Goal: Task Accomplishment & Management: Use online tool/utility

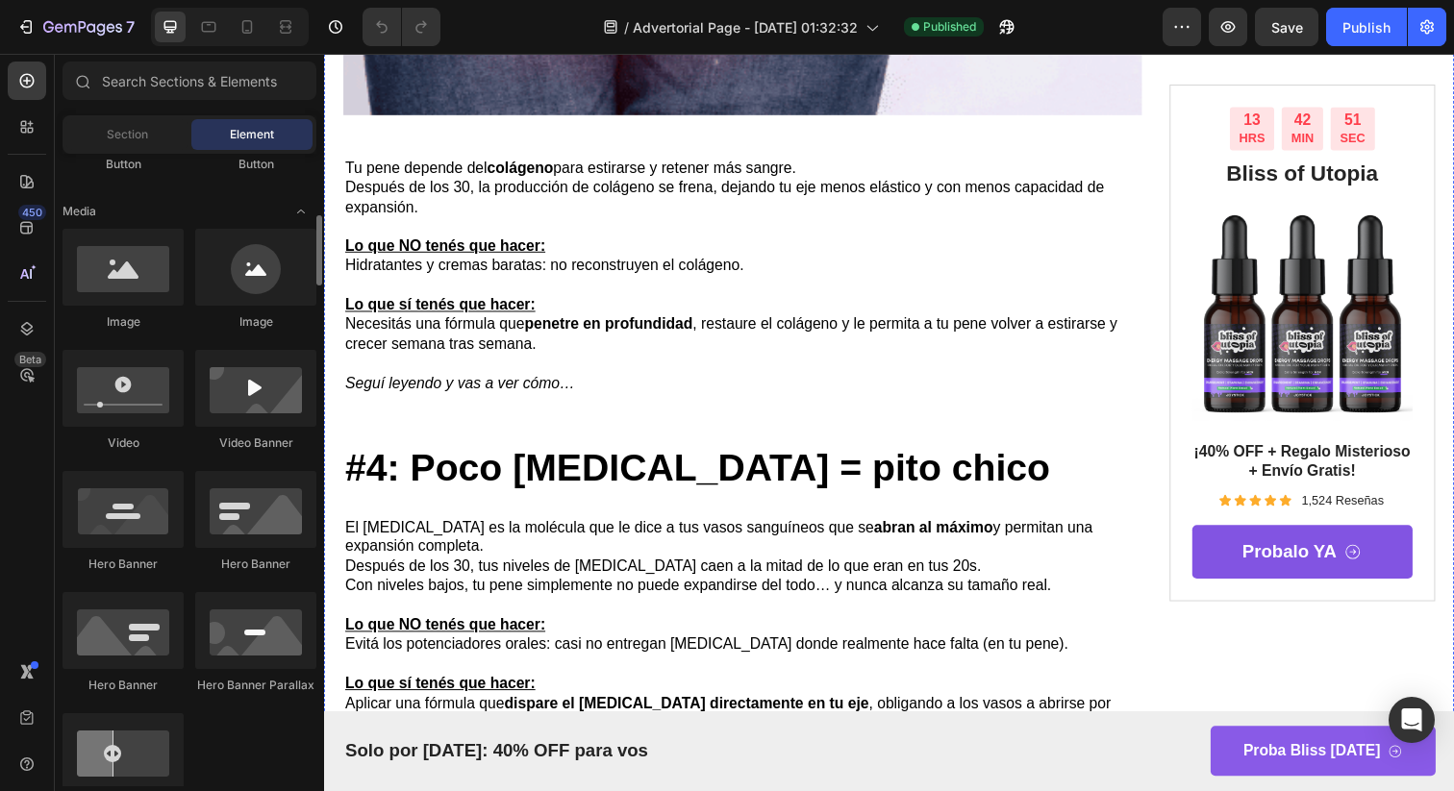
scroll to position [2202, 0]
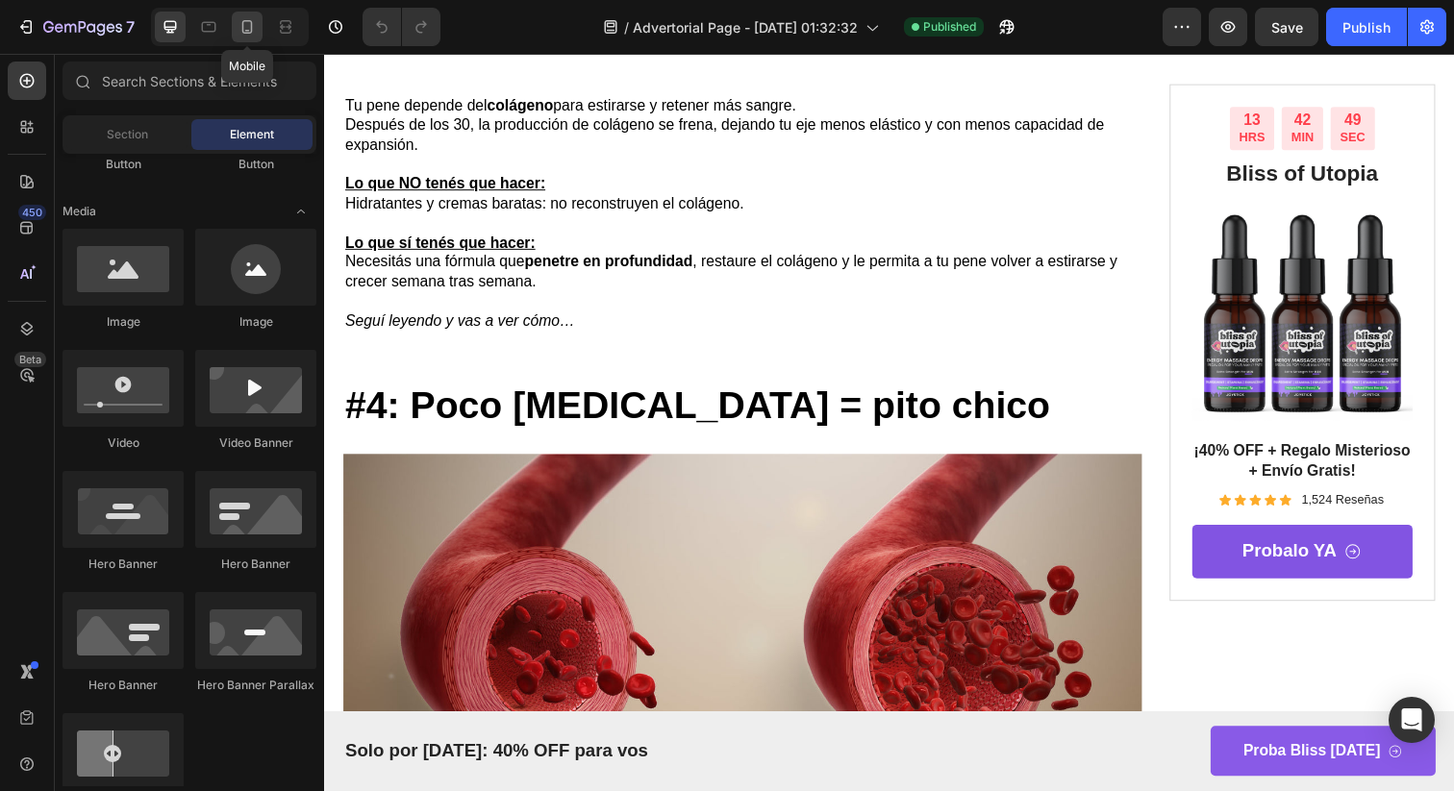
click at [235, 34] on div at bounding box center [247, 27] width 31 height 31
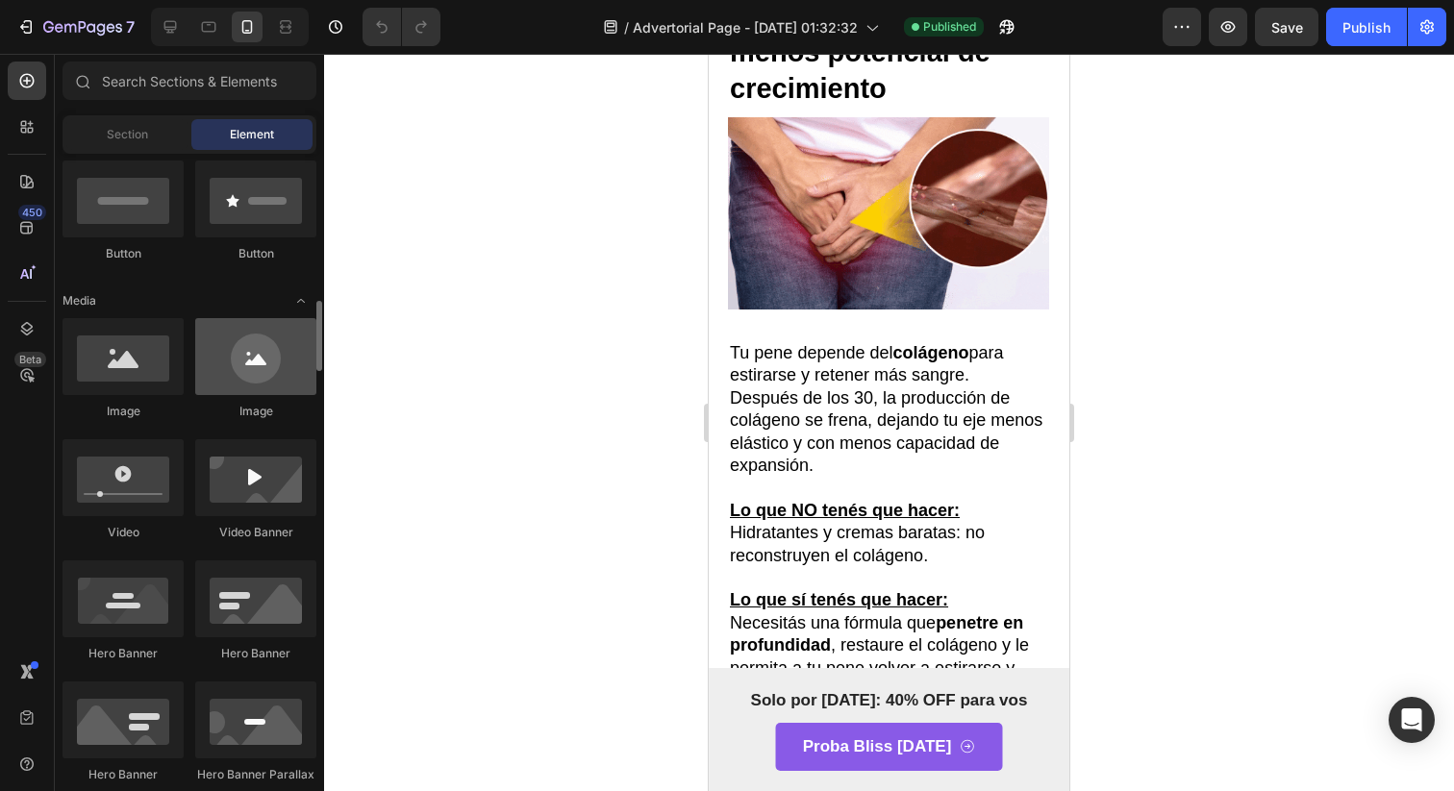
scroll to position [413, 0]
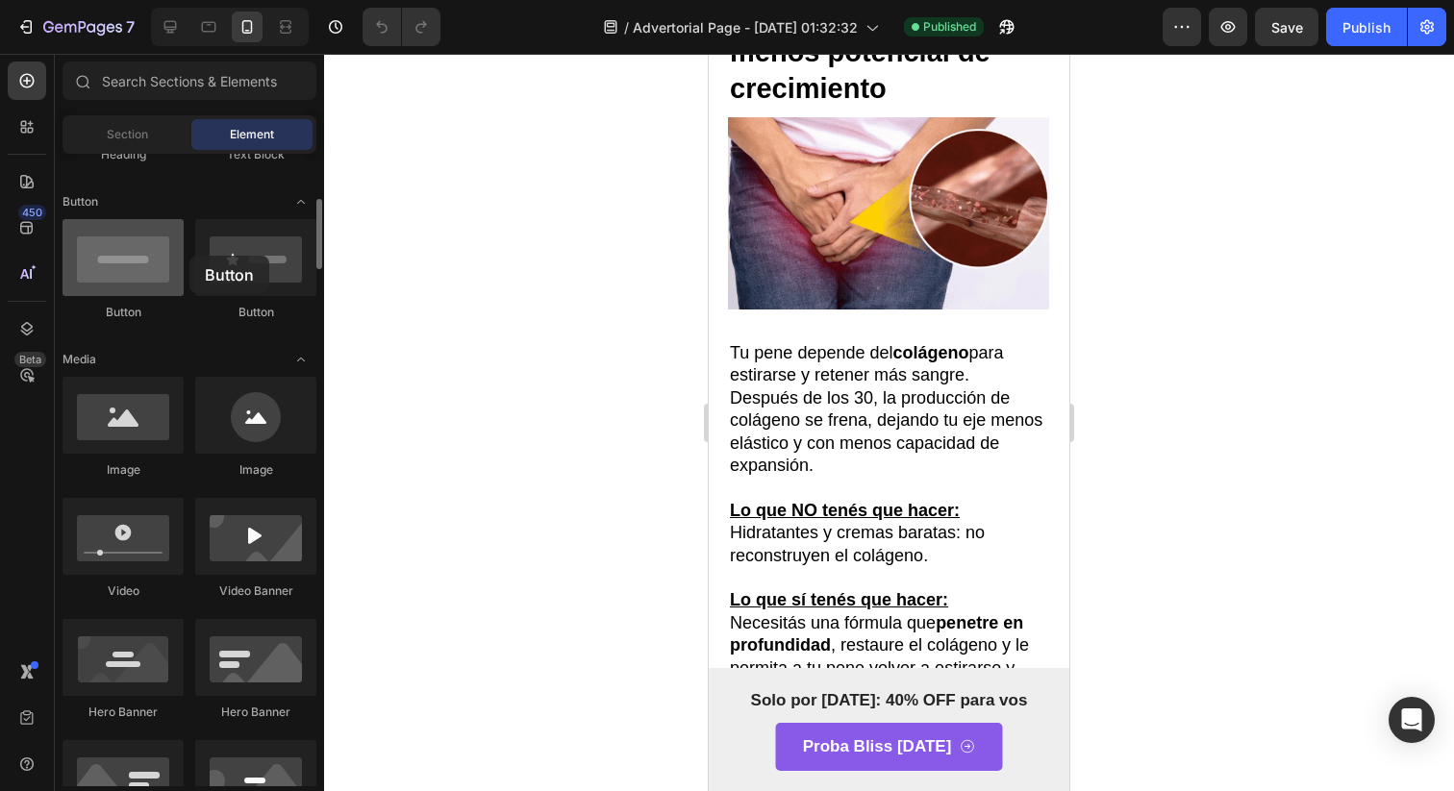
drag, startPoint x: 244, startPoint y: 247, endPoint x: 182, endPoint y: 249, distance: 62.5
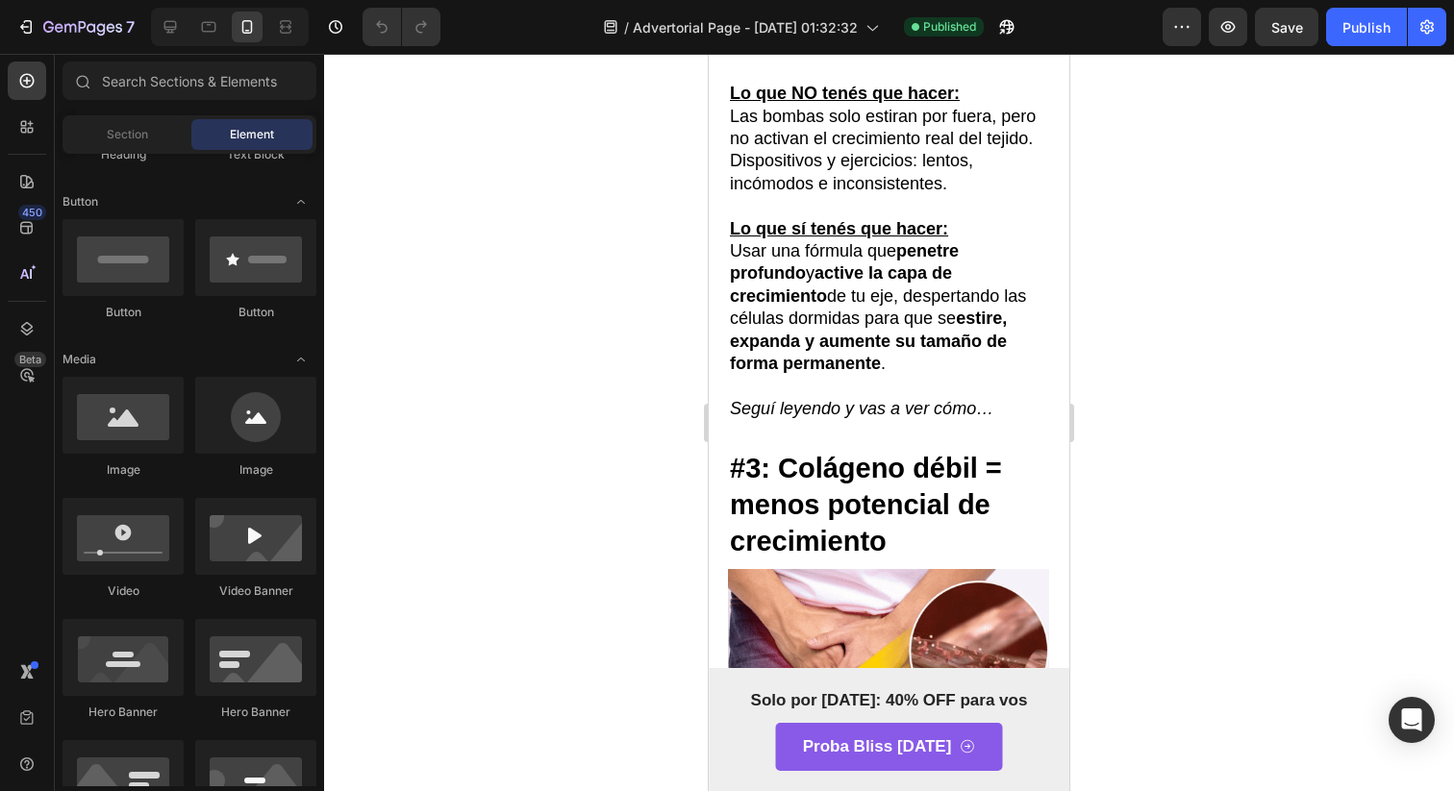
scroll to position [2138, 0]
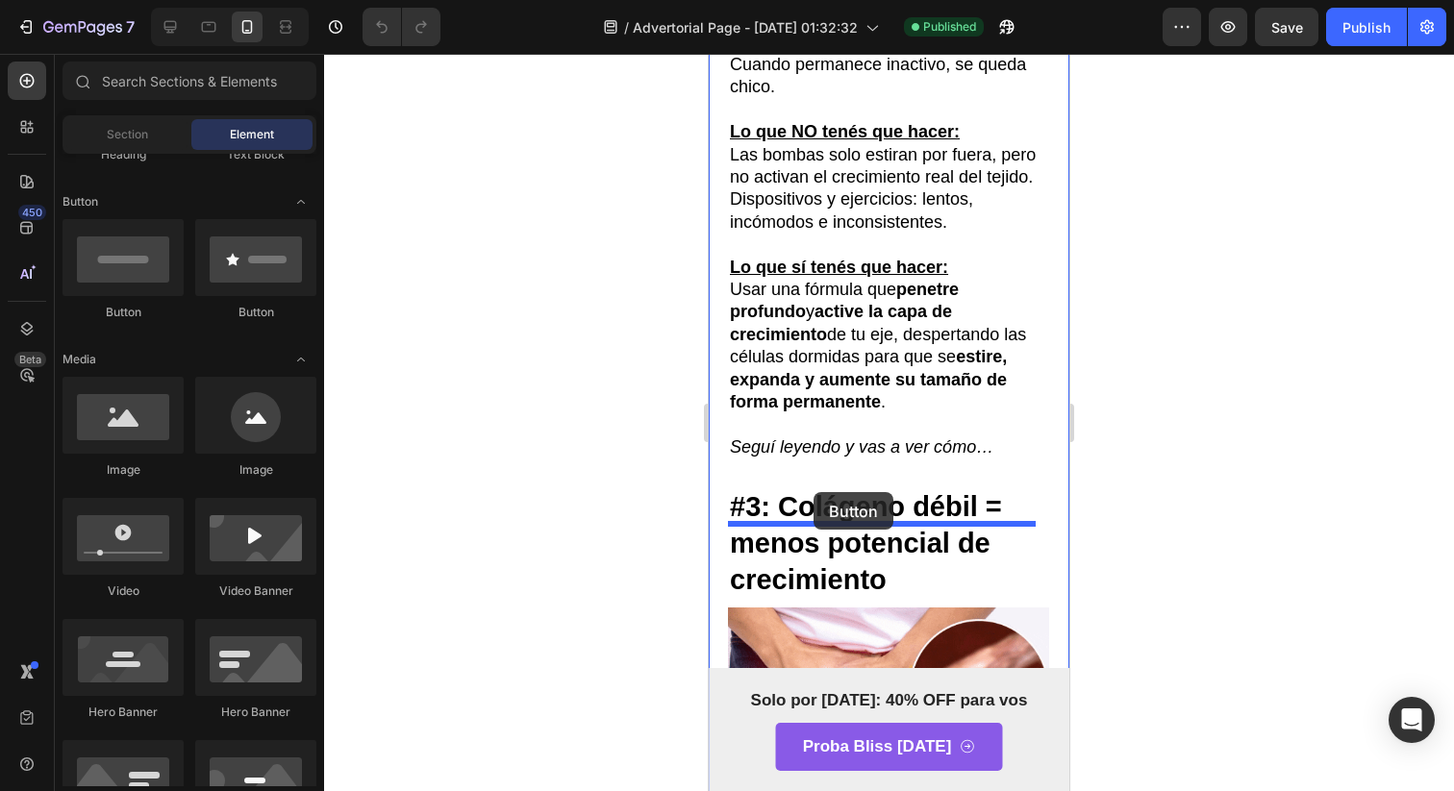
drag, startPoint x: 965, startPoint y: 341, endPoint x: 812, endPoint y: 492, distance: 214.8
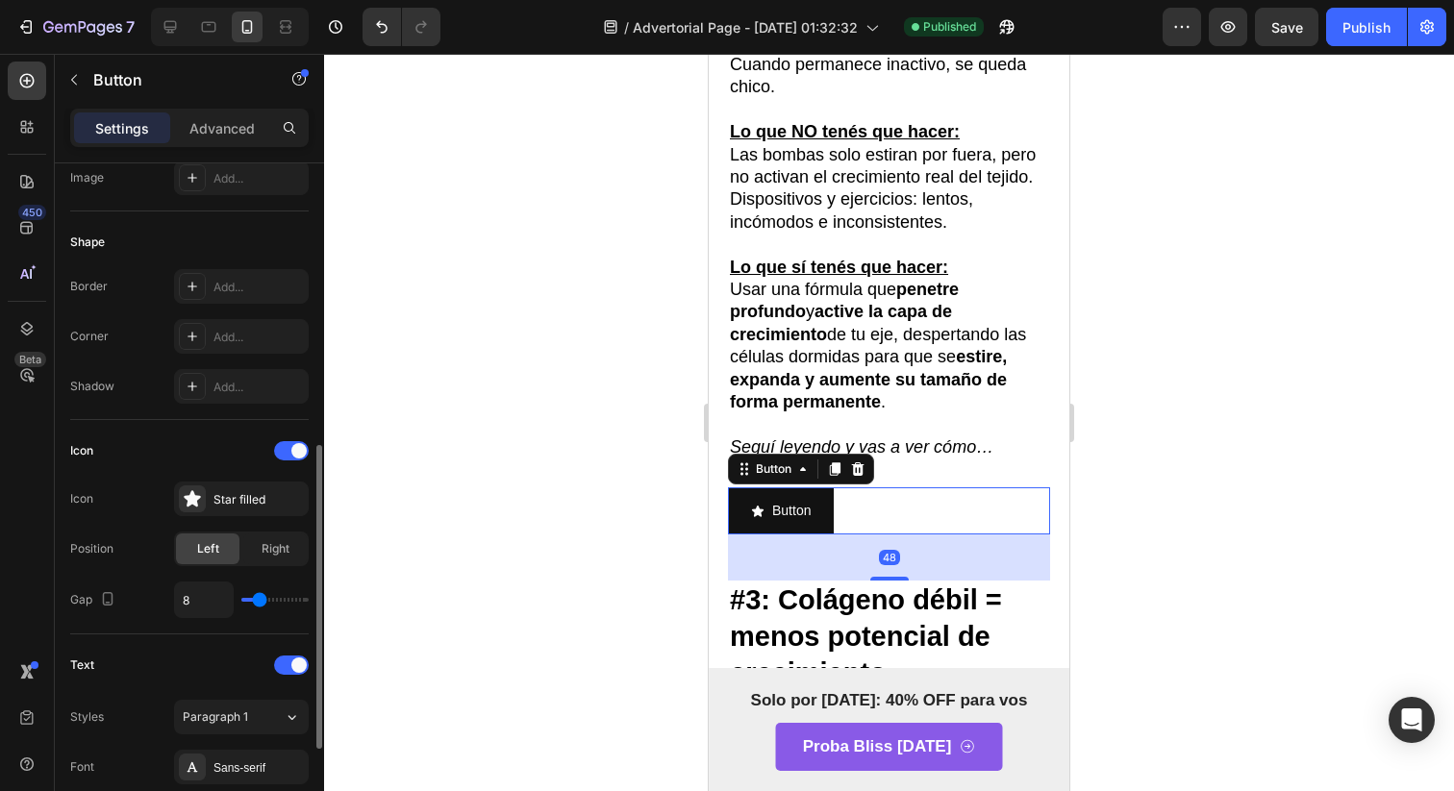
scroll to position [428, 0]
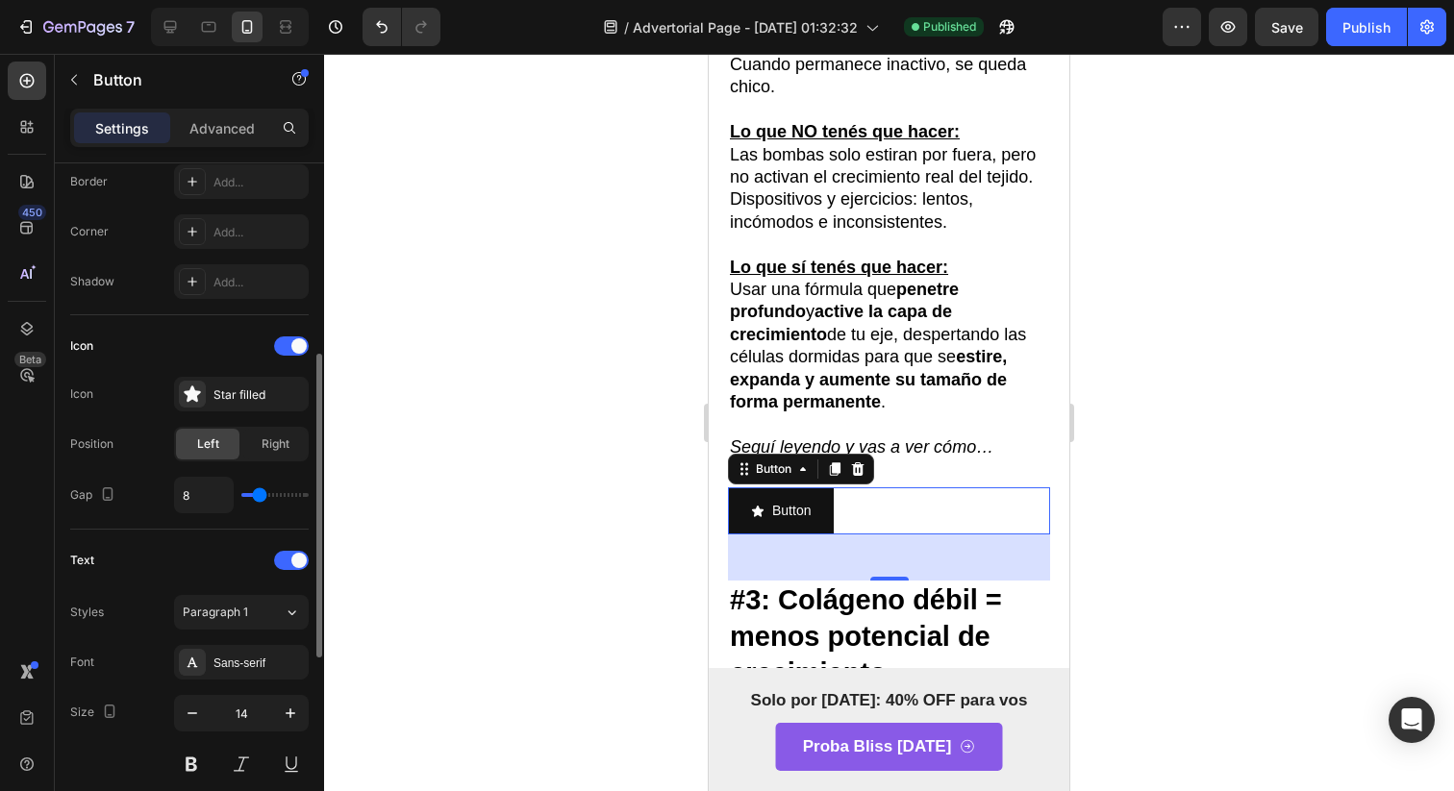
click at [190, 373] on div "Icon Icon Star filled Position Left Right Gap 8" at bounding box center [189, 422] width 238 height 183
click at [190, 386] on icon at bounding box center [192, 394] width 19 height 19
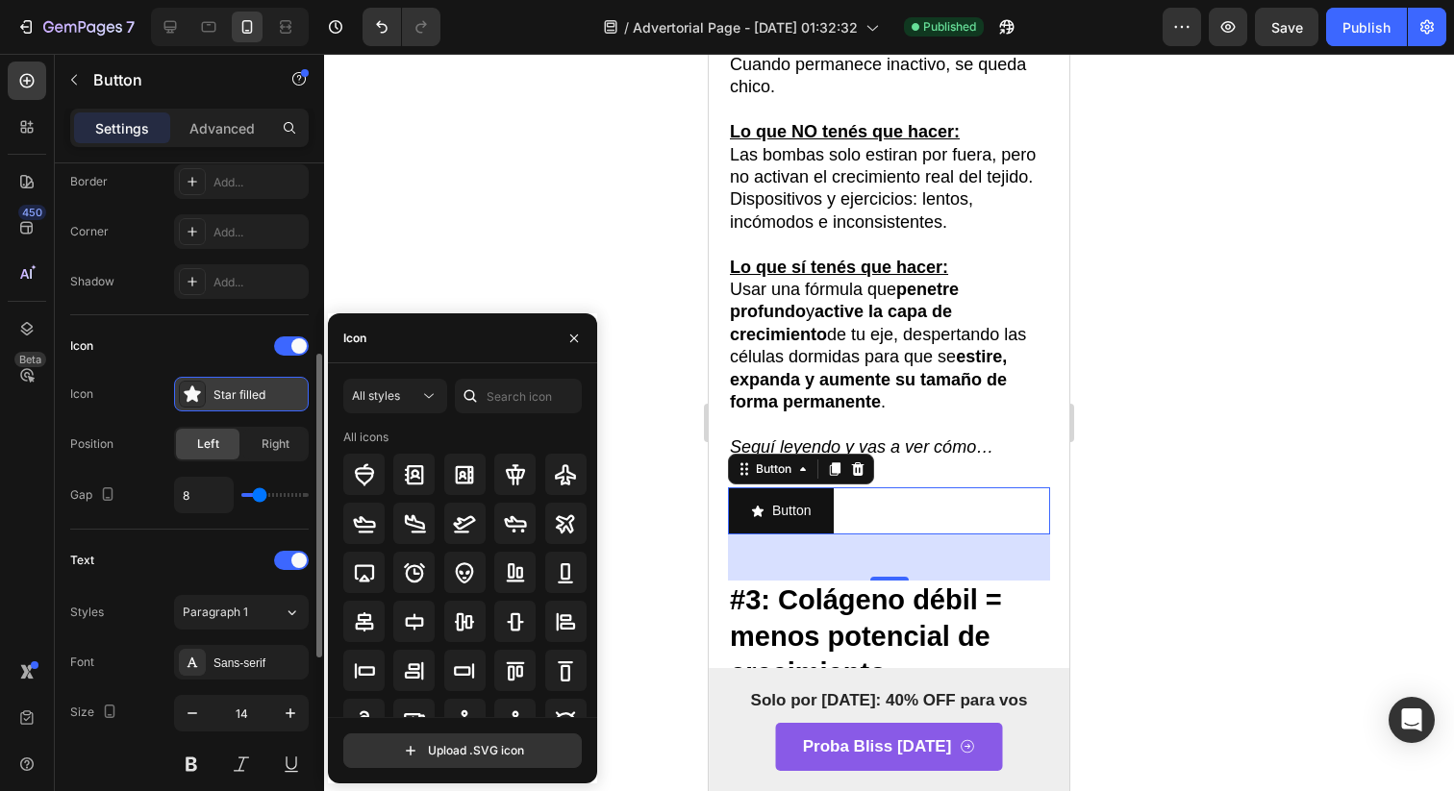
click at [211, 406] on div "Star filled" at bounding box center [241, 394] width 135 height 35
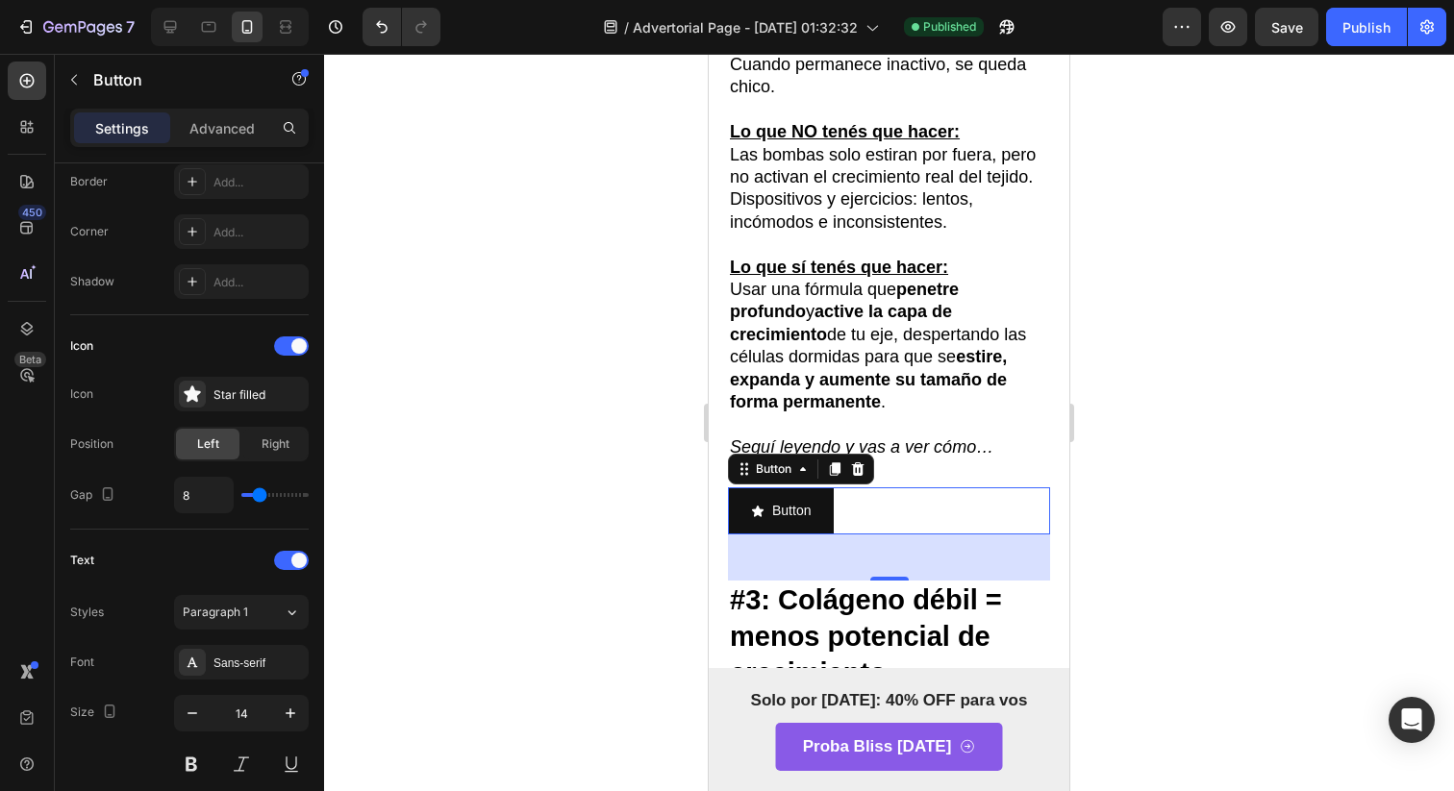
click at [935, 535] on div "Button Button 48" at bounding box center [889, 510] width 322 height 47
click at [818, 535] on button "Button" at bounding box center [781, 510] width 106 height 47
click at [851, 481] on div at bounding box center [857, 469] width 23 height 23
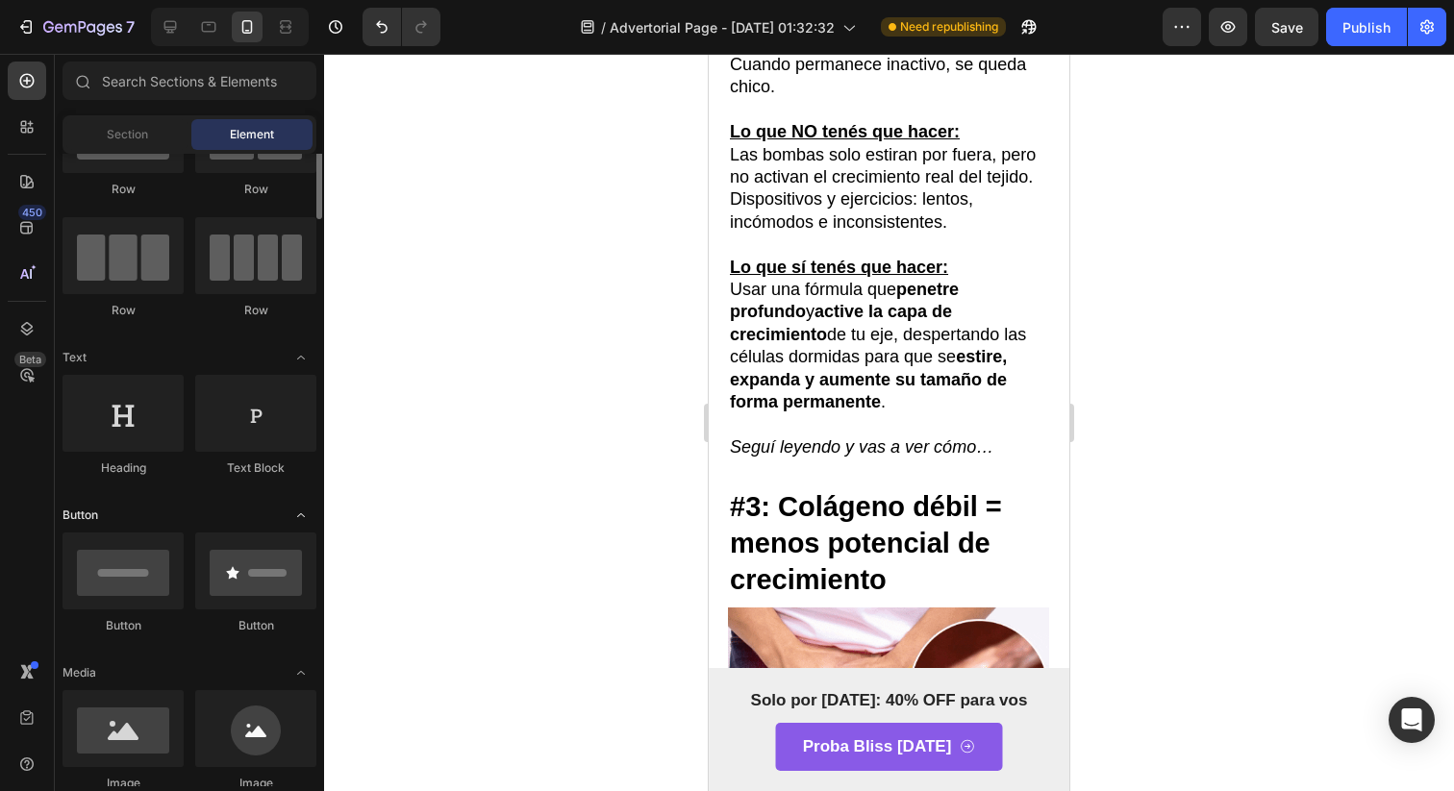
scroll to position [75, 0]
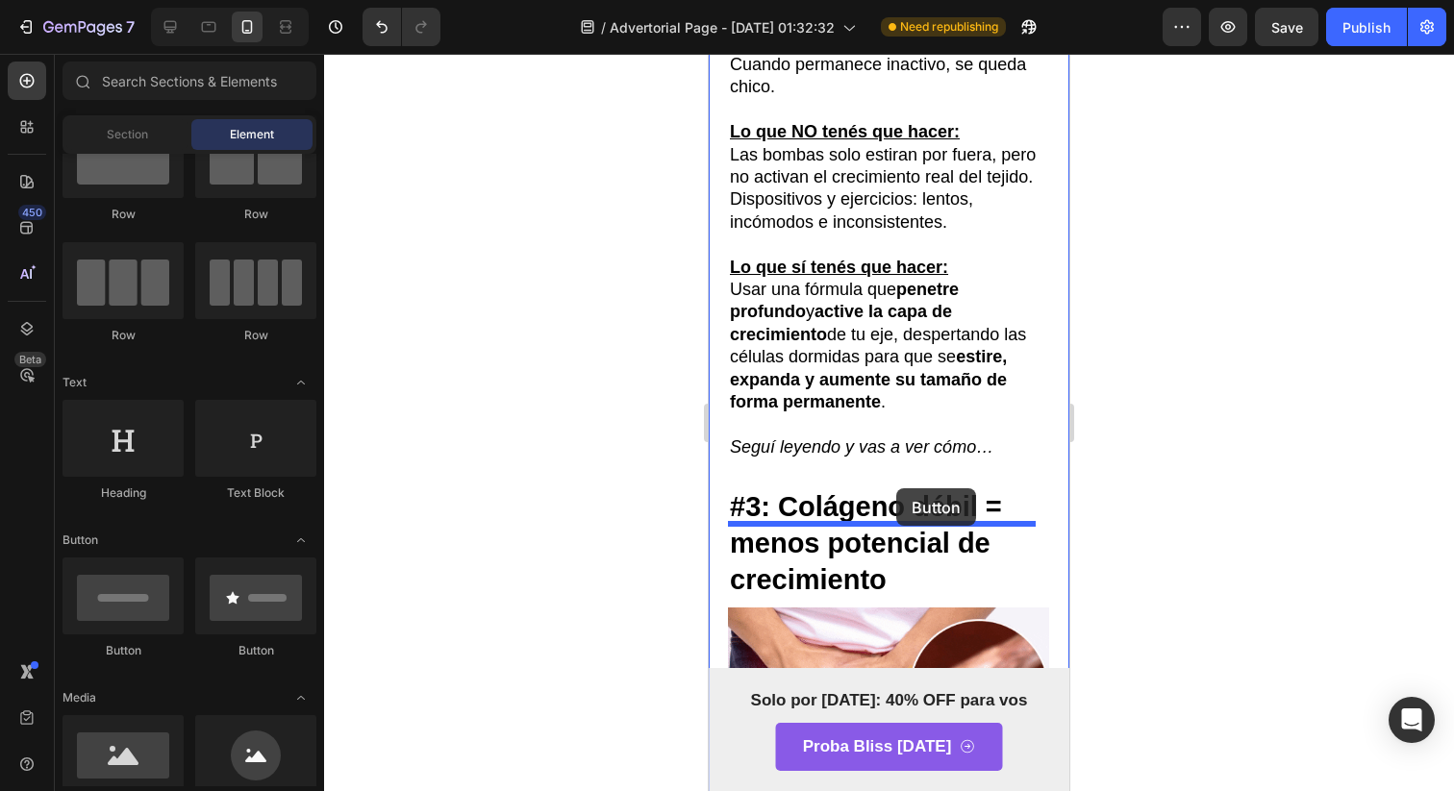
drag, startPoint x: 854, startPoint y: 652, endPoint x: 882, endPoint y: 519, distance: 135.6
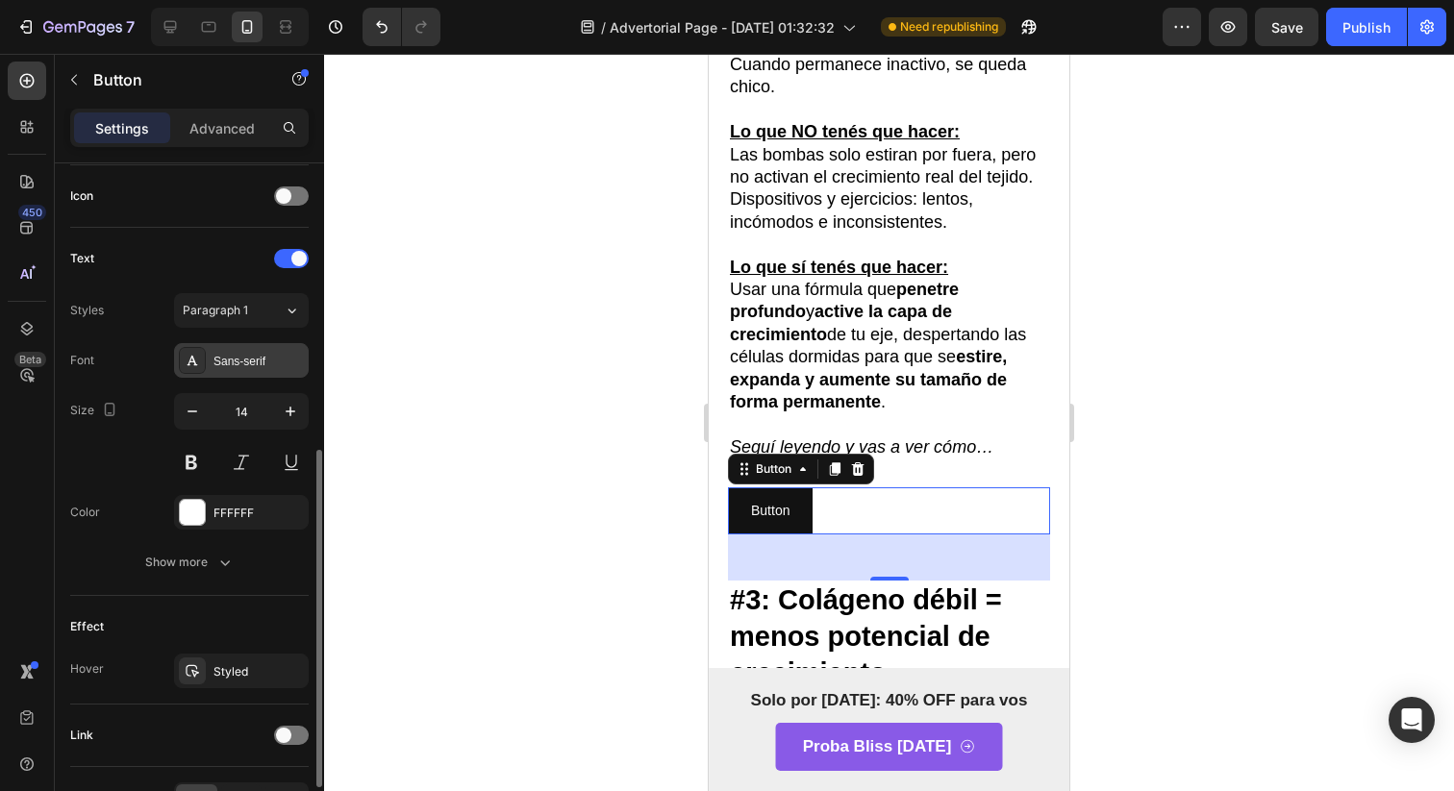
scroll to position [696, 0]
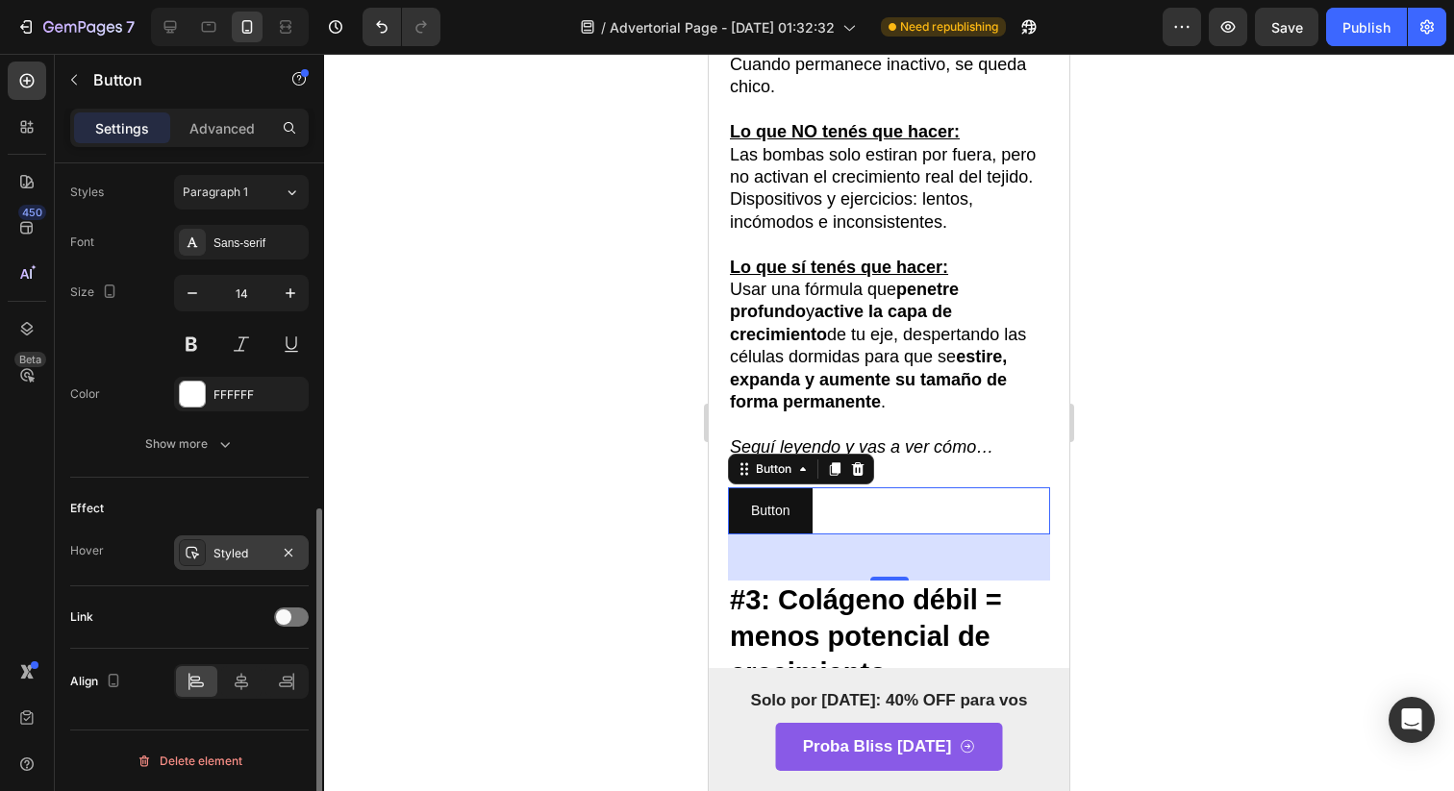
click at [221, 549] on div "Styled" at bounding box center [241, 553] width 56 height 17
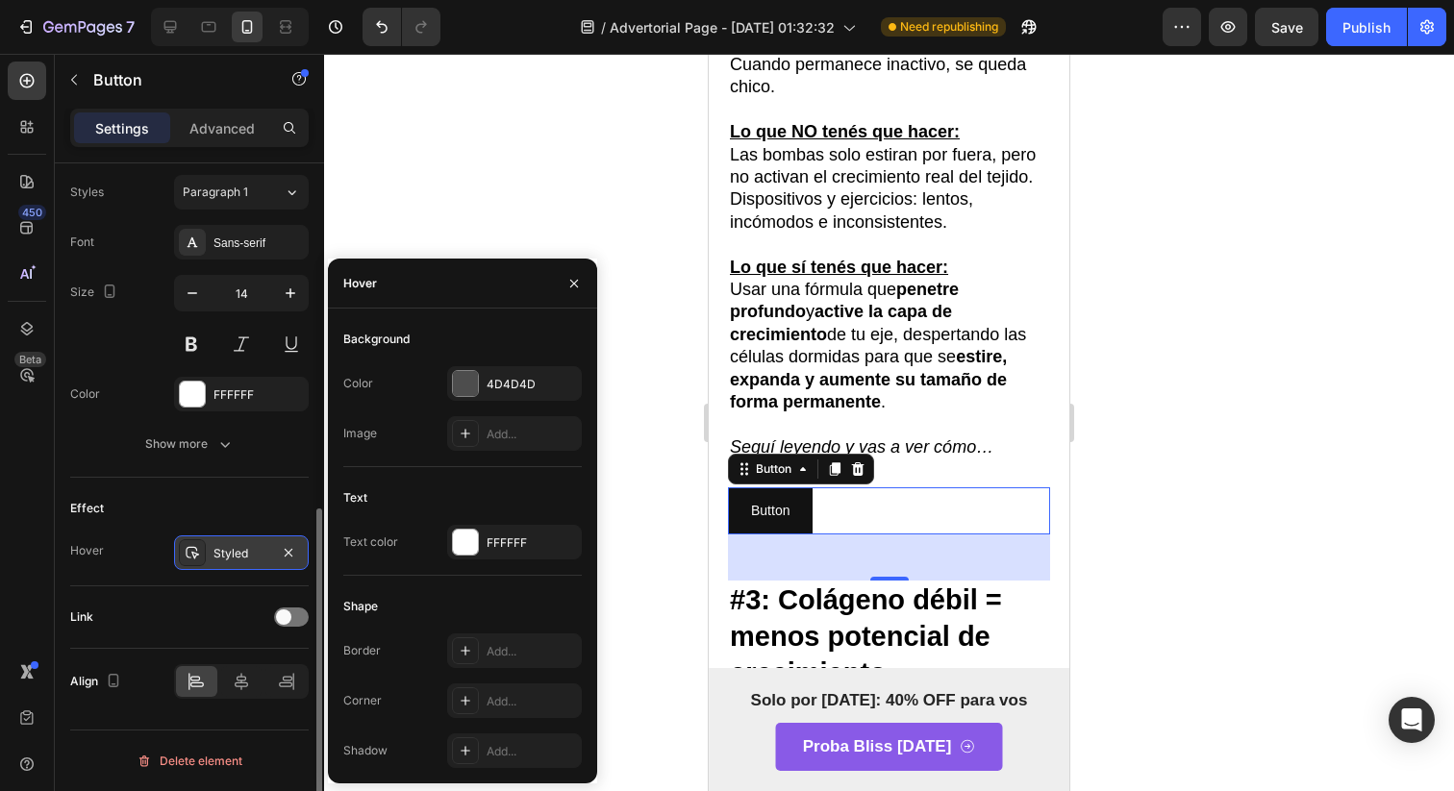
click at [221, 549] on div "Styled" at bounding box center [241, 553] width 56 height 17
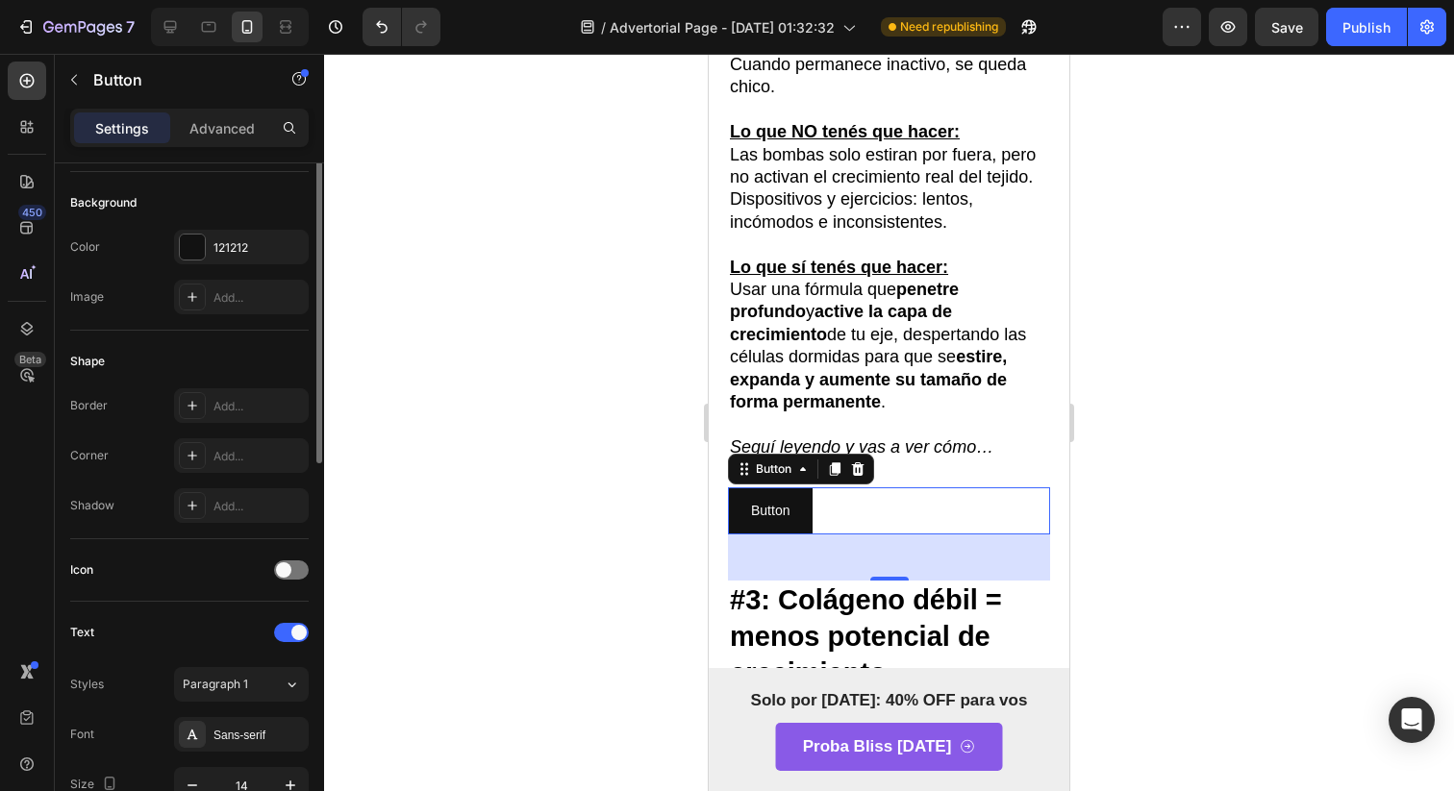
scroll to position [0, 0]
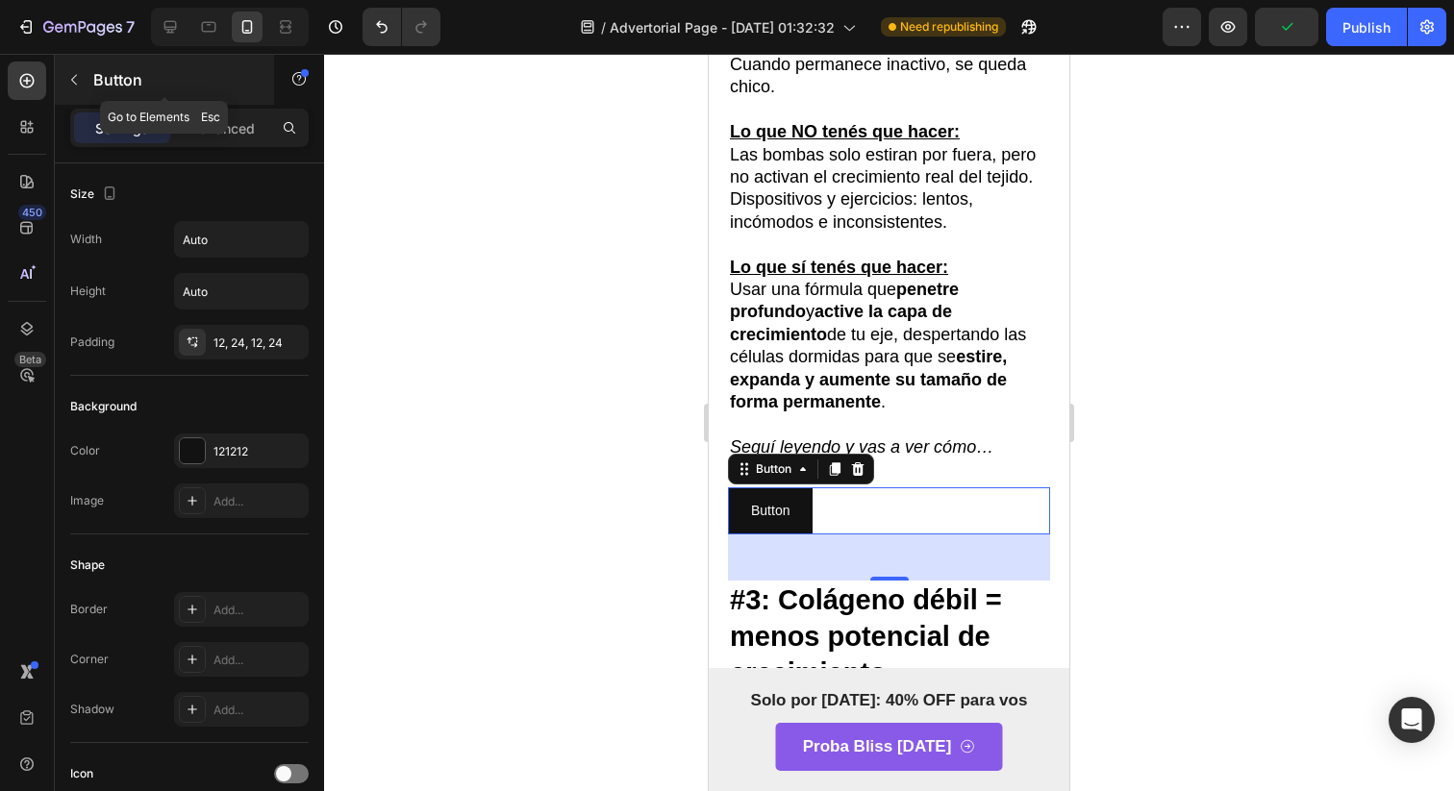
click at [232, 100] on div "Button" at bounding box center [164, 80] width 219 height 50
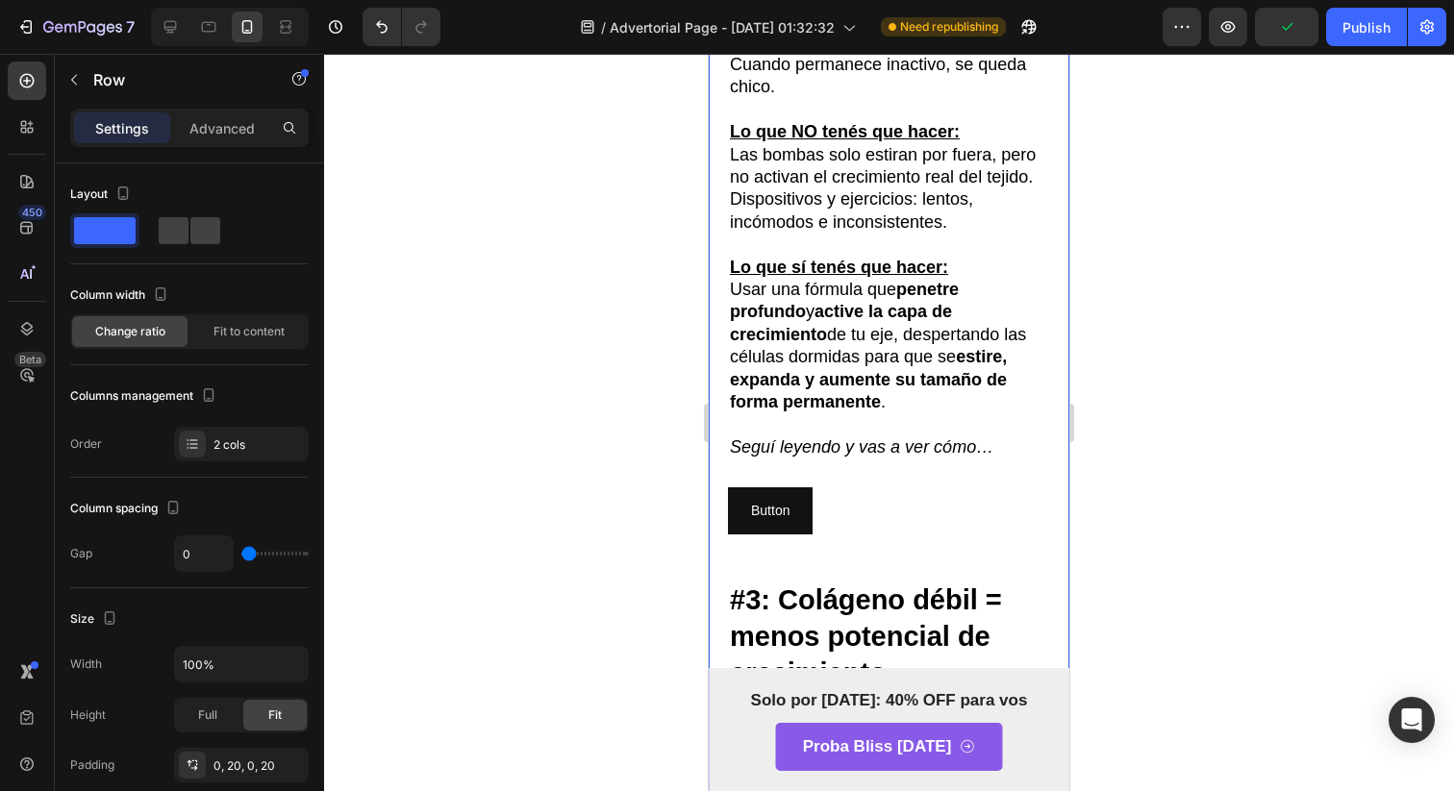
click at [786, 570] on div "Button Button" at bounding box center [889, 533] width 322 height 93
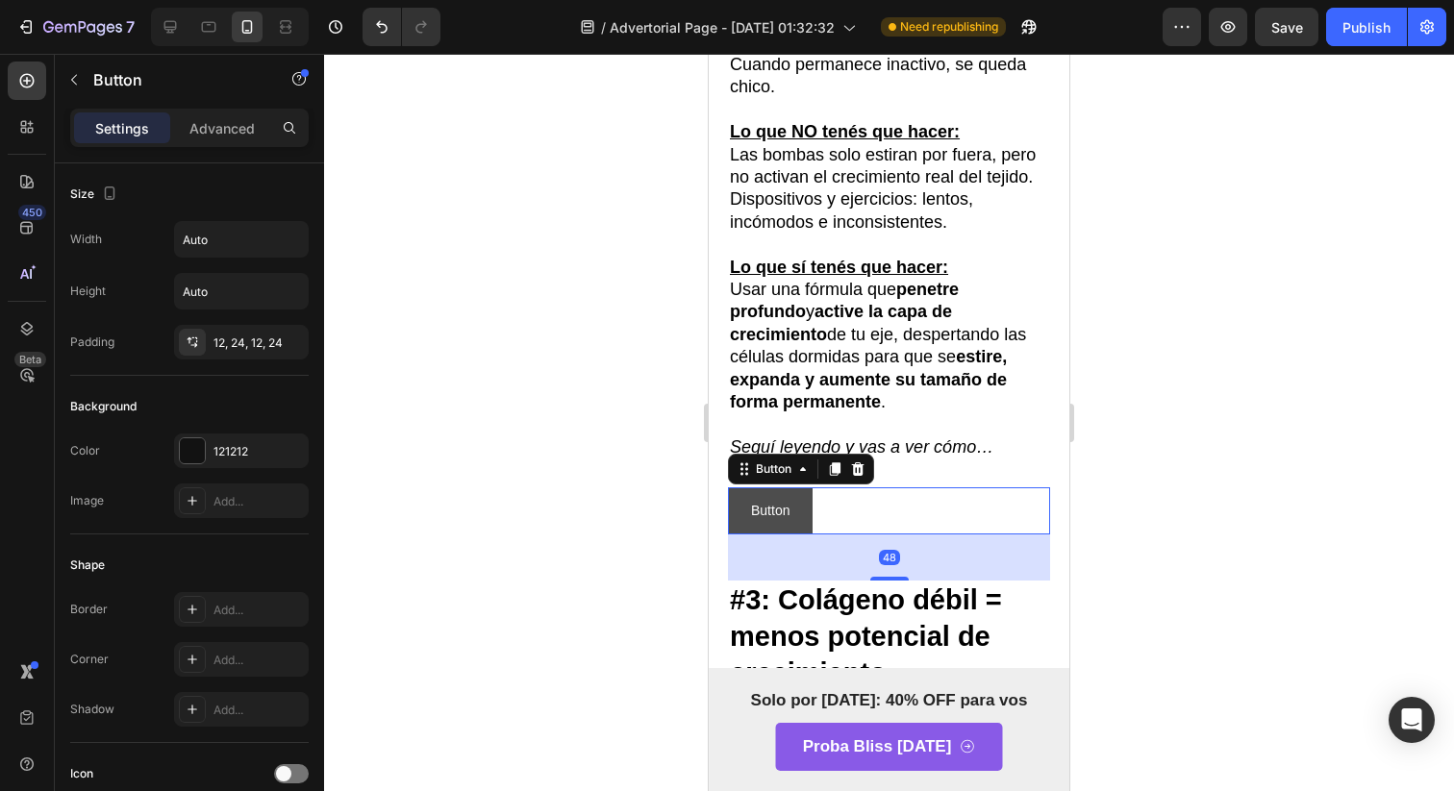
click at [786, 535] on button "Button" at bounding box center [770, 510] width 85 height 47
click at [209, 139] on div "Advanced" at bounding box center [222, 127] width 96 height 31
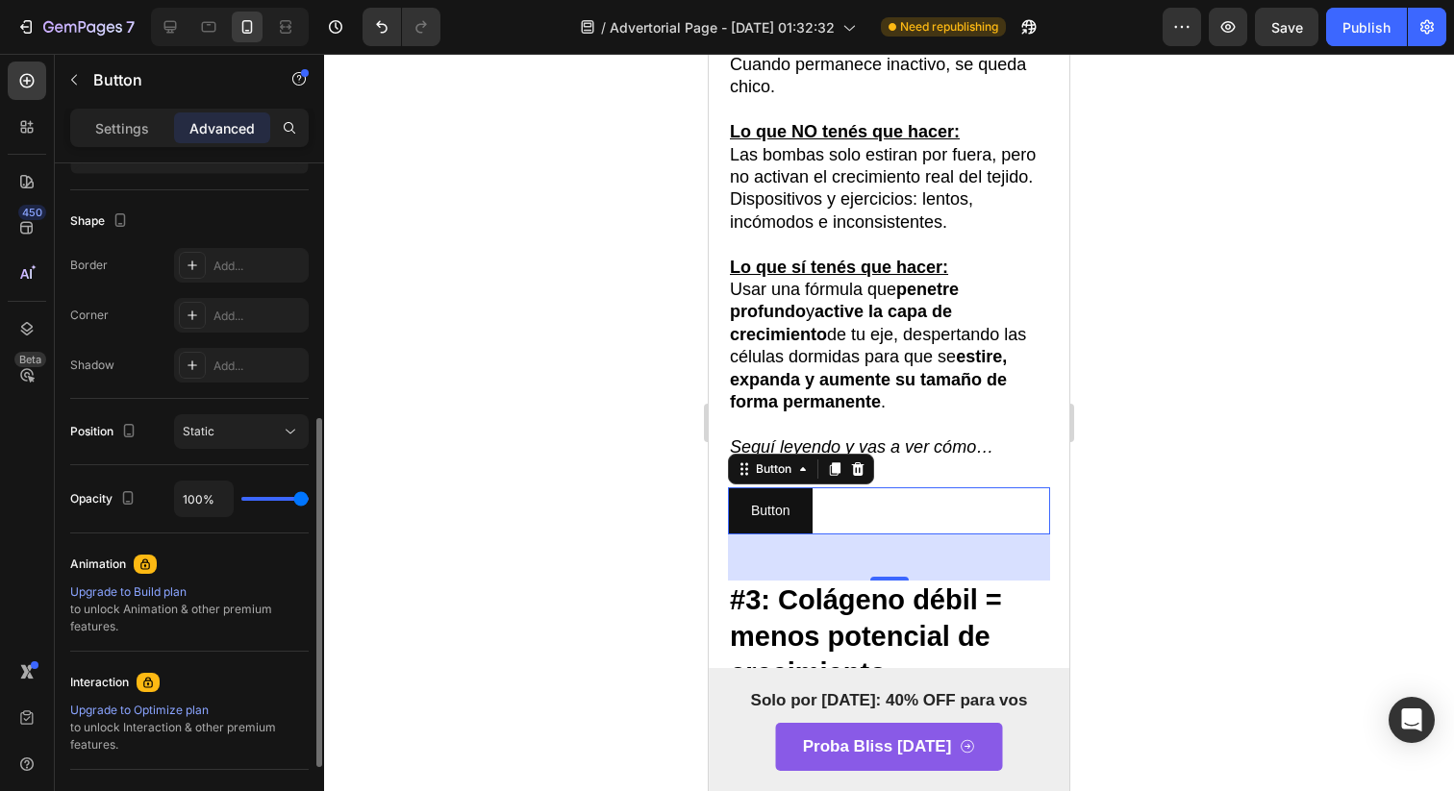
scroll to position [482, 0]
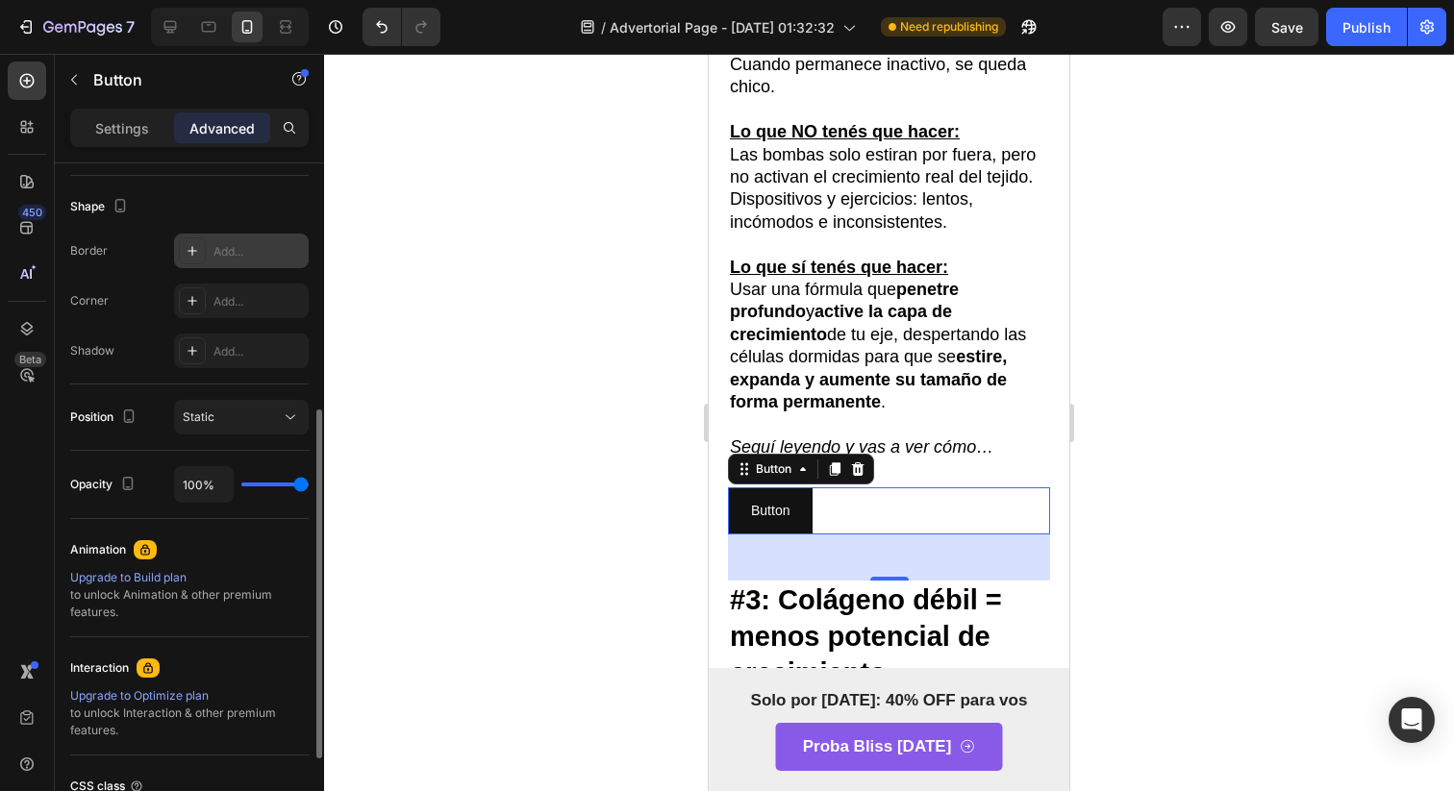
click at [177, 254] on div "Add..." at bounding box center [241, 251] width 135 height 35
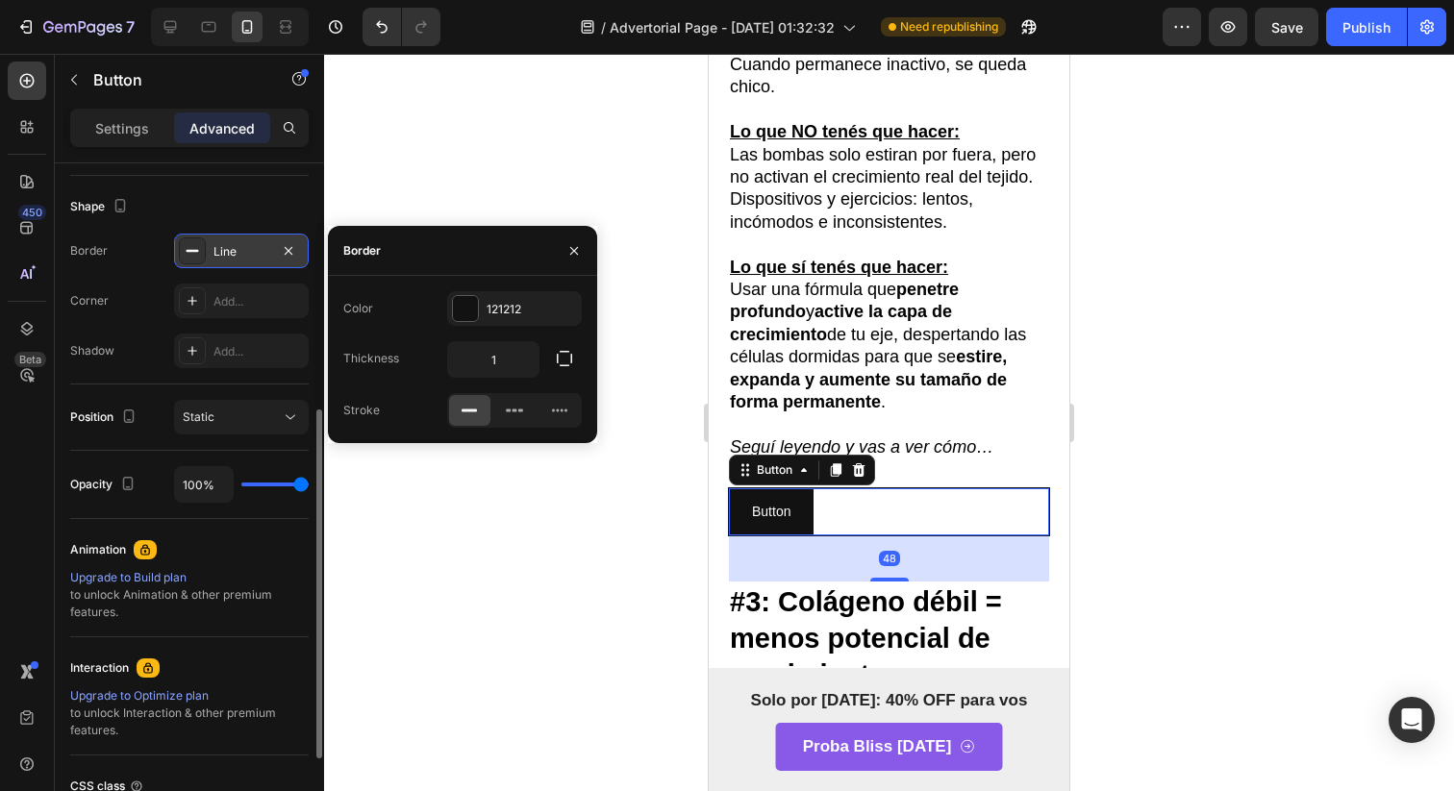
click at [196, 242] on div at bounding box center [192, 250] width 27 height 27
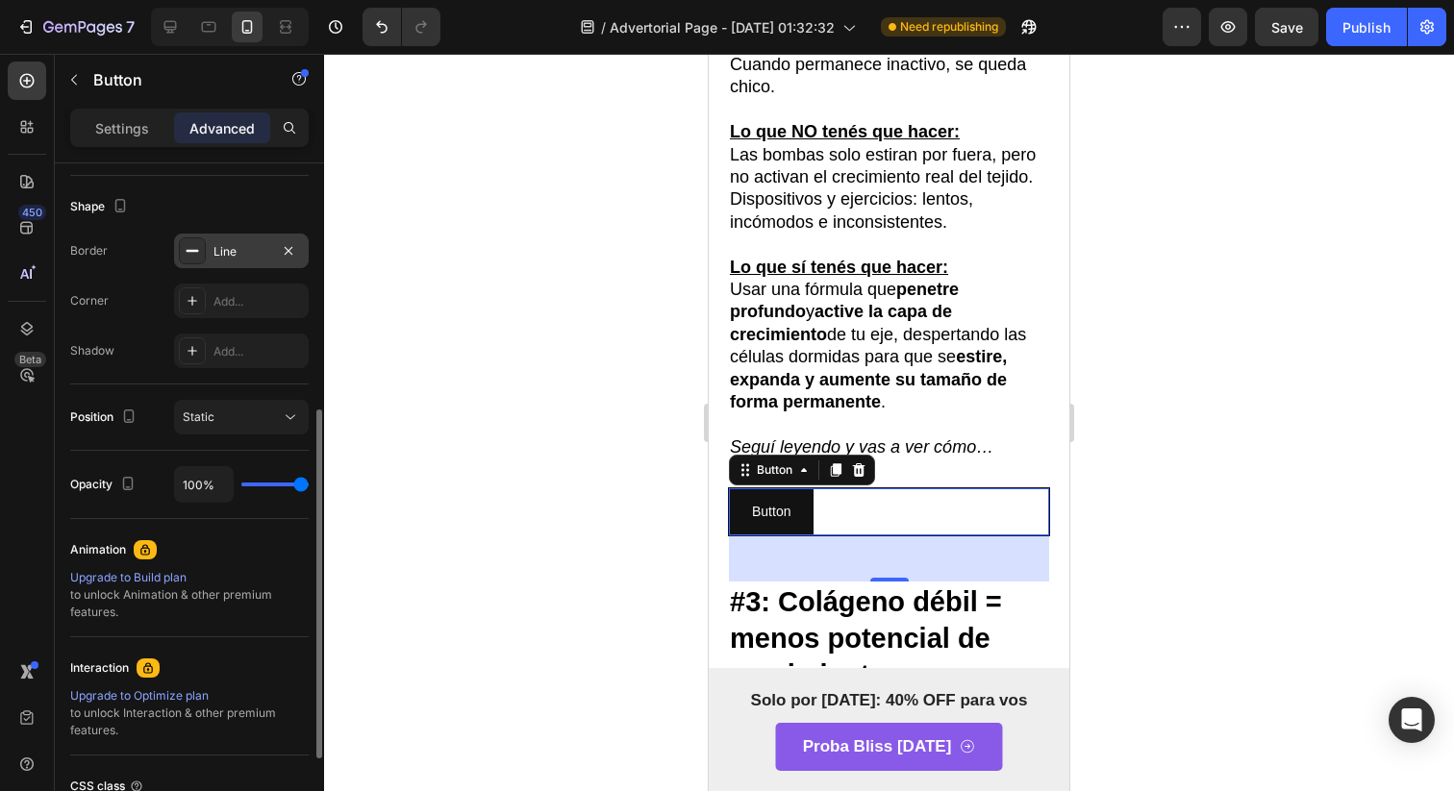
click at [306, 254] on div "Line" at bounding box center [241, 251] width 135 height 35
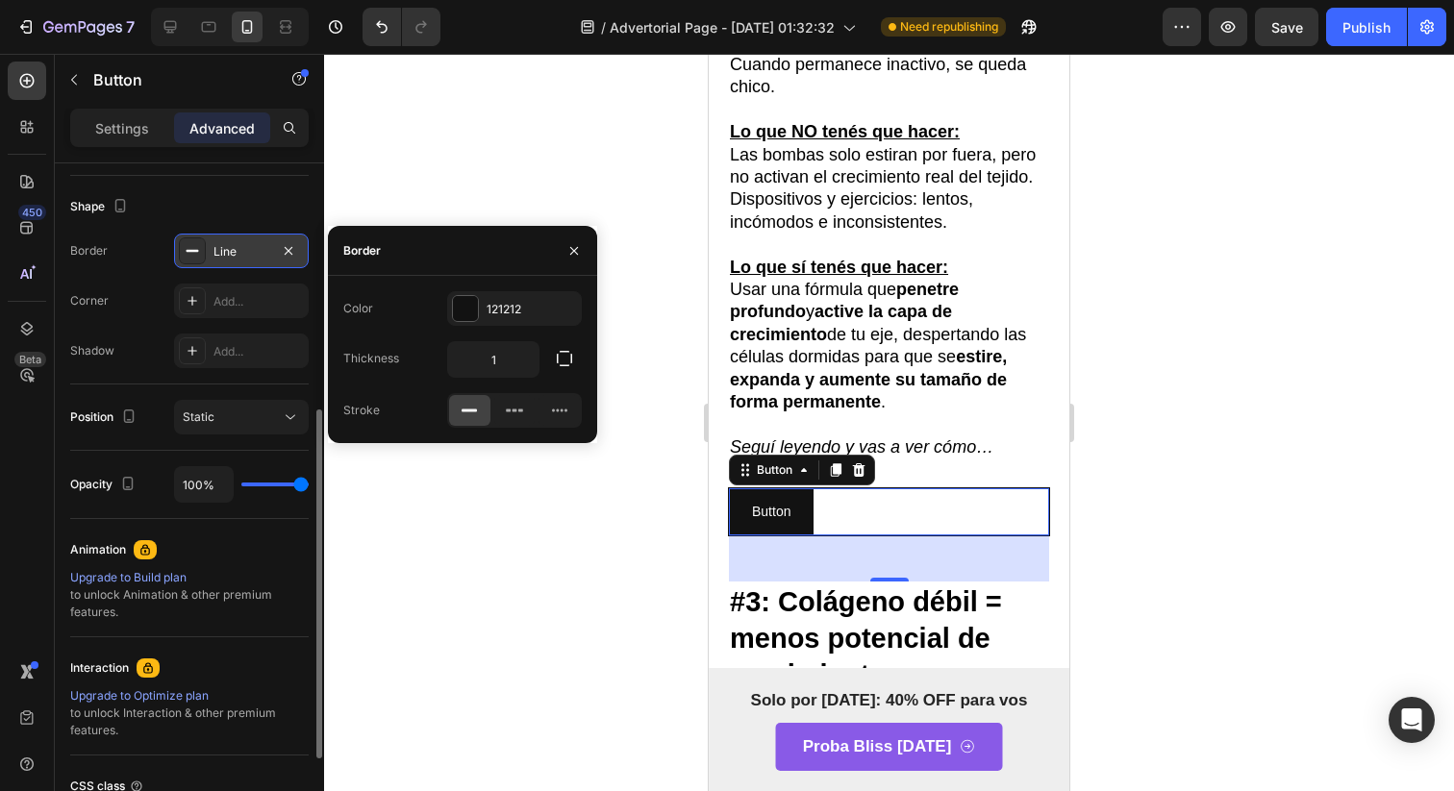
click at [303, 254] on div "Line" at bounding box center [241, 251] width 135 height 35
click at [301, 254] on div "Line" at bounding box center [241, 251] width 135 height 35
click at [283, 257] on icon "button" at bounding box center [288, 250] width 15 height 15
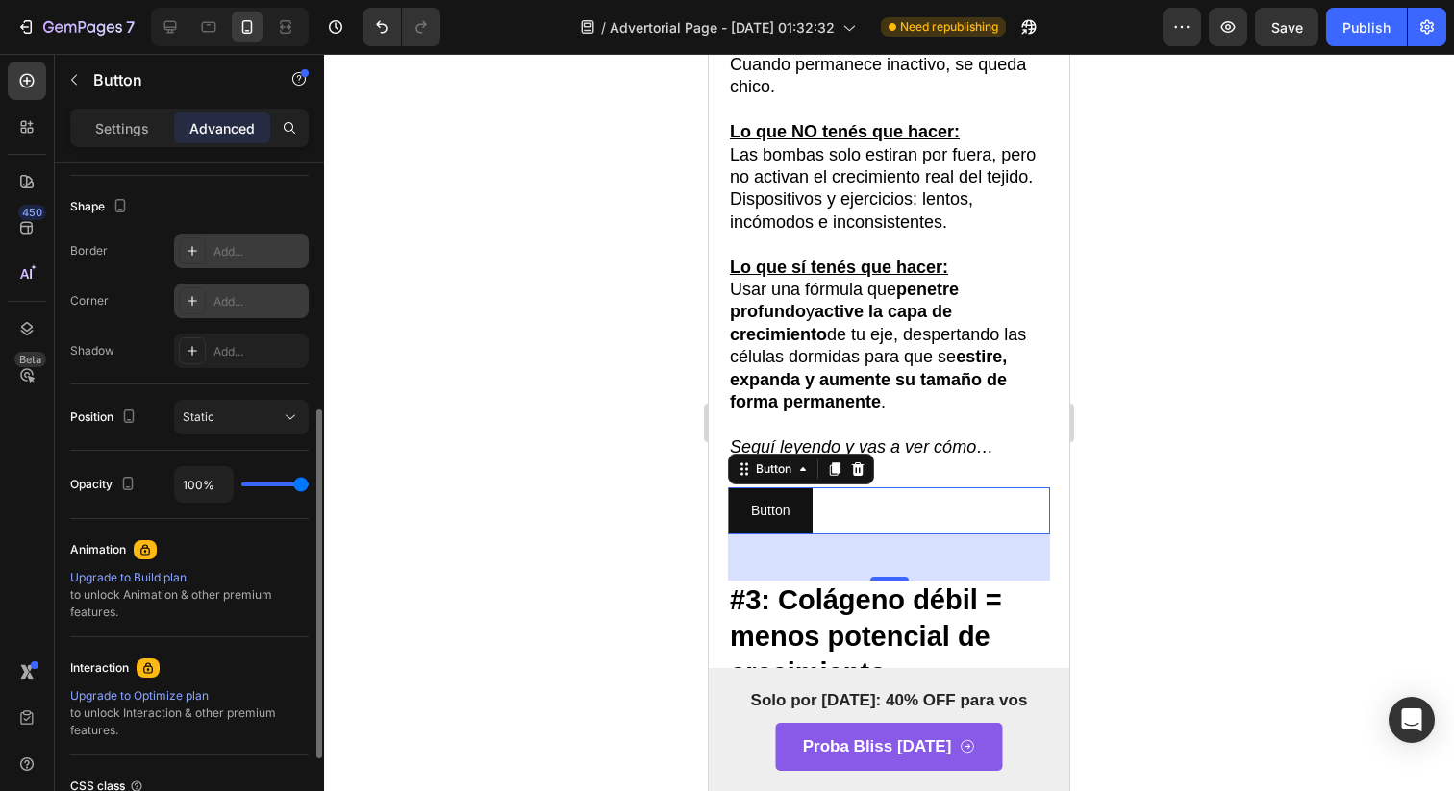
click at [202, 309] on div at bounding box center [192, 300] width 27 height 27
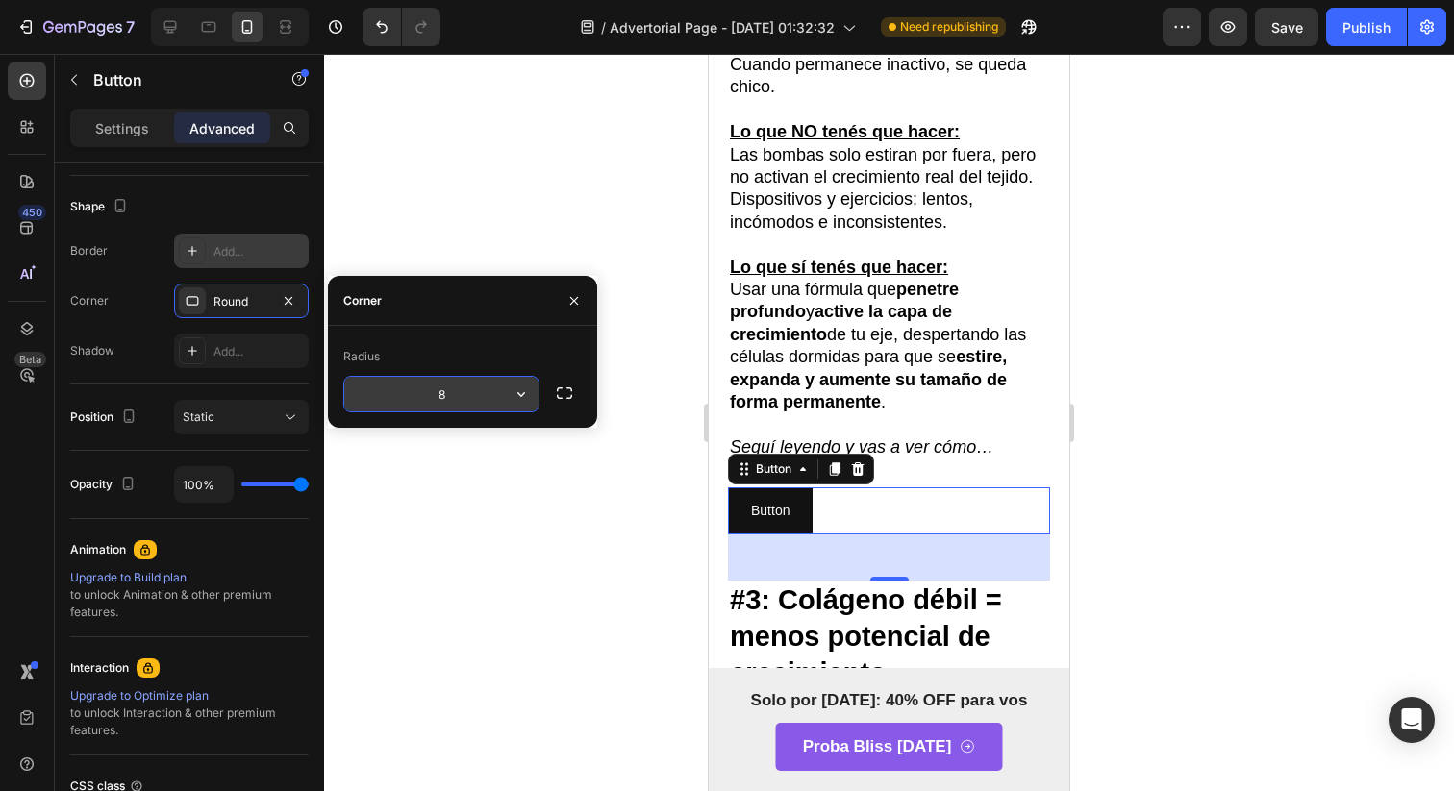
drag, startPoint x: 434, startPoint y: 410, endPoint x: 538, endPoint y: 402, distance: 105.1
click at [531, 401] on button "button" at bounding box center [521, 394] width 35 height 35
click at [469, 401] on input "8" at bounding box center [441, 394] width 194 height 35
type input "40"
click at [419, 309] on div "Corner" at bounding box center [462, 301] width 269 height 50
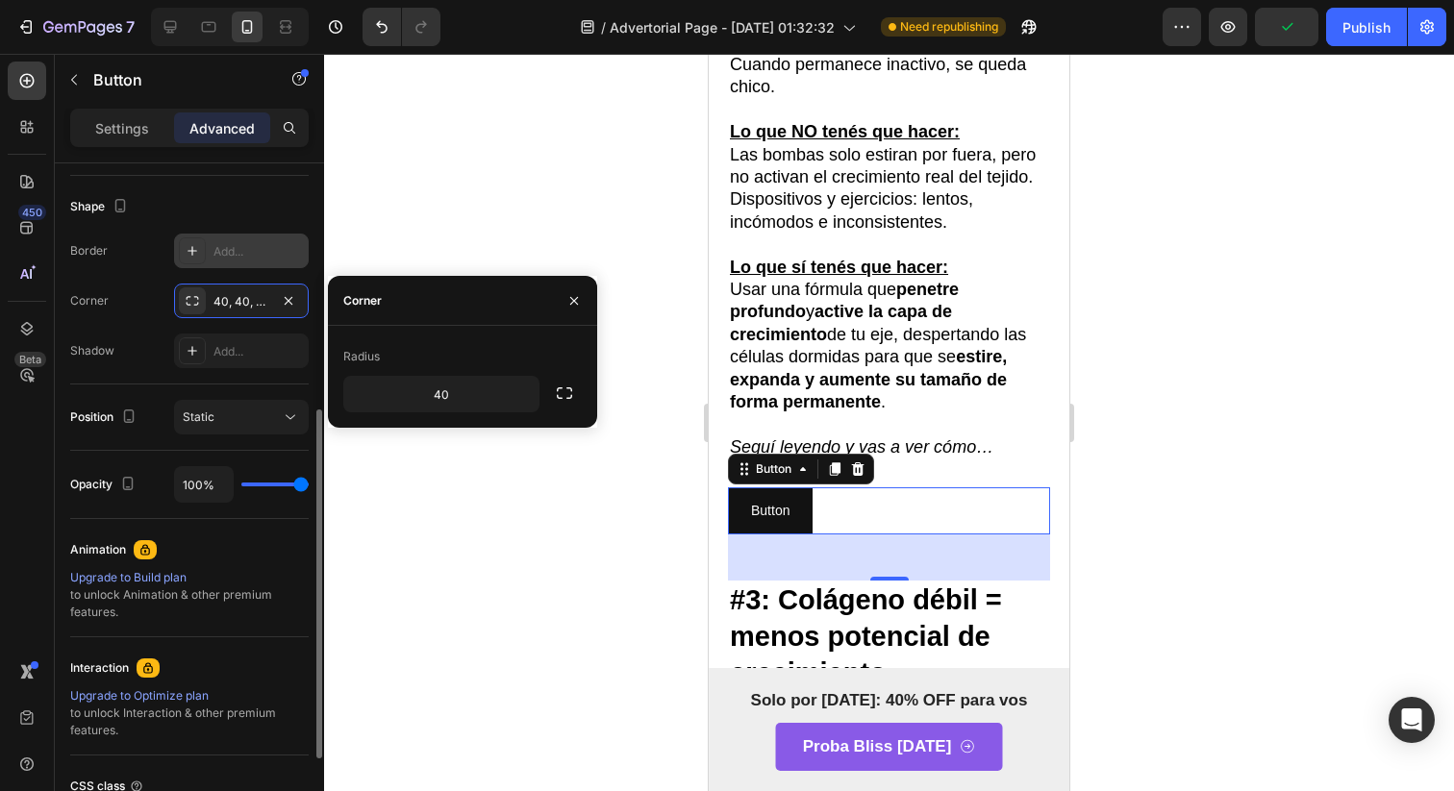
click at [299, 385] on div "Position Static" at bounding box center [189, 418] width 238 height 66
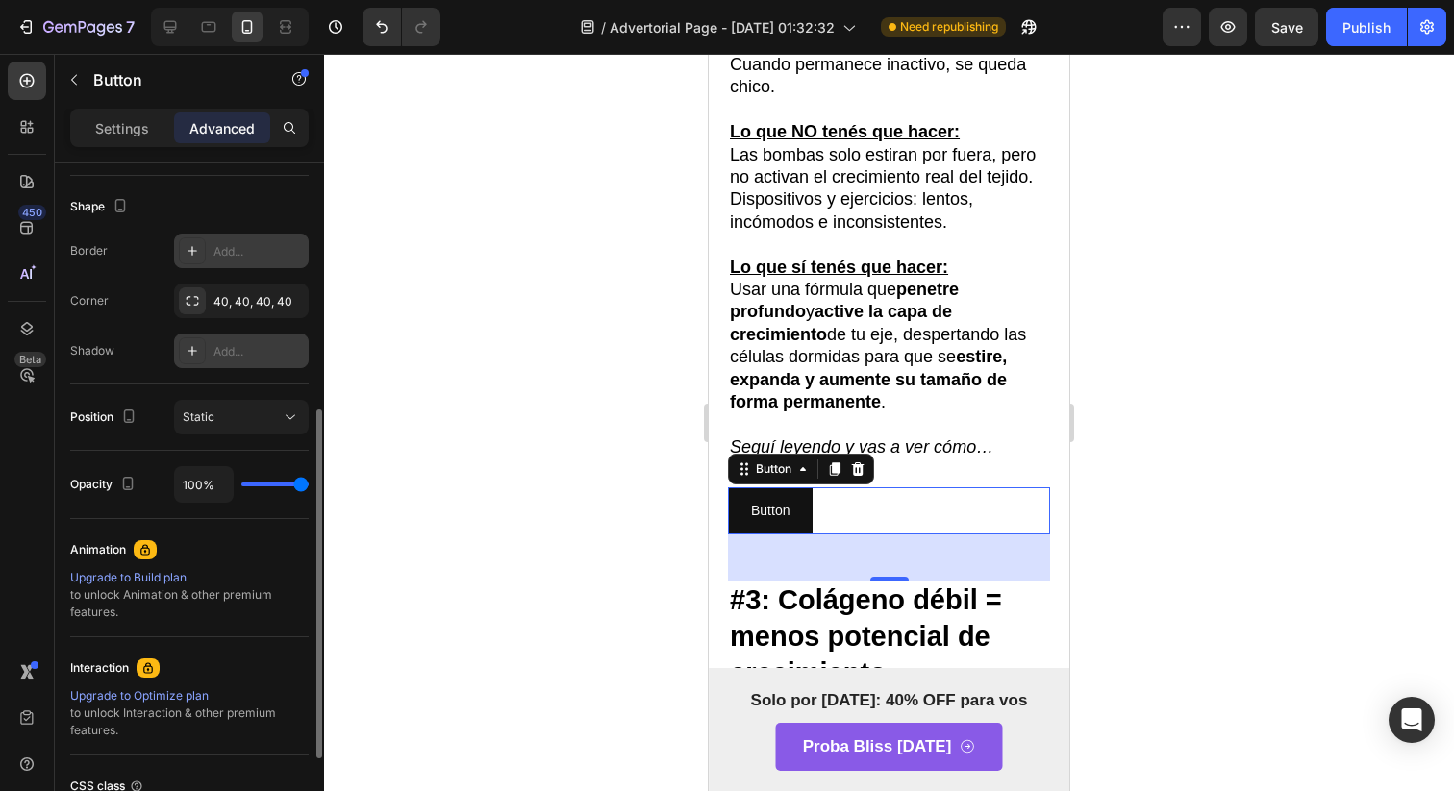
click at [278, 365] on div "Add..." at bounding box center [241, 351] width 135 height 35
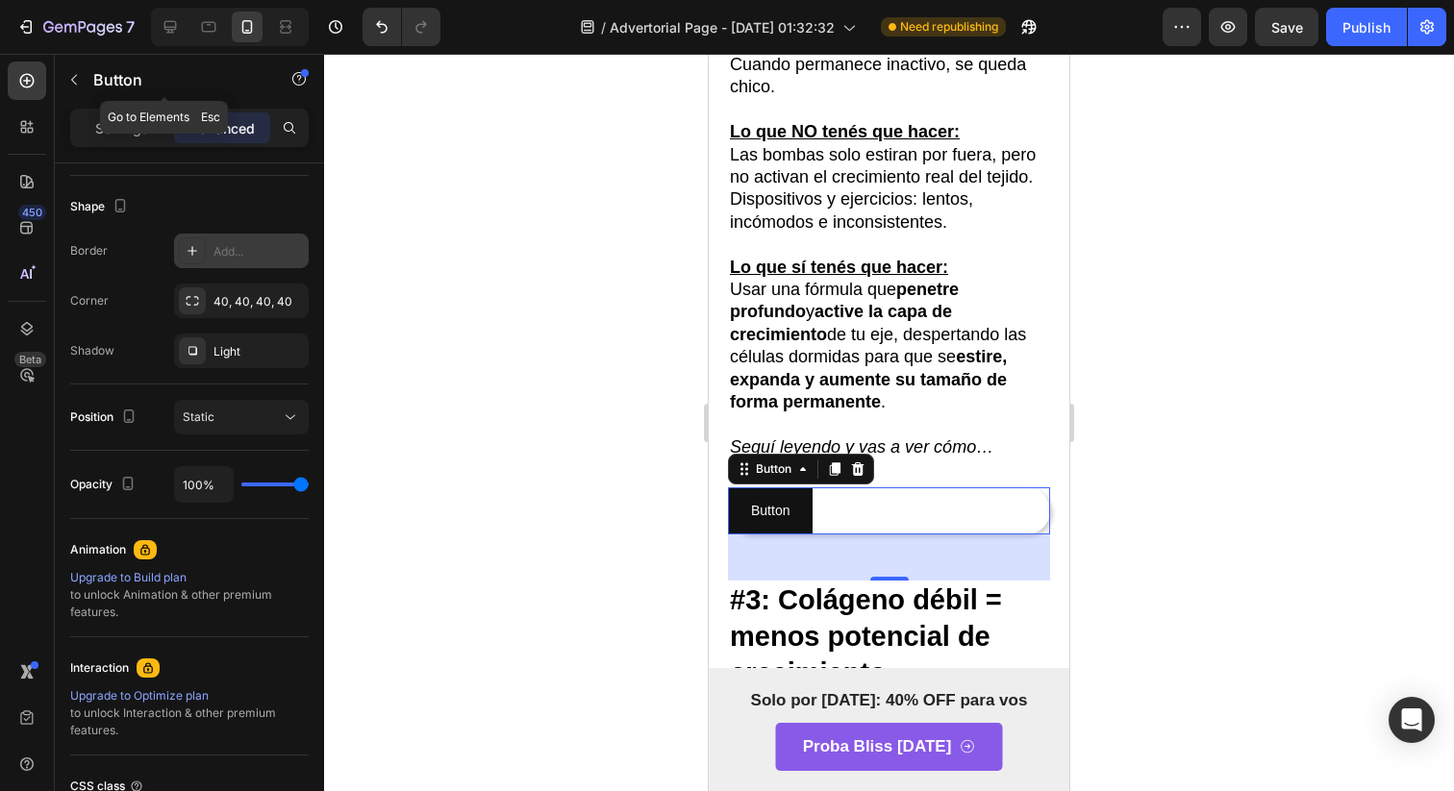
click at [149, 105] on div "Button" at bounding box center [164, 81] width 219 height 55
click at [146, 123] on p "Settings" at bounding box center [122, 128] width 54 height 20
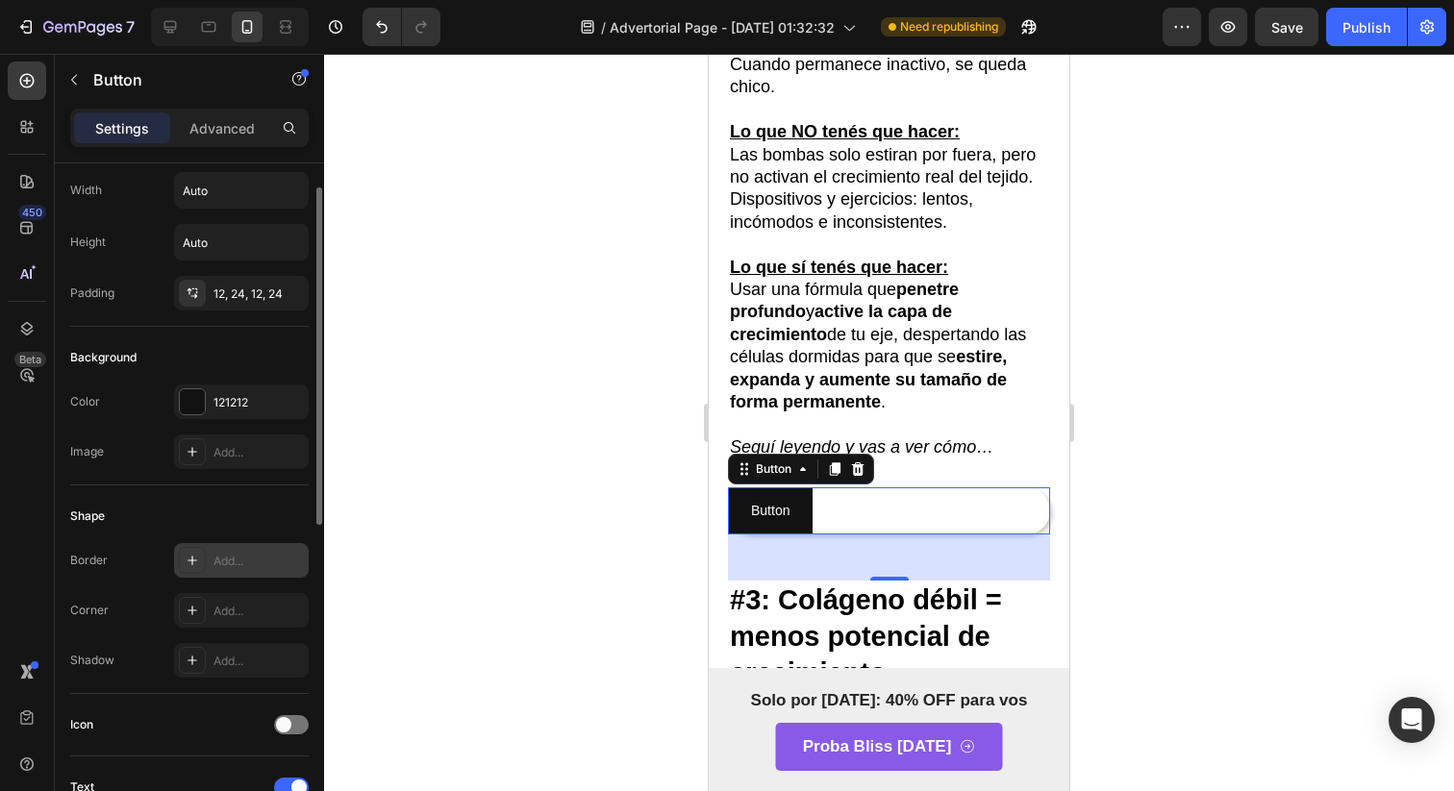
scroll to position [0, 0]
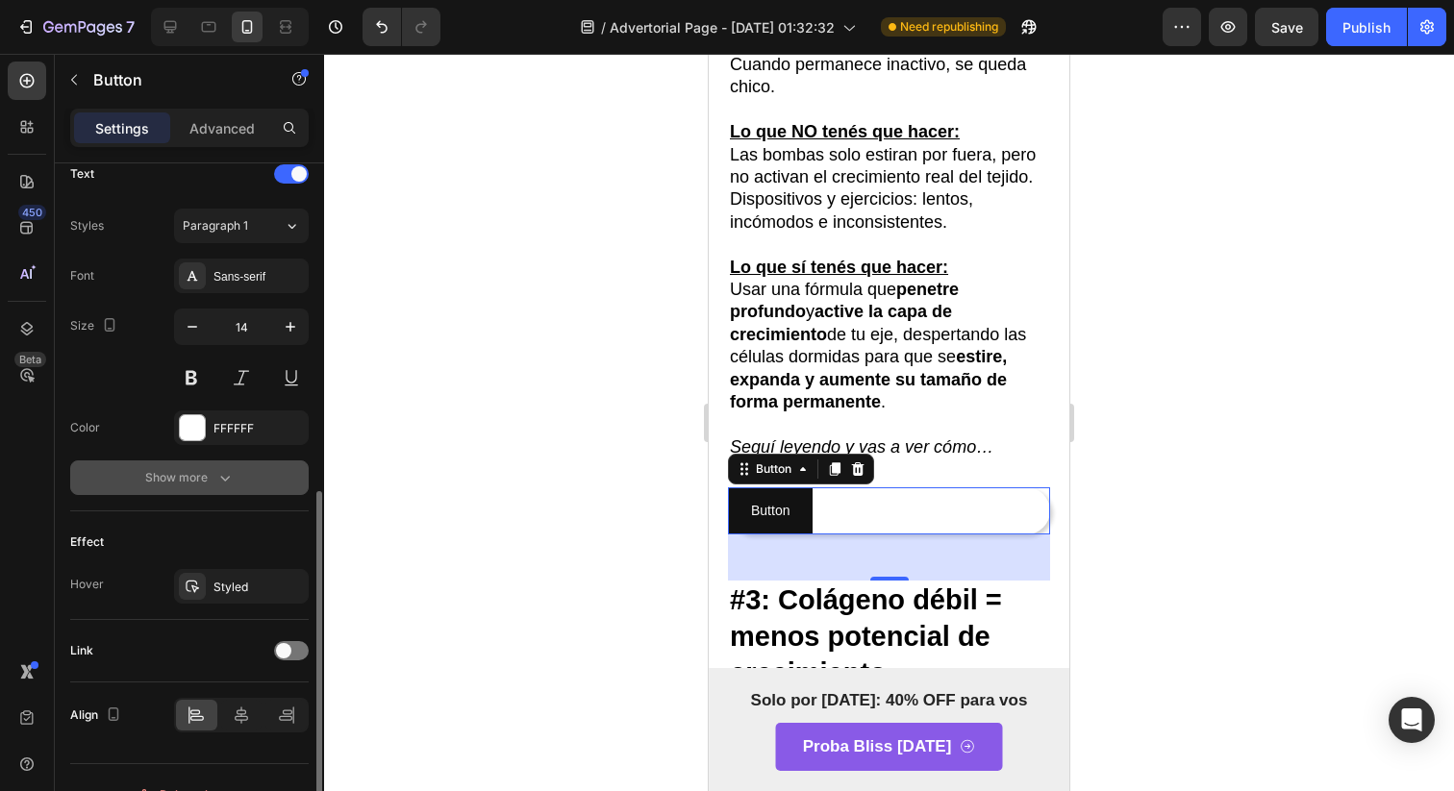
click at [206, 490] on button "Show more" at bounding box center [189, 478] width 238 height 35
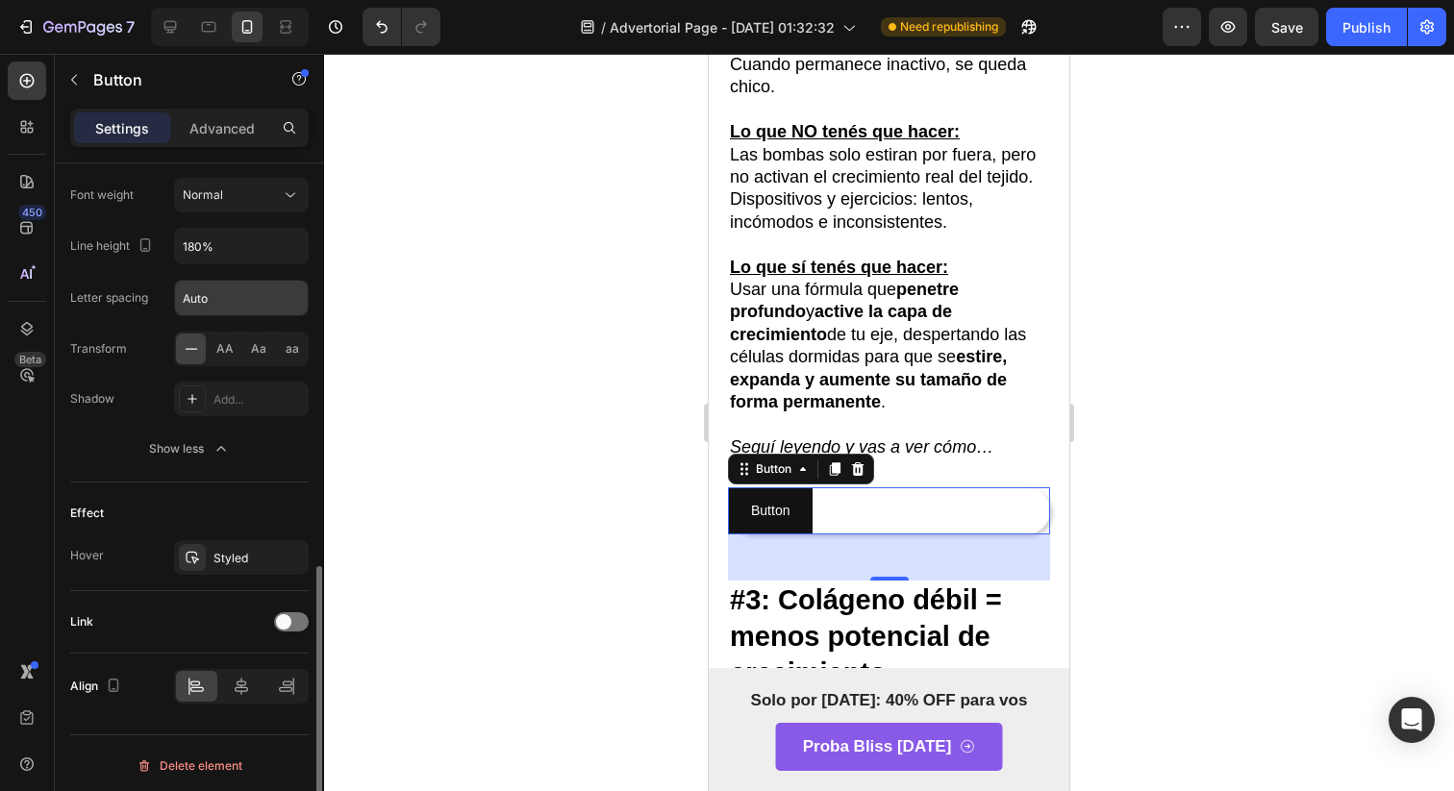
scroll to position [950, 0]
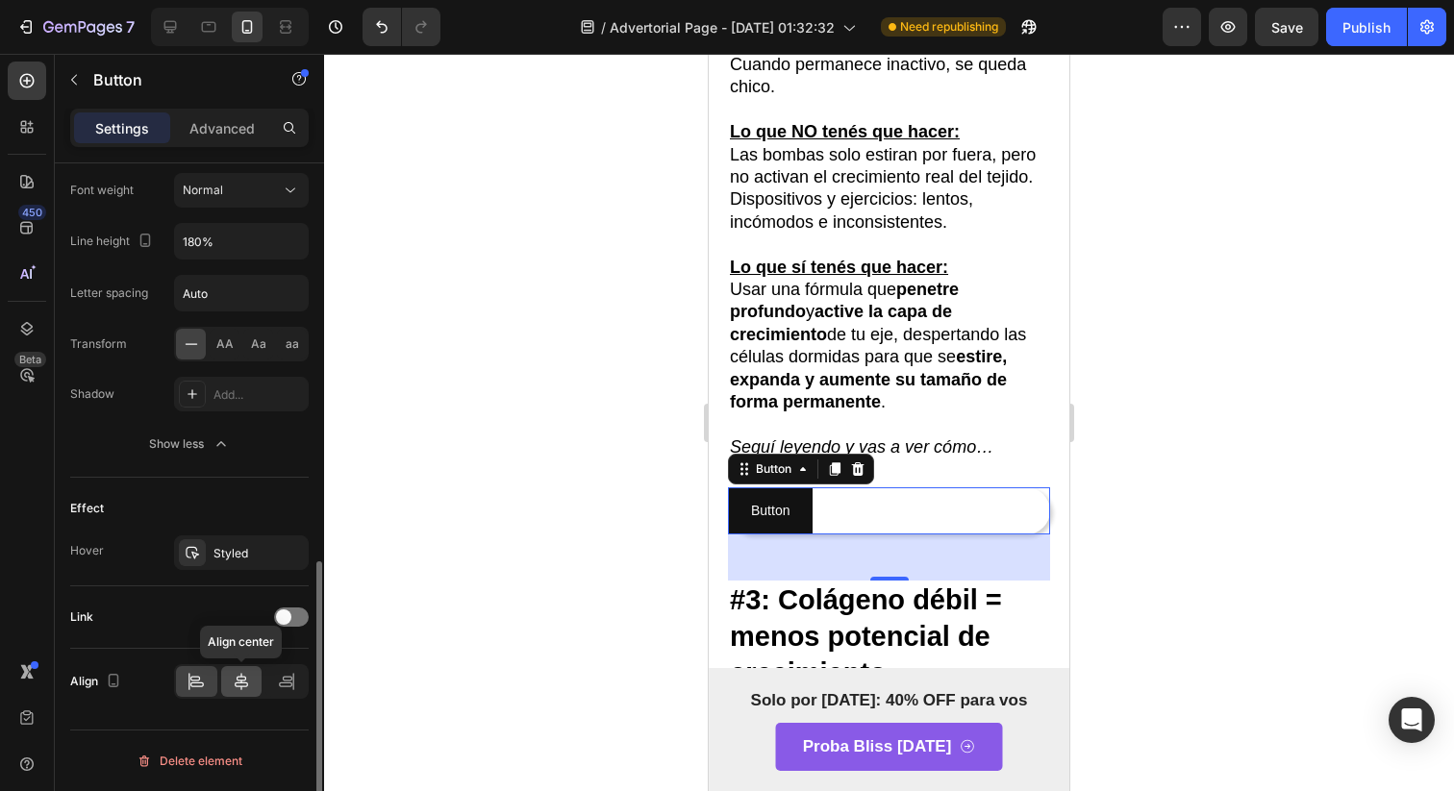
click at [239, 681] on icon at bounding box center [241, 681] width 19 height 19
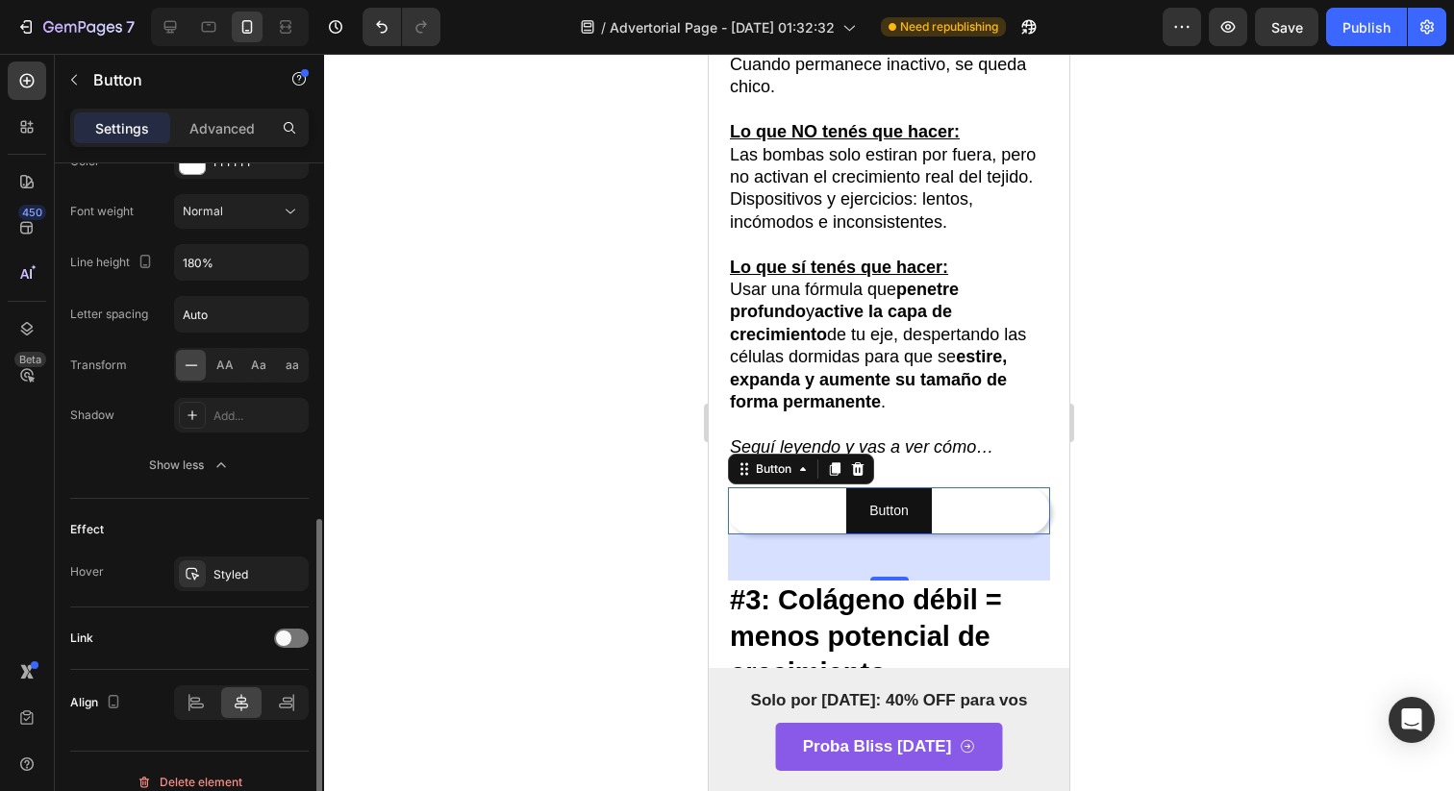
scroll to position [900, 0]
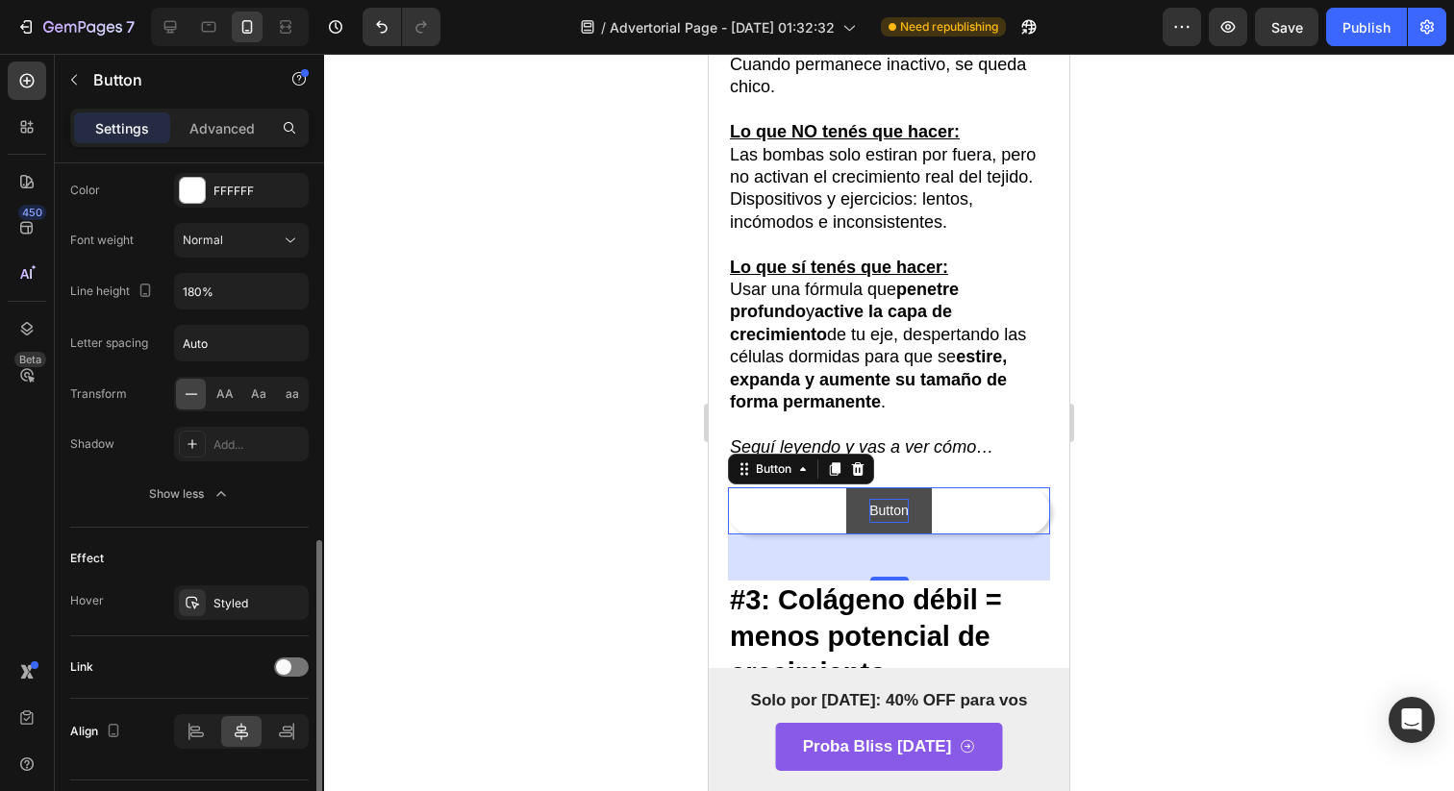
click at [889, 523] on p "Button" at bounding box center [888, 511] width 38 height 24
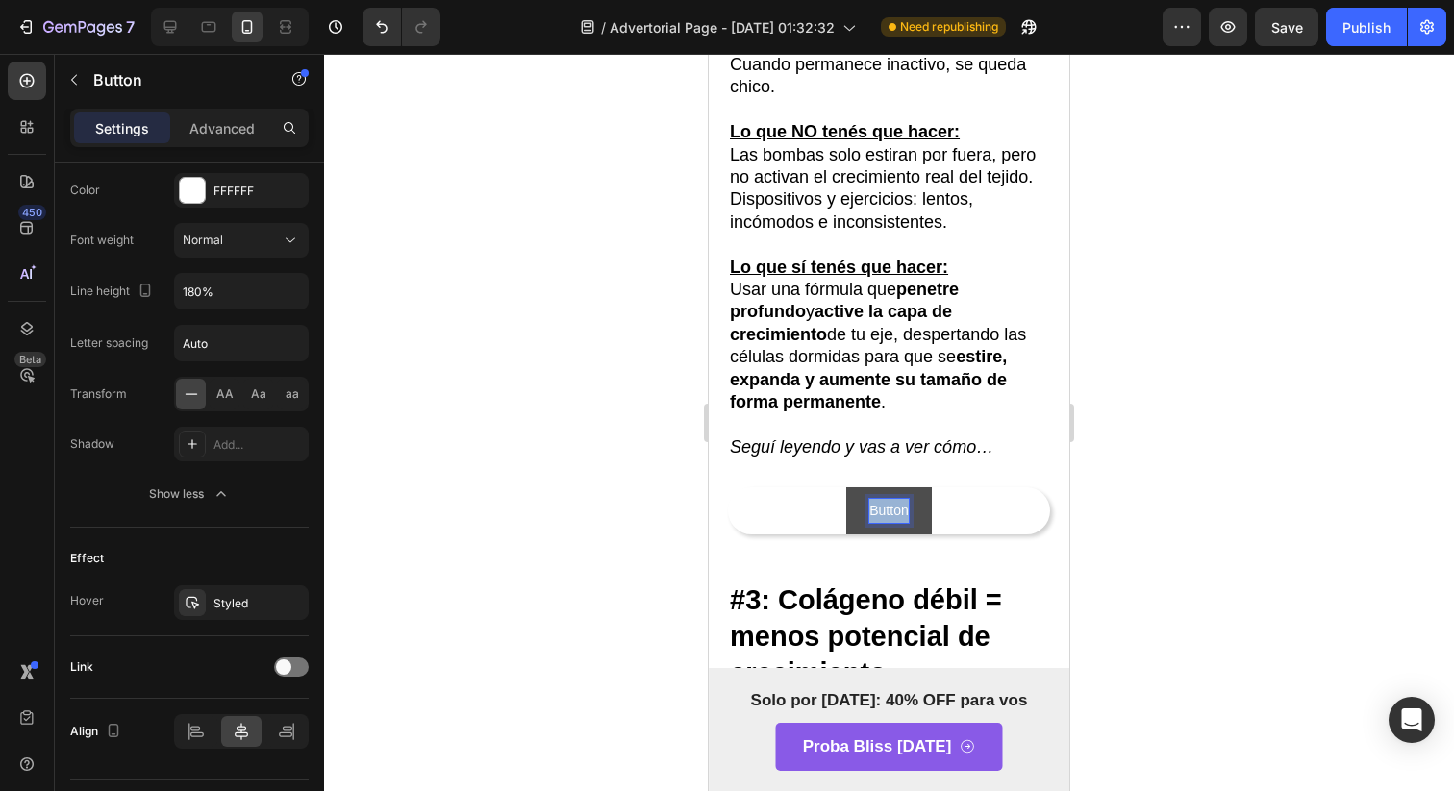
click at [889, 523] on p "Button" at bounding box center [888, 511] width 38 height 24
click at [842, 487] on button "Conoce" at bounding box center [888, 510] width 92 height 47
click at [835, 487] on button "Conoce tu" at bounding box center [889, 510] width 108 height 47
click at [805, 487] on button "Conoce tu salvacion" at bounding box center [888, 510] width 167 height 47
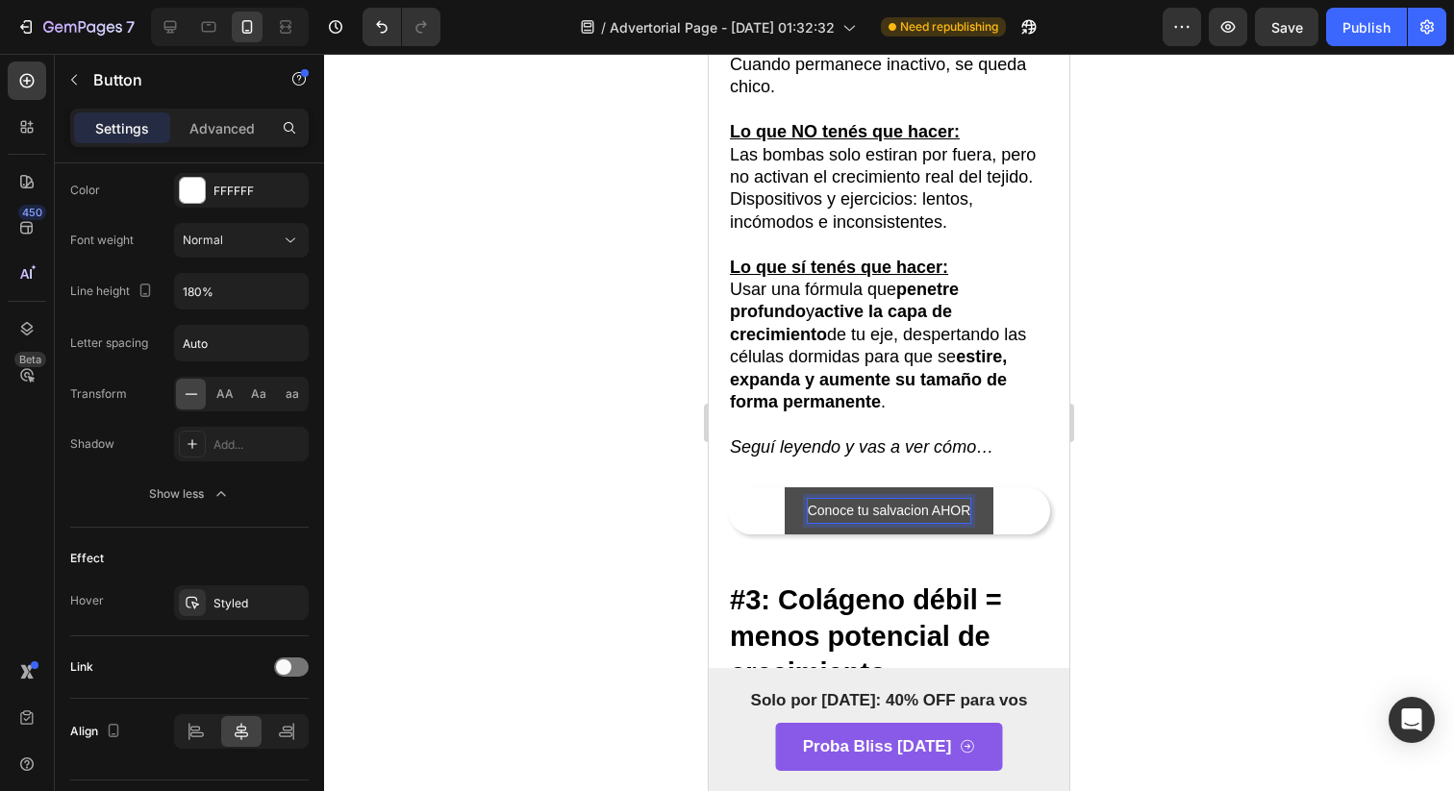
click at [785, 487] on button "Conoce tu salvacion AHOR" at bounding box center [890, 510] width 210 height 47
click at [902, 523] on p "Conoce tu salvacion AHORA MISMO" at bounding box center [889, 511] width 221 height 24
click at [756, 535] on button "Conoce tu salvacion AHORA MISMO" at bounding box center [889, 510] width 267 height 47
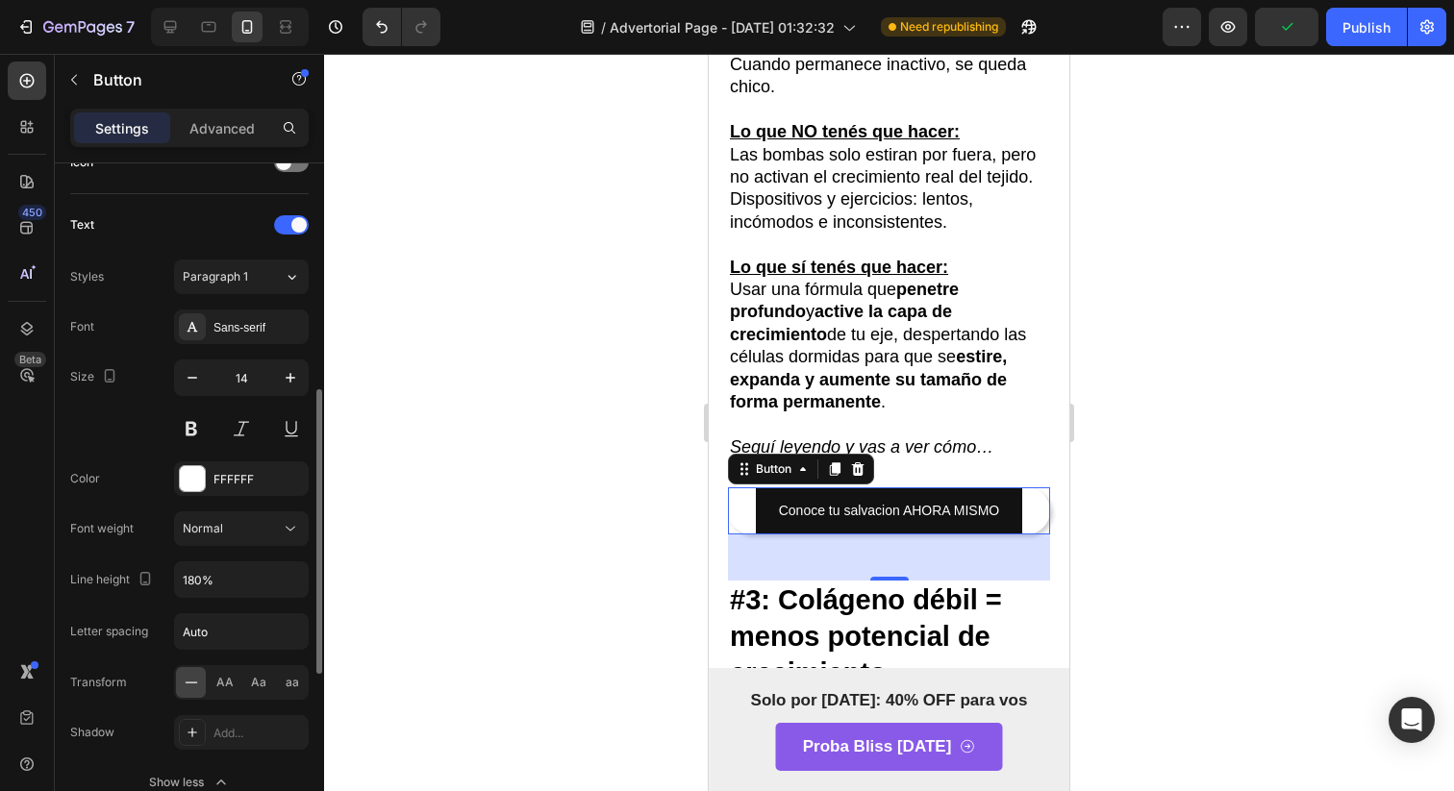
scroll to position [495, 0]
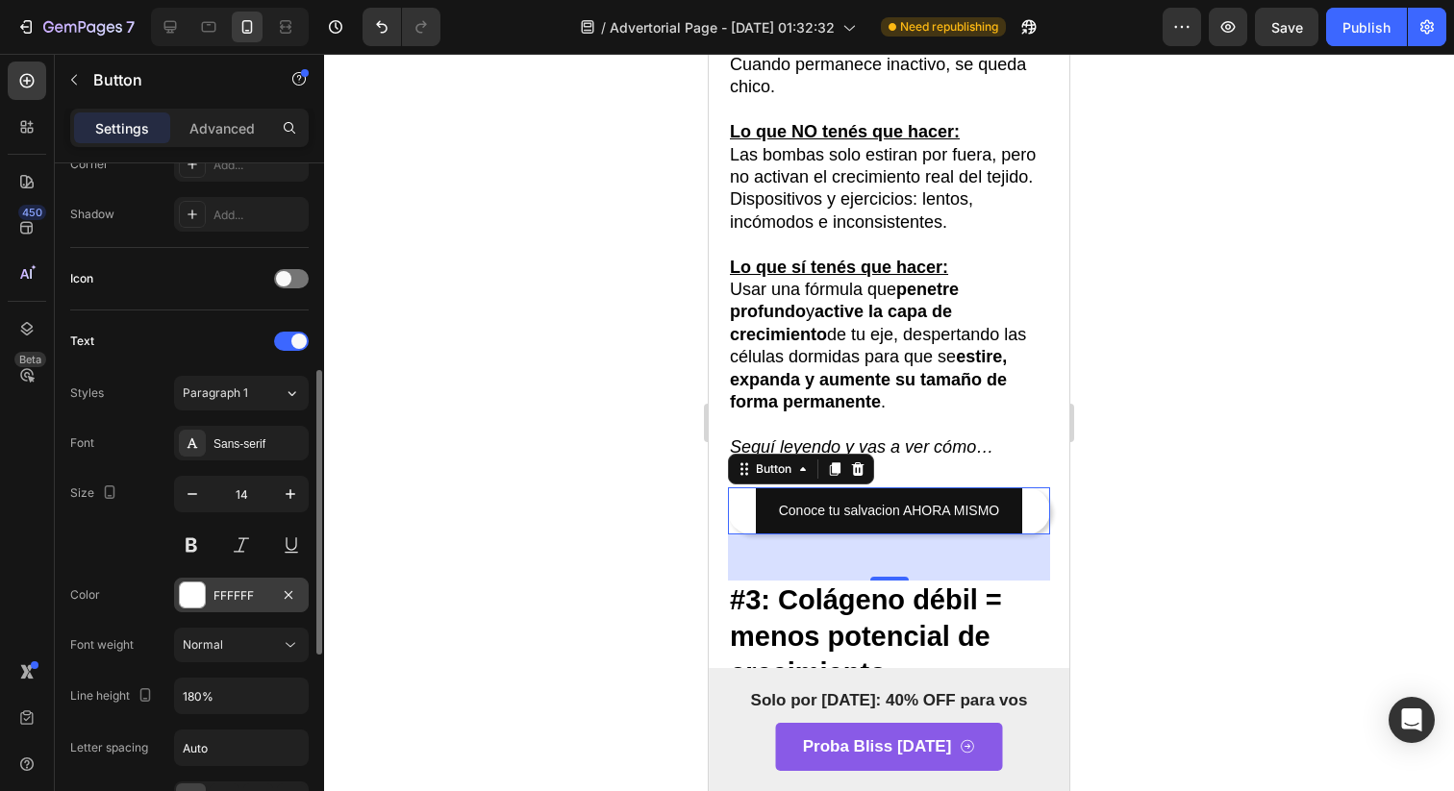
click at [211, 581] on div "FFFFFF" at bounding box center [241, 595] width 135 height 35
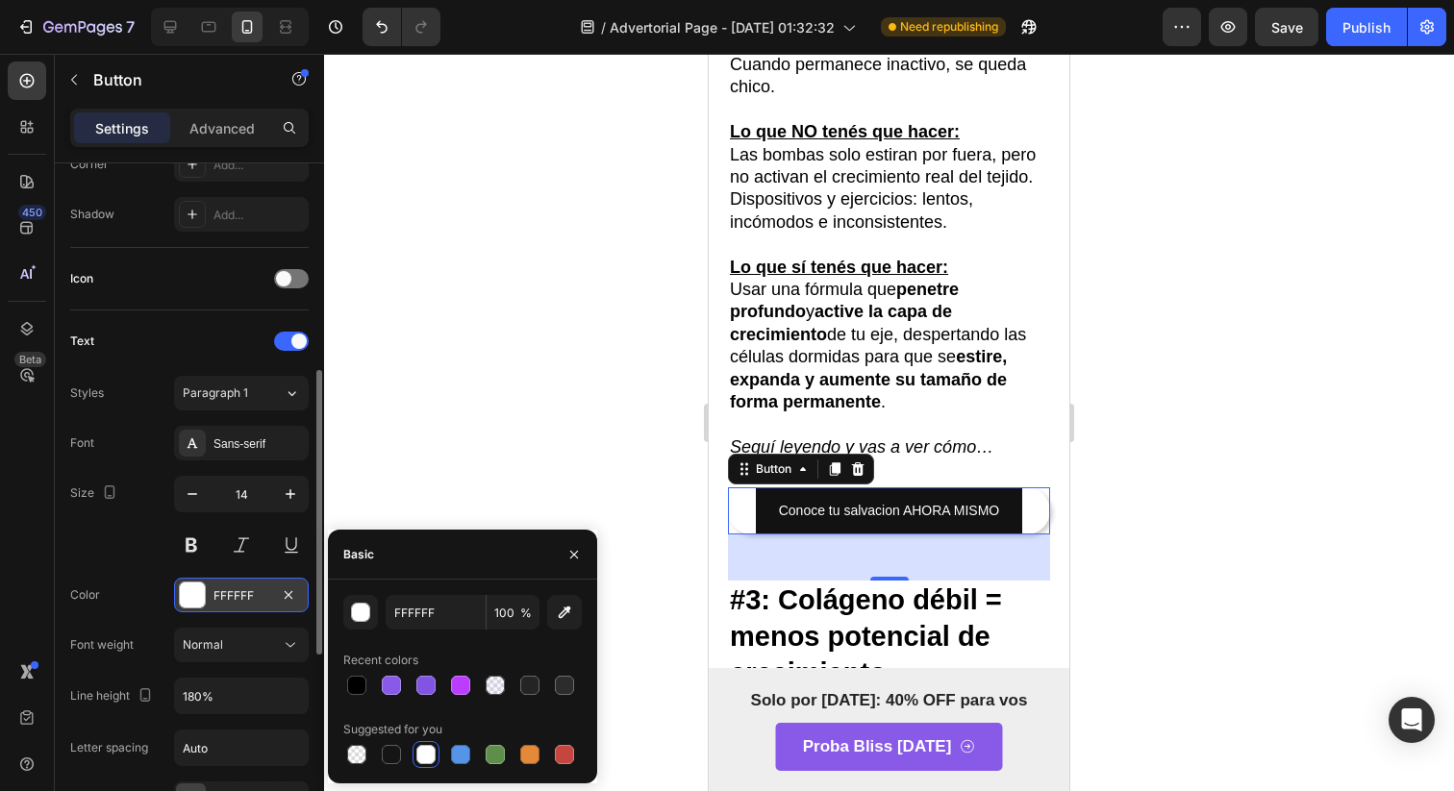
click at [211, 583] on div "FFFFFF" at bounding box center [241, 595] width 135 height 35
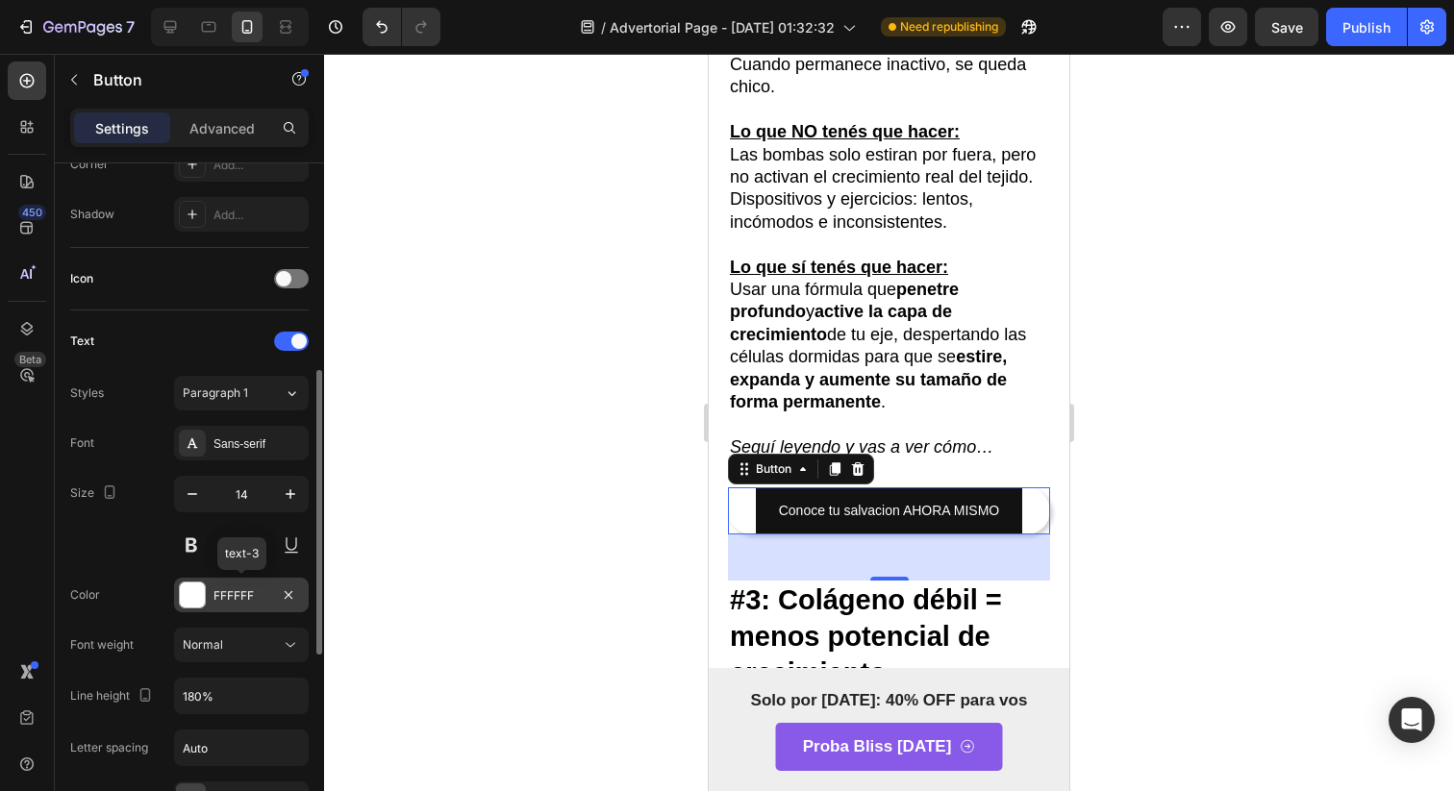
click at [211, 583] on div "FFFFFF" at bounding box center [241, 595] width 135 height 35
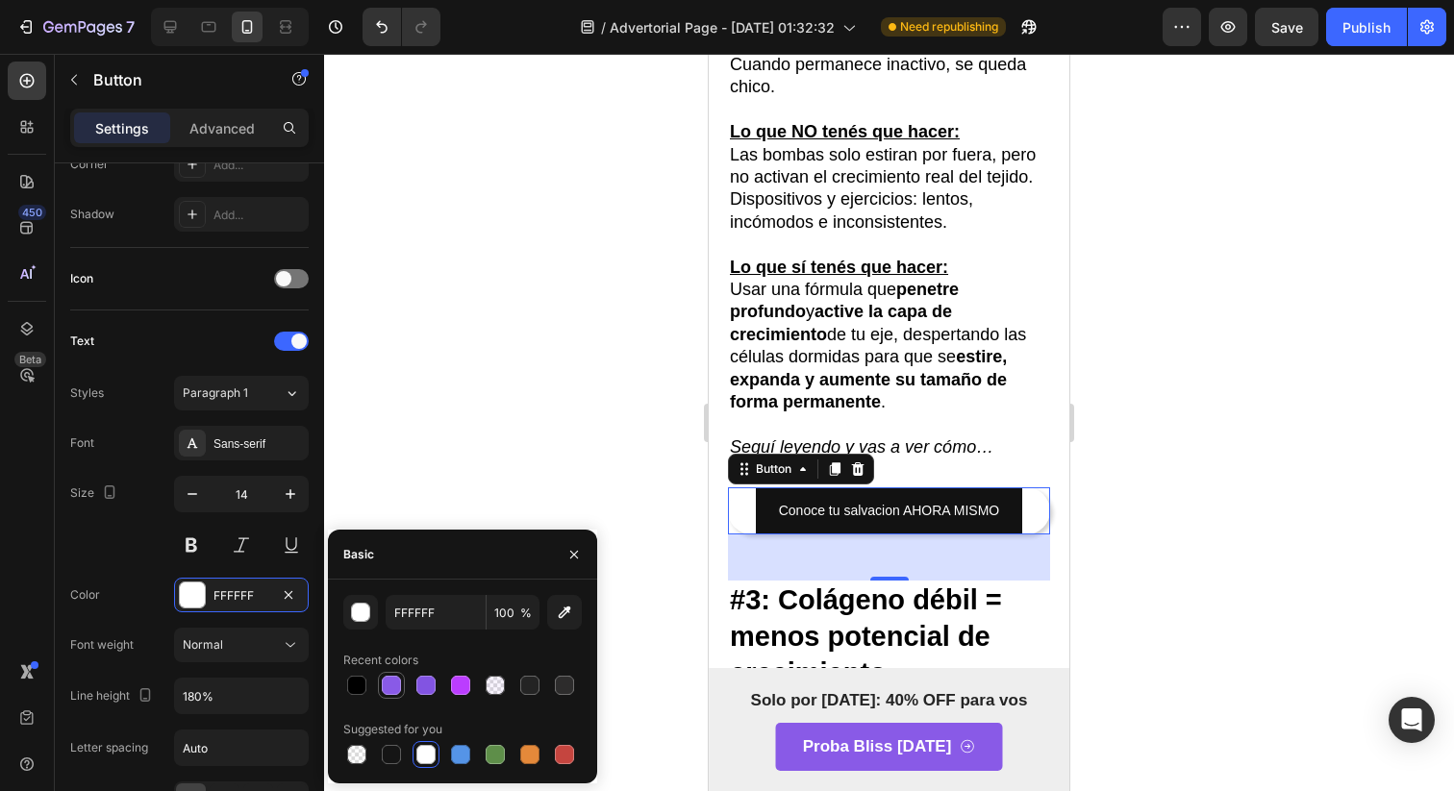
click at [395, 693] on div at bounding box center [391, 685] width 19 height 19
click at [509, 679] on div at bounding box center [462, 685] width 238 height 27
click at [508, 691] on div at bounding box center [495, 685] width 27 height 27
type input "913DFF"
type input "5"
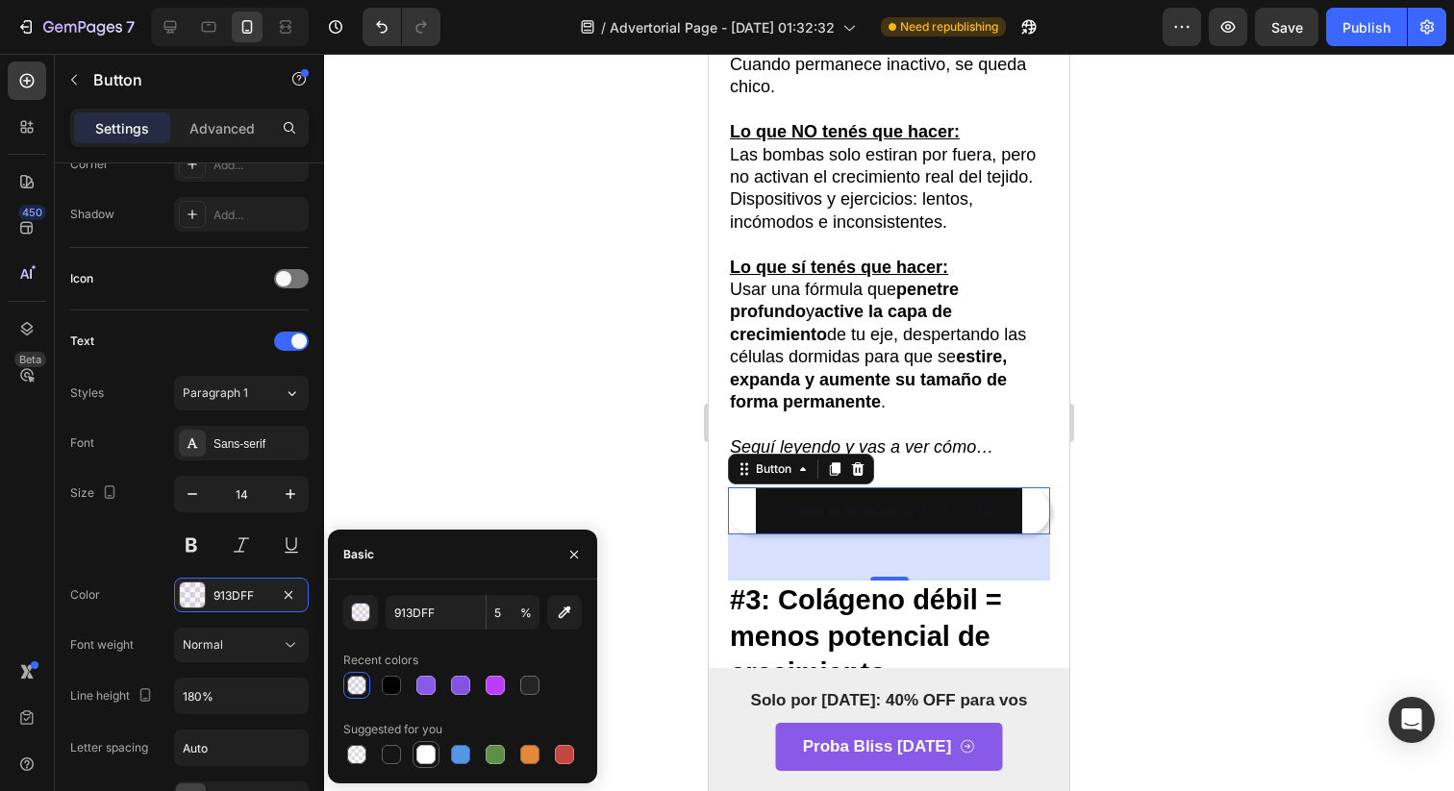
click at [425, 760] on div at bounding box center [425, 754] width 19 height 19
type input "FFFFFF"
type input "100"
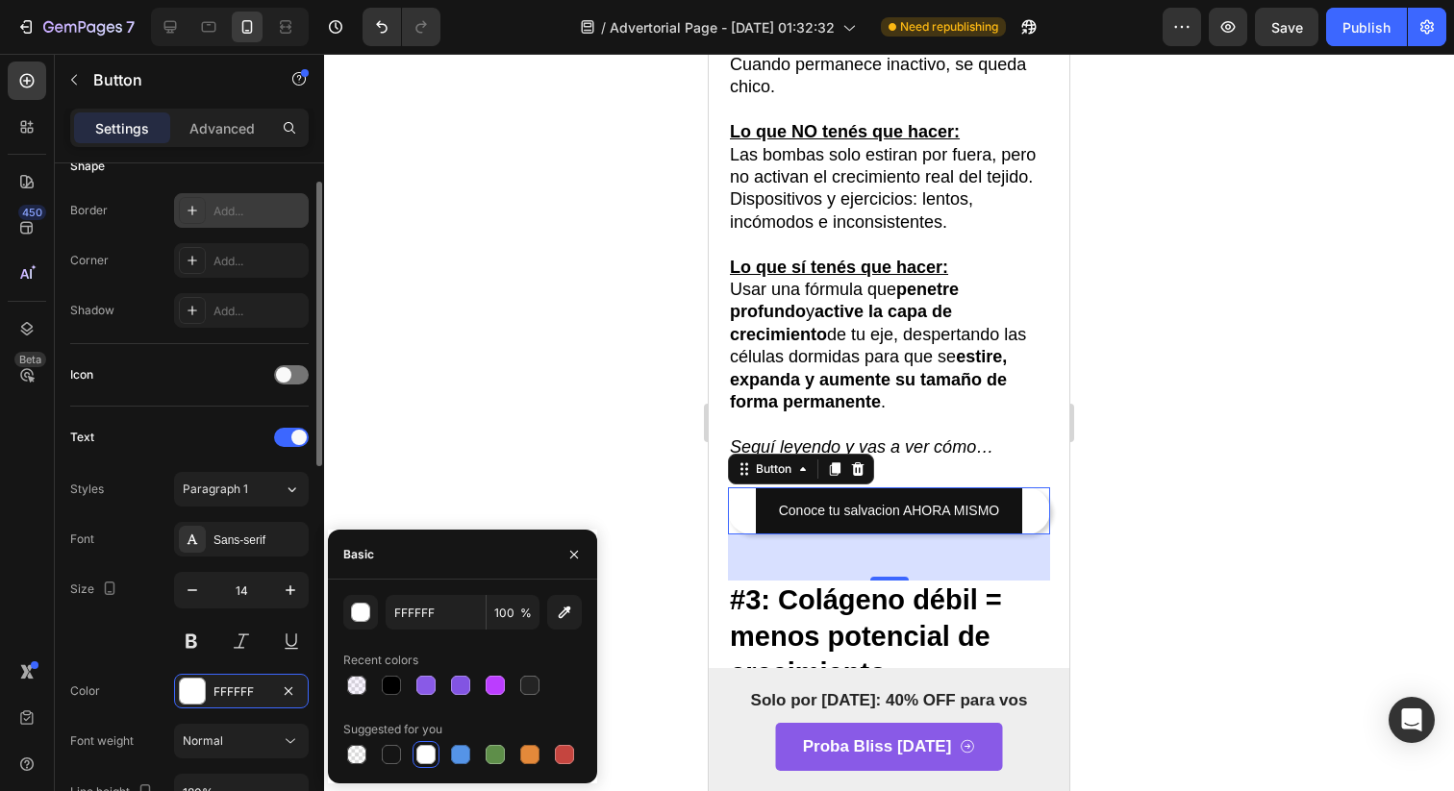
scroll to position [109, 0]
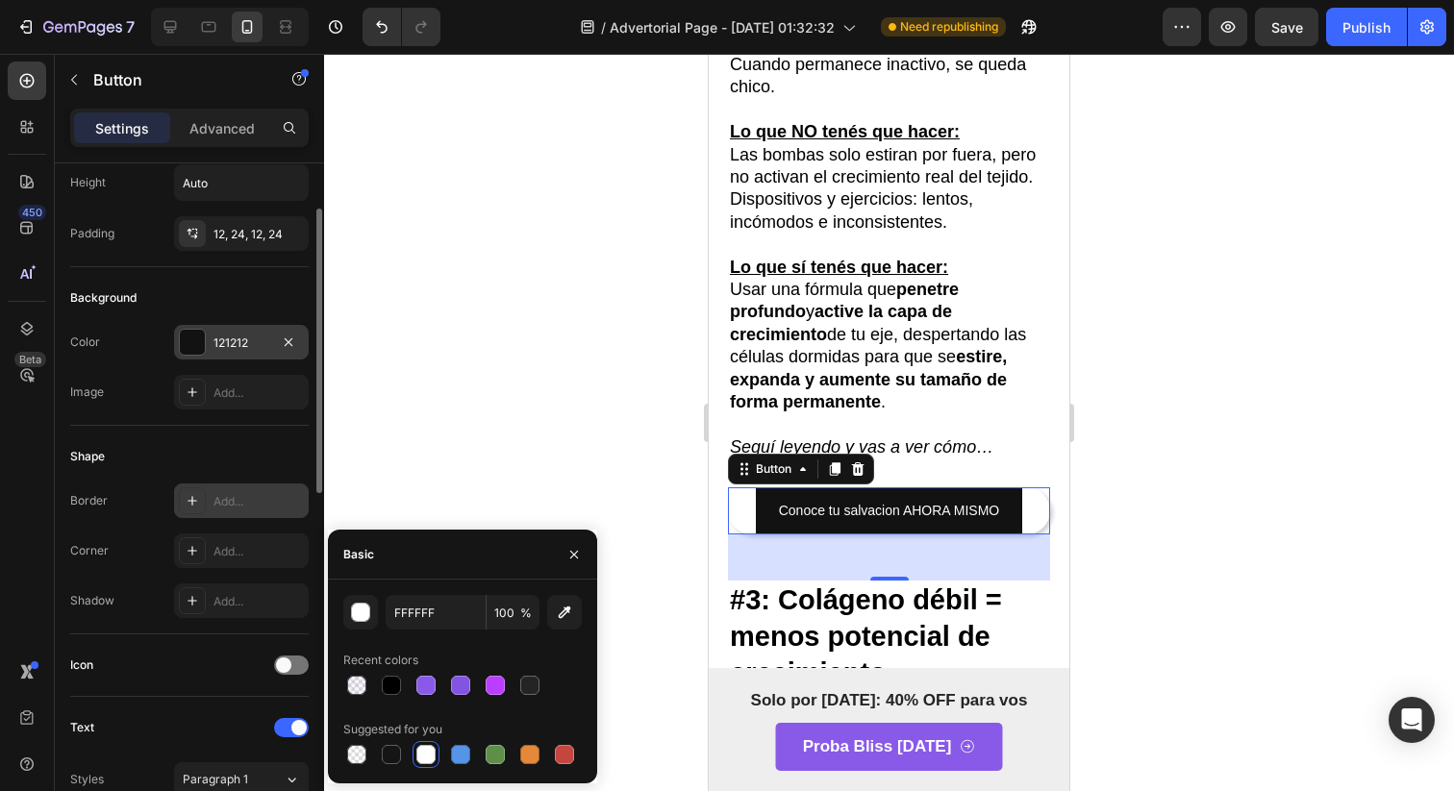
click at [200, 340] on div at bounding box center [192, 342] width 25 height 25
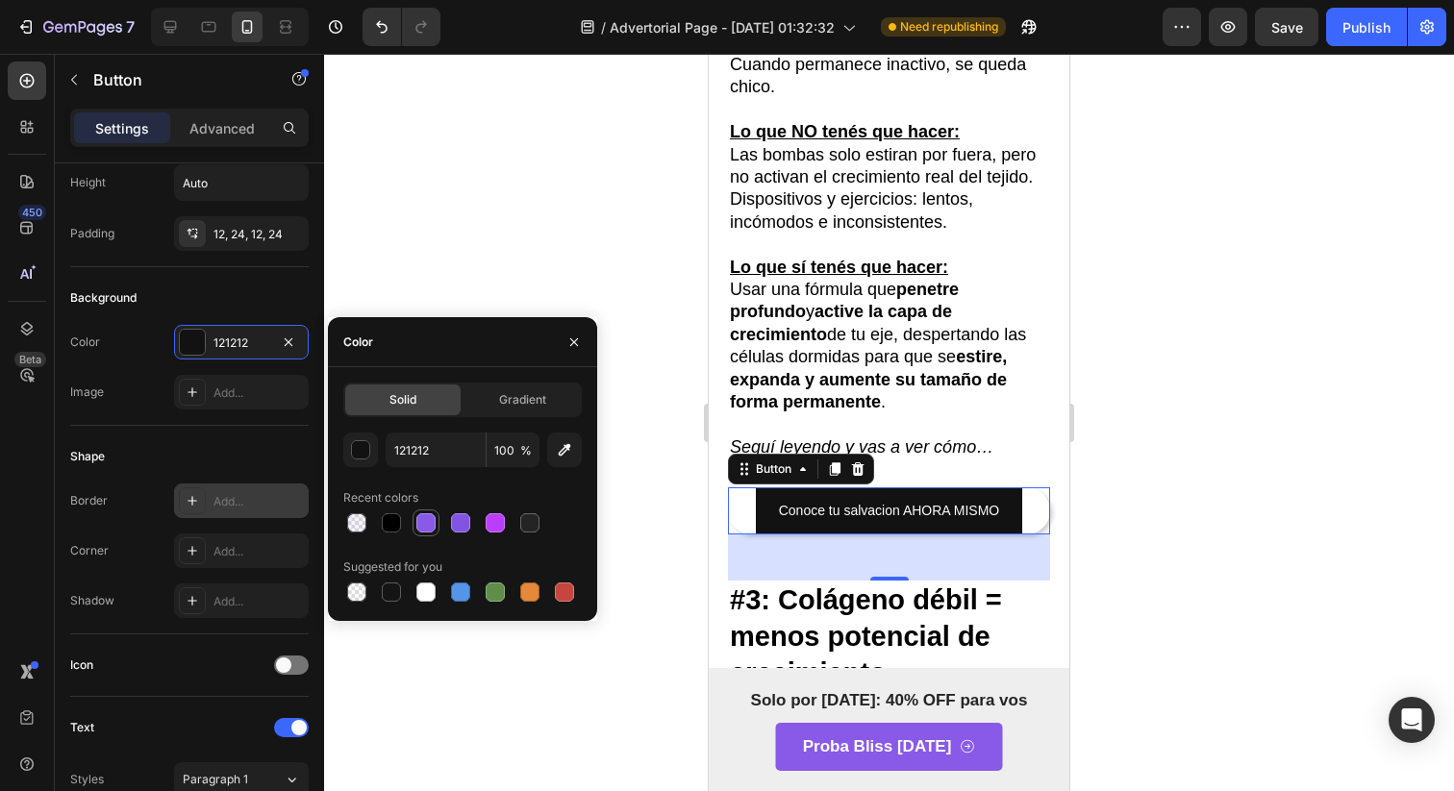
click at [435, 534] on div at bounding box center [425, 523] width 27 height 27
type input "895AE7"
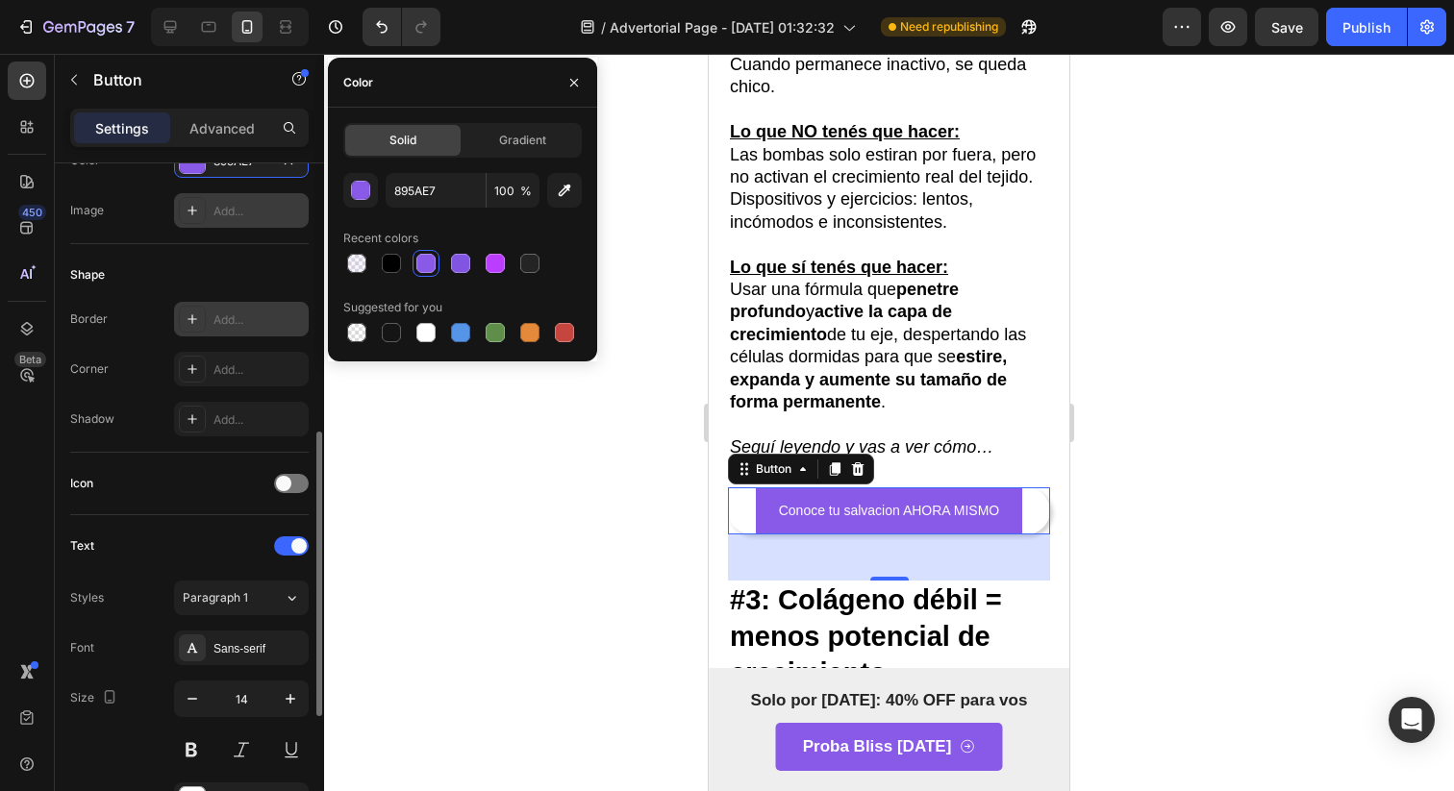
scroll to position [510, 0]
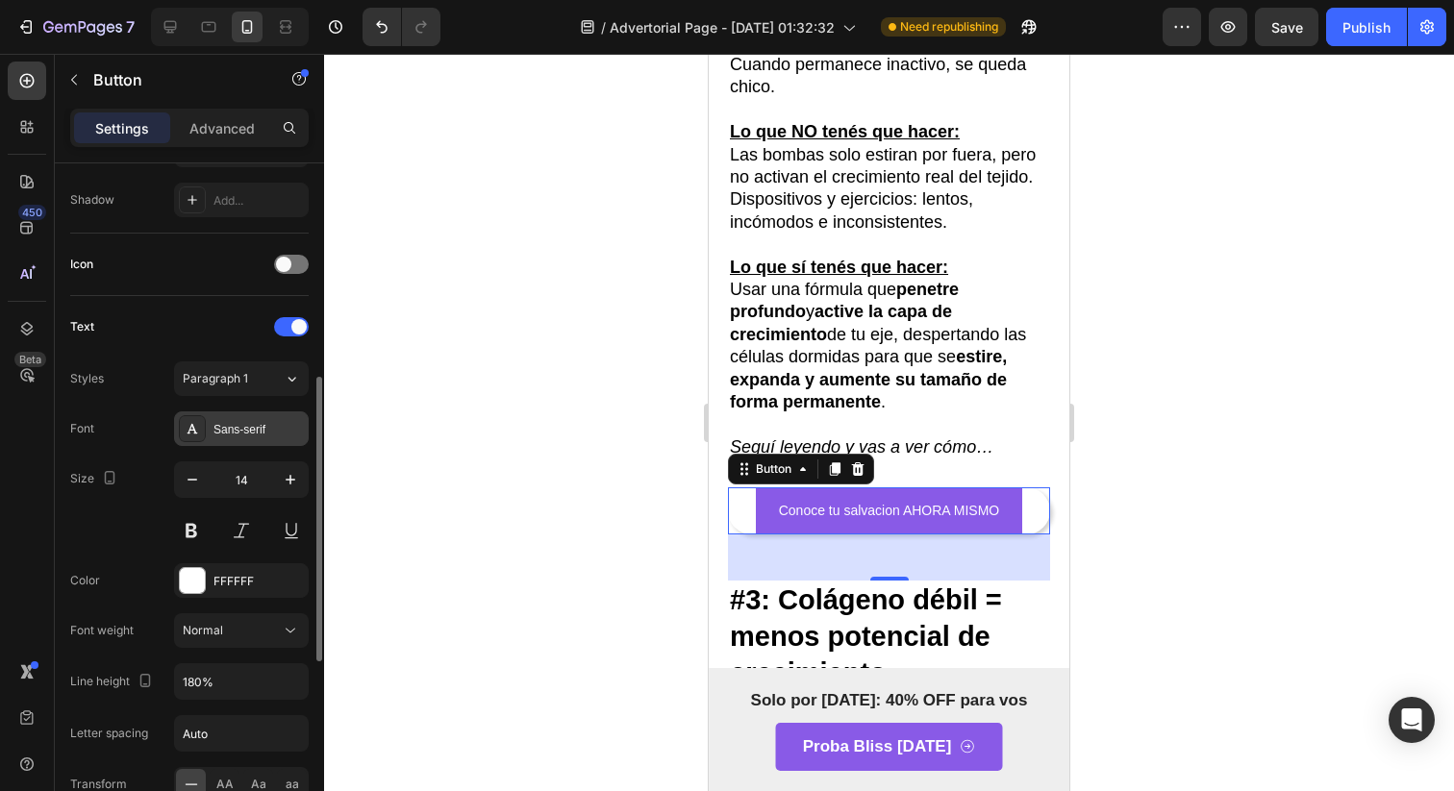
click at [268, 430] on div "Sans-serif" at bounding box center [258, 429] width 90 height 17
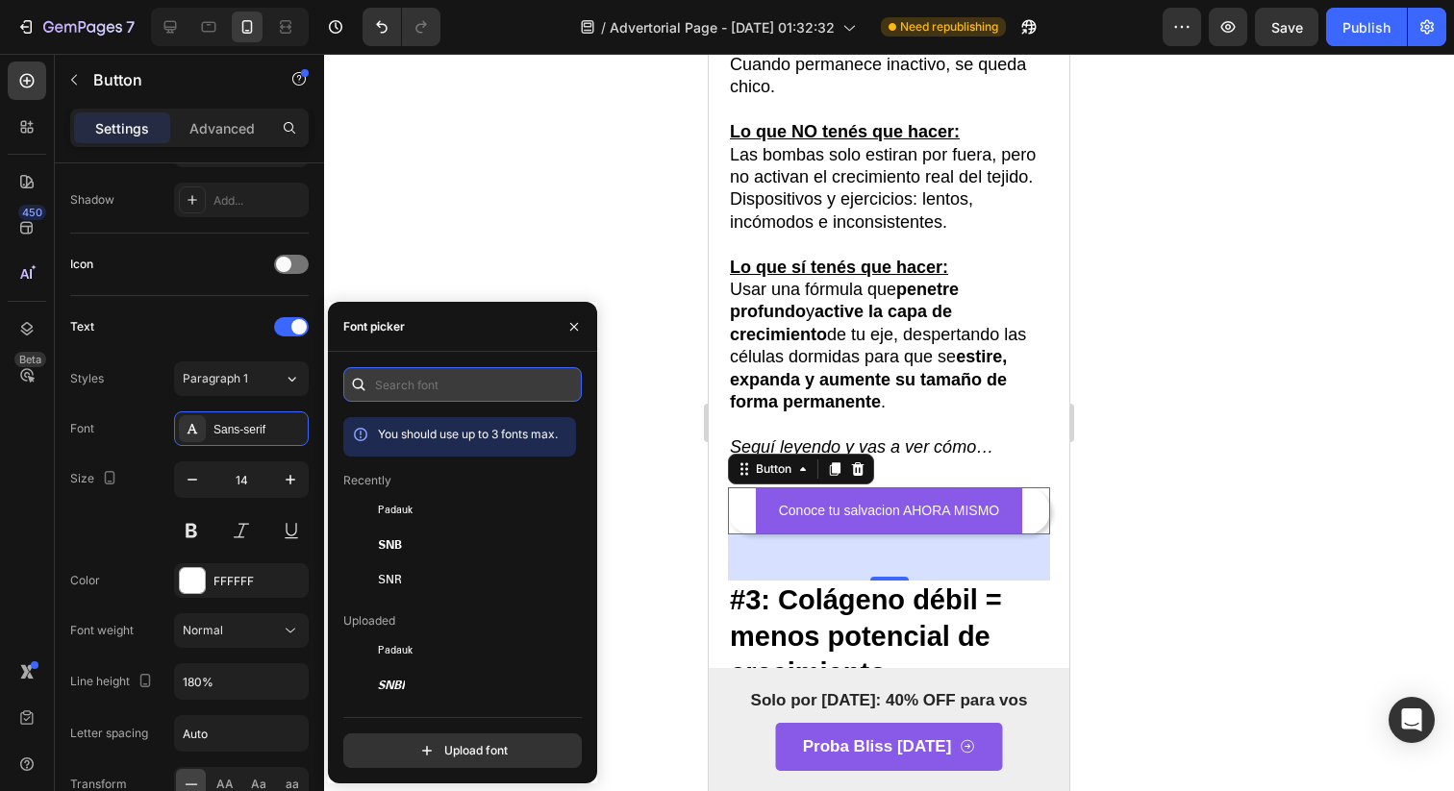
click at [420, 382] on input "text" at bounding box center [462, 384] width 238 height 35
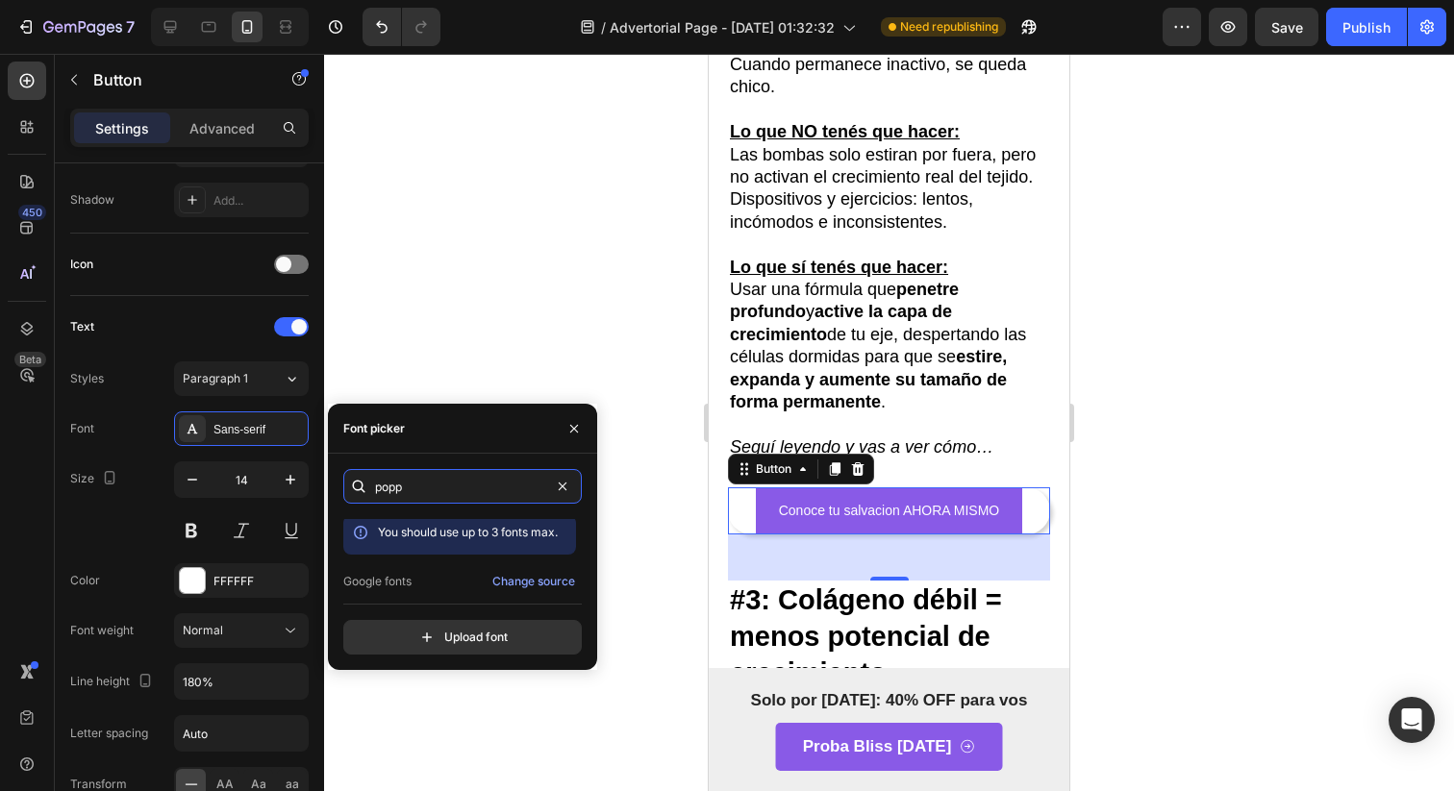
scroll to position [47, 0]
type input "popp"
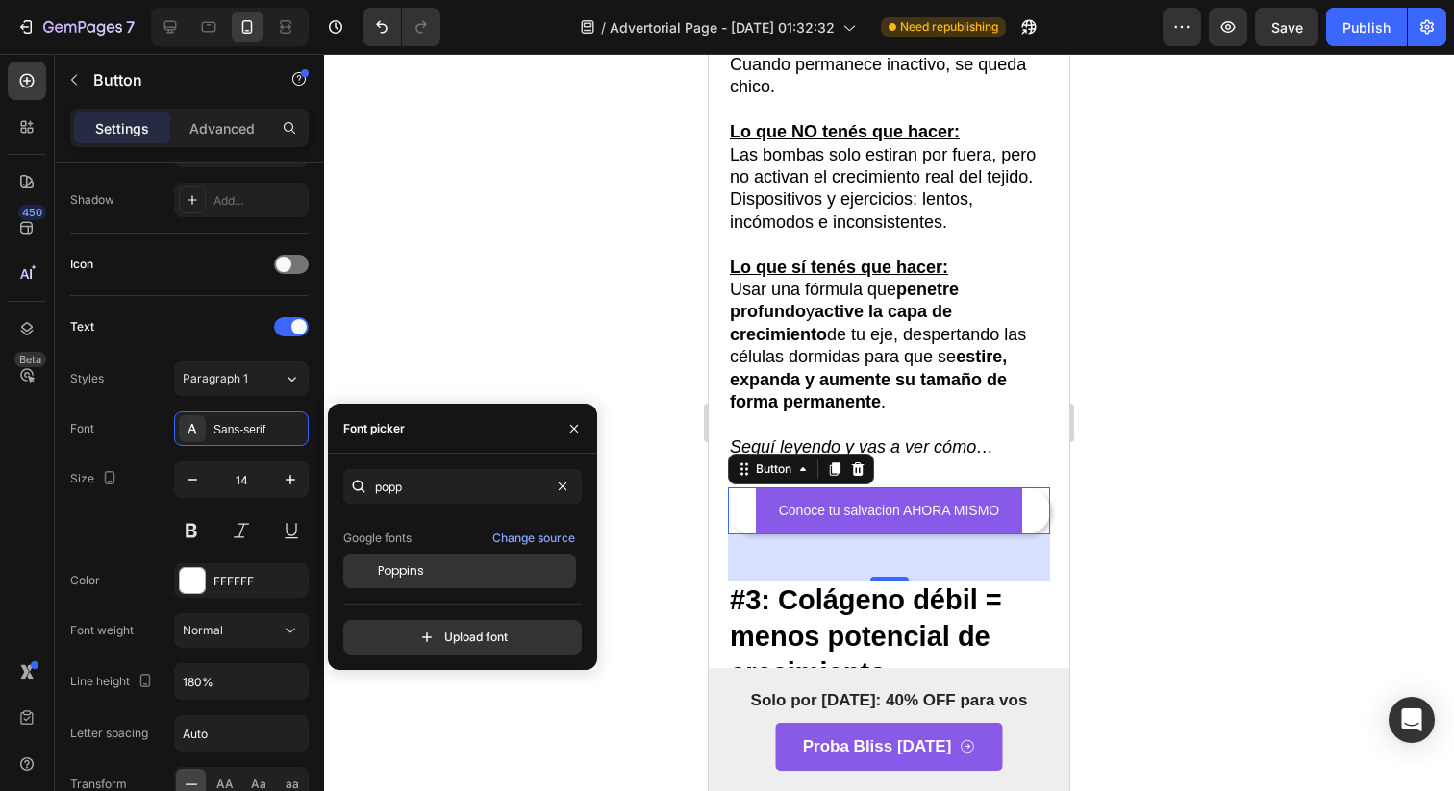
click at [421, 561] on div "Poppins" at bounding box center [459, 571] width 233 height 35
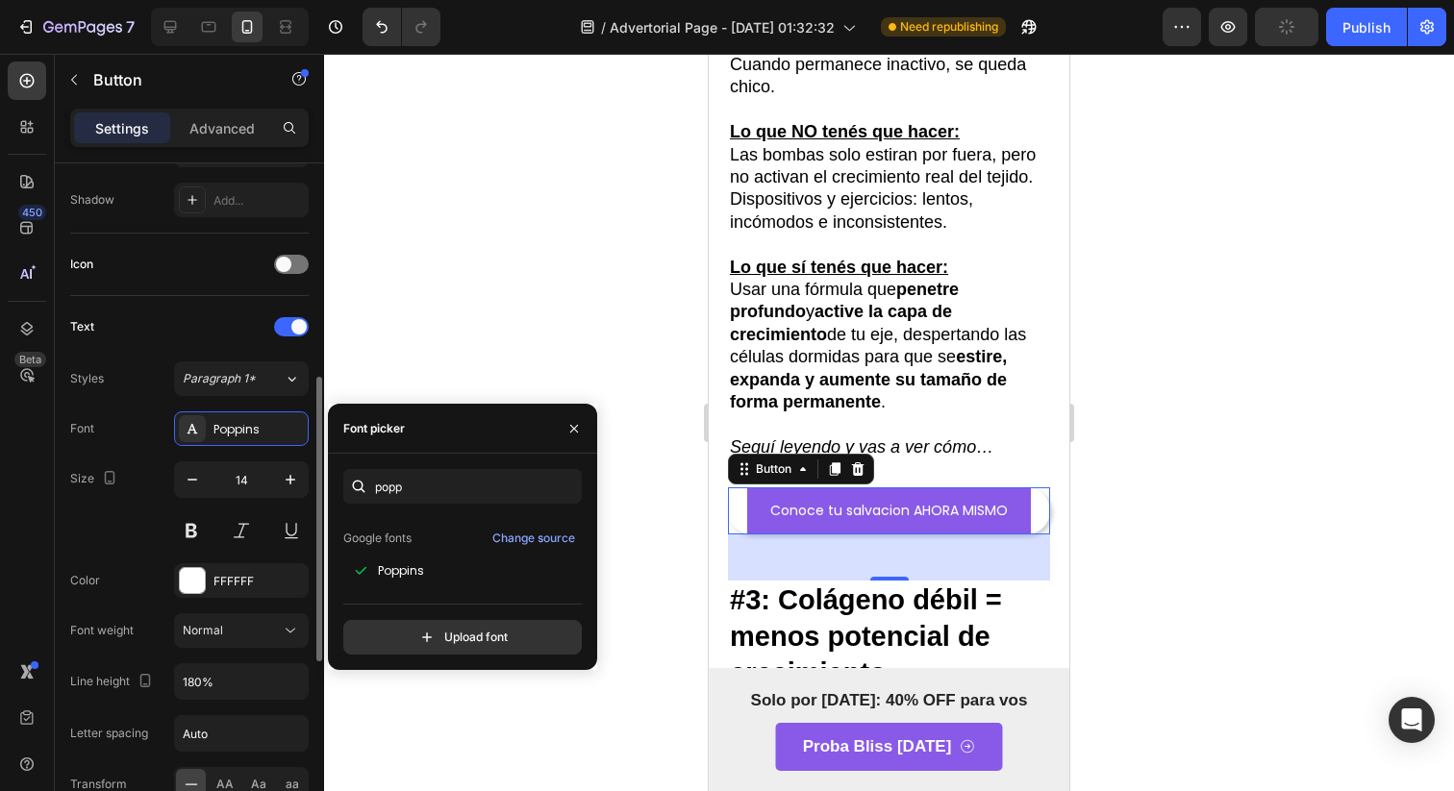
click at [219, 550] on div "Font Poppins Size 14 Color FFFFFF Font weight Normal Line height 180% Letter sp…" at bounding box center [189, 656] width 238 height 490
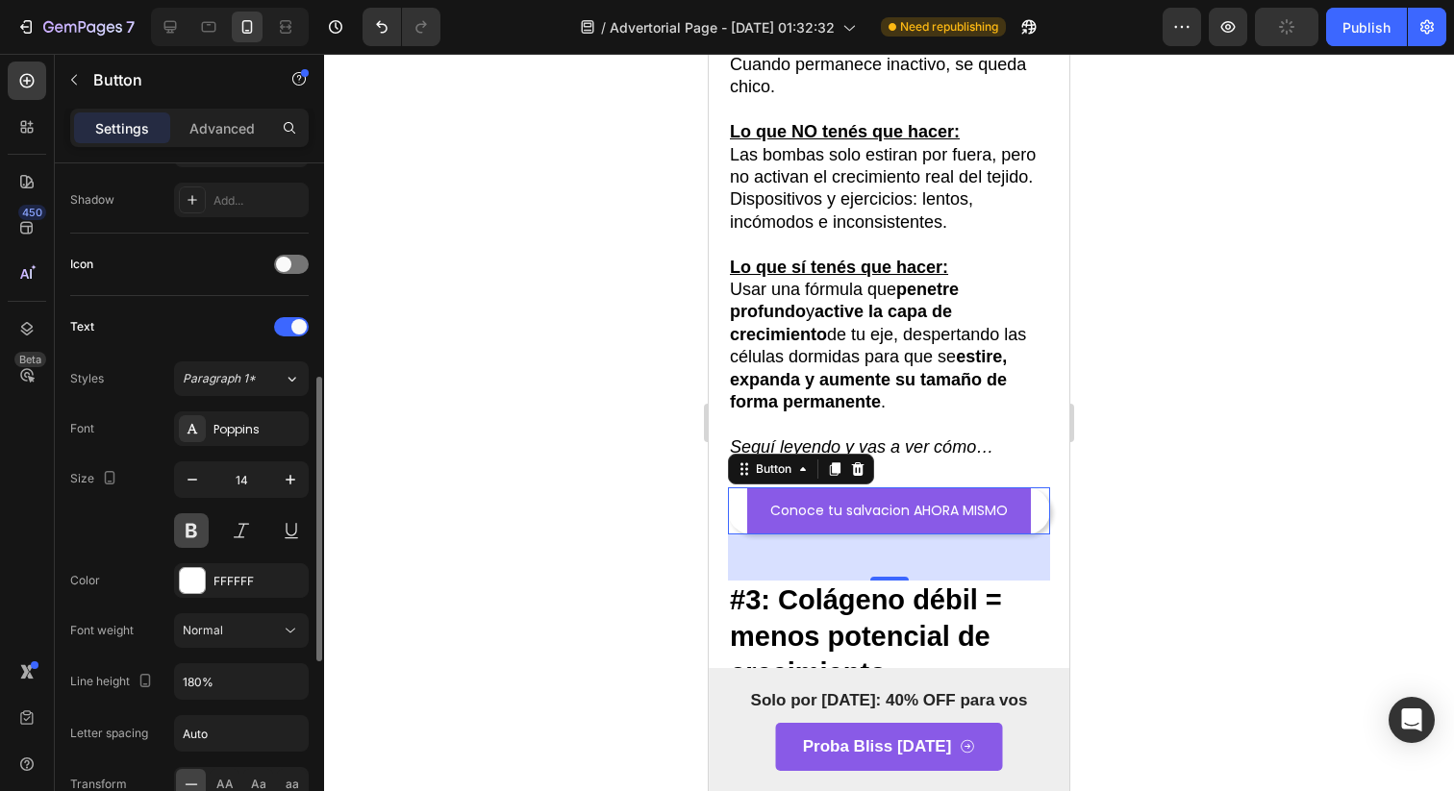
click at [201, 547] on button at bounding box center [191, 530] width 35 height 35
click at [287, 488] on icon "button" at bounding box center [290, 479] width 19 height 19
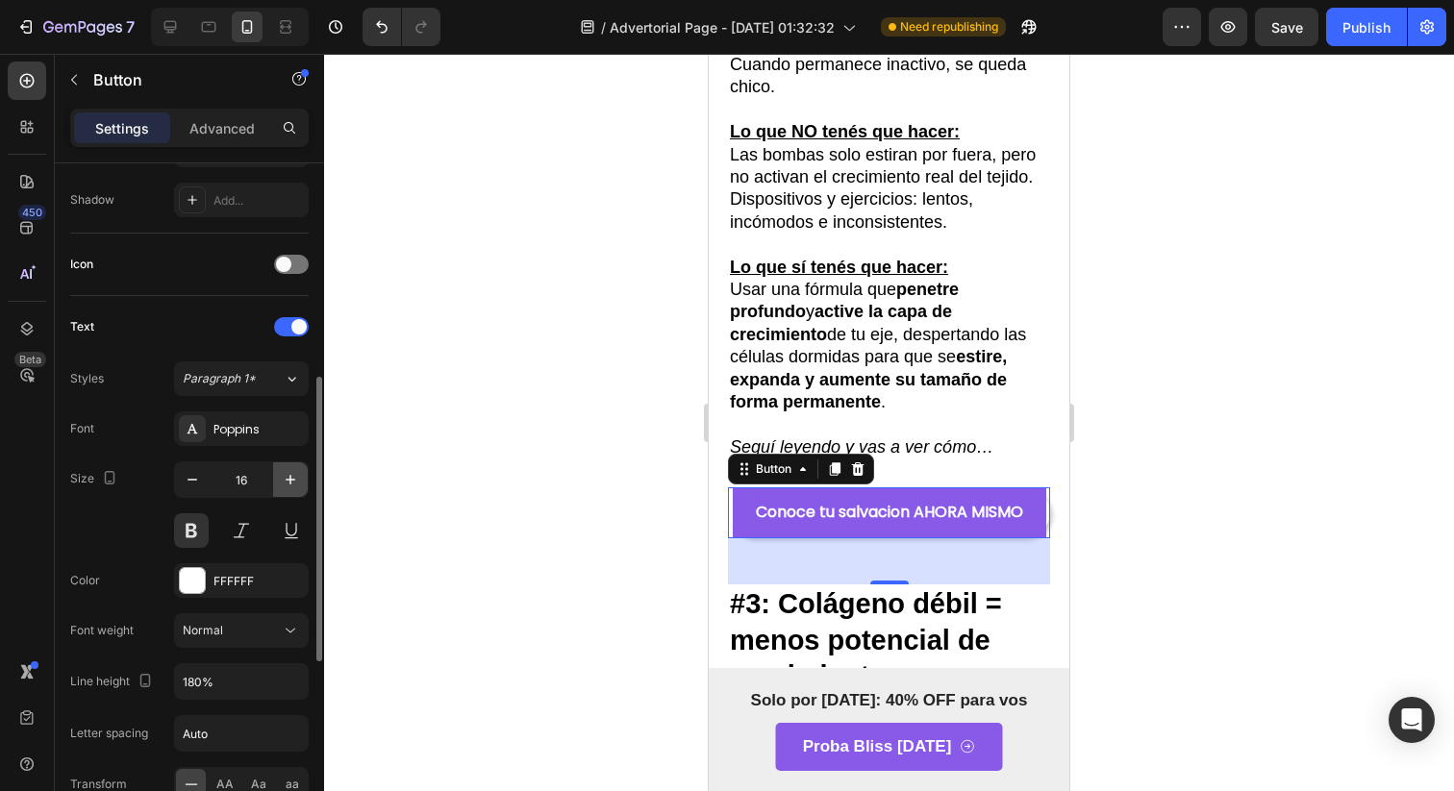
click at [287, 487] on icon "button" at bounding box center [290, 479] width 19 height 19
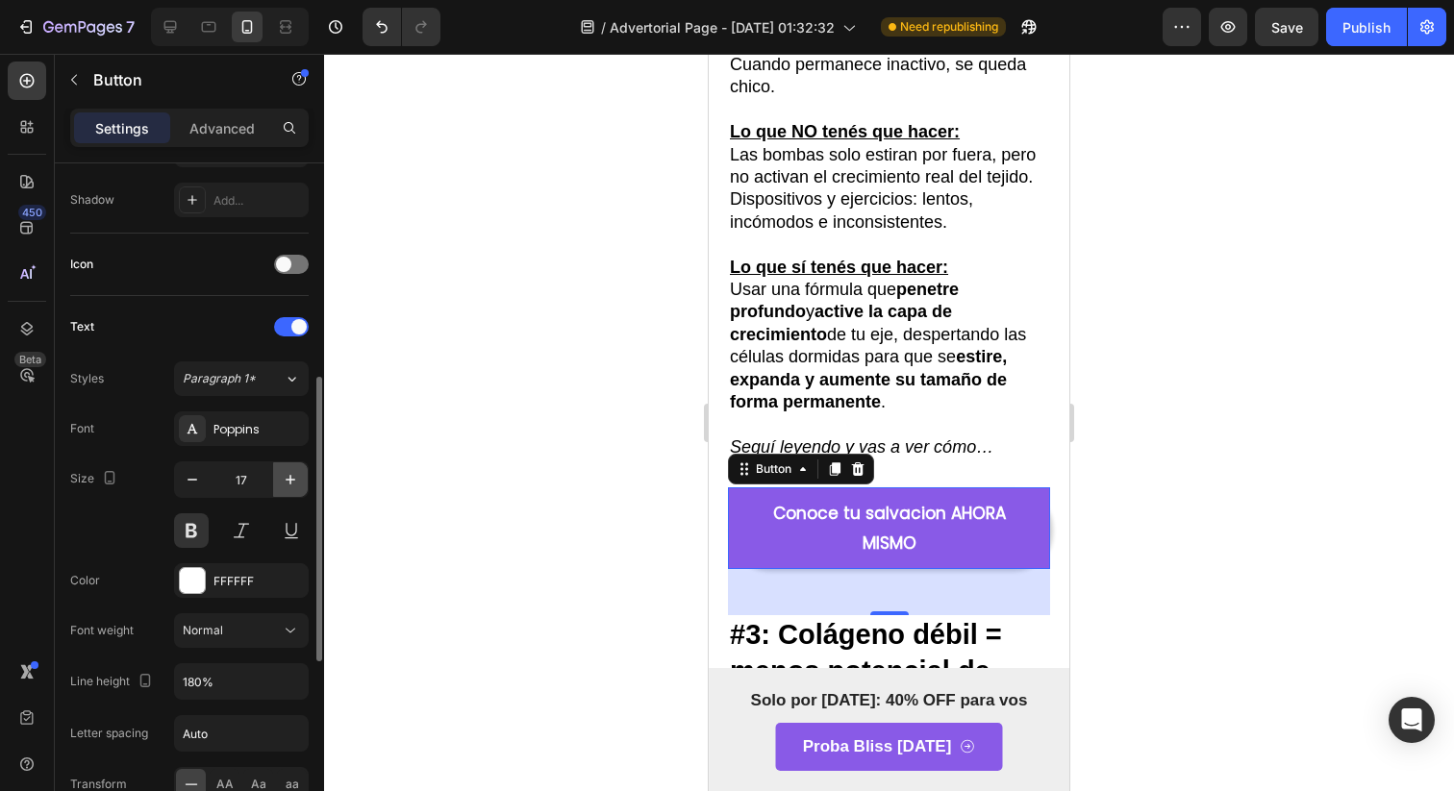
click at [287, 487] on icon "button" at bounding box center [290, 479] width 19 height 19
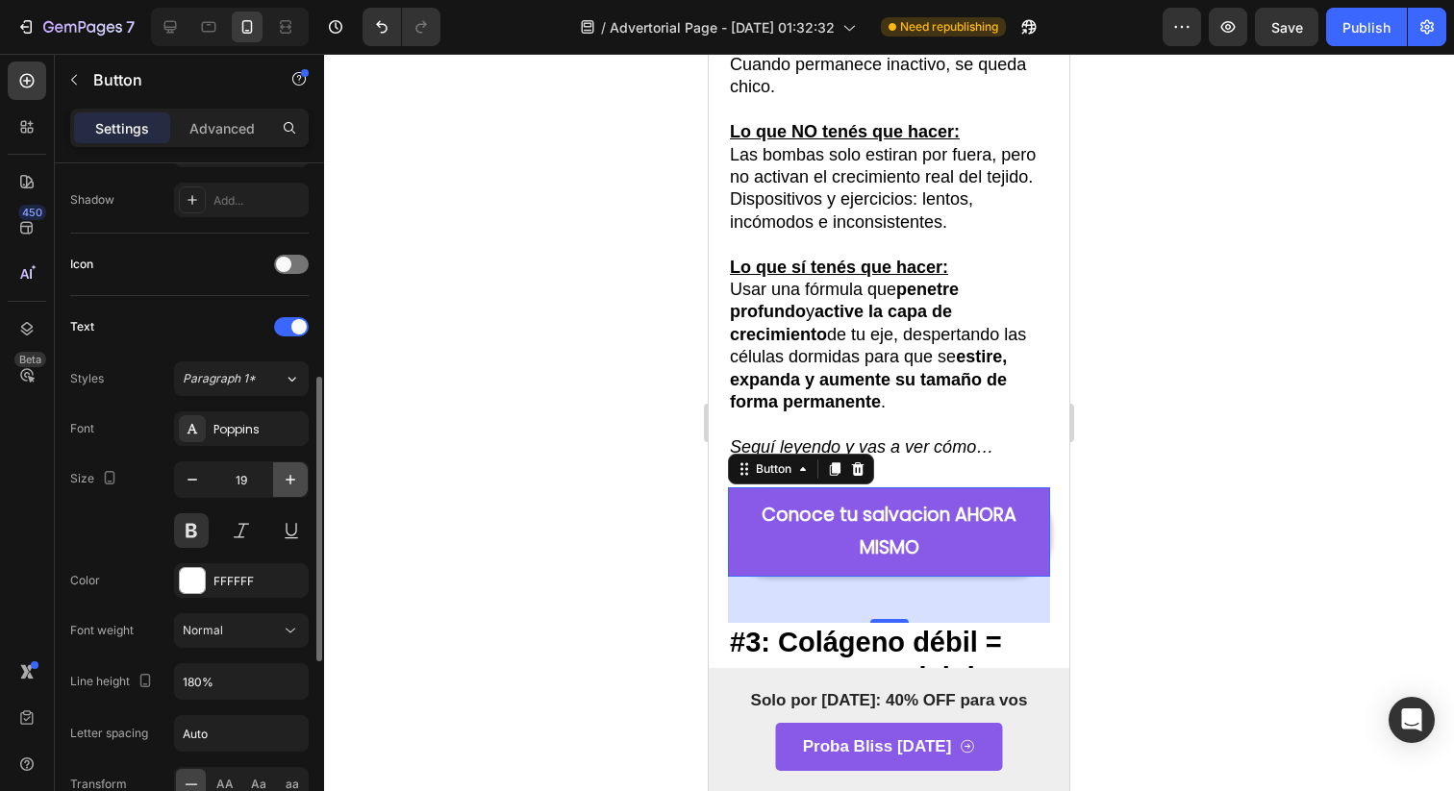
click at [287, 487] on icon "button" at bounding box center [290, 479] width 19 height 19
type input "20"
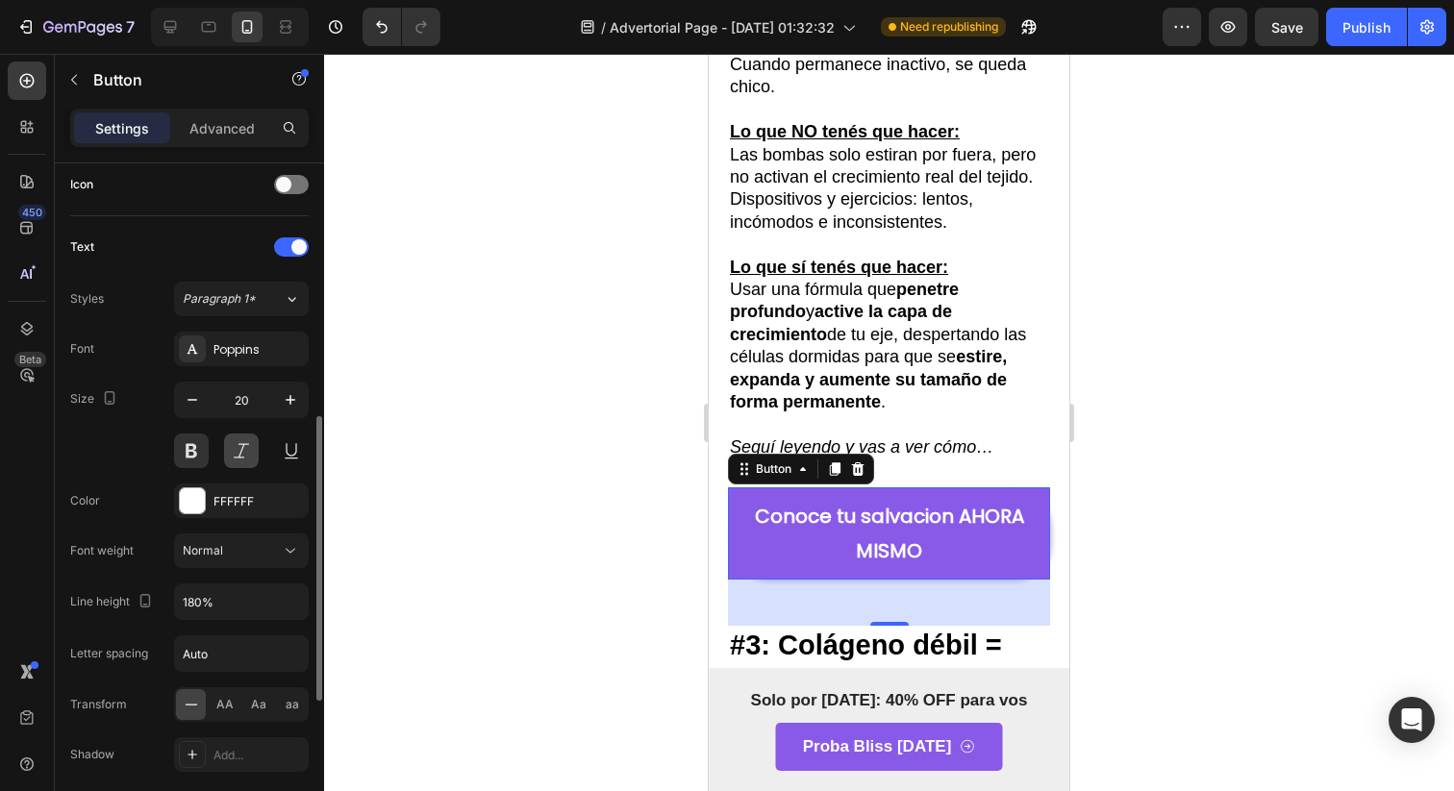
scroll to position [596, 0]
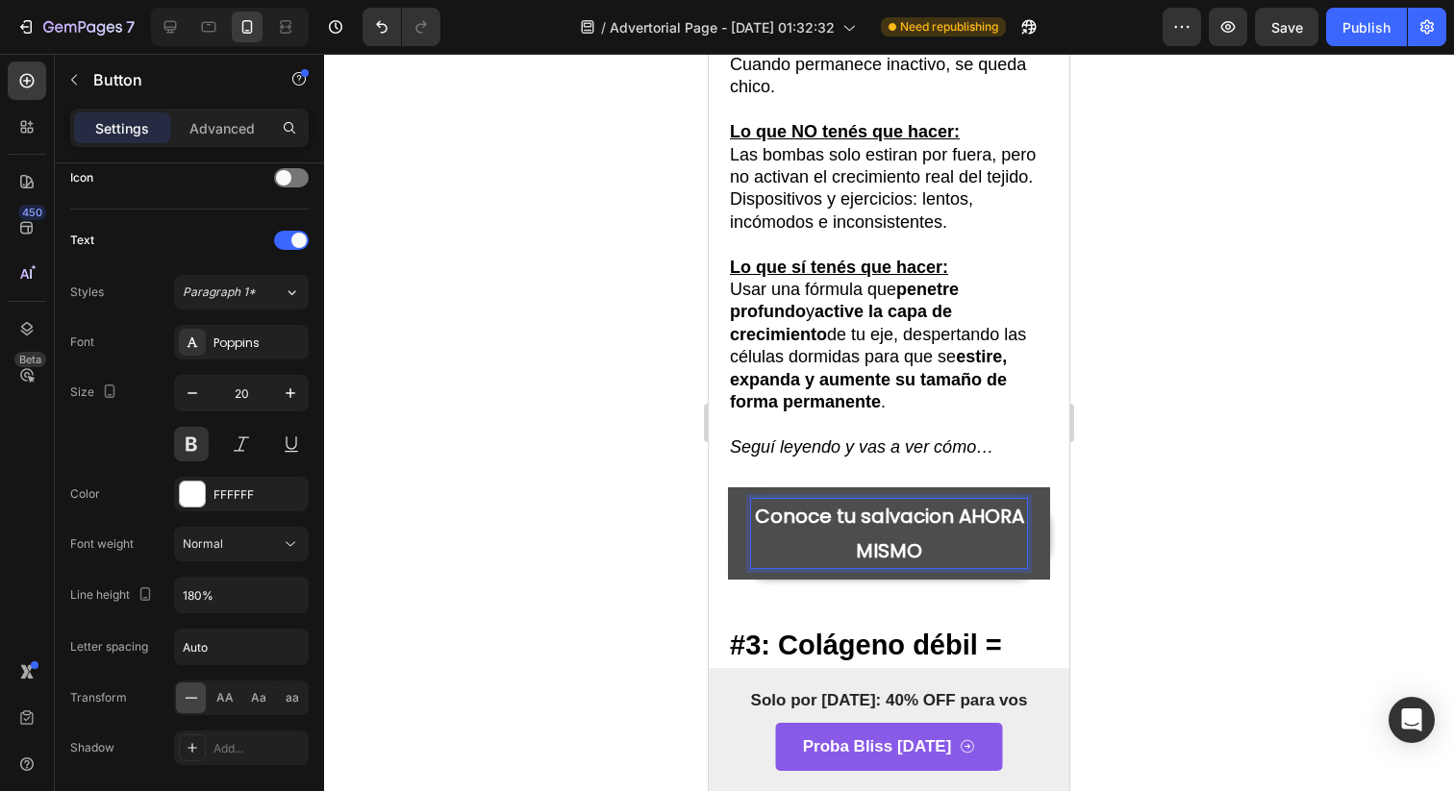
click at [898, 553] on p "Conoce tu salvacion AHORA MISMO" at bounding box center [889, 533] width 276 height 69
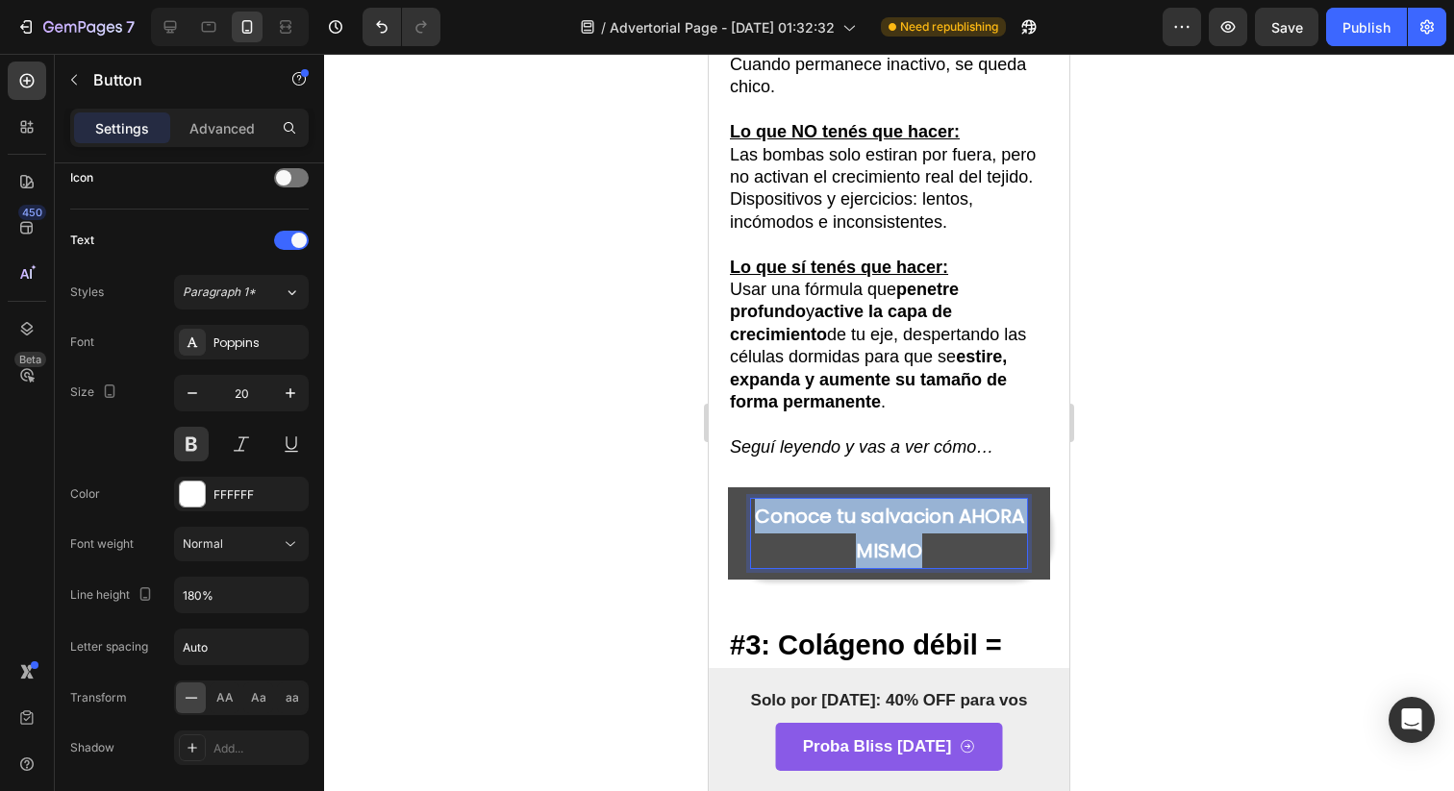
click at [898, 553] on p "Conoce tu salvacion AHORA MISMO" at bounding box center [889, 533] width 276 height 69
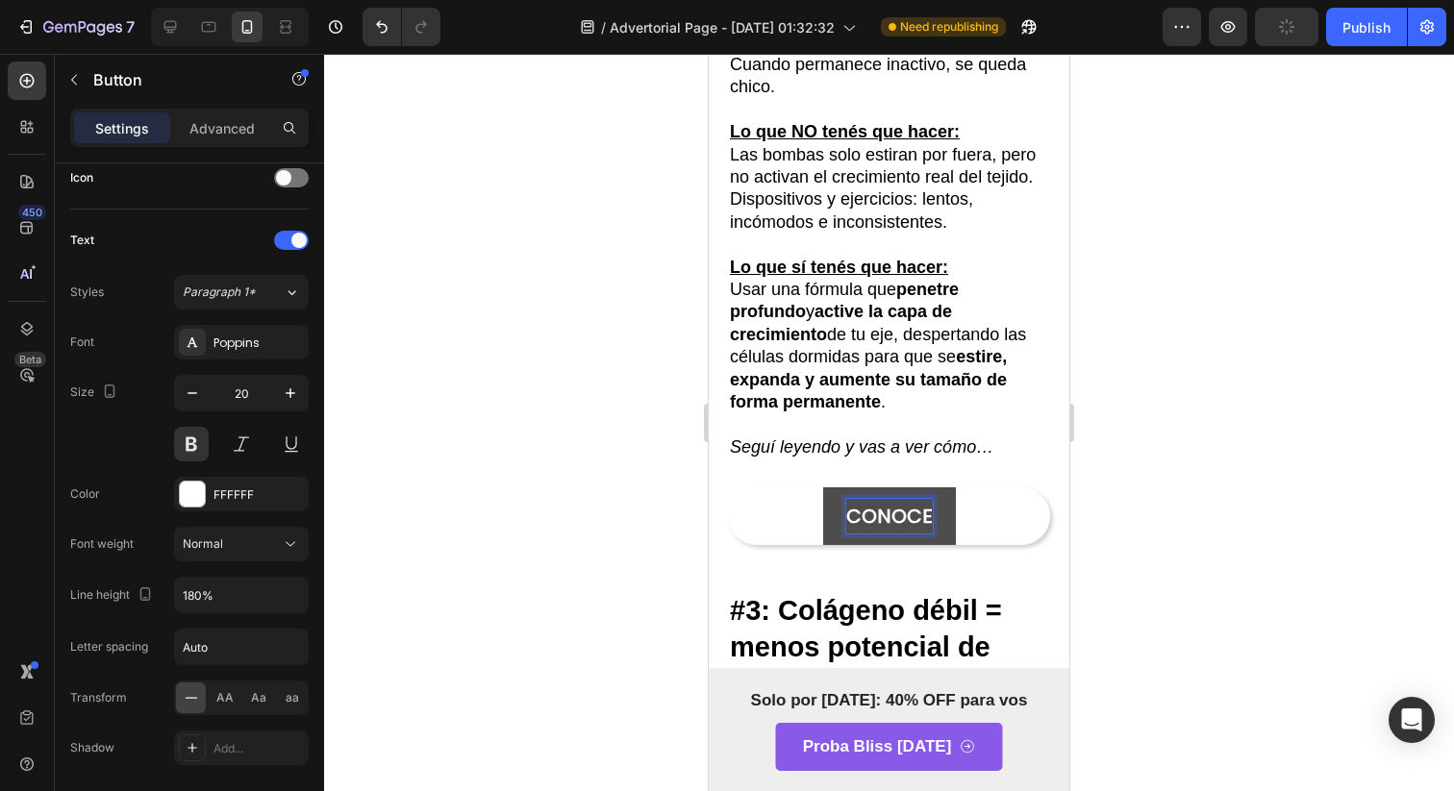
click at [823, 487] on button "CONOCE" at bounding box center [889, 516] width 133 height 58
click at [809, 487] on button "CONOCE TU" at bounding box center [889, 516] width 161 height 58
click at [752, 487] on button "CONOCE TU SALVACION" at bounding box center [889, 516] width 274 height 58
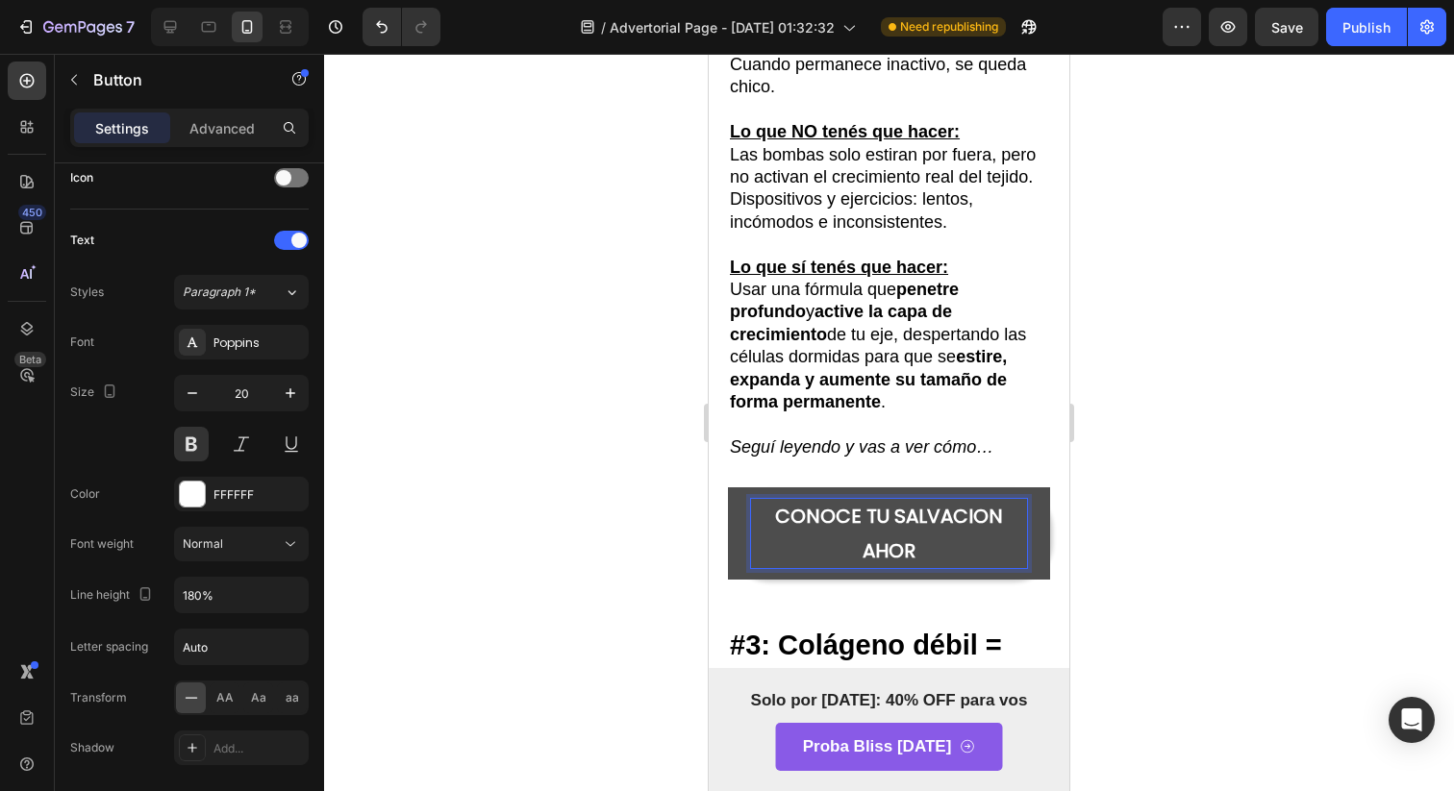
click at [728, 487] on button "CONOCE TU SALVACION AHOR" at bounding box center [889, 533] width 322 height 92
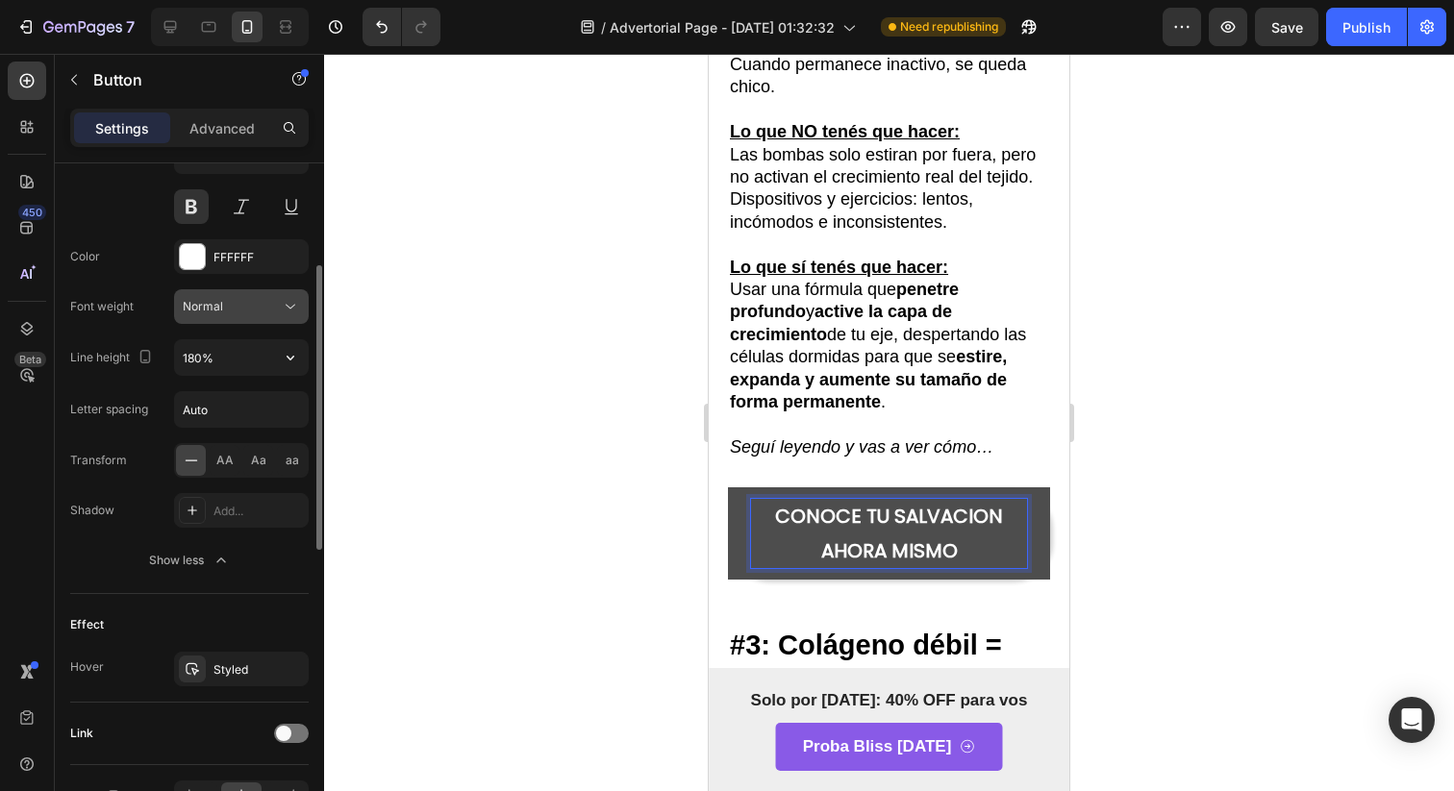
scroll to position [950, 0]
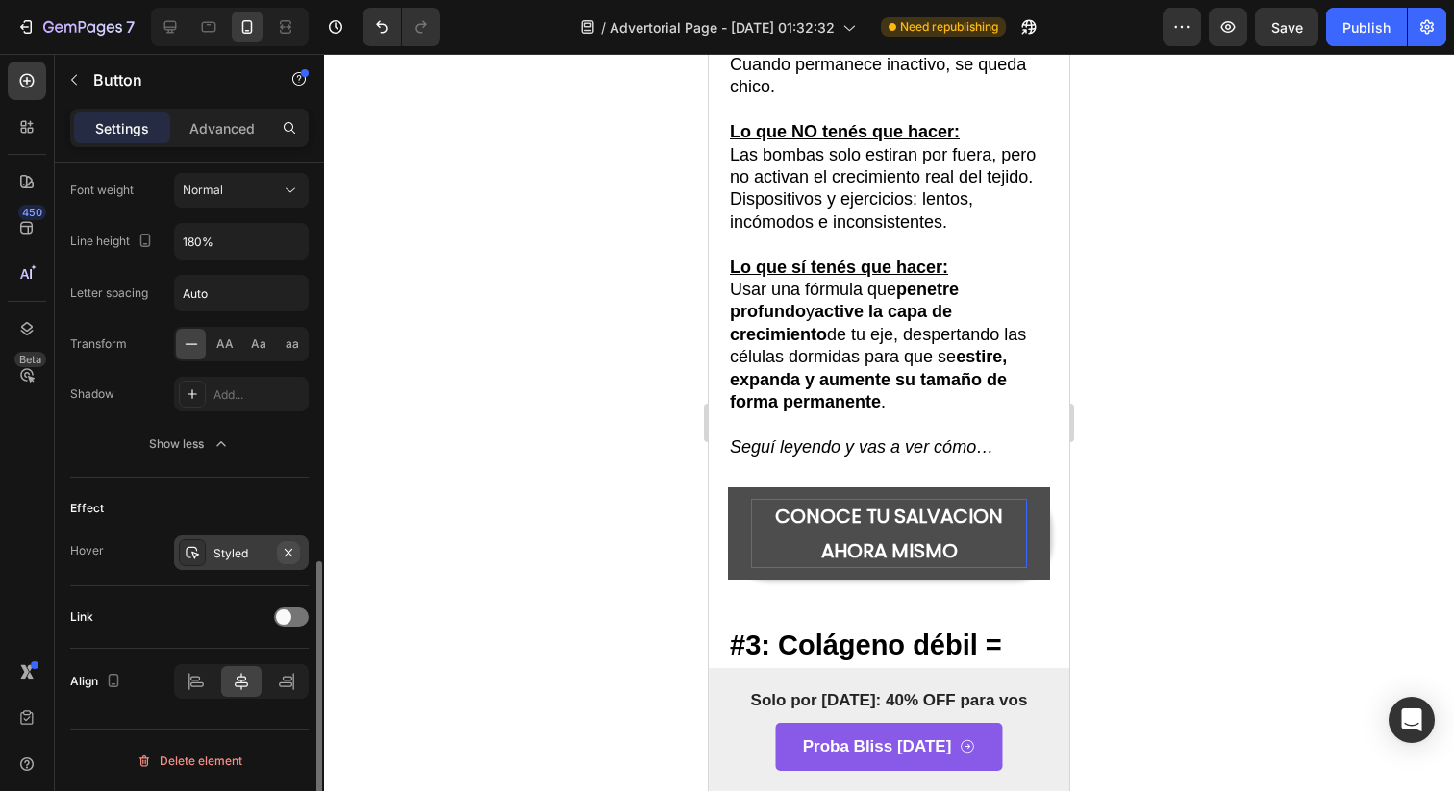
click at [282, 556] on icon "button" at bounding box center [288, 552] width 15 height 15
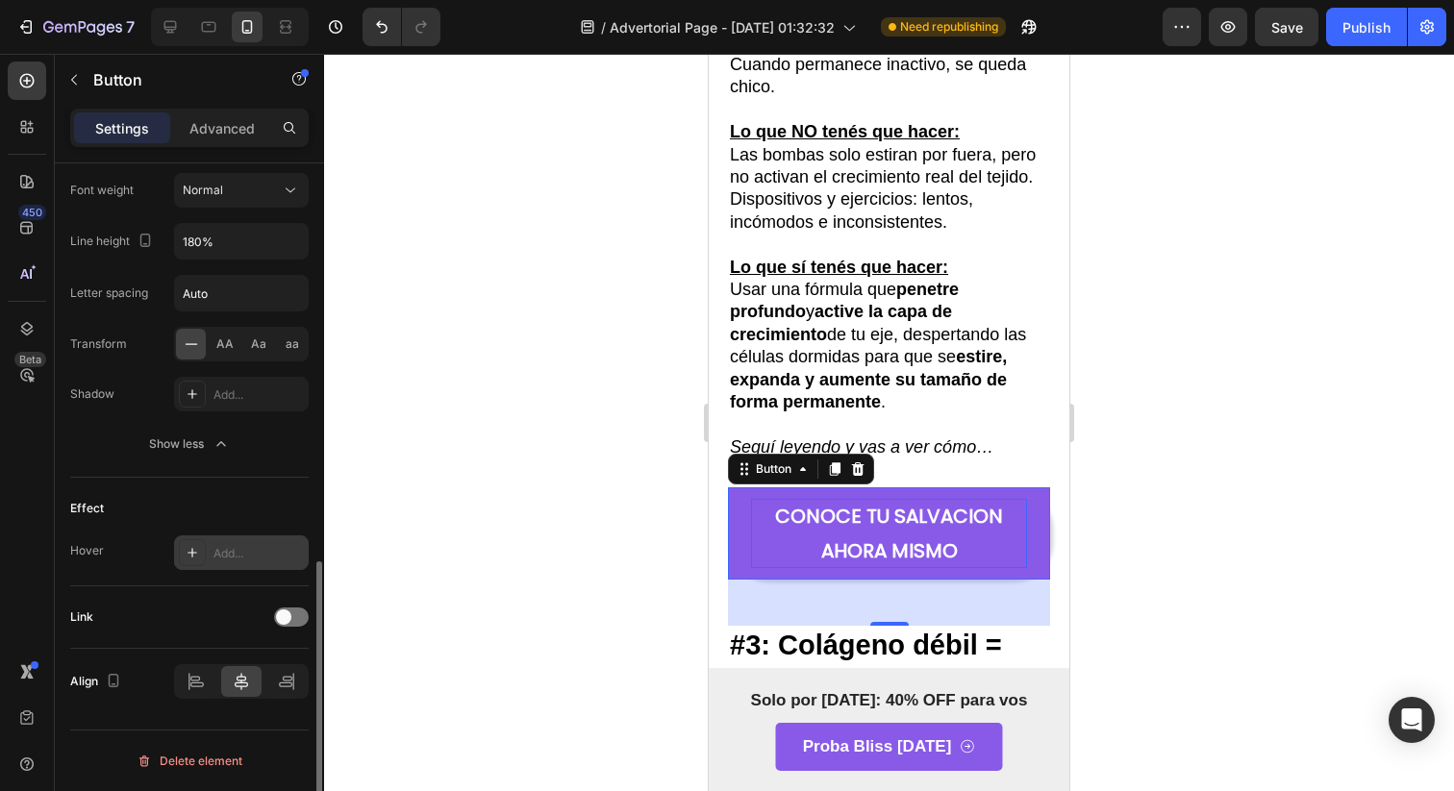
click at [280, 556] on div "Add..." at bounding box center [258, 553] width 90 height 17
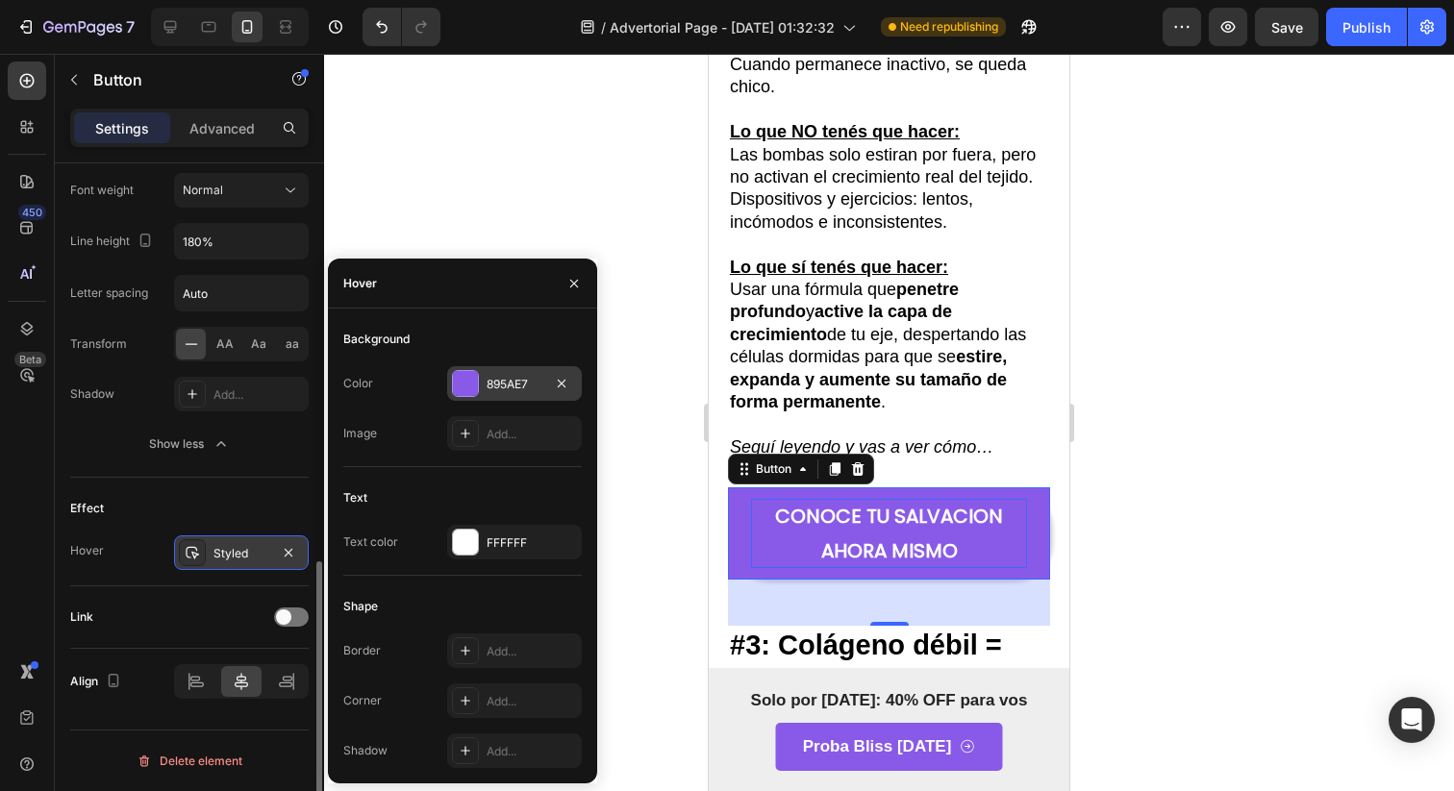
click at [450, 375] on div "895AE7" at bounding box center [514, 383] width 135 height 35
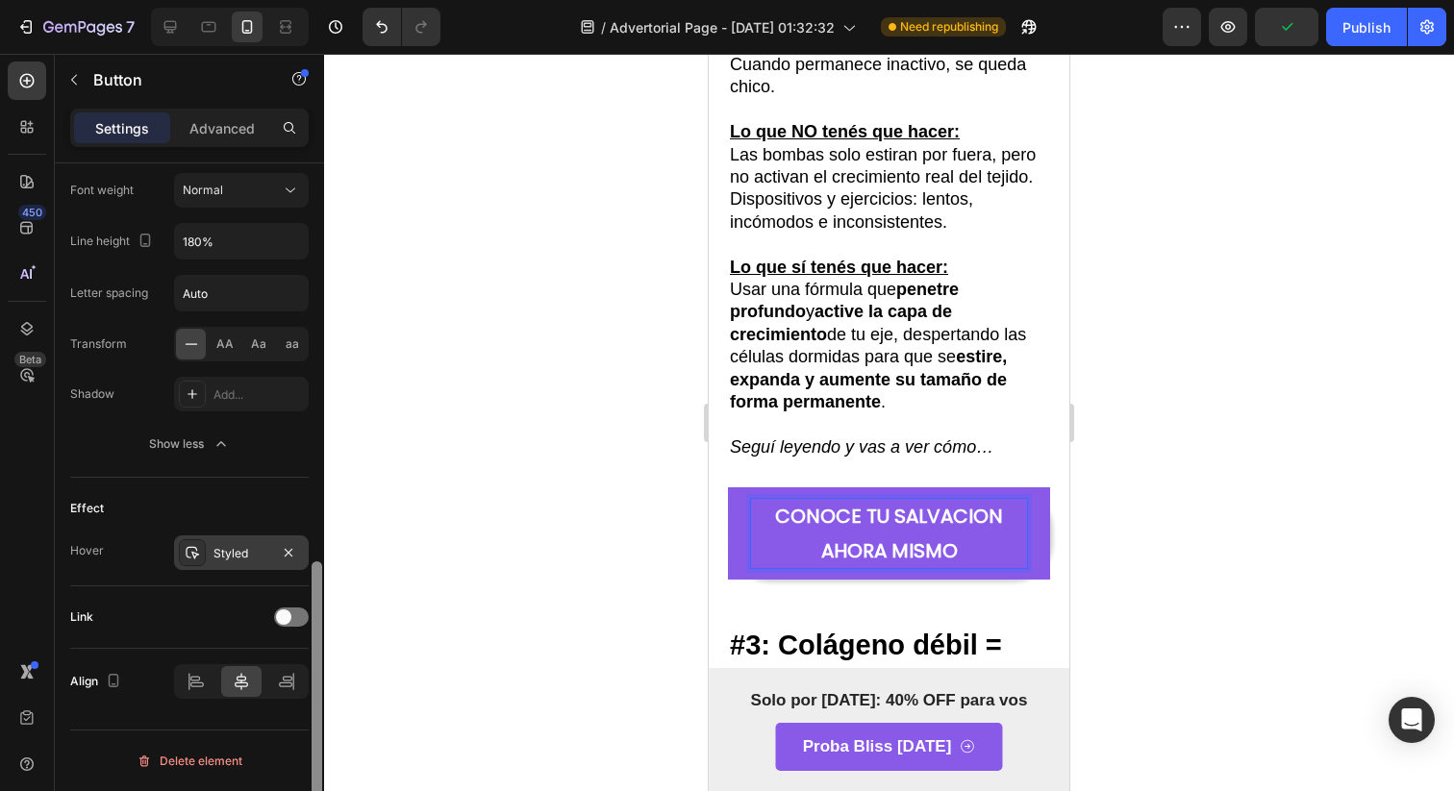
click at [310, 560] on div at bounding box center [317, 504] width 14 height 683
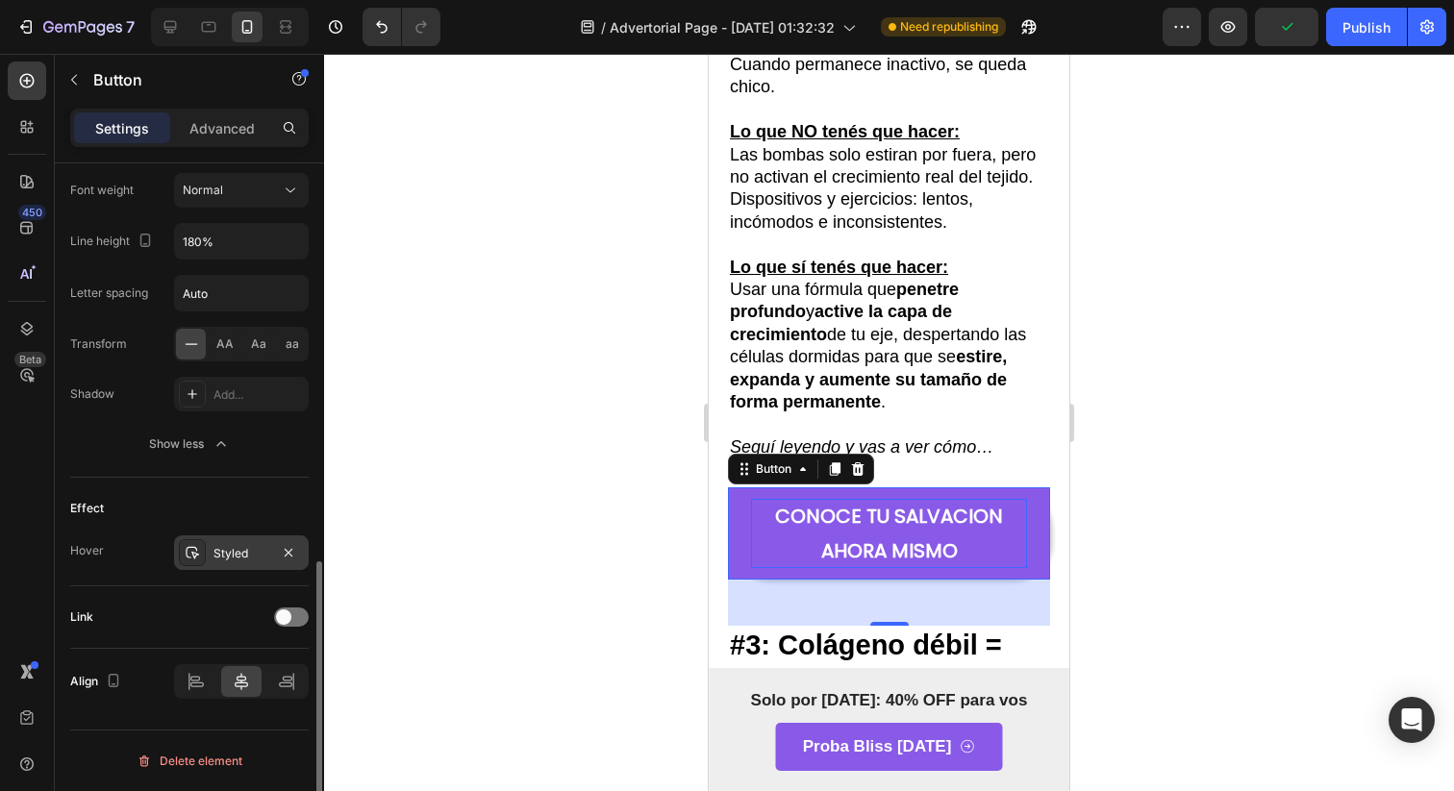
click at [236, 559] on div "Styled" at bounding box center [241, 553] width 56 height 17
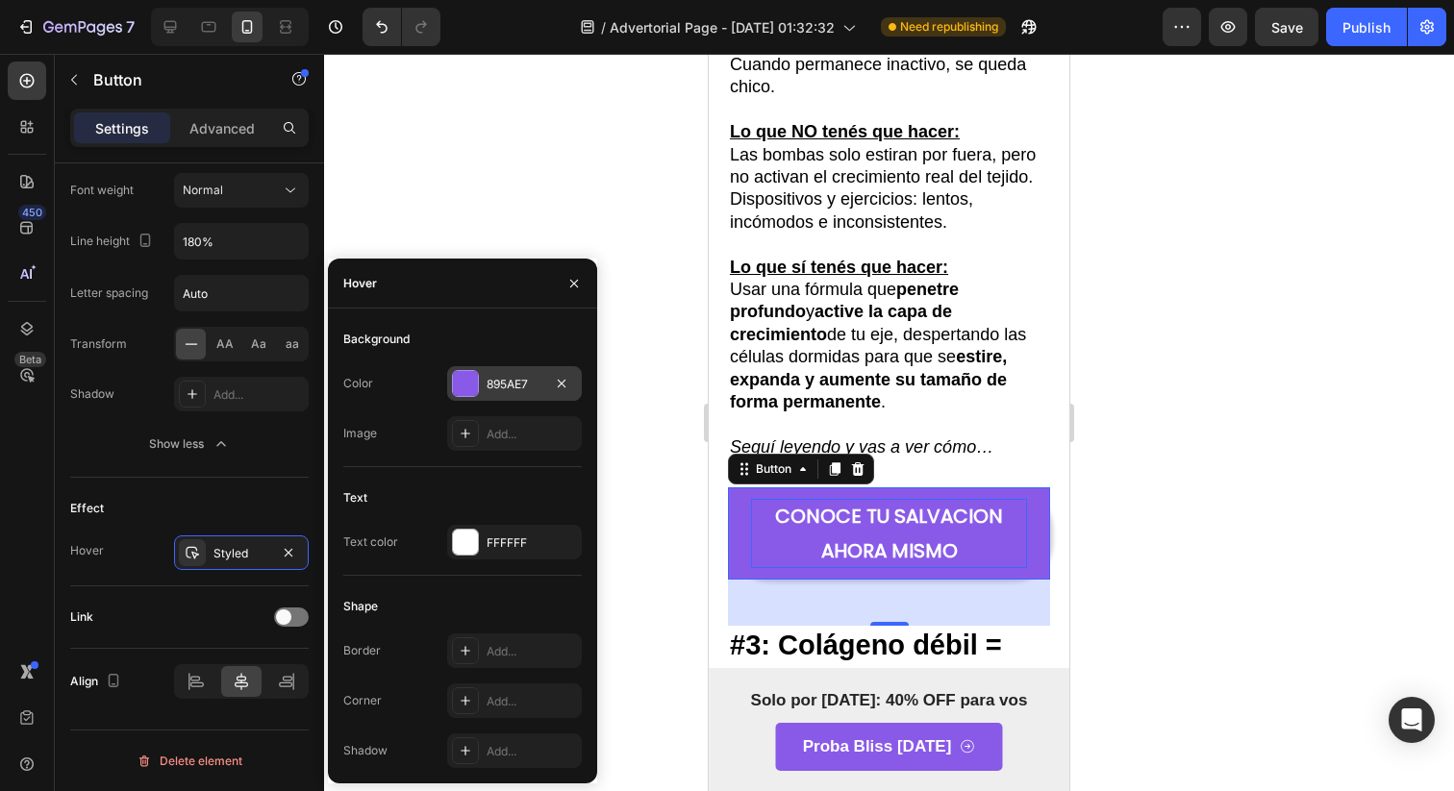
click at [509, 367] on div "895AE7" at bounding box center [514, 383] width 135 height 35
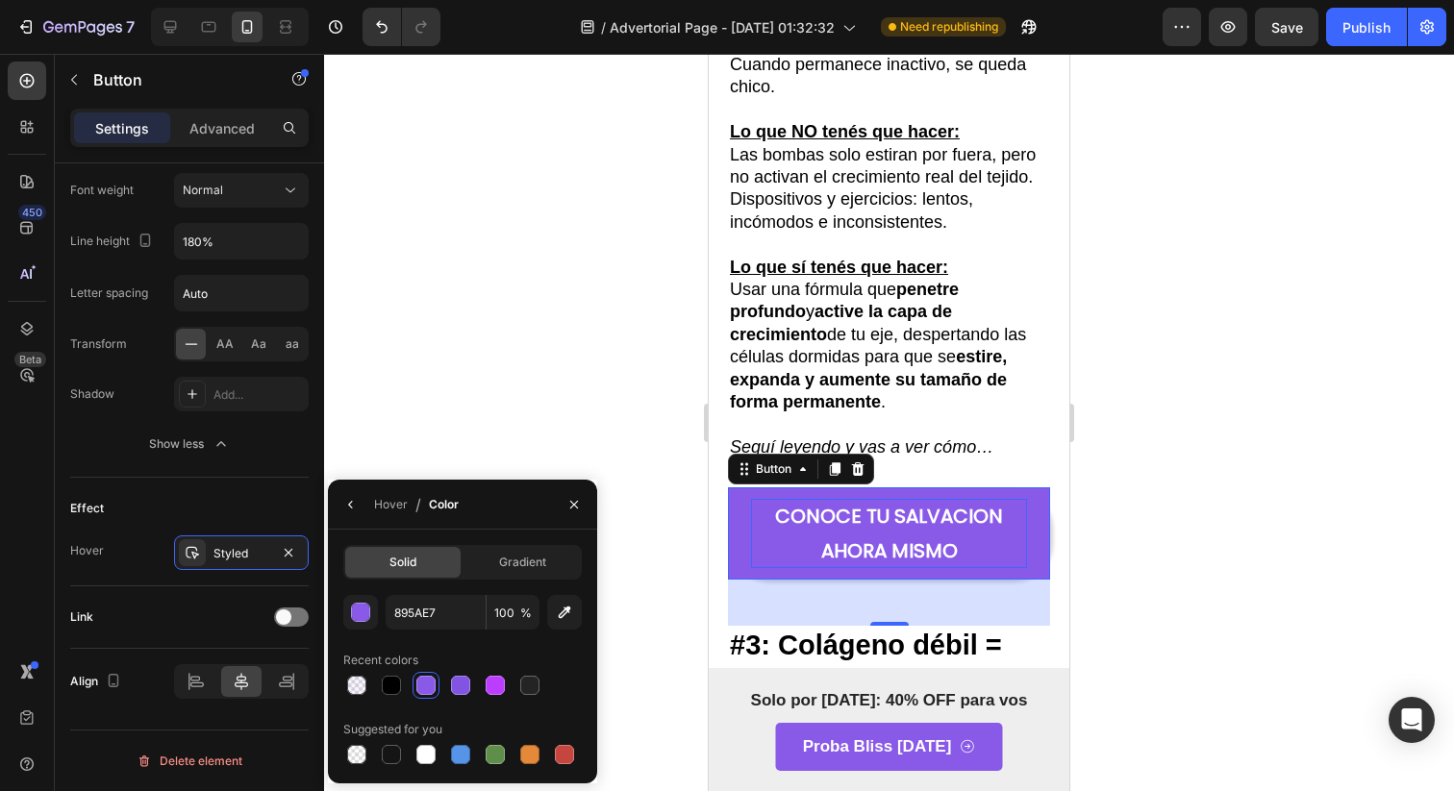
click at [455, 700] on div "895AE7 100 % Recent colors Suggested for you" at bounding box center [462, 681] width 238 height 173
click at [354, 622] on button "button" at bounding box center [360, 612] width 35 height 35
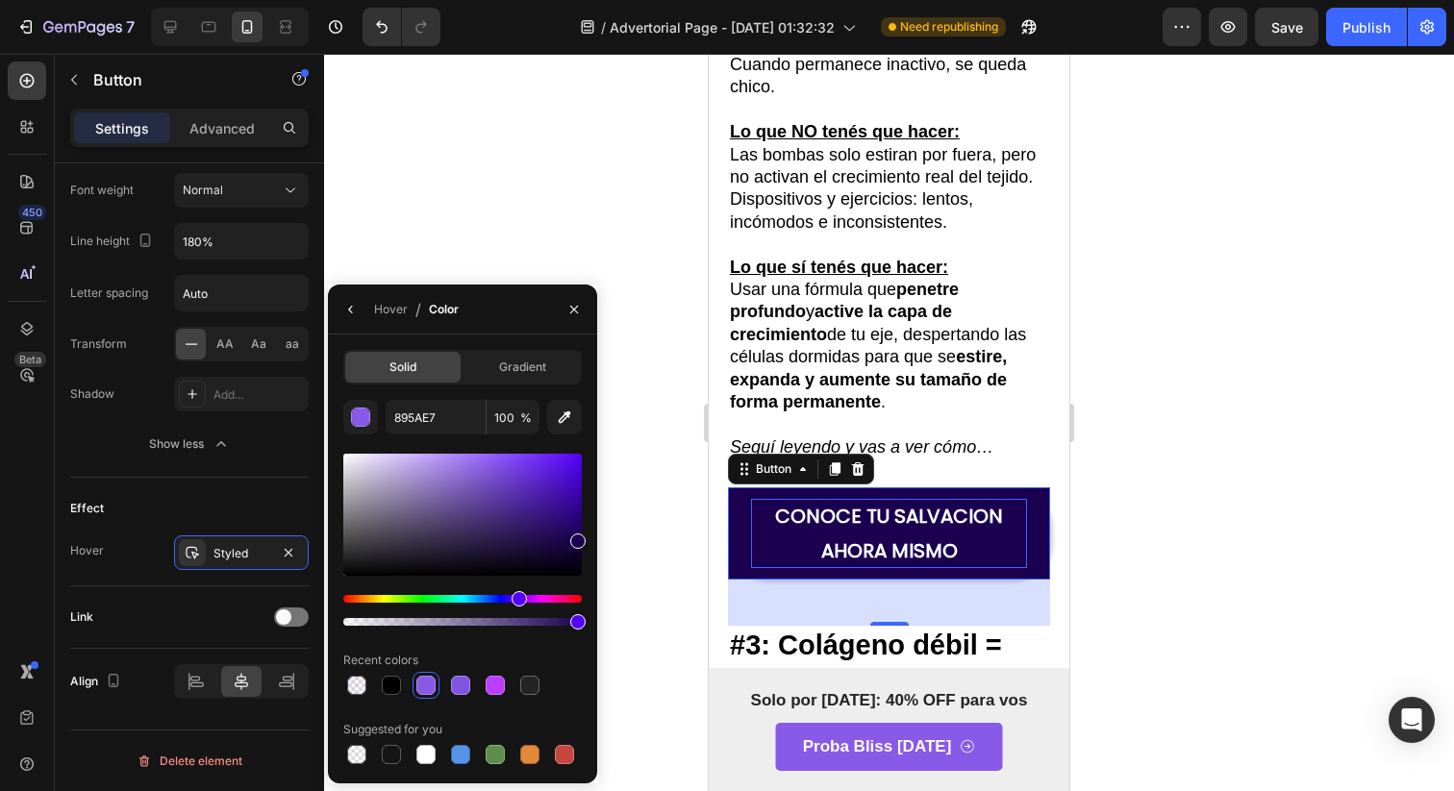
drag, startPoint x: 499, startPoint y: 474, endPoint x: 589, endPoint y: 534, distance: 108.3
click at [590, 537] on div "Solid Gradient 895AE7 100 % Recent colors Suggested for you" at bounding box center [462, 559] width 269 height 418
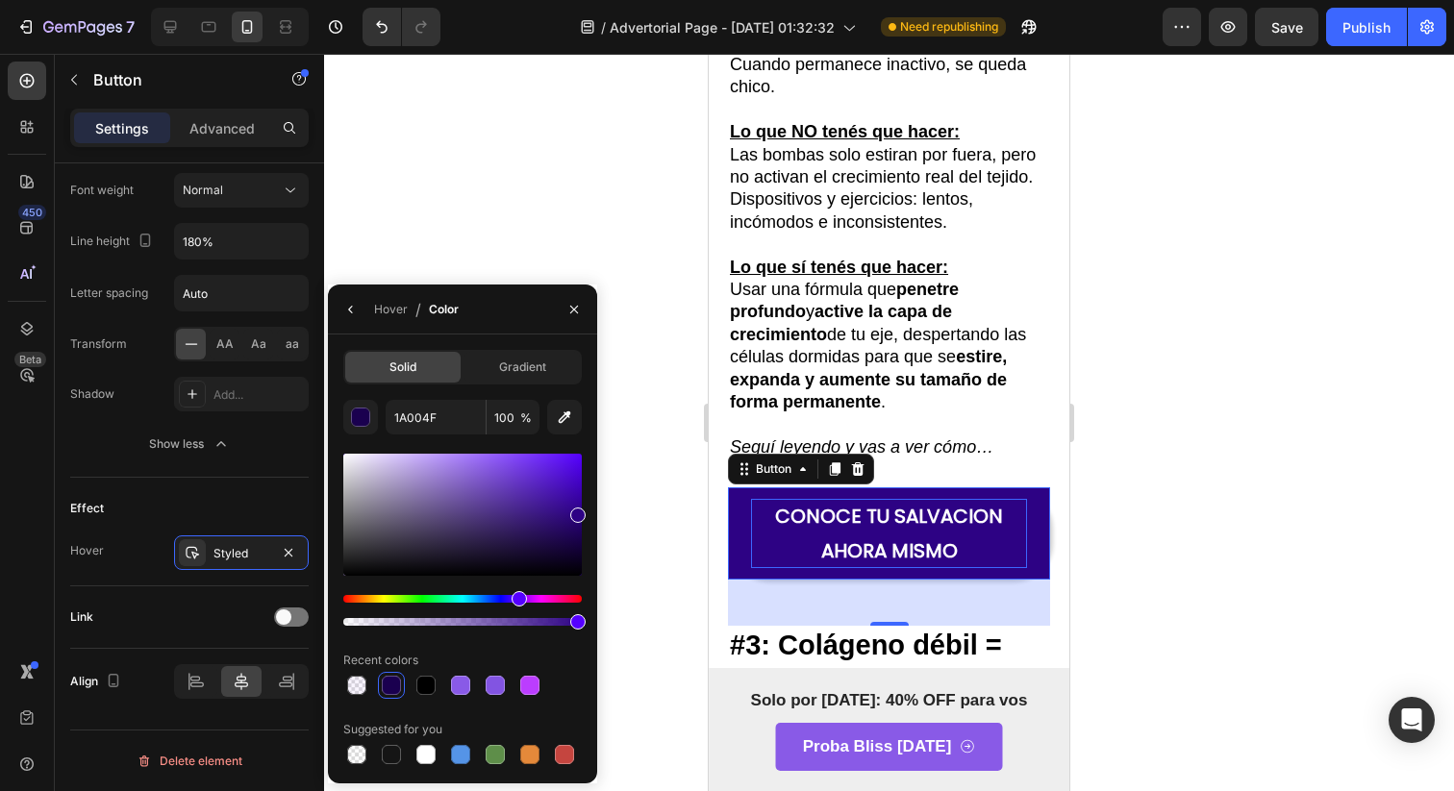
drag, startPoint x: 566, startPoint y: 539, endPoint x: 586, endPoint y: 506, distance: 38.8
click at [586, 506] on div "Solid Gradient 1A004F 100 % Recent colors Suggested for you" at bounding box center [462, 559] width 269 height 418
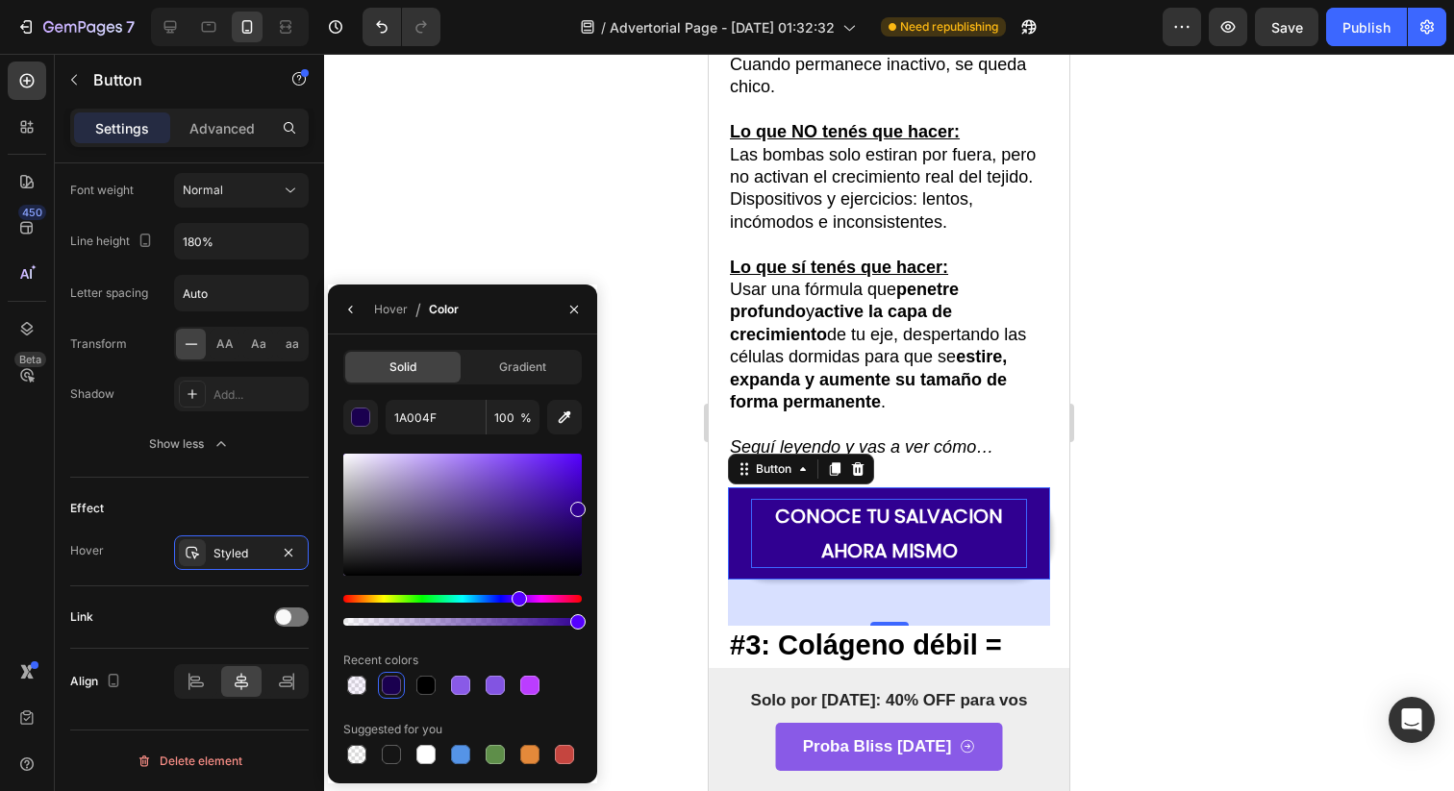
type input "300091"
click at [610, 613] on div at bounding box center [889, 422] width 1130 height 737
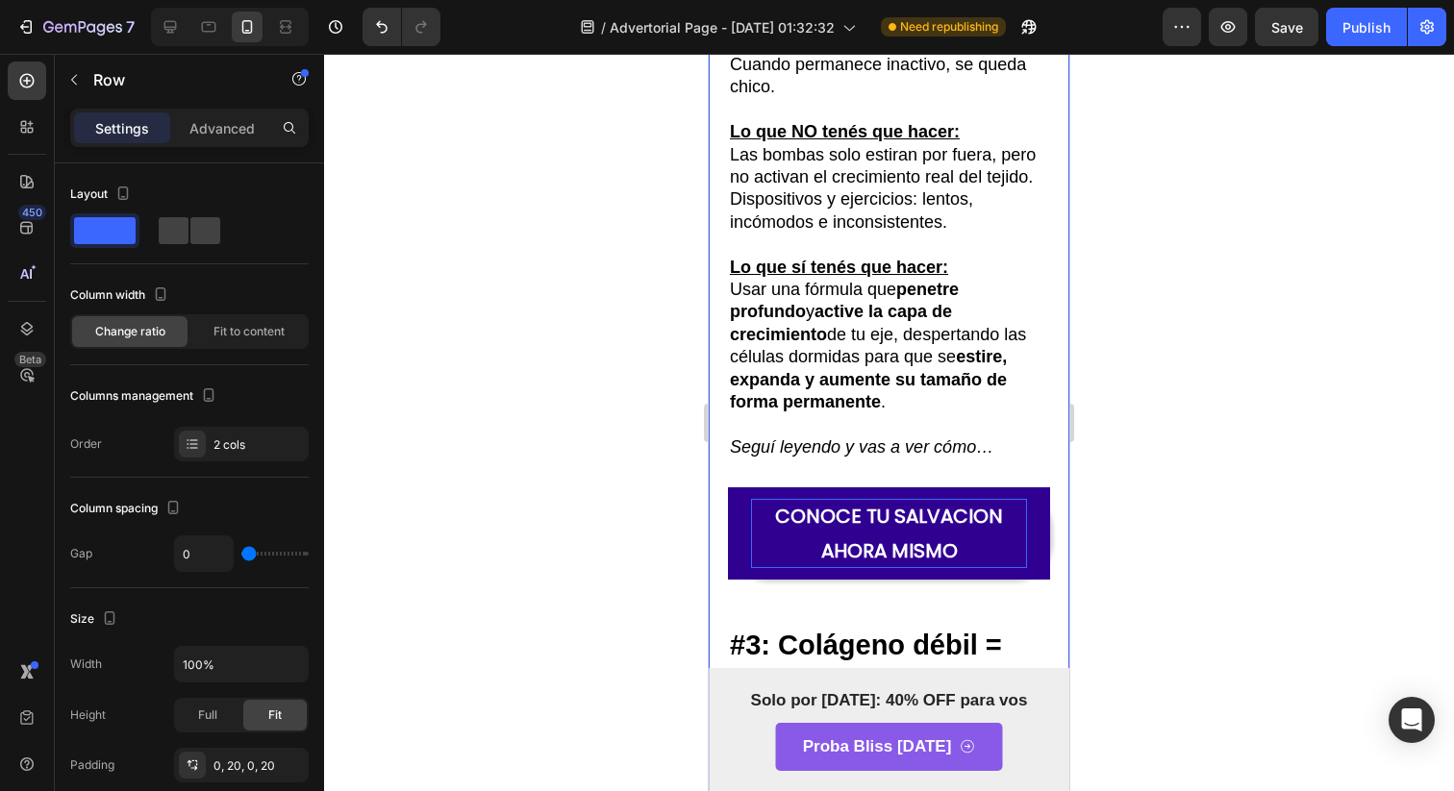
click at [849, 619] on div "CONOCE TU SALVACION AHORA MISMO [PERSON_NAME]" at bounding box center [889, 556] width 322 height 138
click at [813, 617] on div "CONOCE TU SALVACION AHORA MISMO [PERSON_NAME]" at bounding box center [889, 556] width 322 height 138
click at [802, 568] on p "CONOCE TU SALVACION AHORA MISMO" at bounding box center [889, 533] width 276 height 69
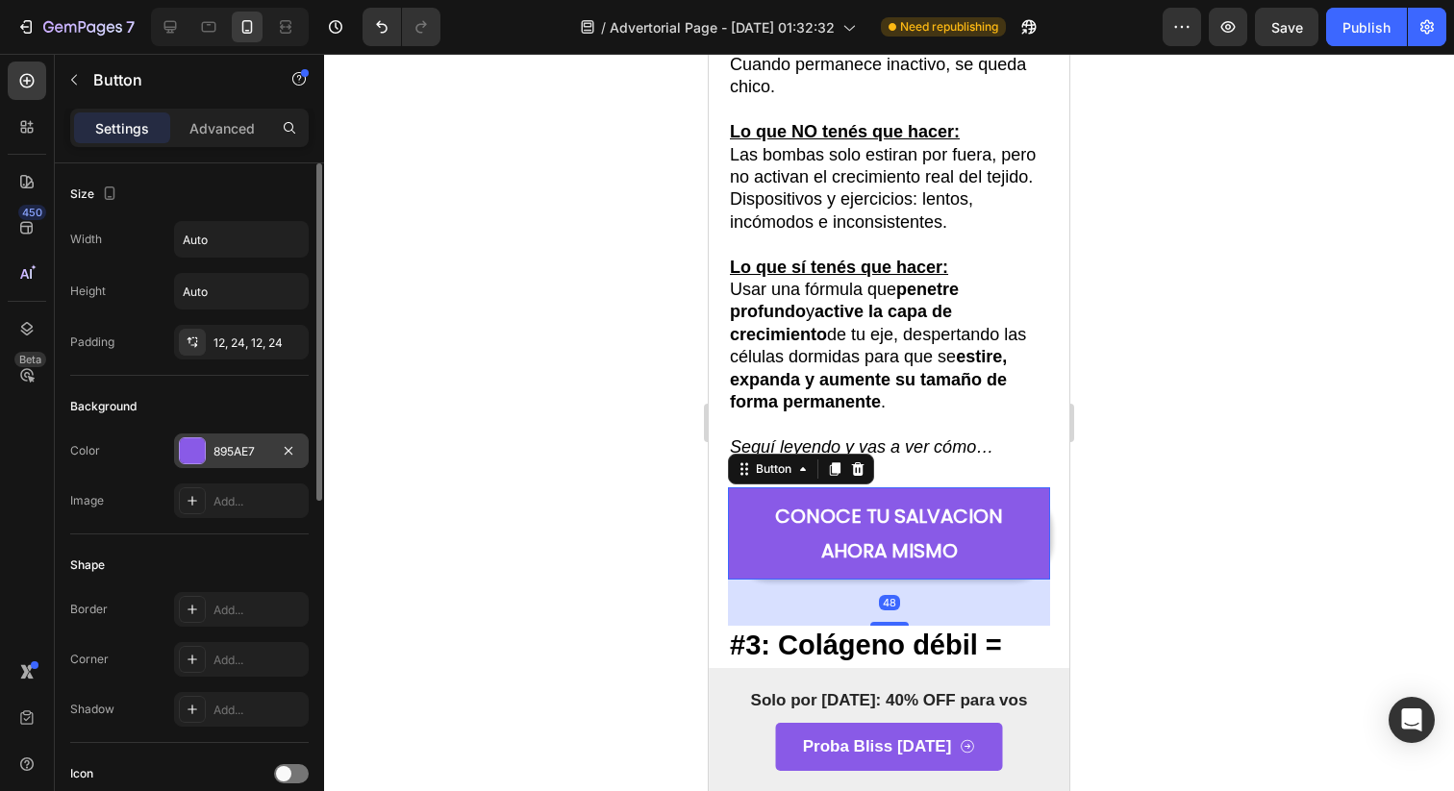
click at [196, 465] on div "895AE7" at bounding box center [241, 451] width 135 height 35
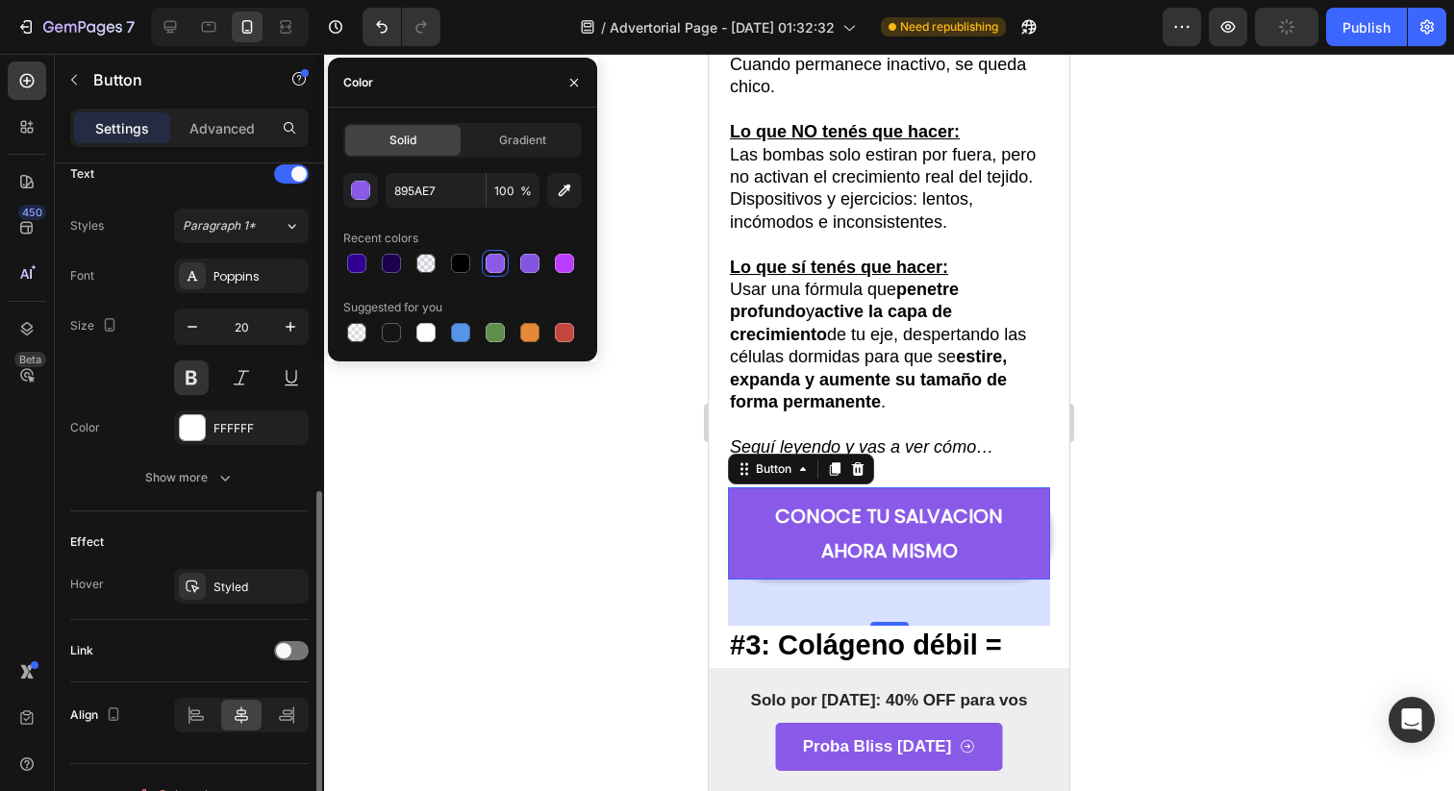
scroll to position [696, 0]
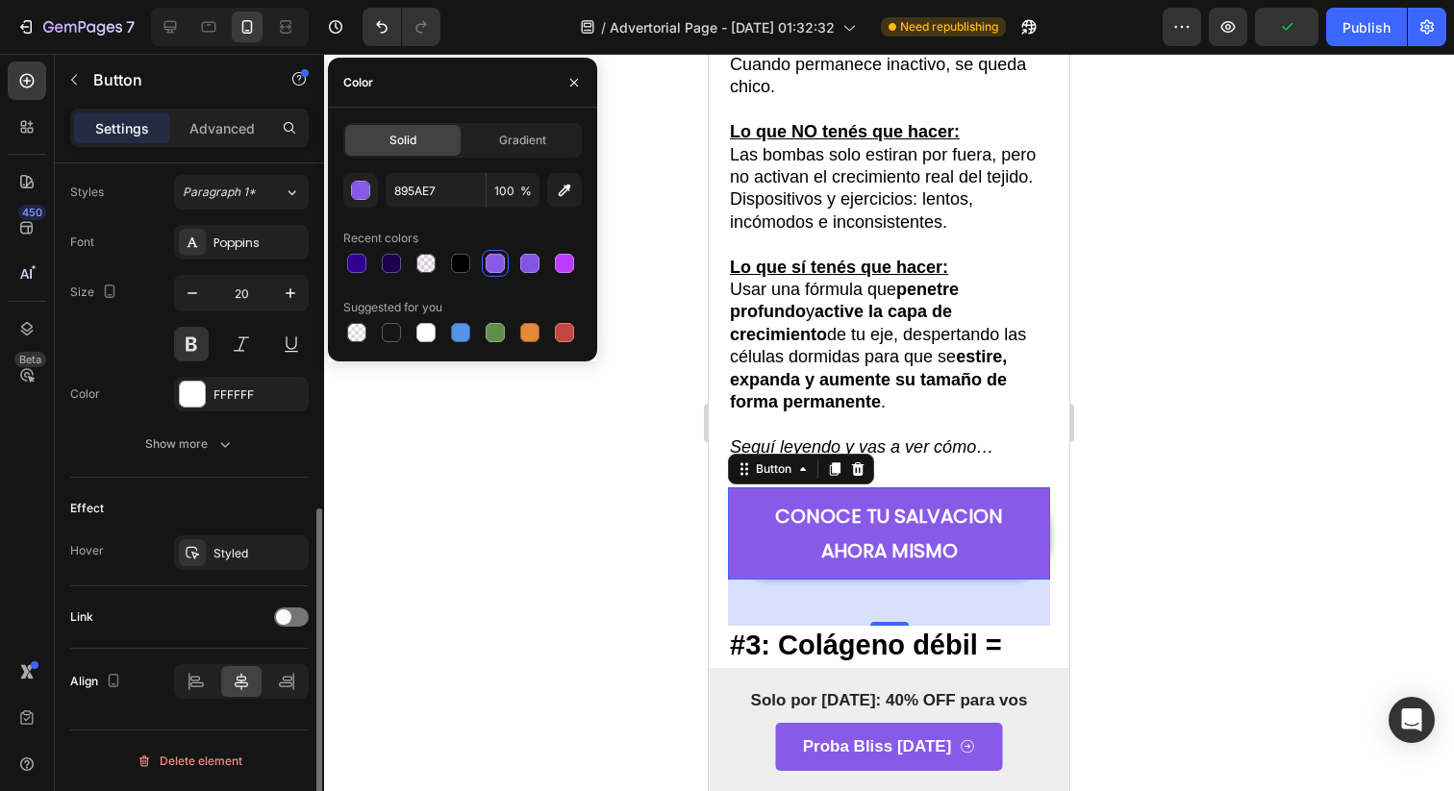
click at [230, 562] on div "Styled" at bounding box center [241, 553] width 135 height 35
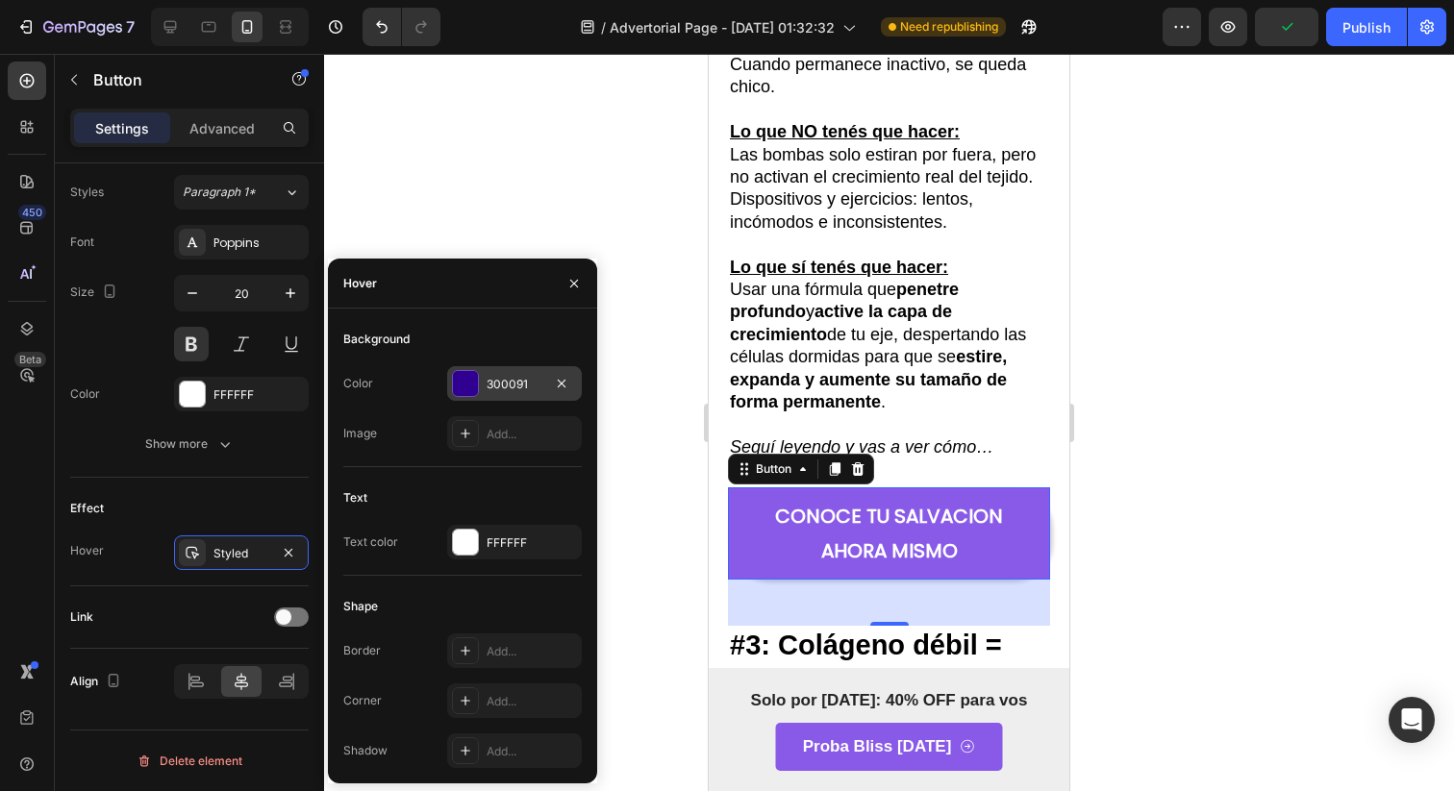
click at [487, 371] on div "300091" at bounding box center [514, 383] width 135 height 35
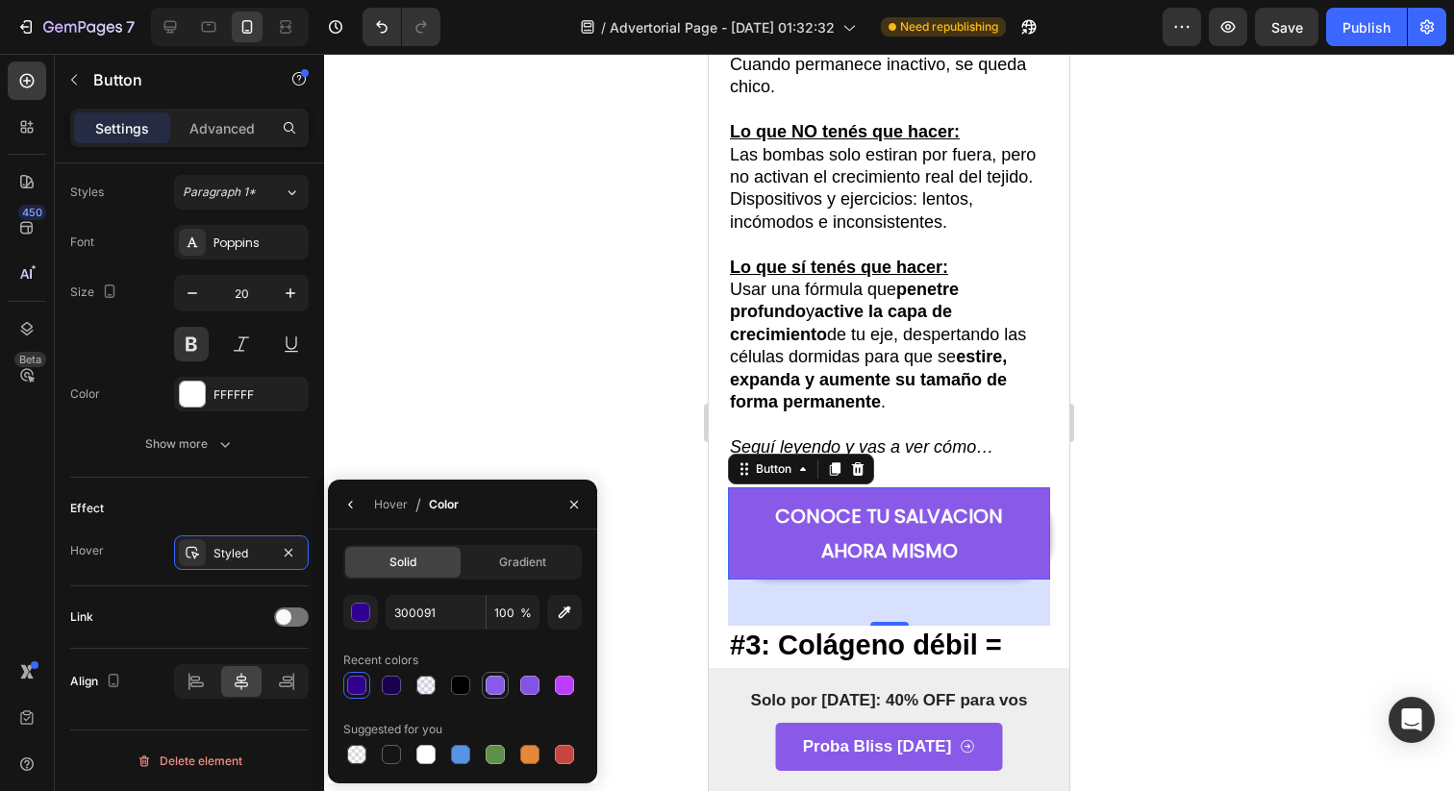
click at [504, 693] on div at bounding box center [495, 685] width 23 height 23
click at [357, 624] on button "button" at bounding box center [360, 612] width 35 height 35
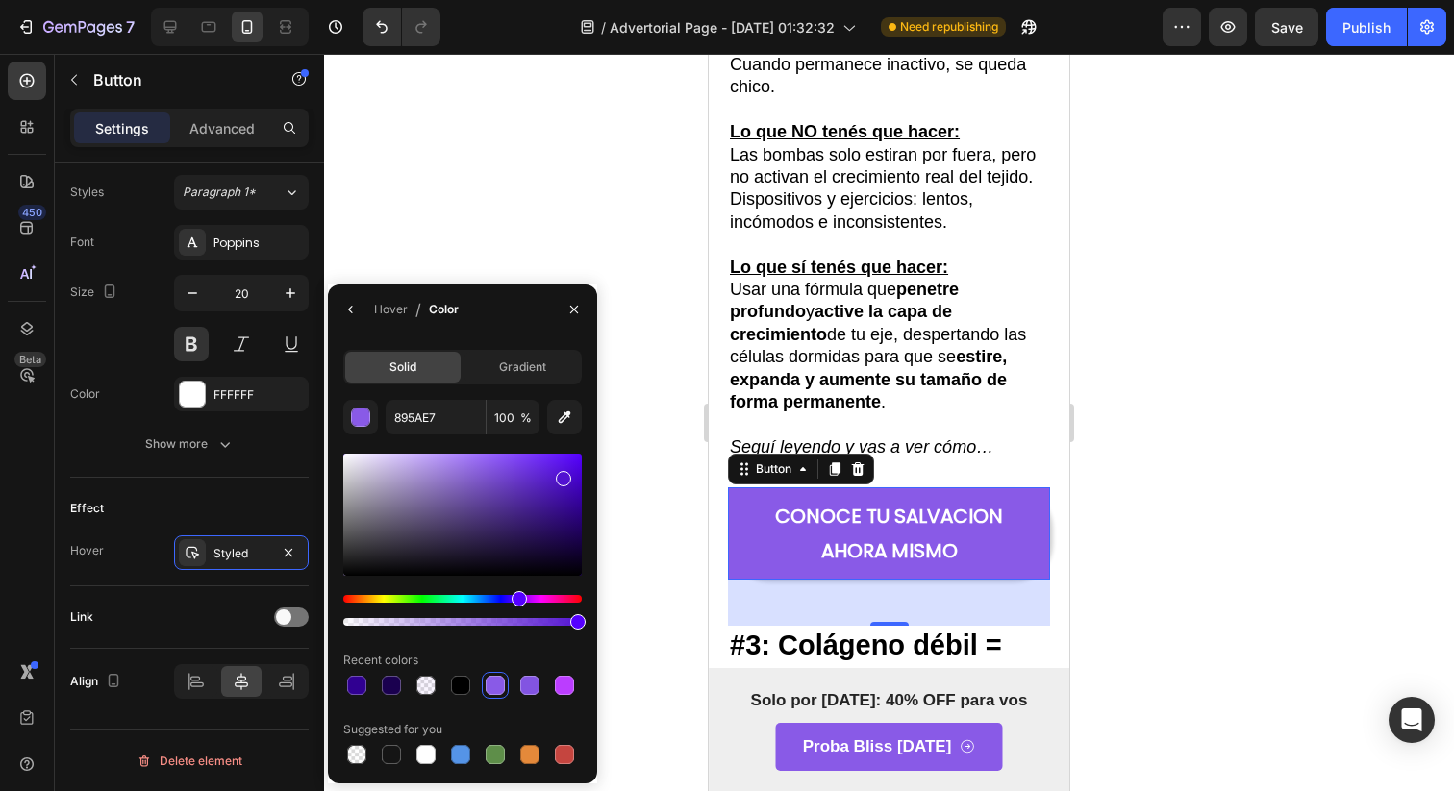
drag, startPoint x: 532, startPoint y: 502, endPoint x: 563, endPoint y: 475, distance: 41.6
click at [563, 475] on div at bounding box center [462, 515] width 238 height 122
click at [569, 475] on div at bounding box center [566, 478] width 15 height 15
drag, startPoint x: 569, startPoint y: 475, endPoint x: 536, endPoint y: 479, distance: 33.9
click at [556, 479] on div at bounding box center [563, 475] width 15 height 15
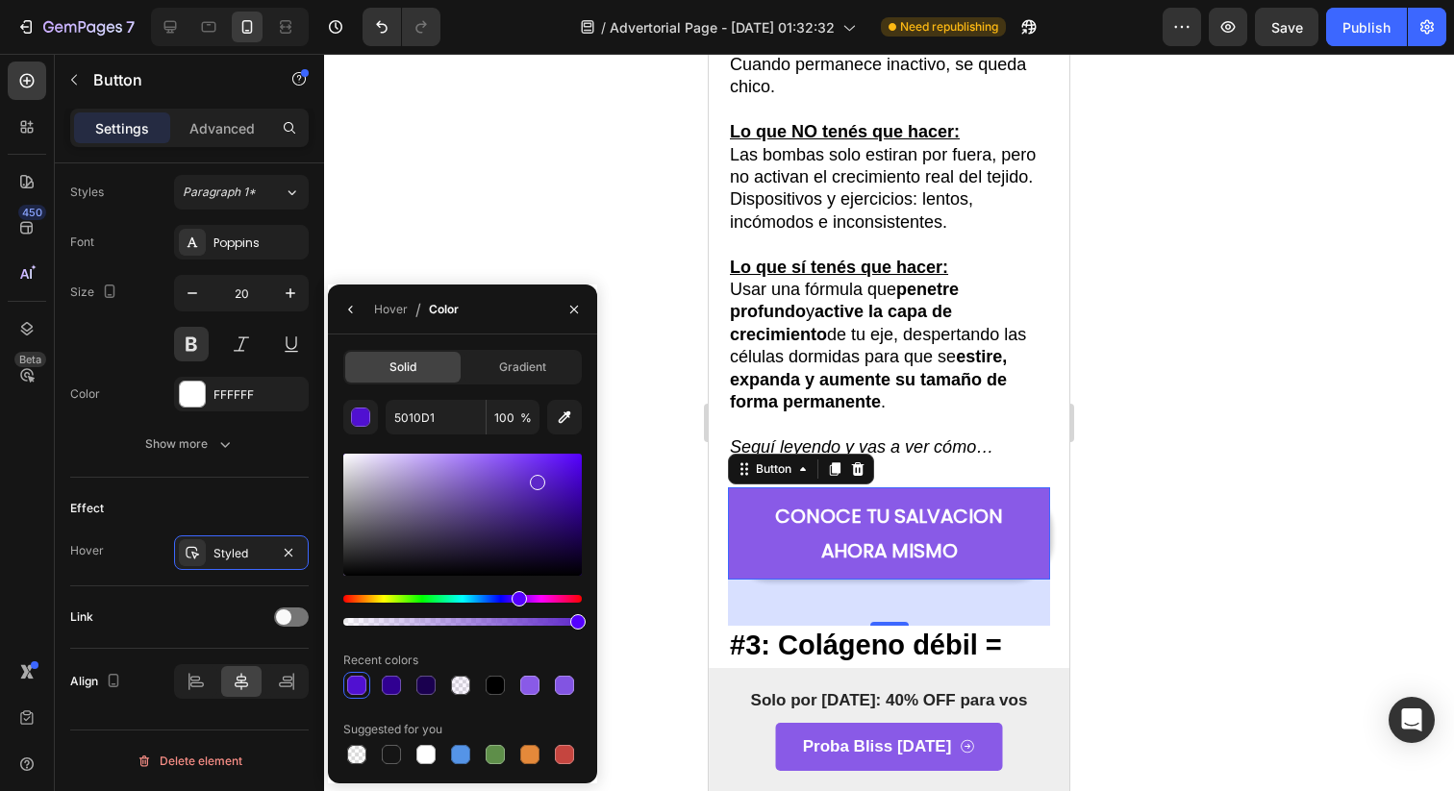
click at [535, 486] on div at bounding box center [537, 482] width 15 height 15
click at [527, 486] on div at bounding box center [529, 490] width 15 height 15
click at [526, 490] on div at bounding box center [529, 491] width 15 height 15
click at [513, 502] on div at bounding box center [462, 515] width 238 height 122
click at [513, 502] on div at bounding box center [516, 505] width 15 height 15
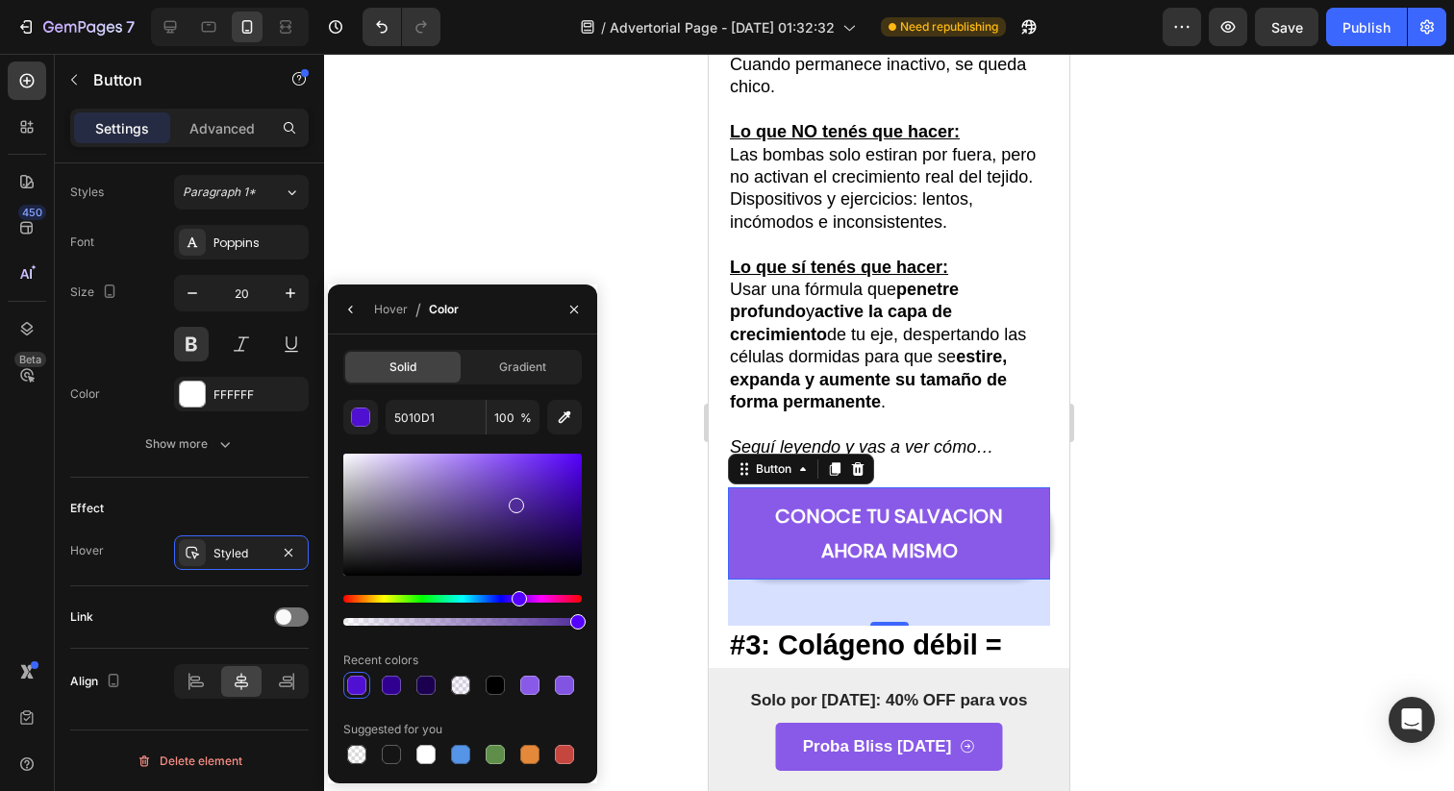
click at [502, 503] on div at bounding box center [462, 515] width 238 height 122
click at [502, 503] on div at bounding box center [503, 507] width 15 height 15
click at [492, 505] on div at bounding box center [462, 515] width 238 height 122
click at [492, 516] on div at bounding box center [493, 508] width 15 height 15
click at [492, 526] on div at bounding box center [493, 520] width 15 height 15
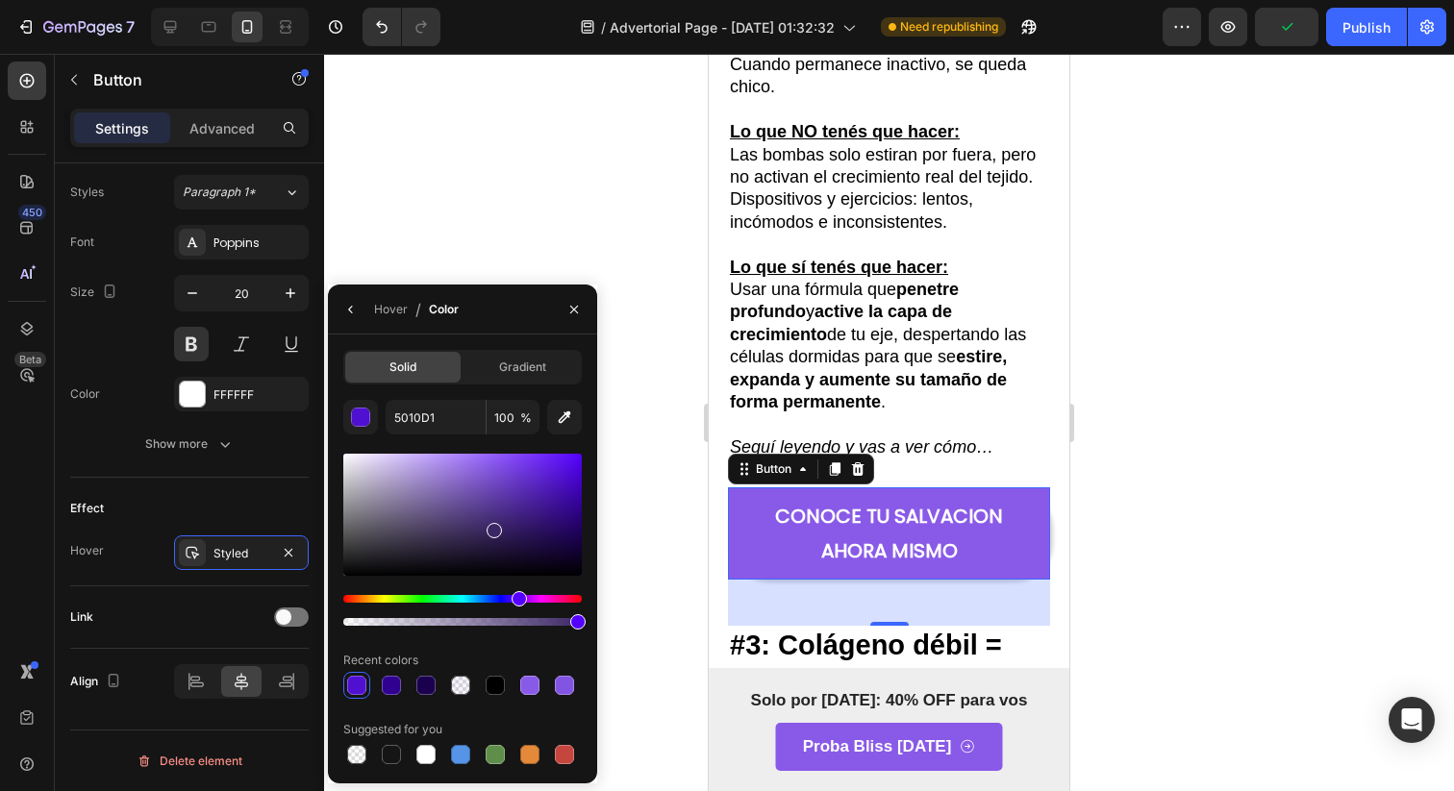
click at [494, 526] on div at bounding box center [493, 530] width 15 height 15
click at [476, 502] on div at bounding box center [462, 515] width 238 height 122
click at [485, 506] on div at bounding box center [487, 509] width 15 height 15
click at [493, 506] on div at bounding box center [487, 509] width 15 height 15
click at [500, 506] on div at bounding box center [493, 509] width 15 height 15
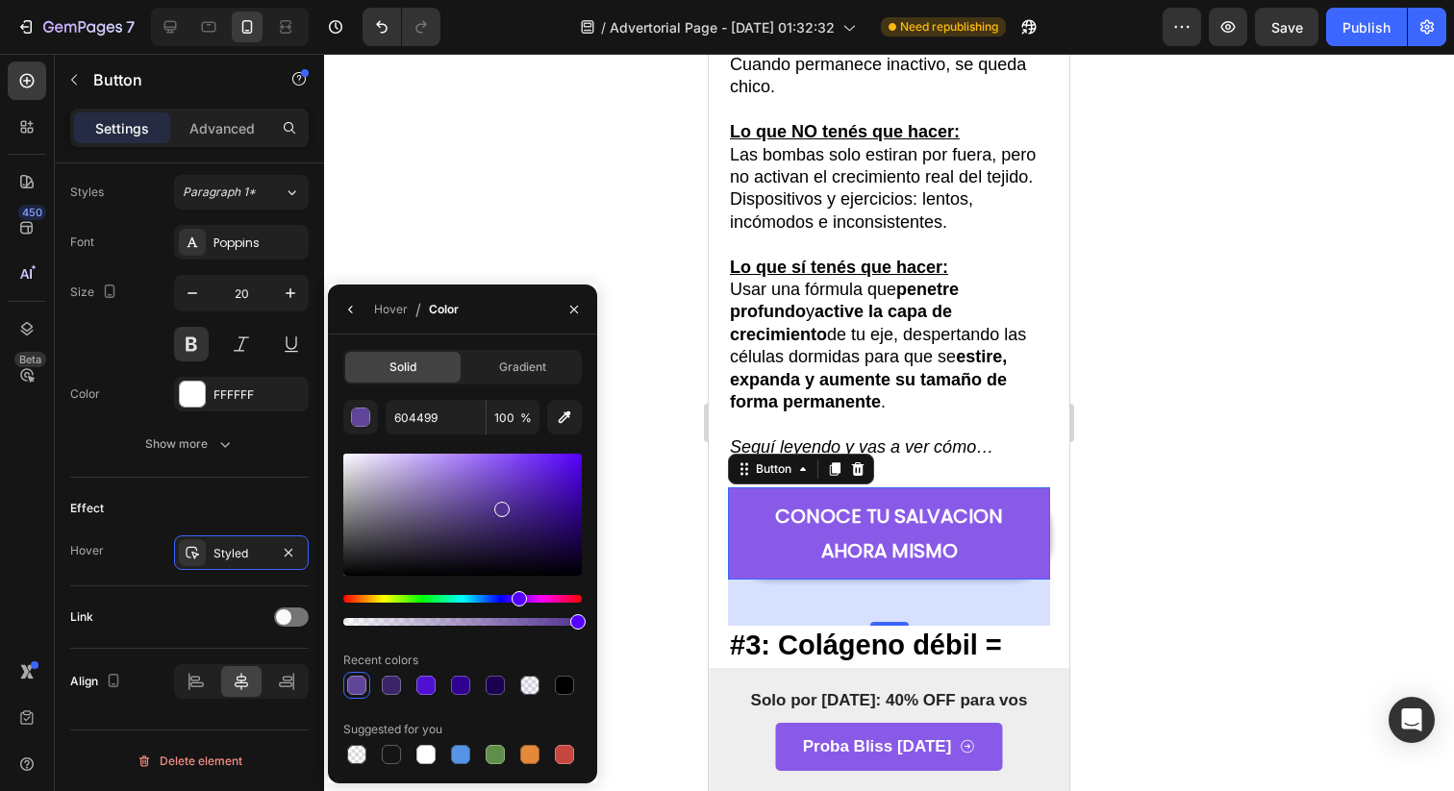
click at [511, 506] on div at bounding box center [462, 515] width 238 height 122
type input "4D2B91"
click at [621, 511] on div at bounding box center [889, 422] width 1130 height 737
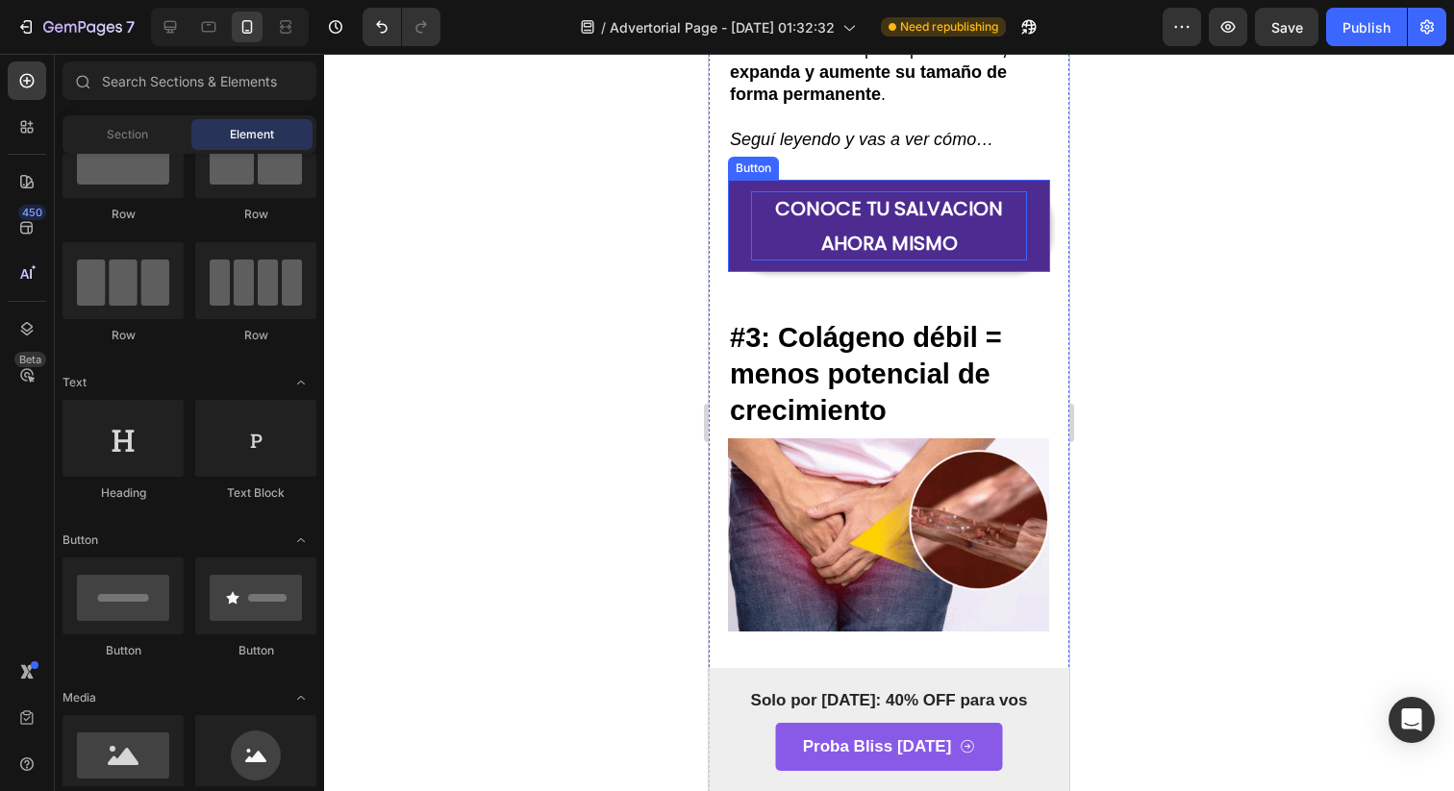
scroll to position [2554, 0]
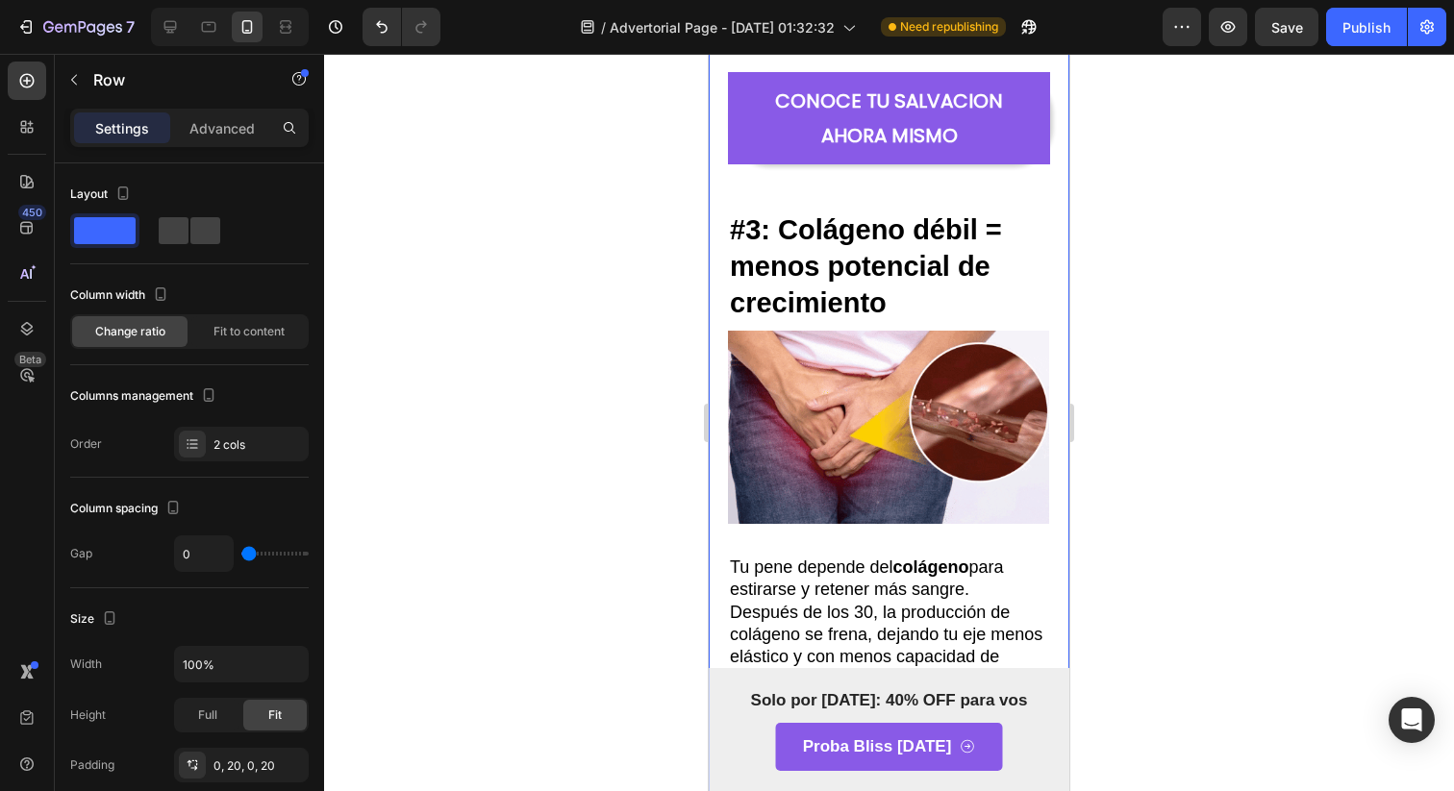
click at [741, 200] on div "CONOCE TU SALVACION AHORA MISMO [PERSON_NAME]" at bounding box center [889, 141] width 322 height 138
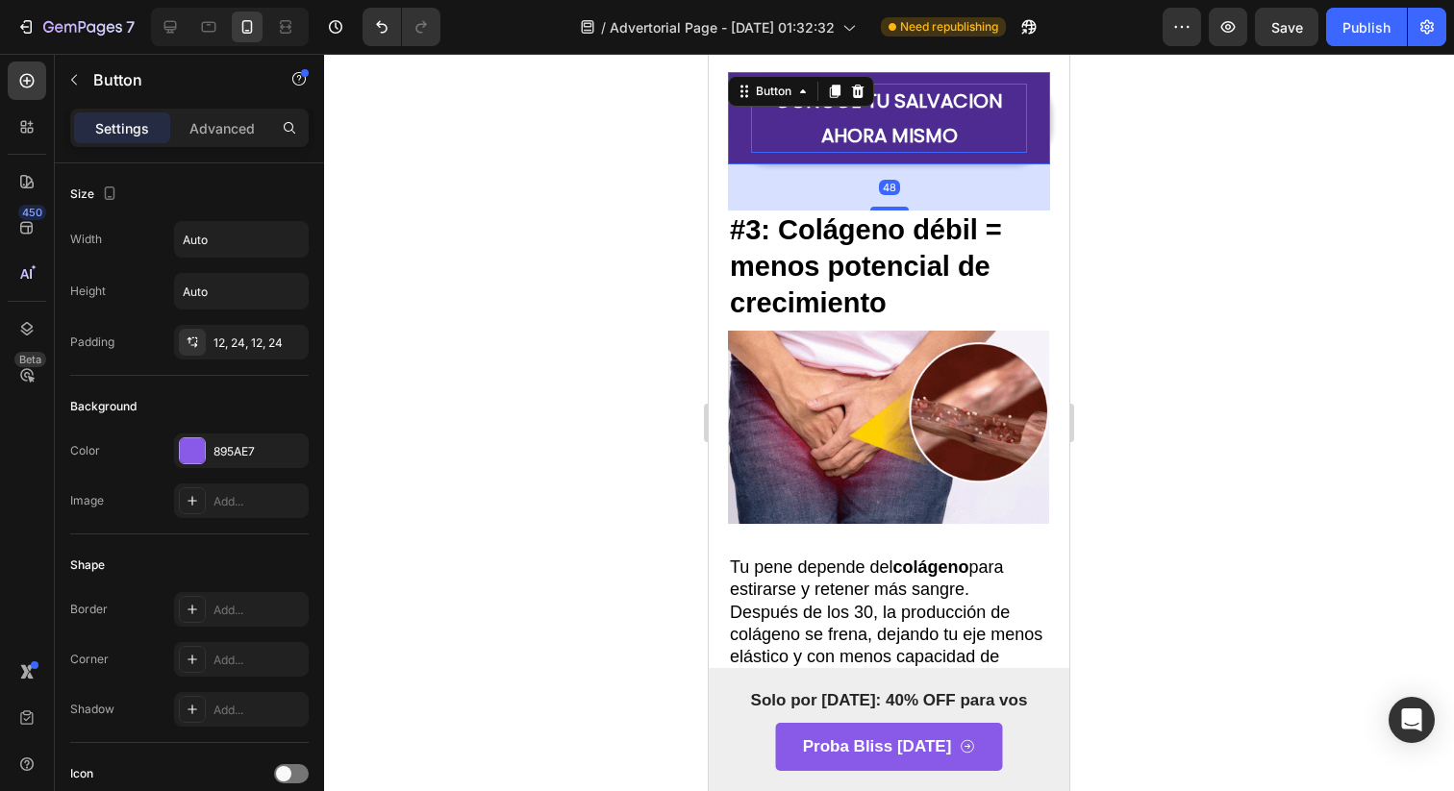
drag, startPoint x: 753, startPoint y: 164, endPoint x: 1195, endPoint y: 441, distance: 521.8
click at [753, 153] on p "CONOCE TU SALVACION AHORA MISMO" at bounding box center [889, 118] width 276 height 69
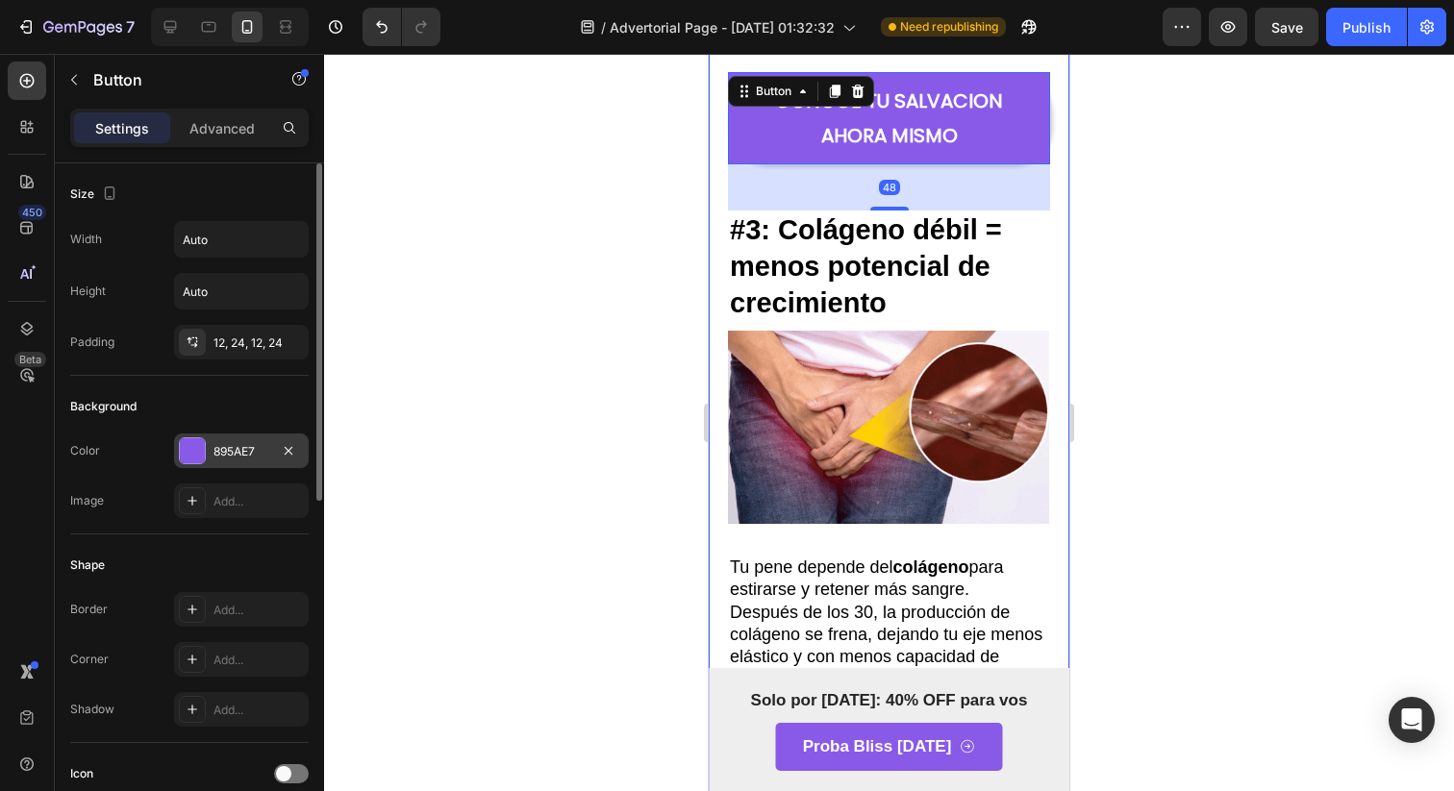
scroll to position [696, 0]
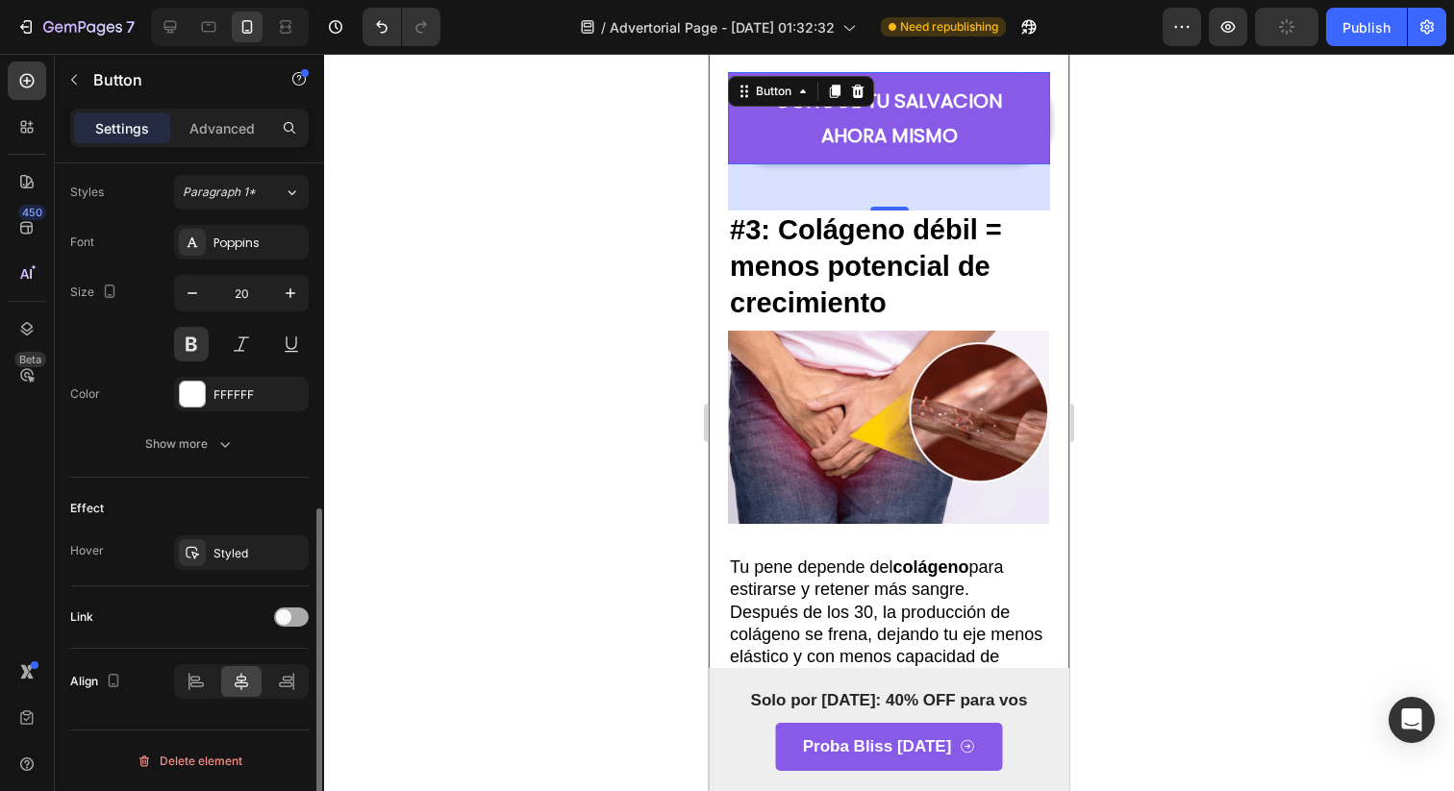
click at [298, 622] on div at bounding box center [291, 617] width 35 height 19
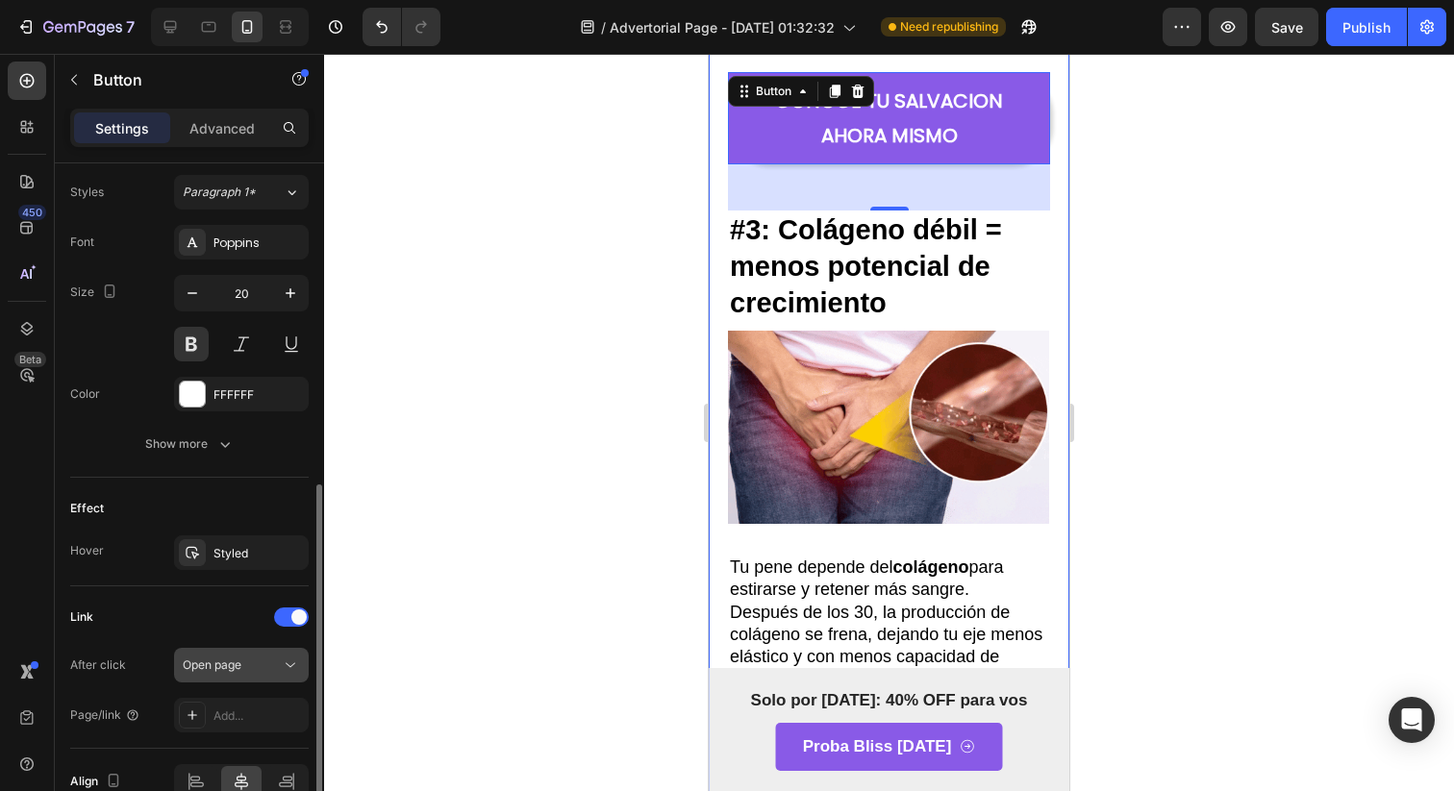
click at [277, 680] on button "Open page" at bounding box center [241, 665] width 135 height 35
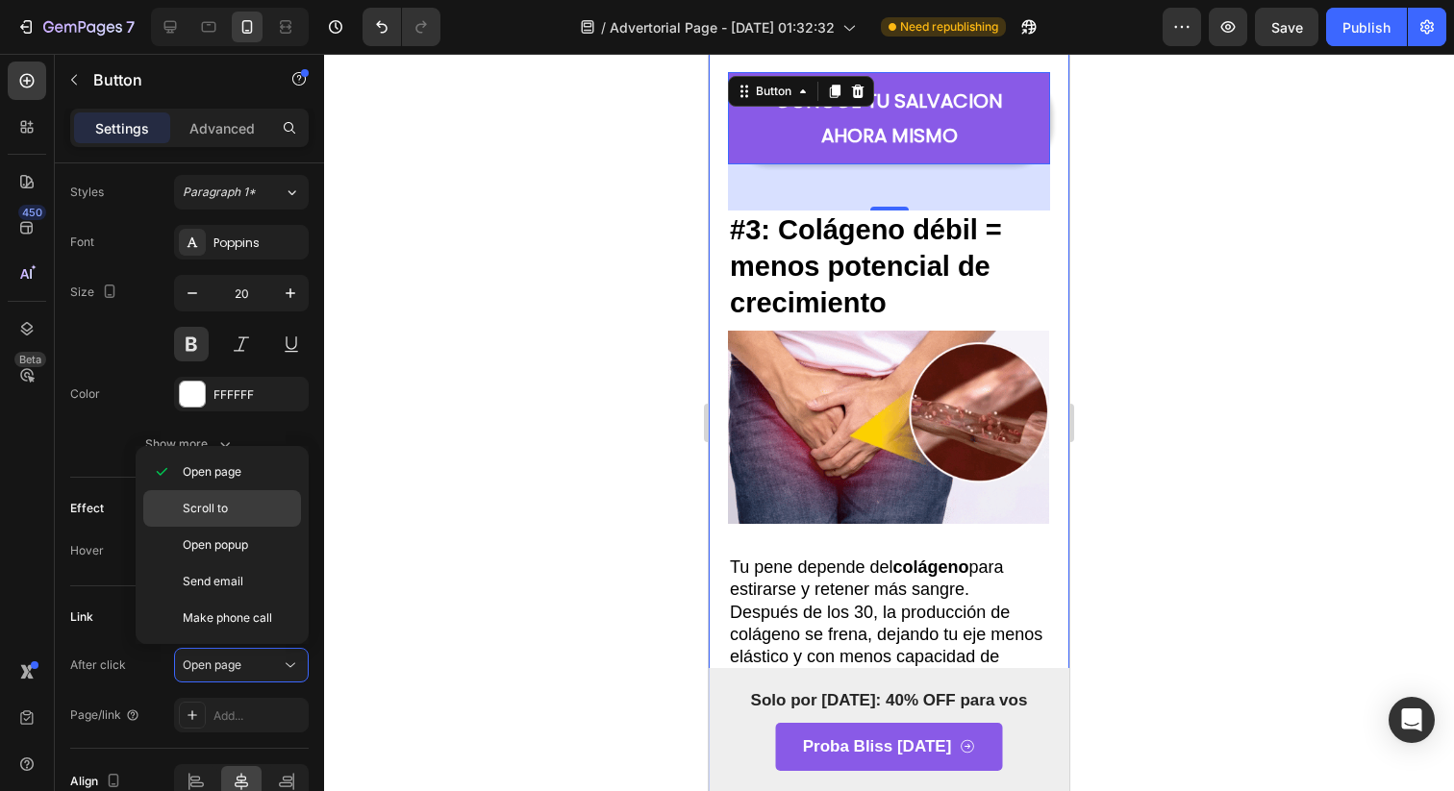
click at [252, 516] on p "Scroll to" at bounding box center [238, 508] width 110 height 17
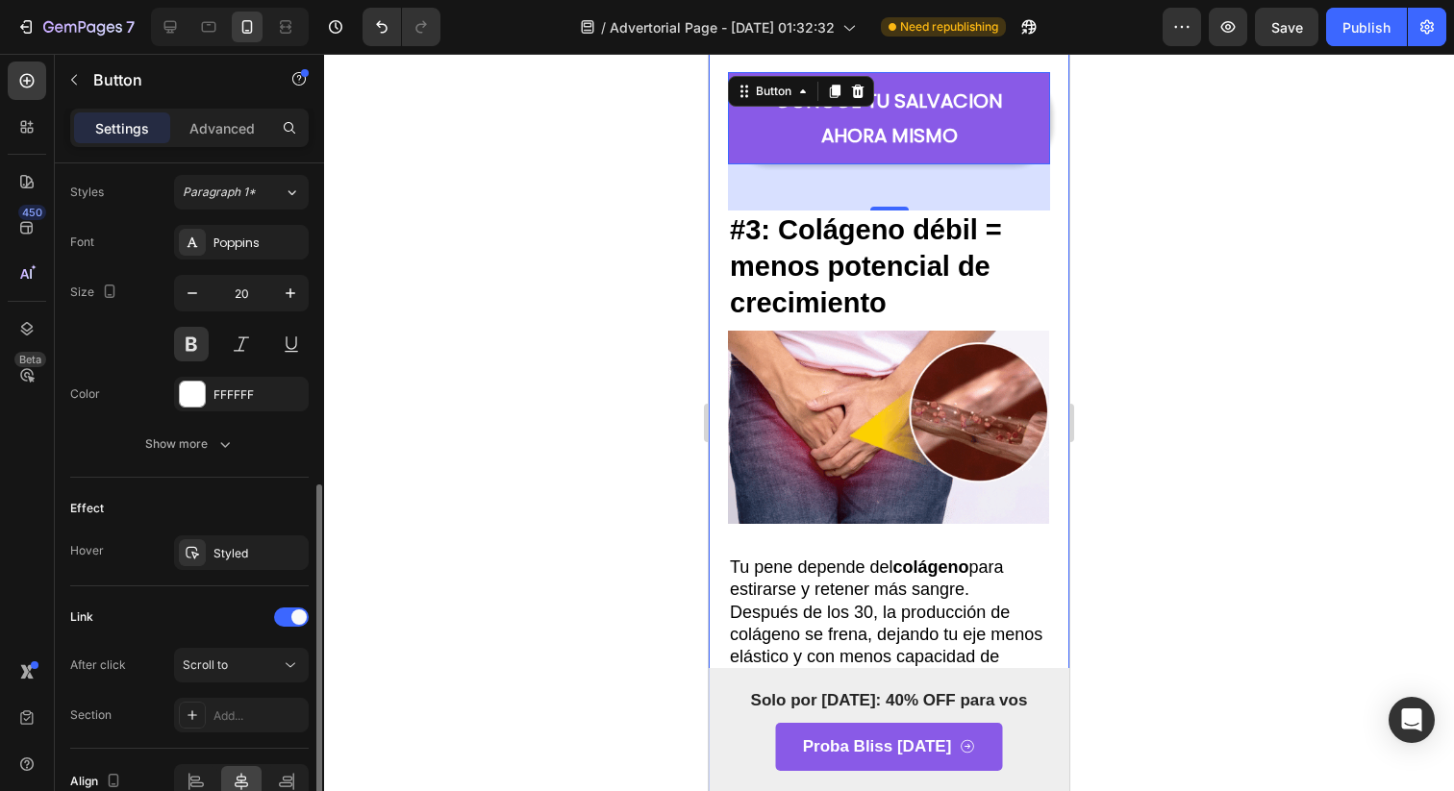
click at [265, 695] on div "After click Scroll to Section Add..." at bounding box center [189, 690] width 238 height 85
click at [265, 707] on div "Add..." at bounding box center [241, 715] width 135 height 35
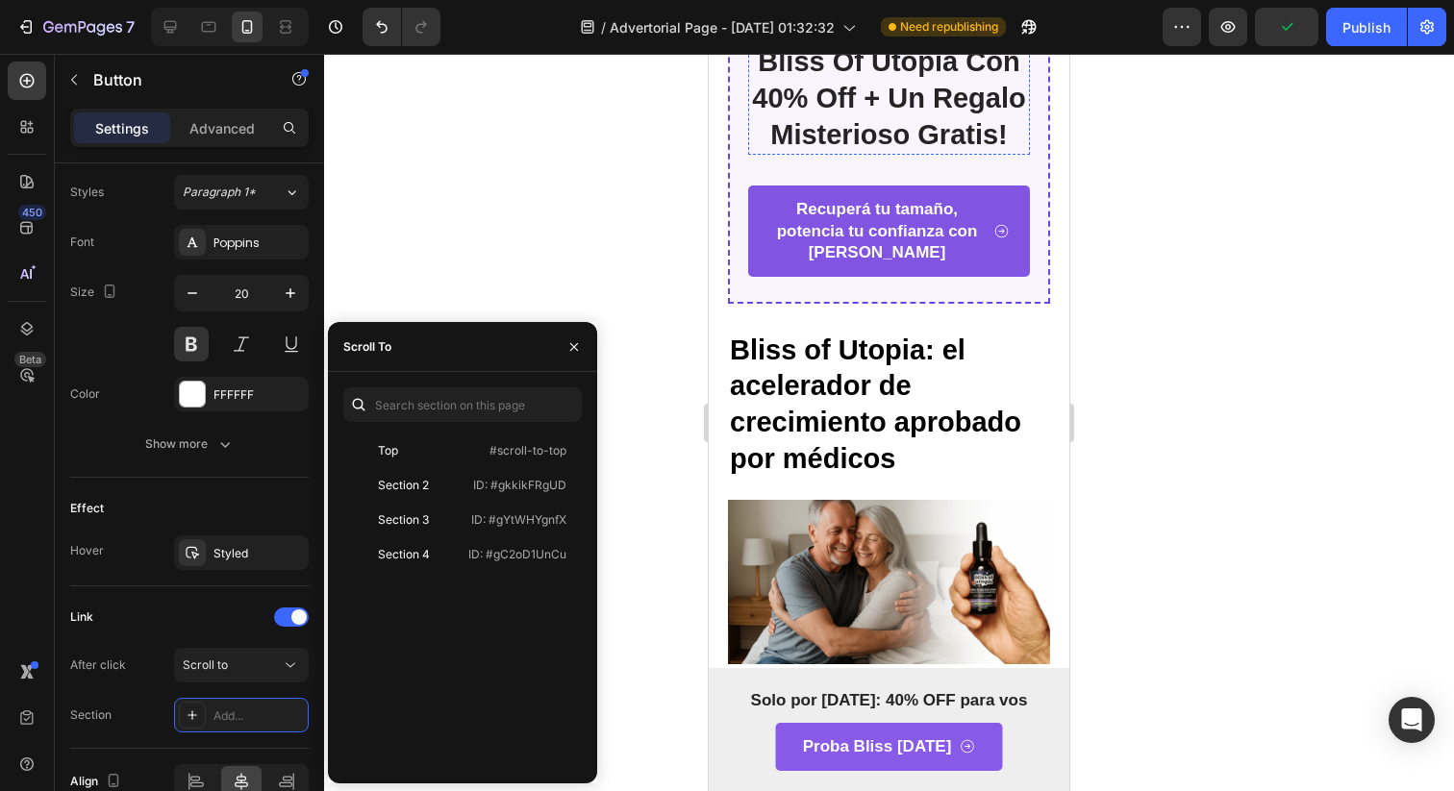
scroll to position [5971, 0]
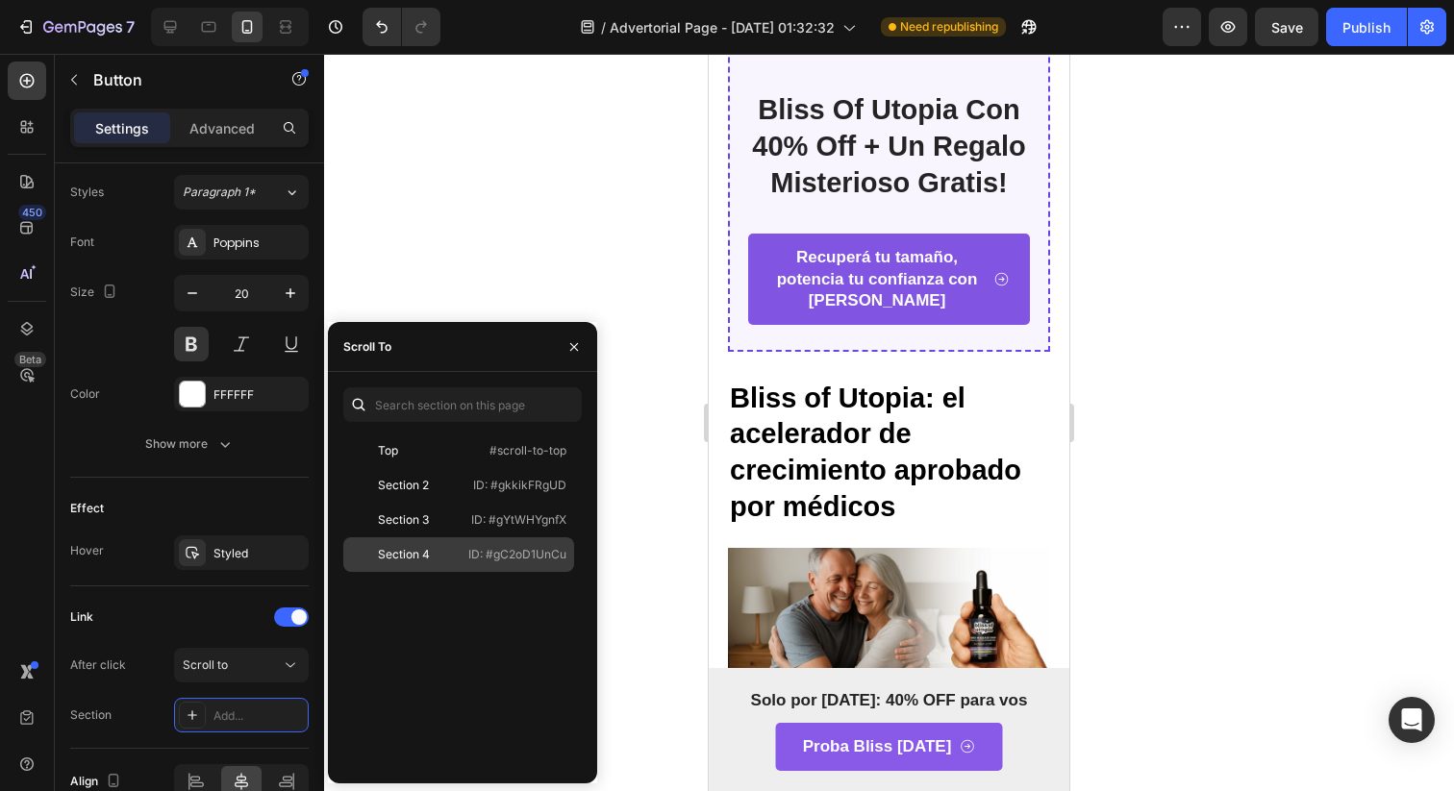
click at [539, 544] on div "Section 4 ID: #gC2oD1UnCu" at bounding box center [458, 554] width 231 height 35
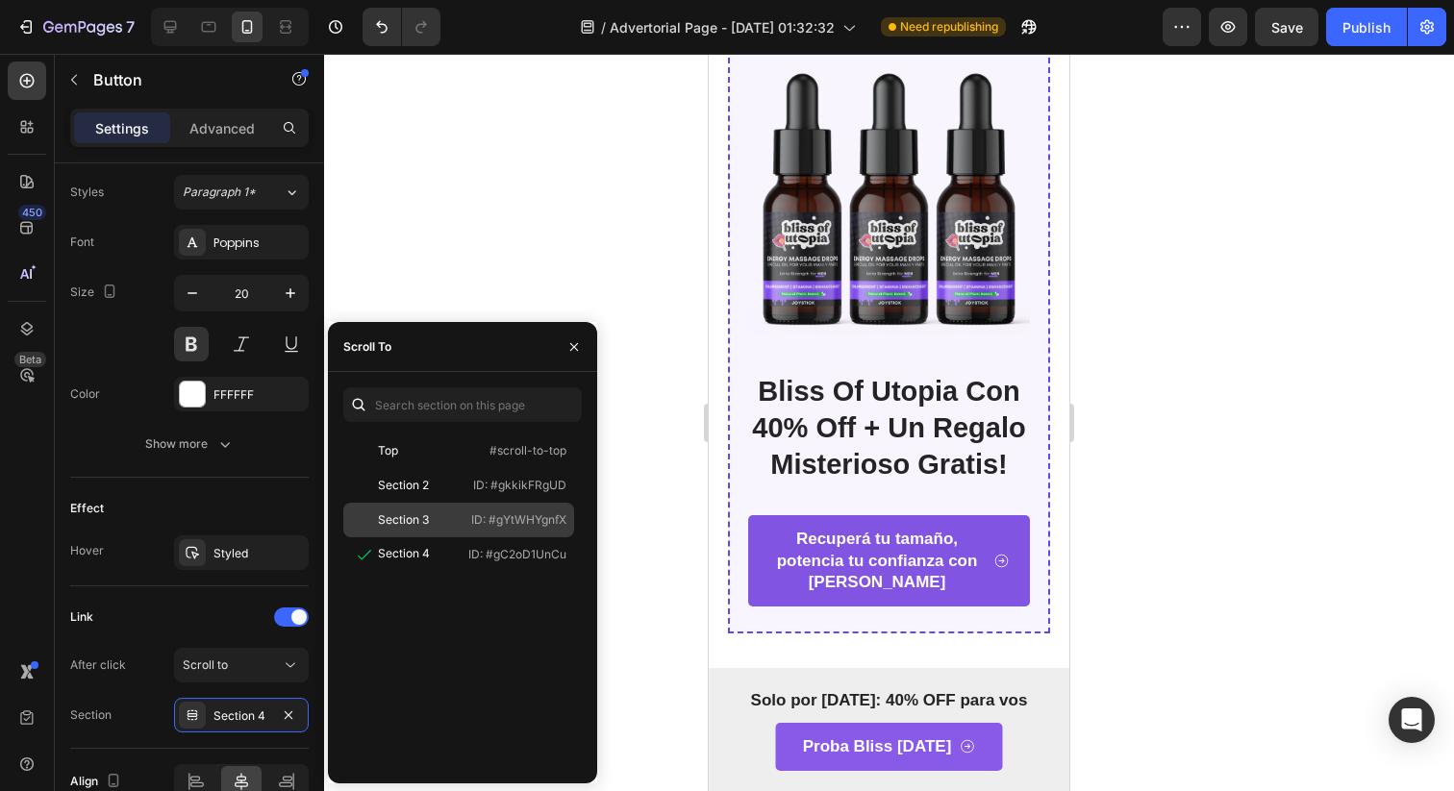
click at [539, 537] on div "Section 3 ID: #gYtWHYgnfX" at bounding box center [458, 554] width 231 height 35
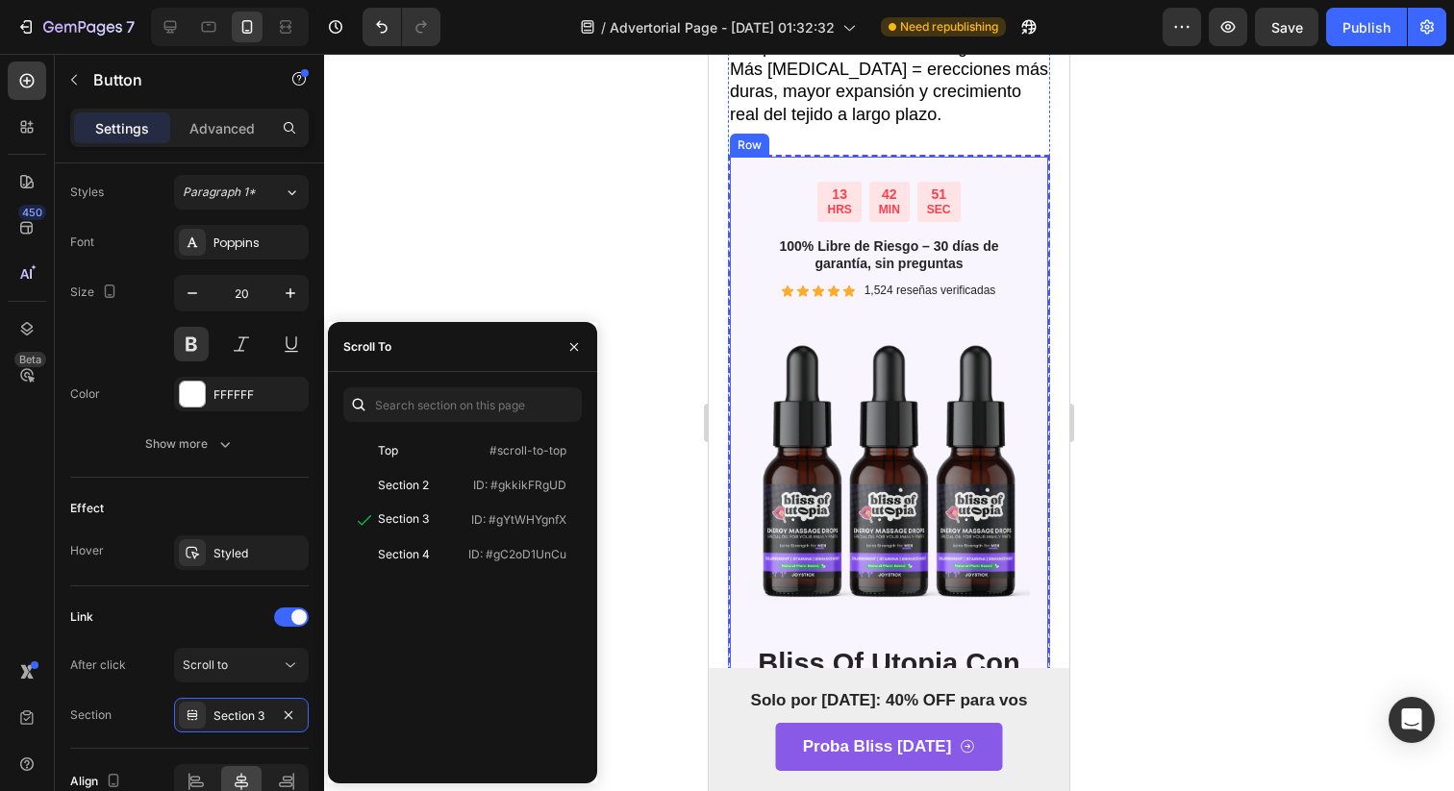
scroll to position [0, 0]
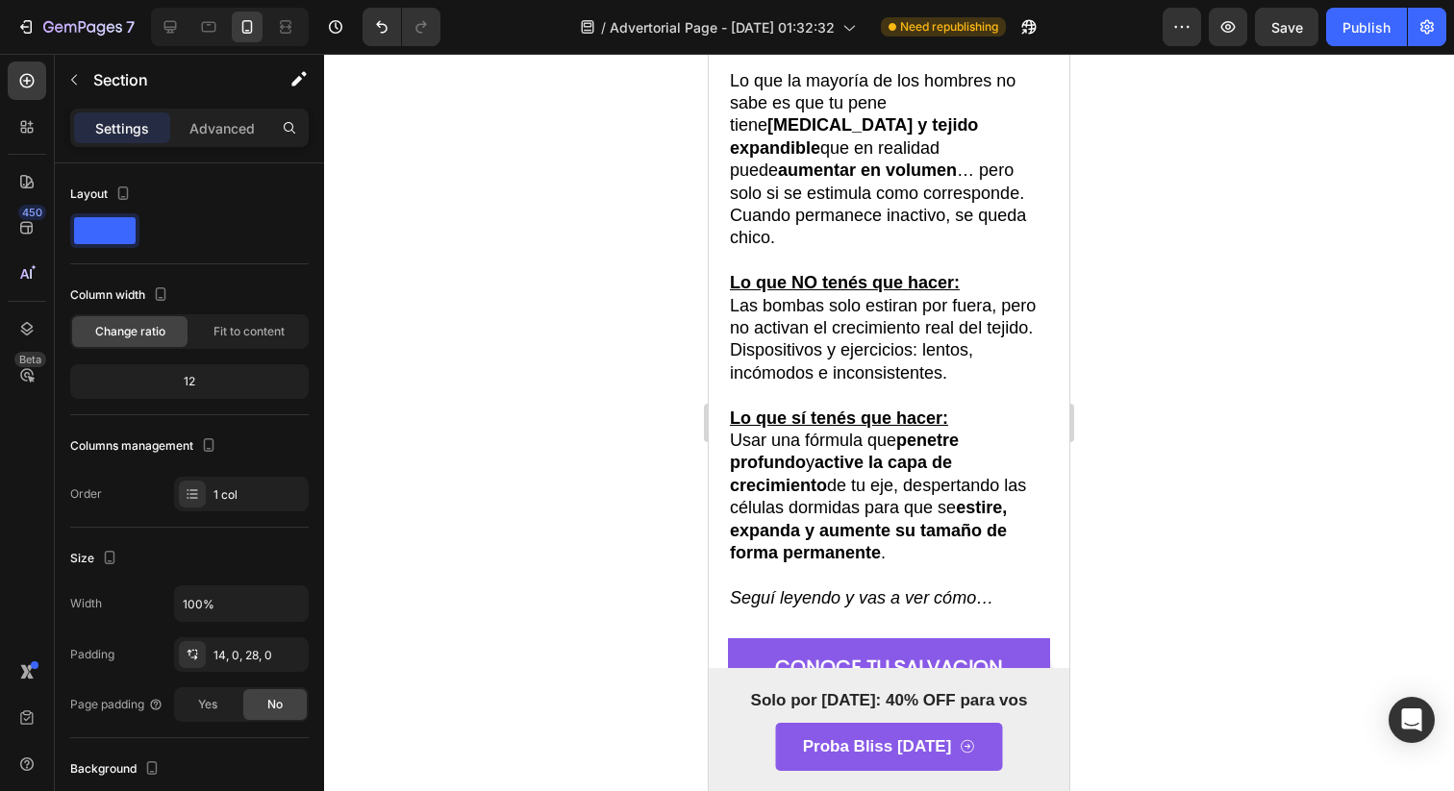
scroll to position [2091, 0]
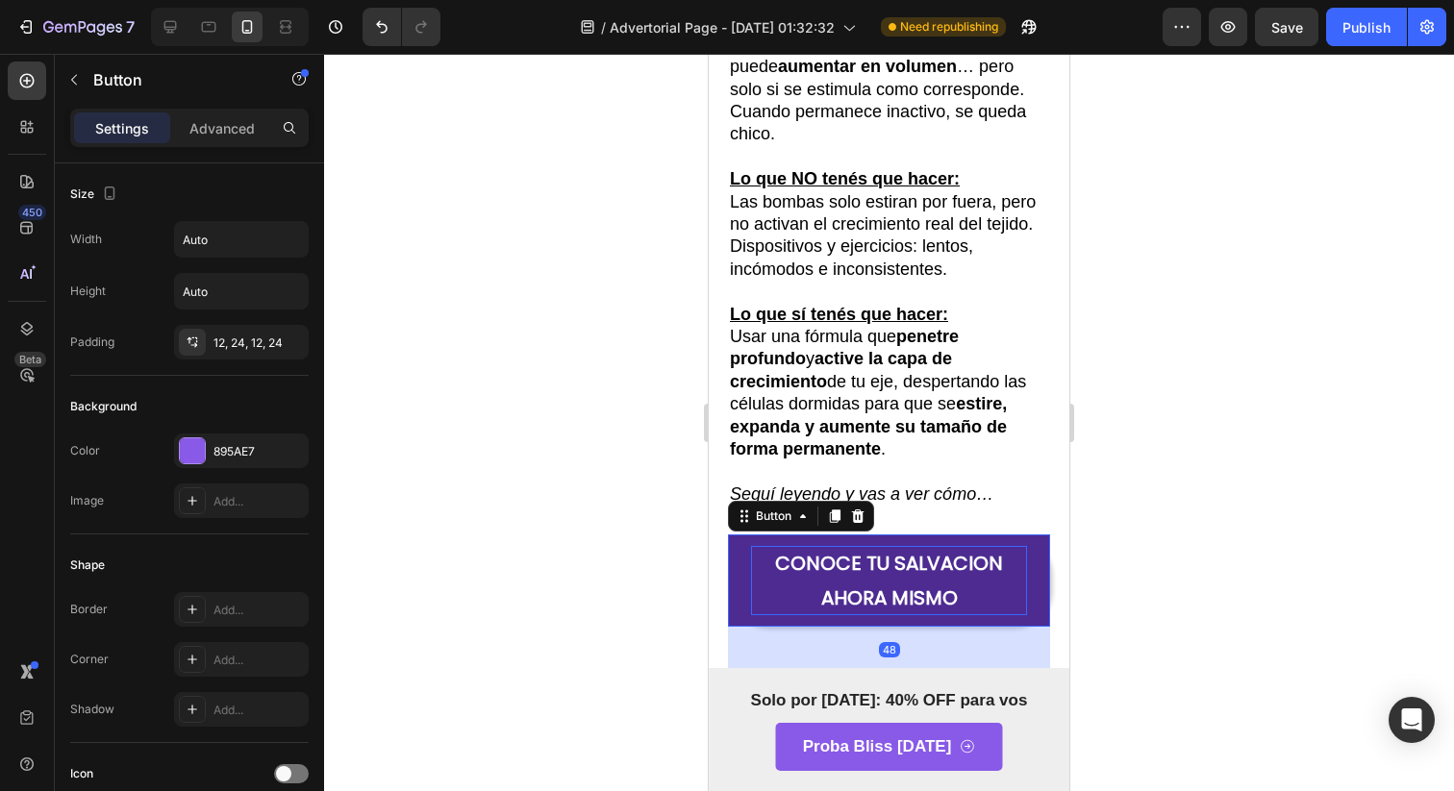
click at [837, 546] on p "CONOCE TU SALVACION AHORA MISMO" at bounding box center [889, 580] width 276 height 69
click at [836, 546] on p "CONOCE TU SALVACION AHORA MISMO" at bounding box center [889, 580] width 276 height 69
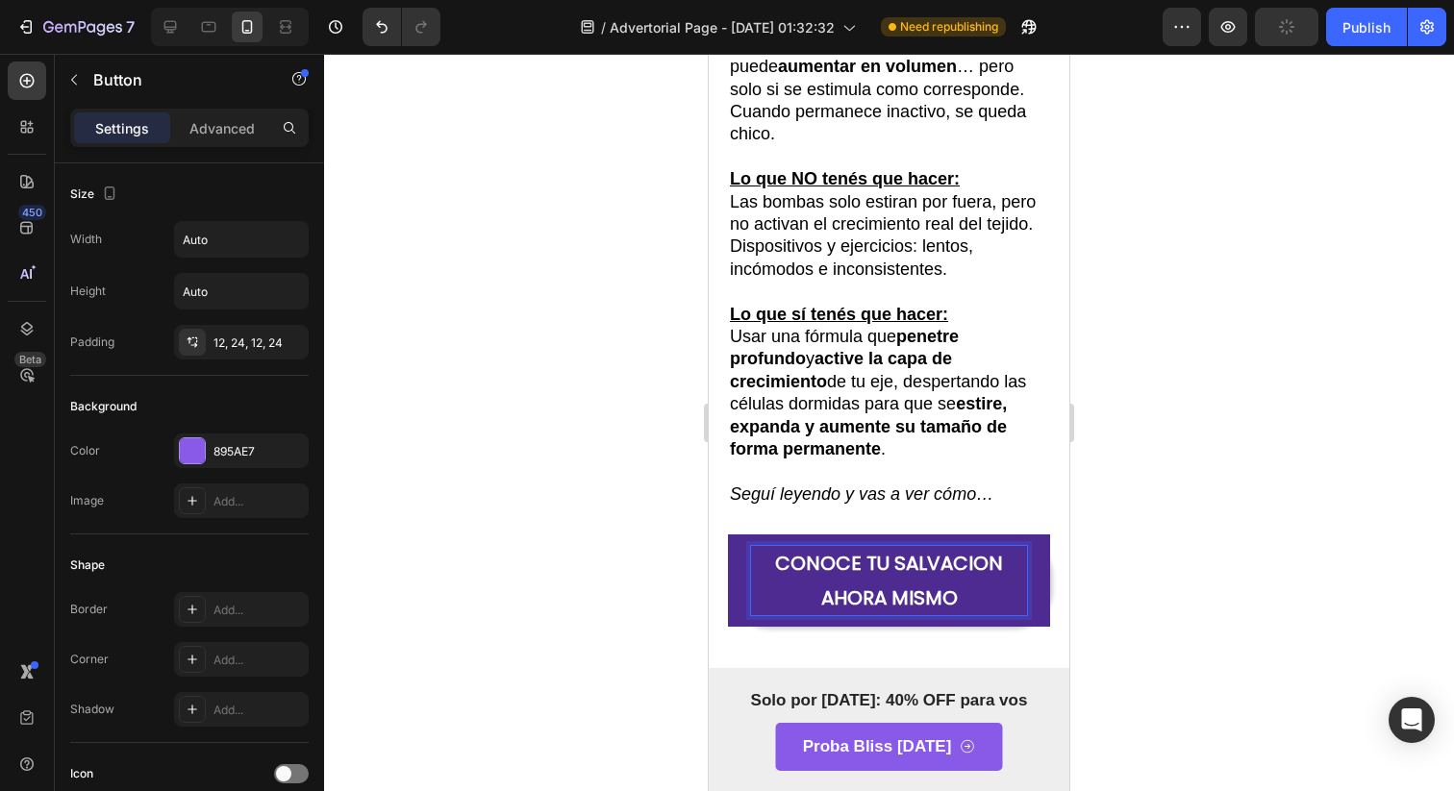
drag, startPoint x: 847, startPoint y: 494, endPoint x: 834, endPoint y: 479, distance: 20.4
click at [847, 535] on link "CONOCE TU SALVACION AHORA MISMO" at bounding box center [889, 581] width 322 height 92
click at [850, 546] on p "CONOCE TU SALVACION AHORA MISMO" at bounding box center [889, 580] width 276 height 69
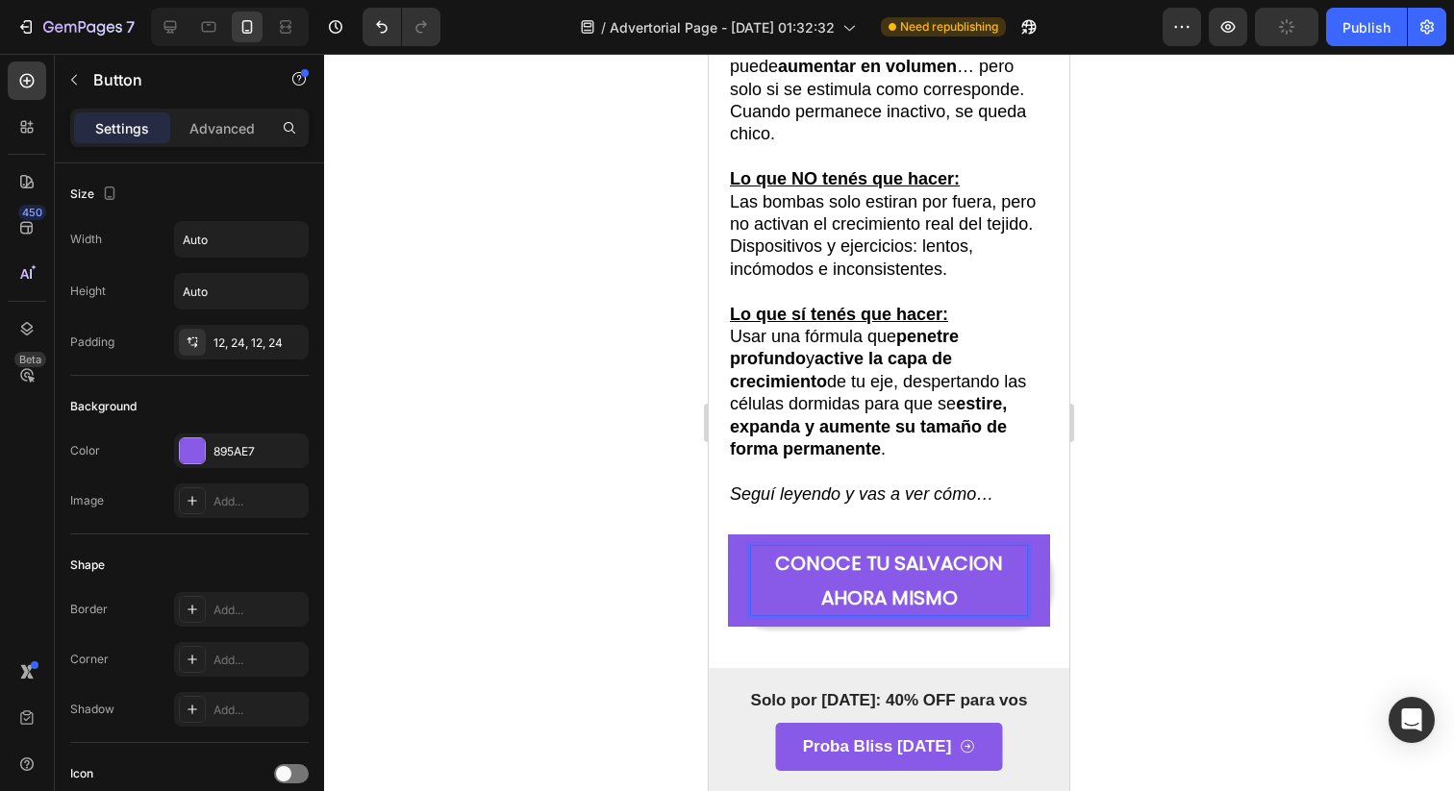
drag, startPoint x: 942, startPoint y: 426, endPoint x: 956, endPoint y: 384, distance: 44.4
click at [942, 546] on p "CONOCE TU SALVACION AHORA MISMO" at bounding box center [889, 580] width 276 height 69
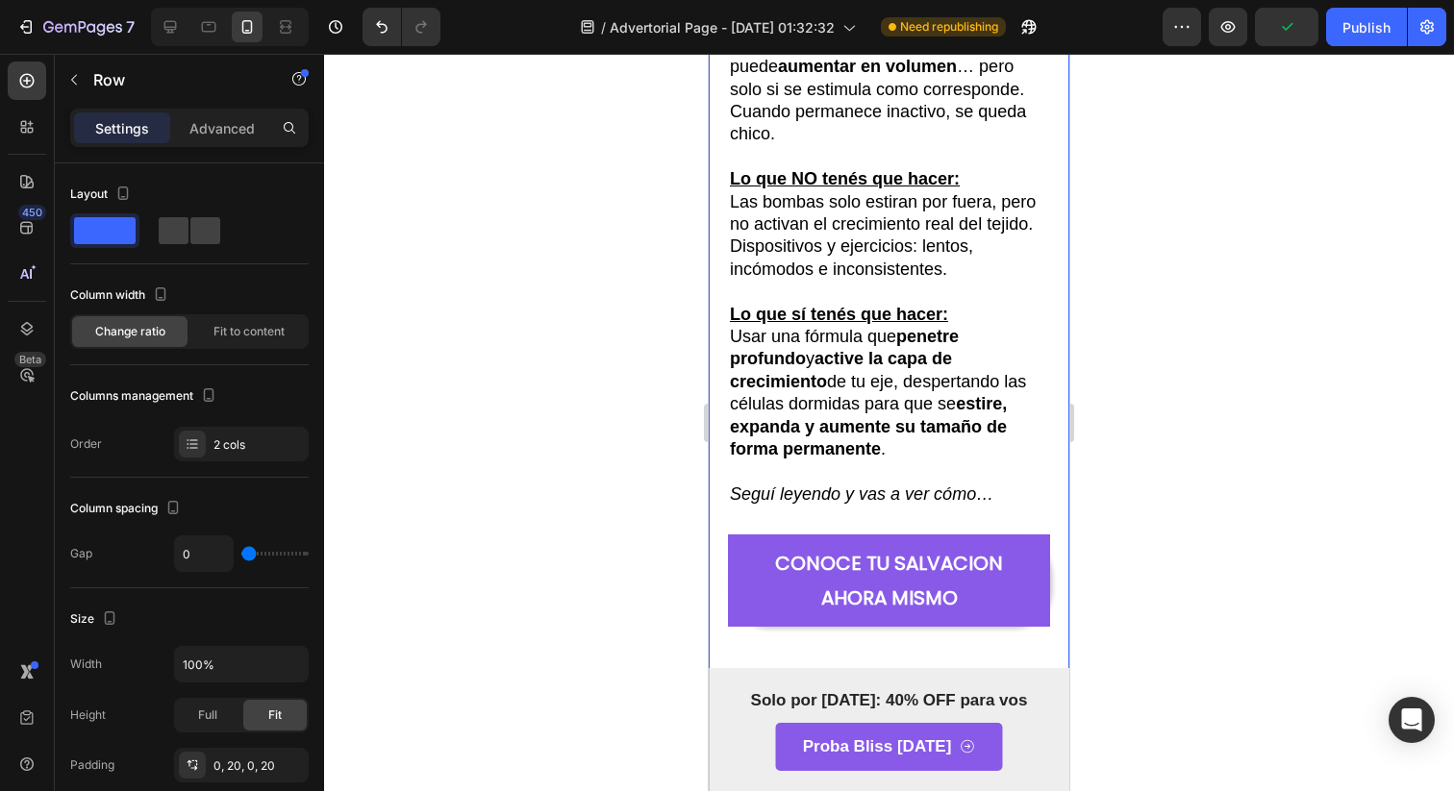
click at [956, 384] on div "5 Razones Por Las Que La Tenes Diminuta, Y Como Hombres Argentinos Estan Aument…" at bounding box center [889, 585] width 322 height 5057
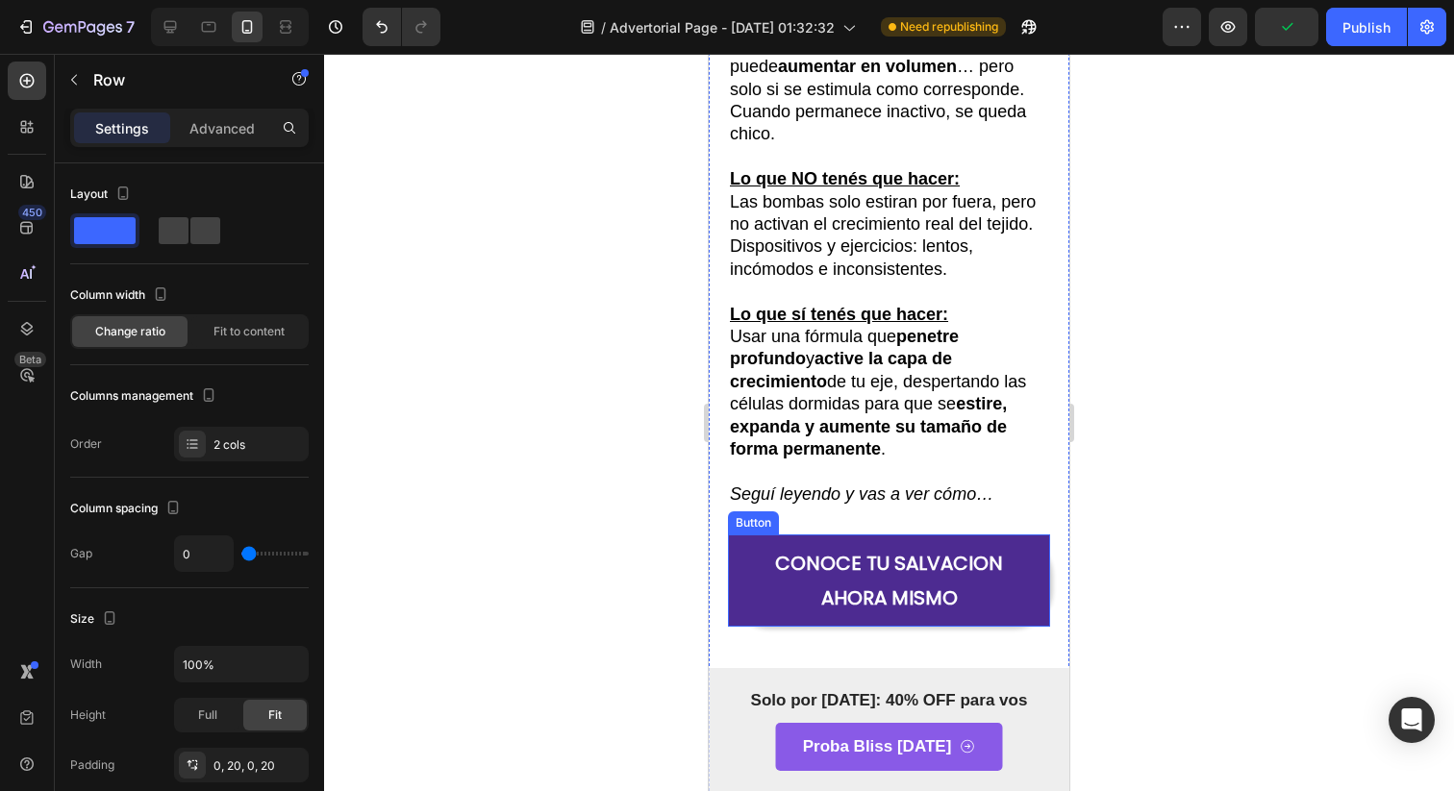
click at [1016, 535] on link "CONOCE TU SALVACION AHORA MISMO" at bounding box center [889, 581] width 322 height 92
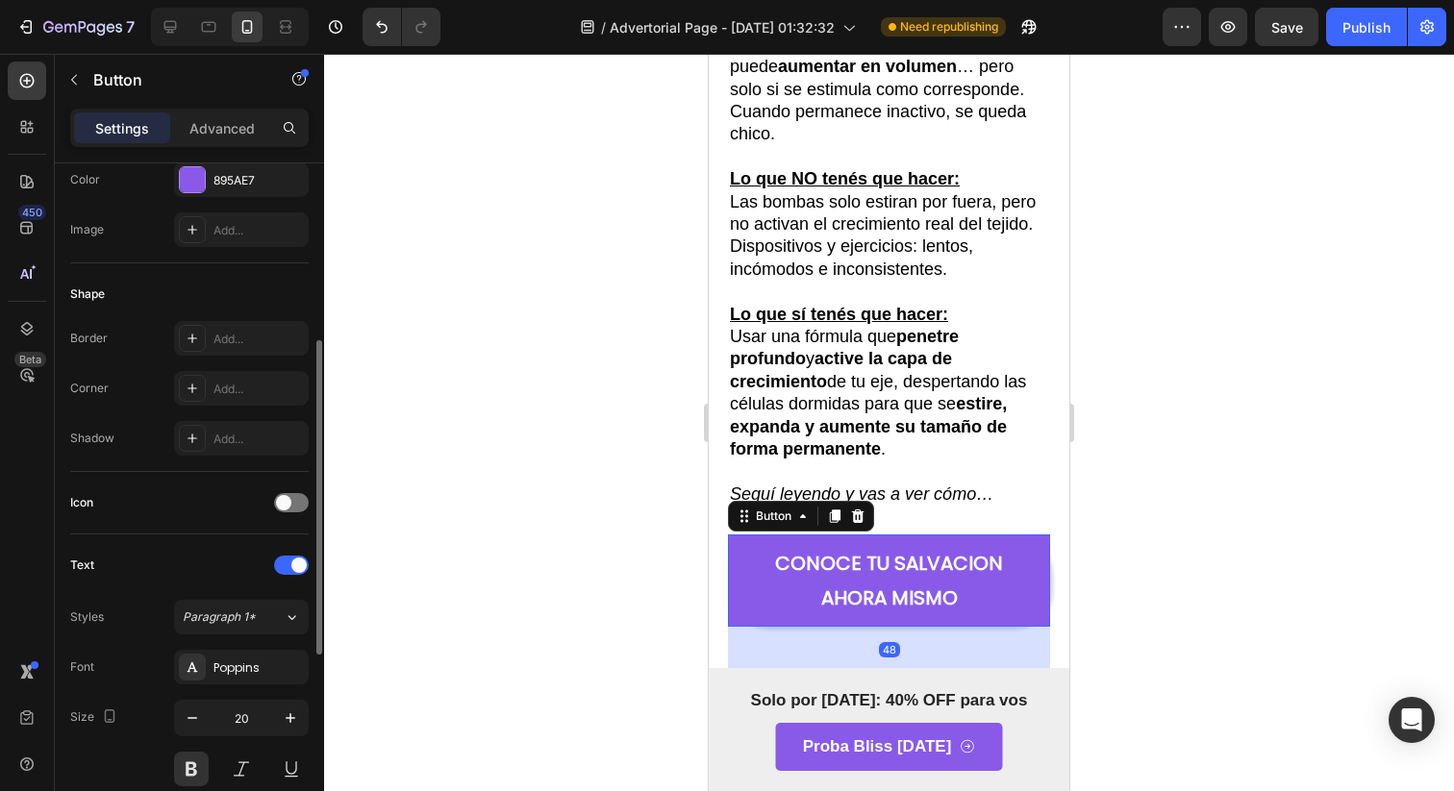
scroll to position [771, 0]
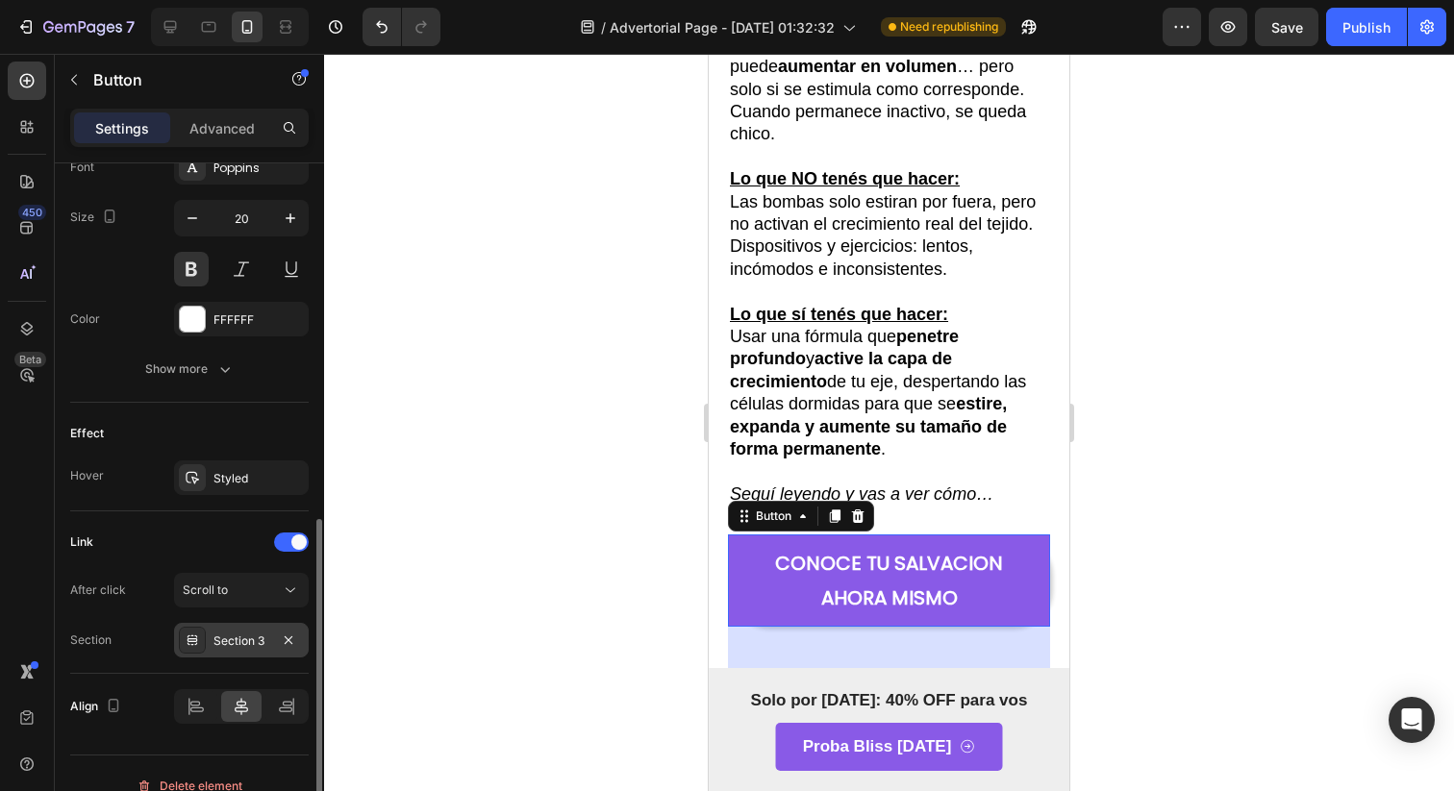
click at [233, 635] on div "Section 3" at bounding box center [241, 641] width 56 height 17
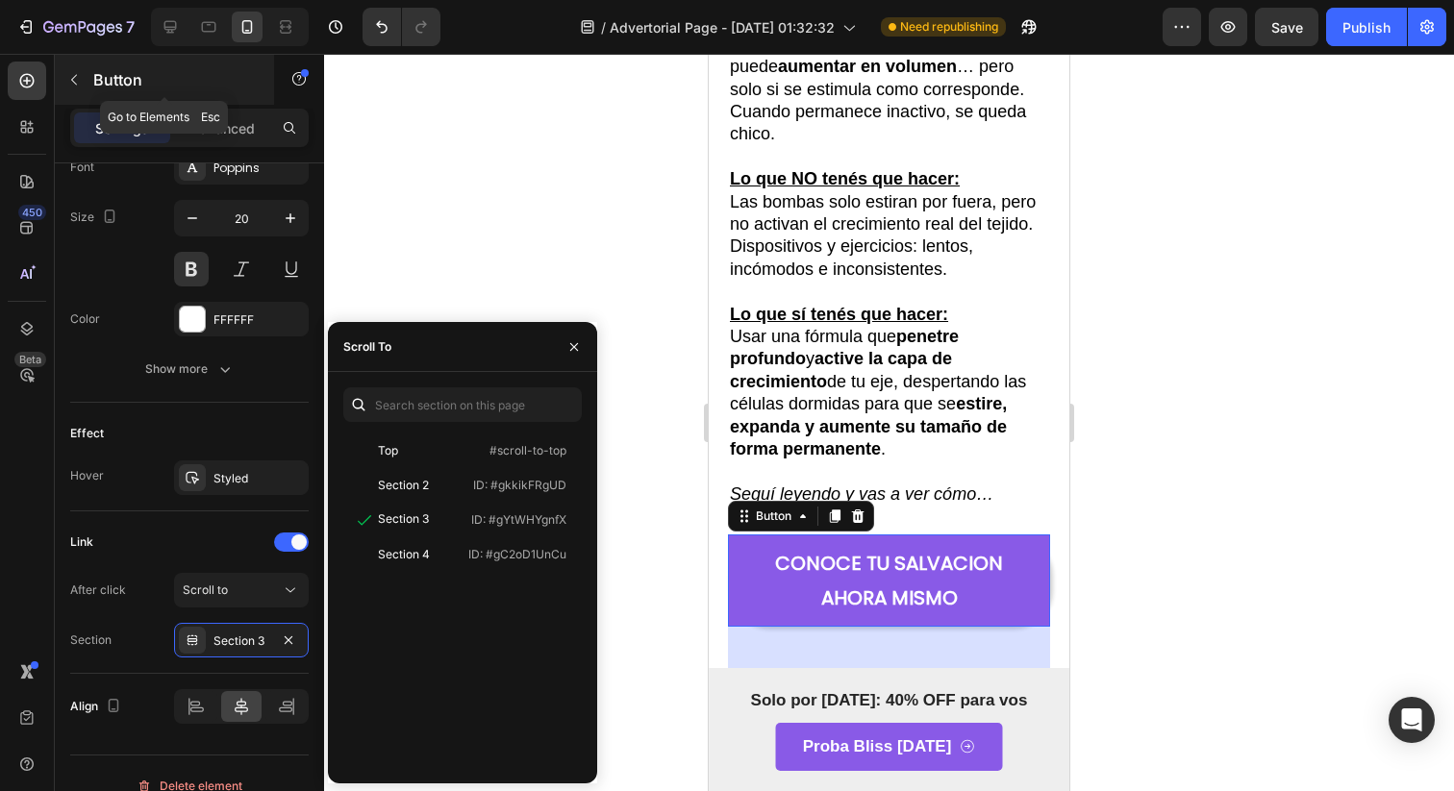
click at [90, 89] on div "Button" at bounding box center [164, 80] width 219 height 50
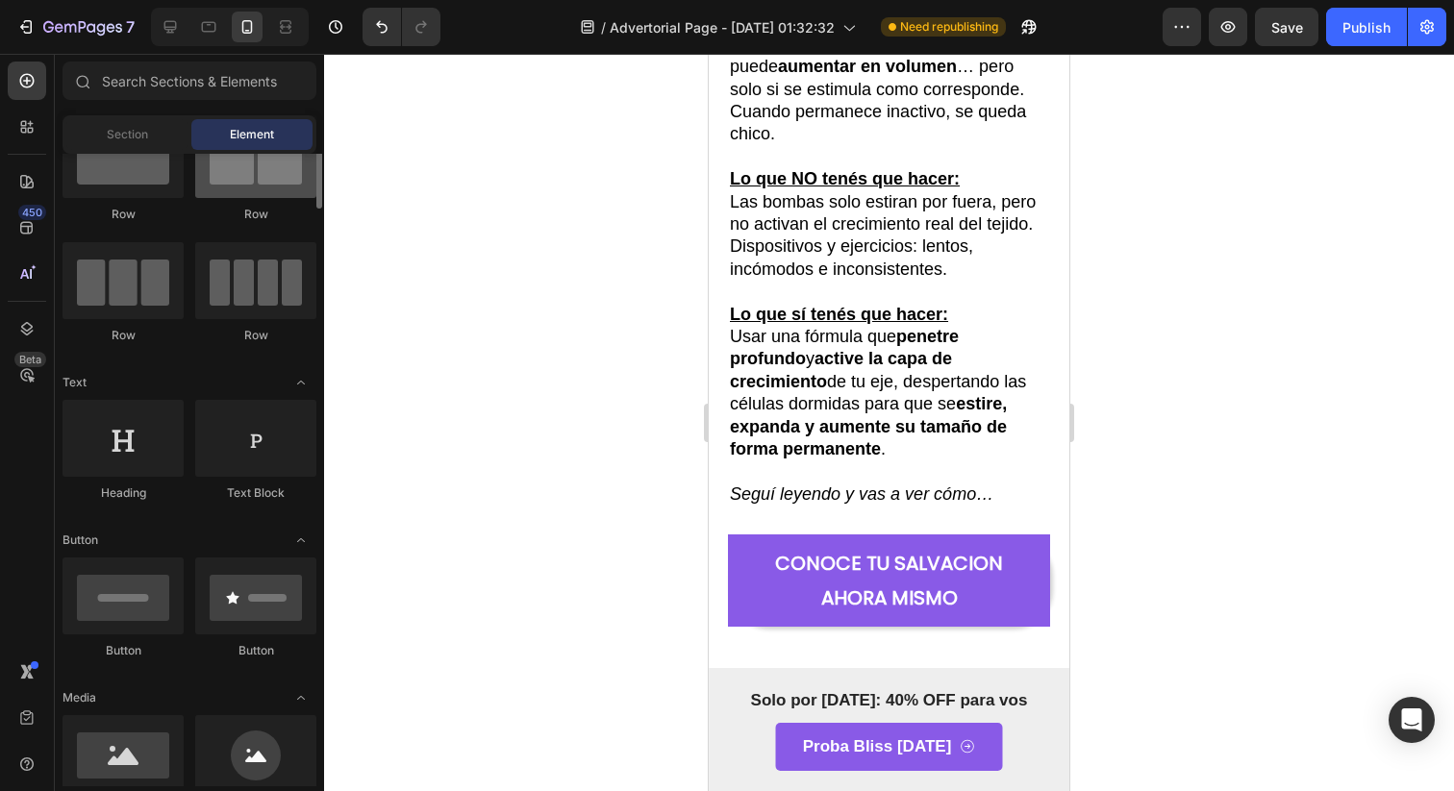
scroll to position [0, 0]
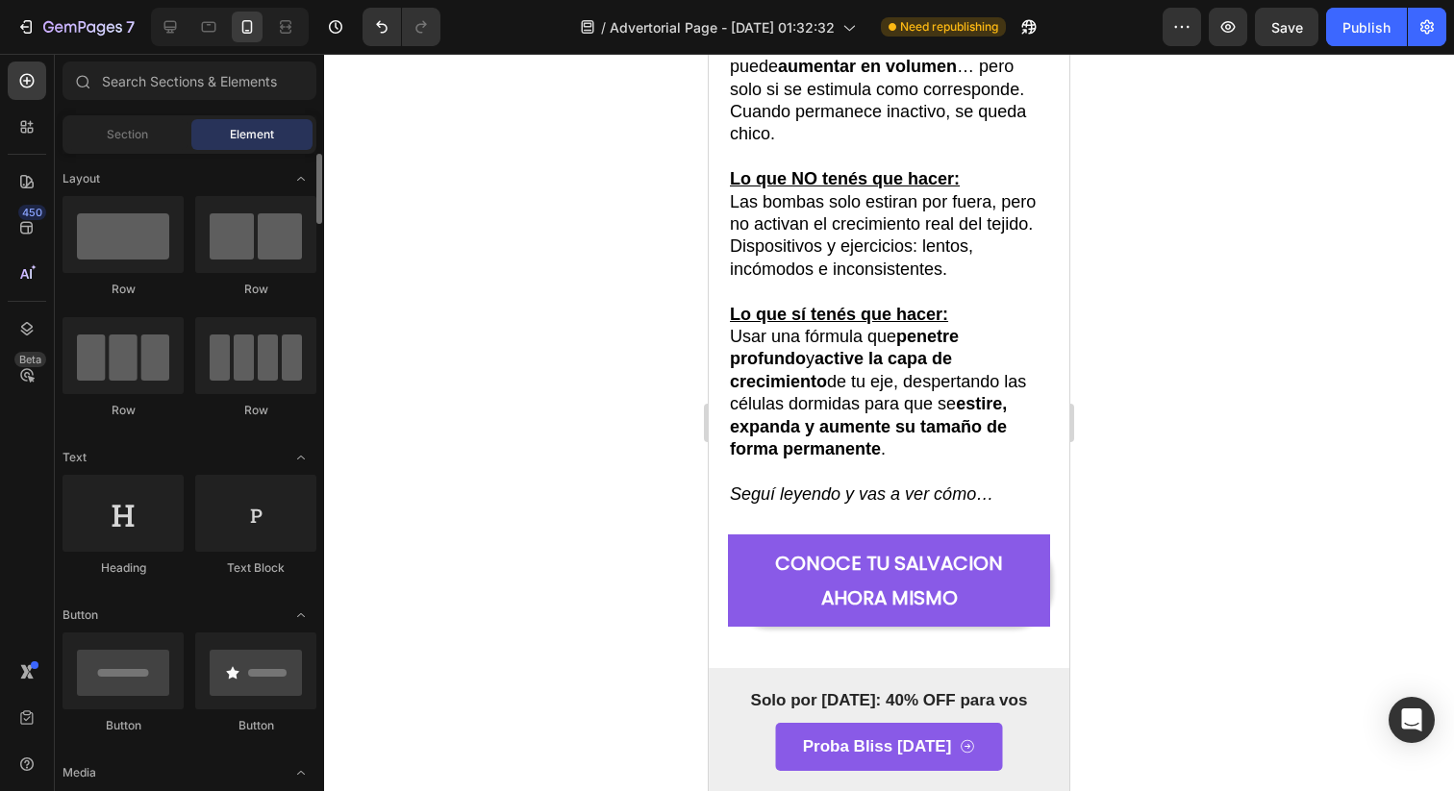
click at [118, 116] on div "Section Element" at bounding box center [189, 134] width 254 height 38
click at [118, 141] on span "Section" at bounding box center [127, 134] width 41 height 17
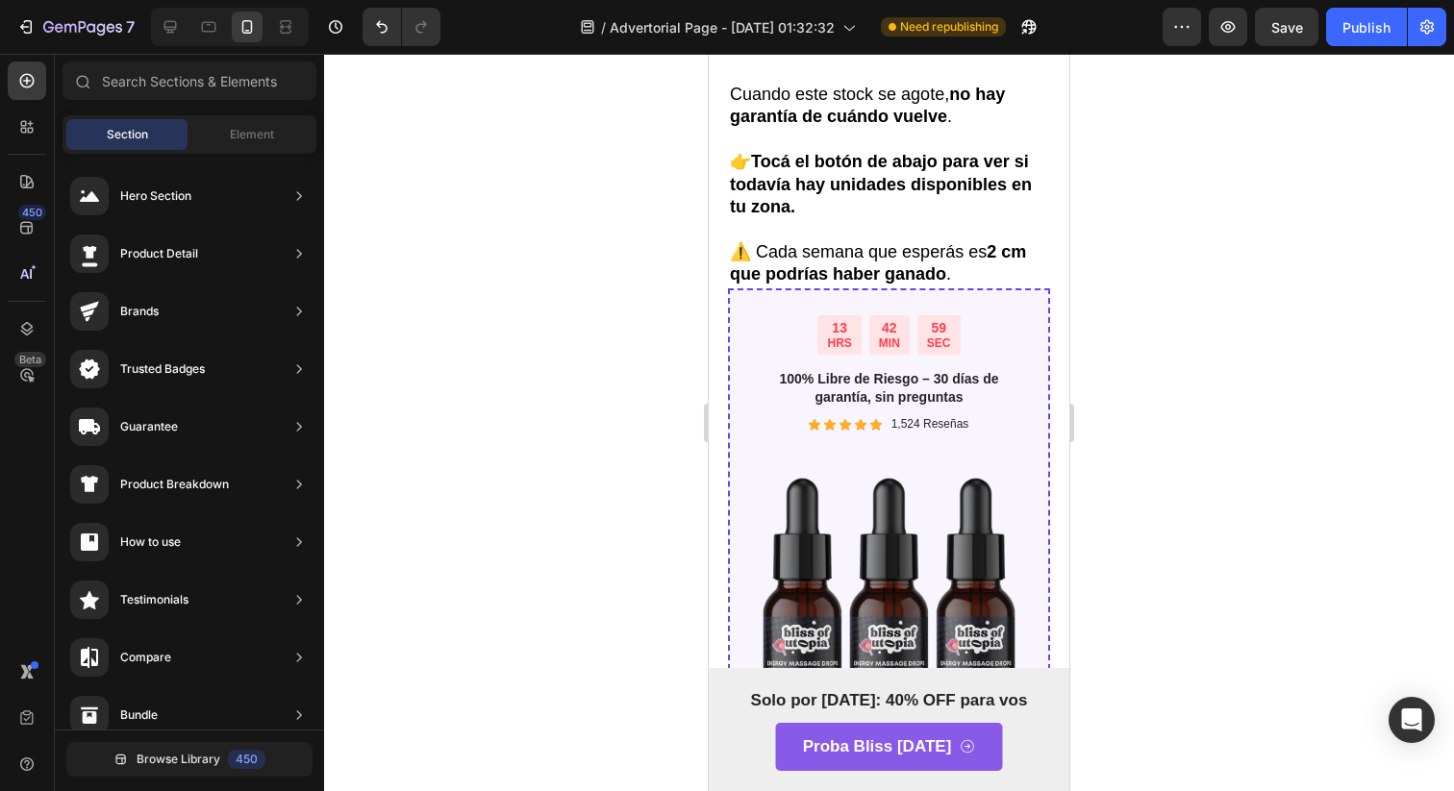
scroll to position [10224, 0]
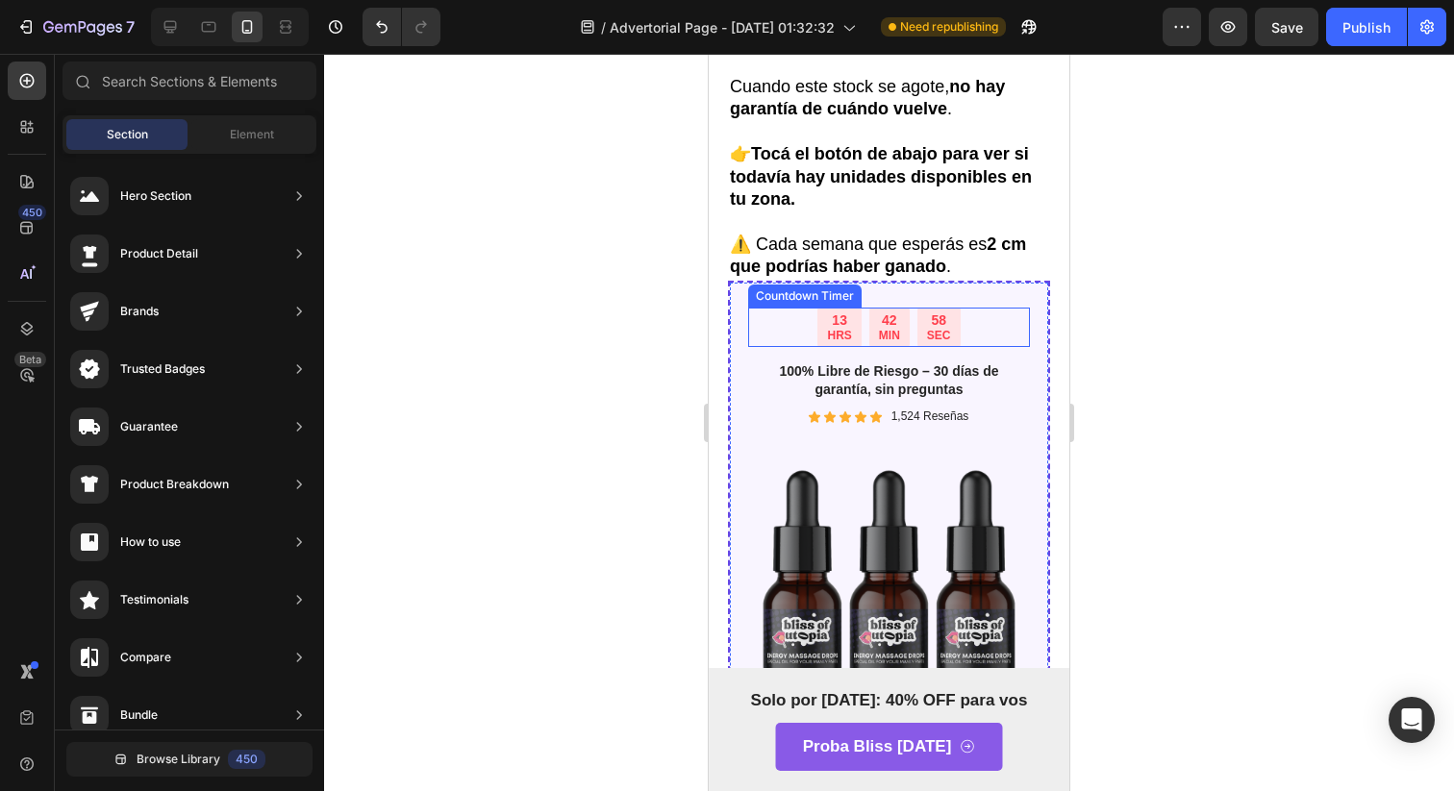
click at [757, 312] on div "13 HRS 42 MIN 58 SEC" at bounding box center [889, 328] width 282 height 40
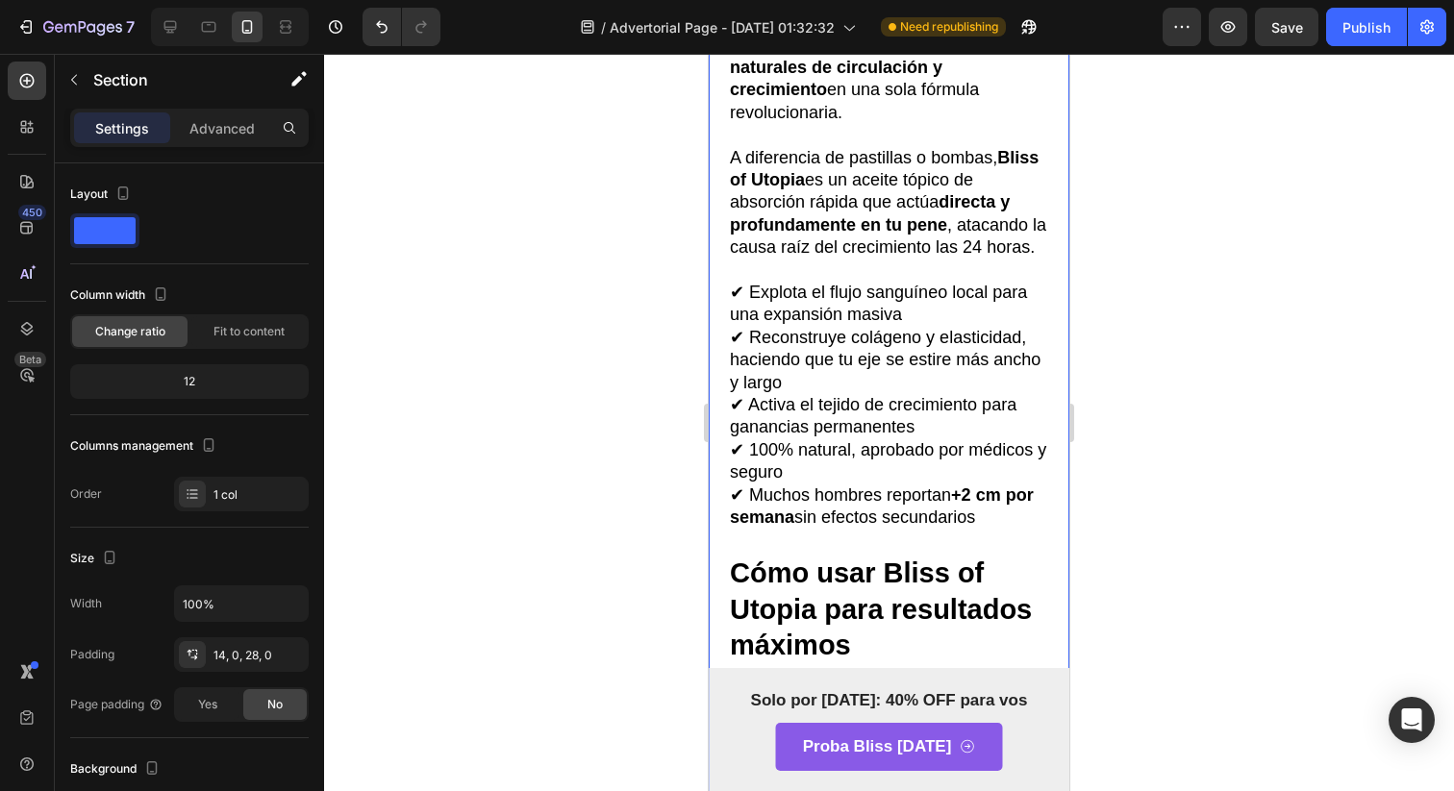
scroll to position [6961, 0]
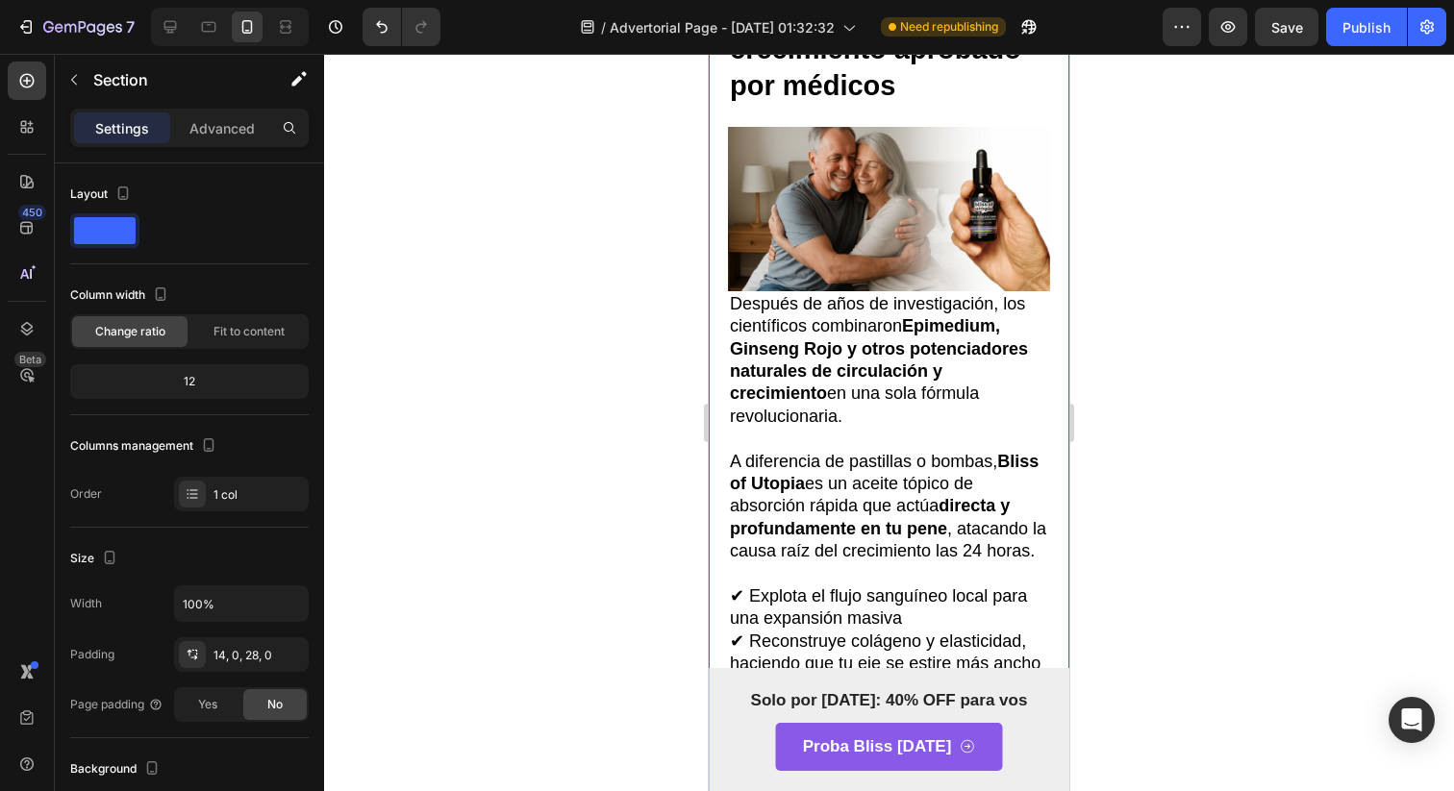
click at [165, 112] on div "Settings" at bounding box center [122, 127] width 96 height 31
click at [179, 128] on div "Advanced" at bounding box center [222, 127] width 96 height 31
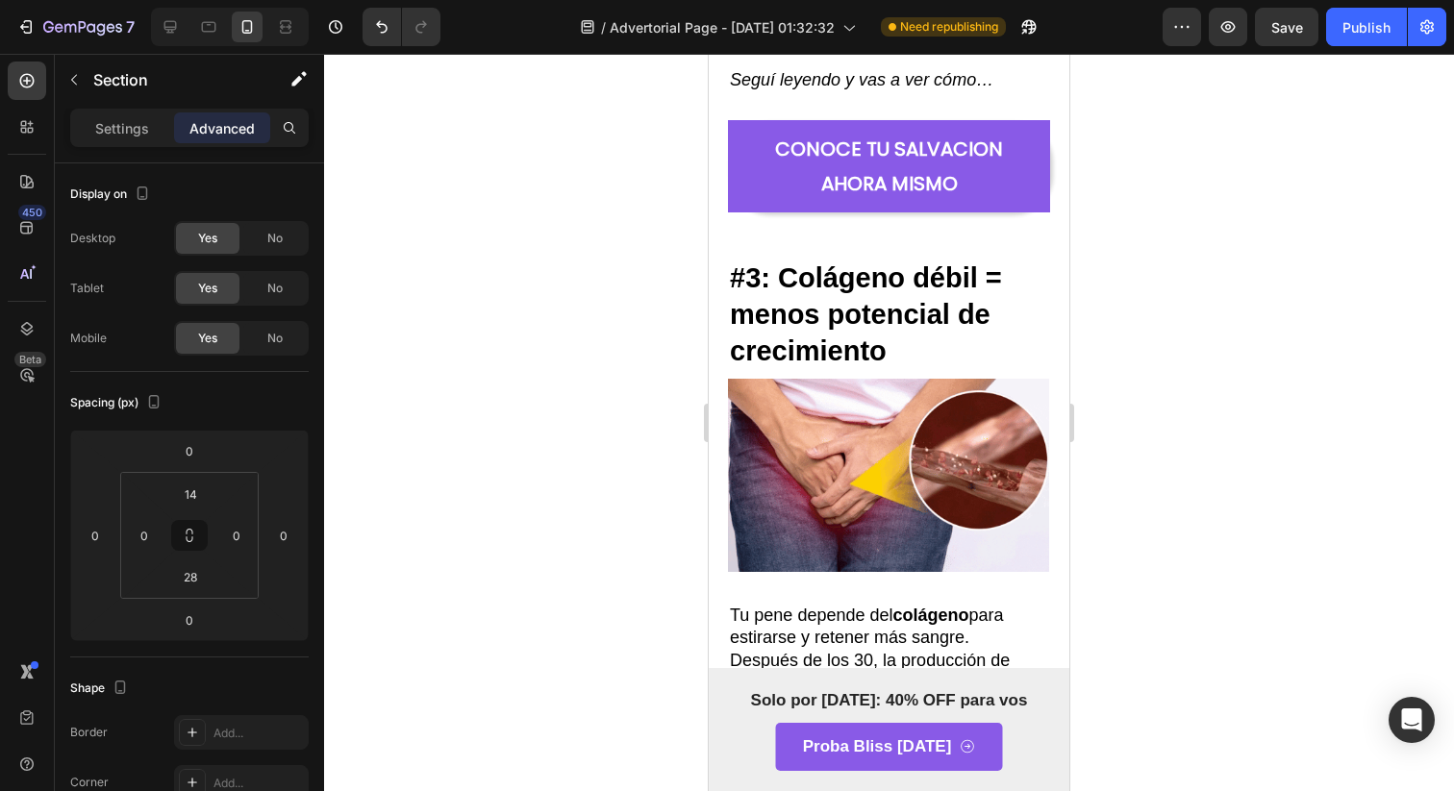
scroll to position [2429, 0]
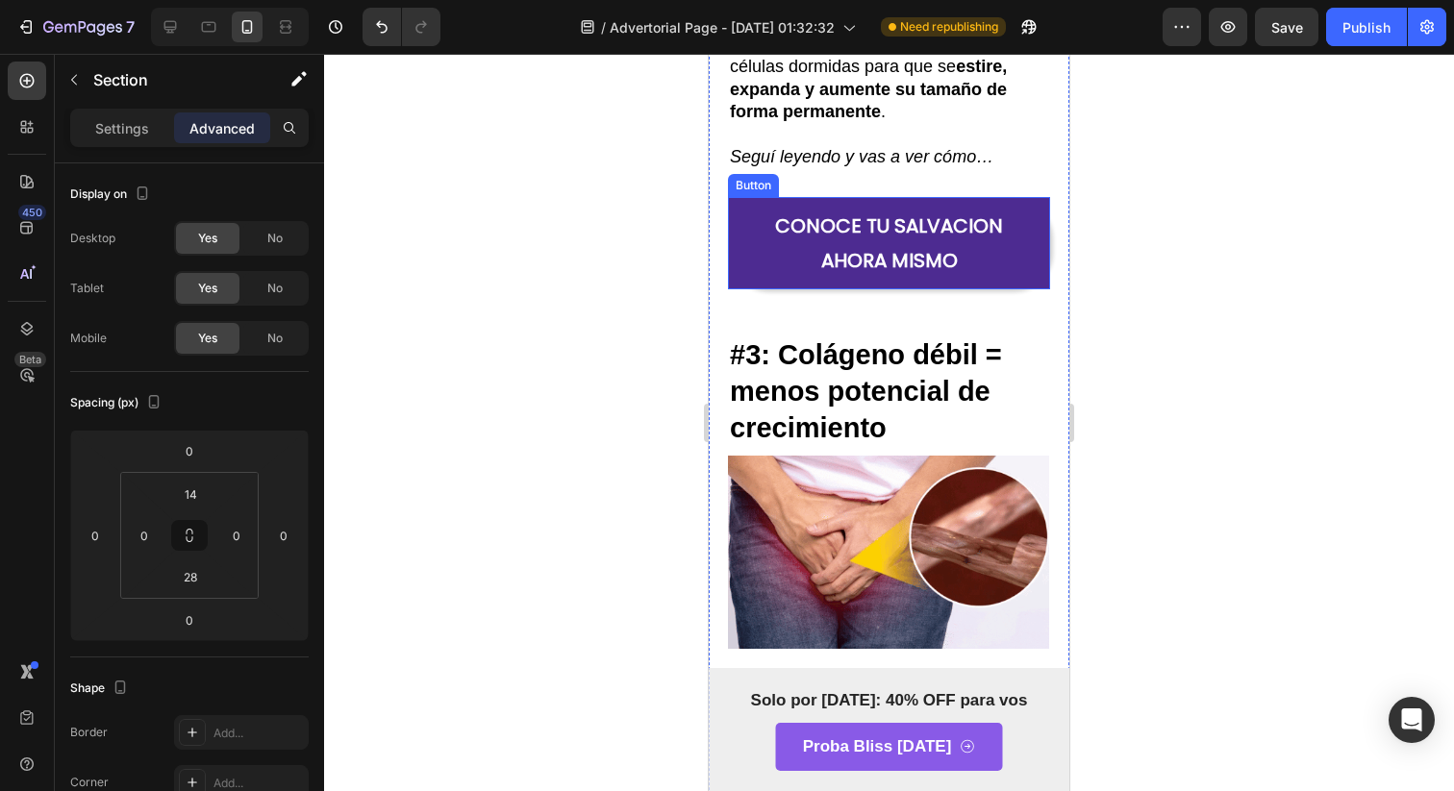
click at [959, 289] on link "CONOCE TU SALVACION AHORA MISMO" at bounding box center [889, 243] width 322 height 92
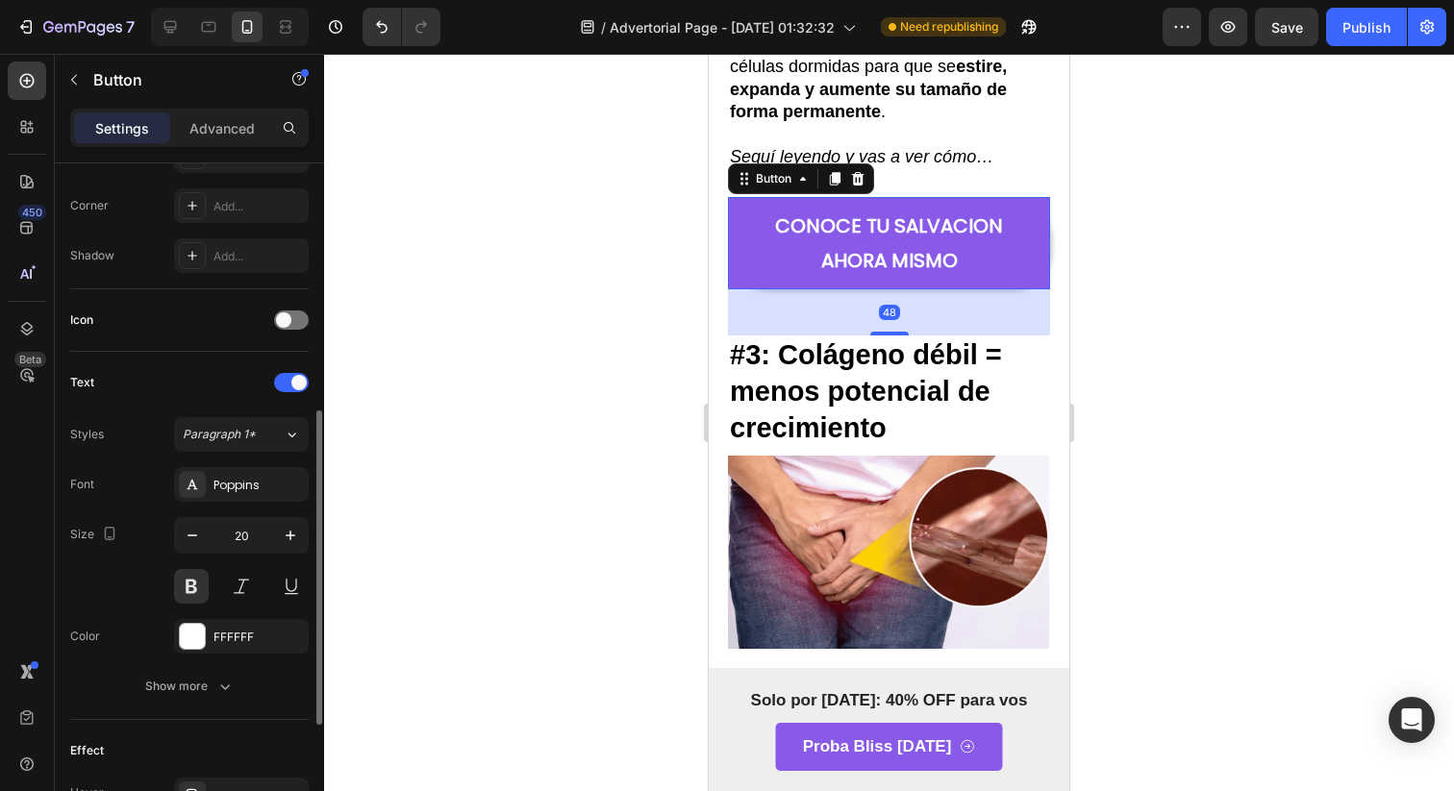
scroll to position [536, 0]
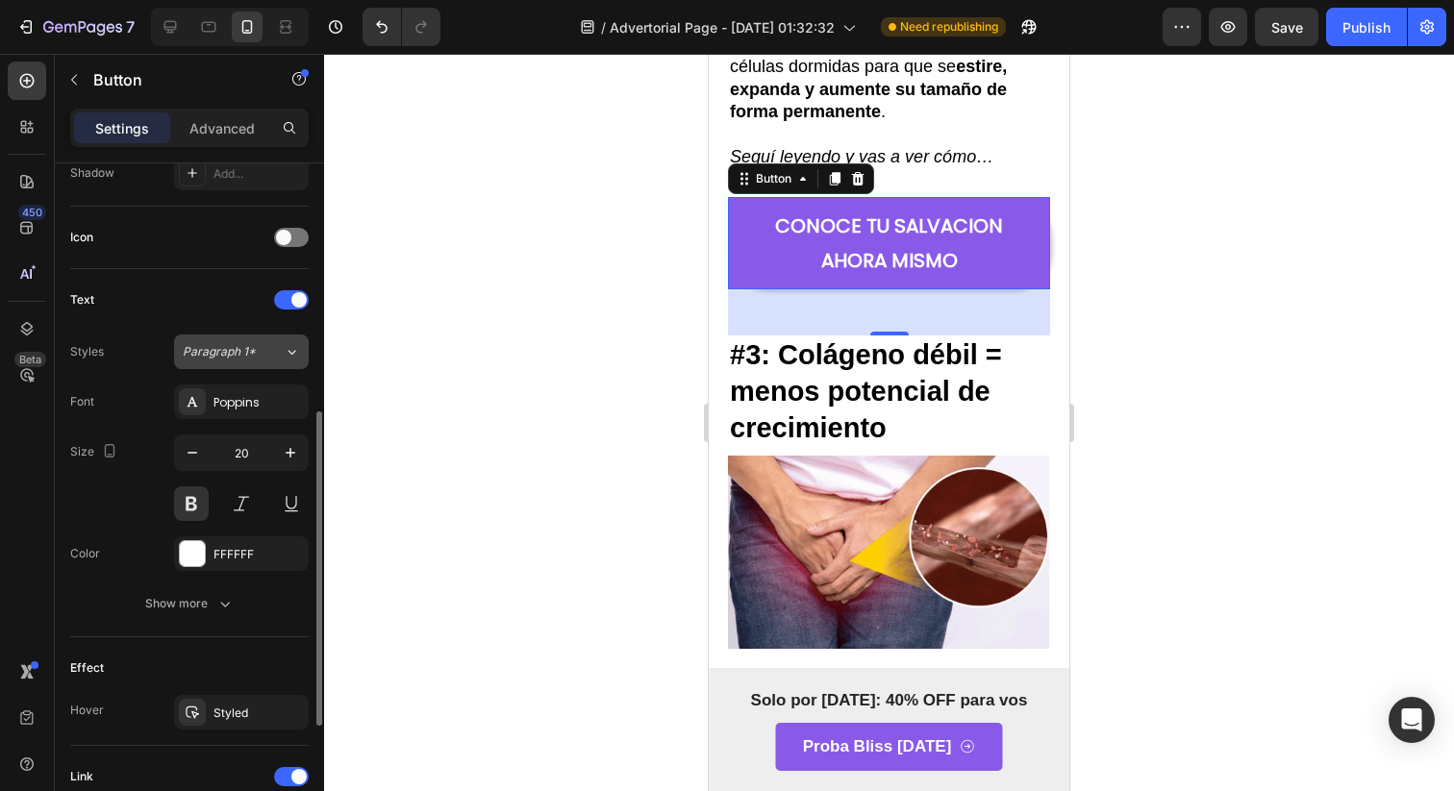
click at [196, 351] on span "Paragraph 1*" at bounding box center [219, 351] width 73 height 17
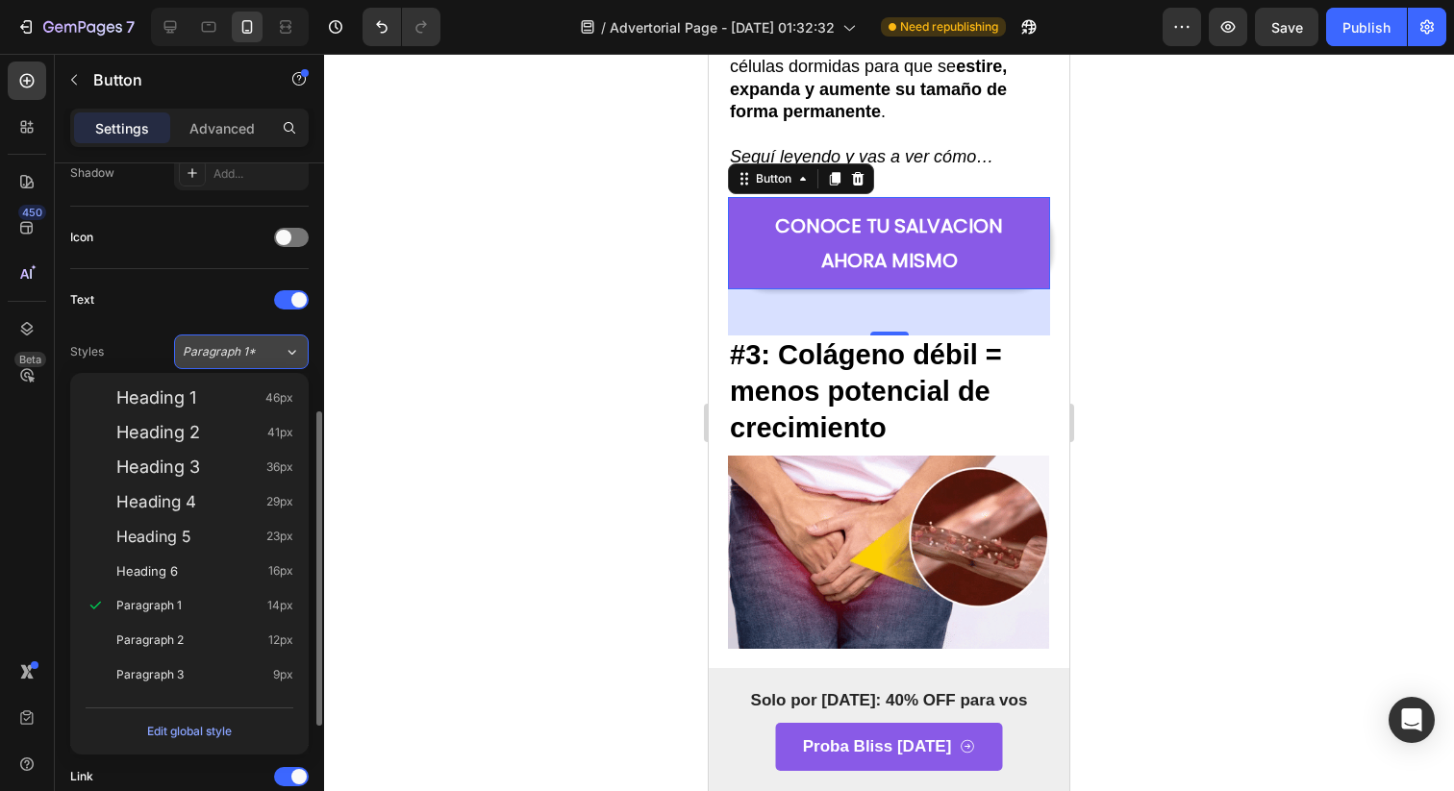
click at [196, 351] on span "Paragraph 1*" at bounding box center [219, 351] width 73 height 17
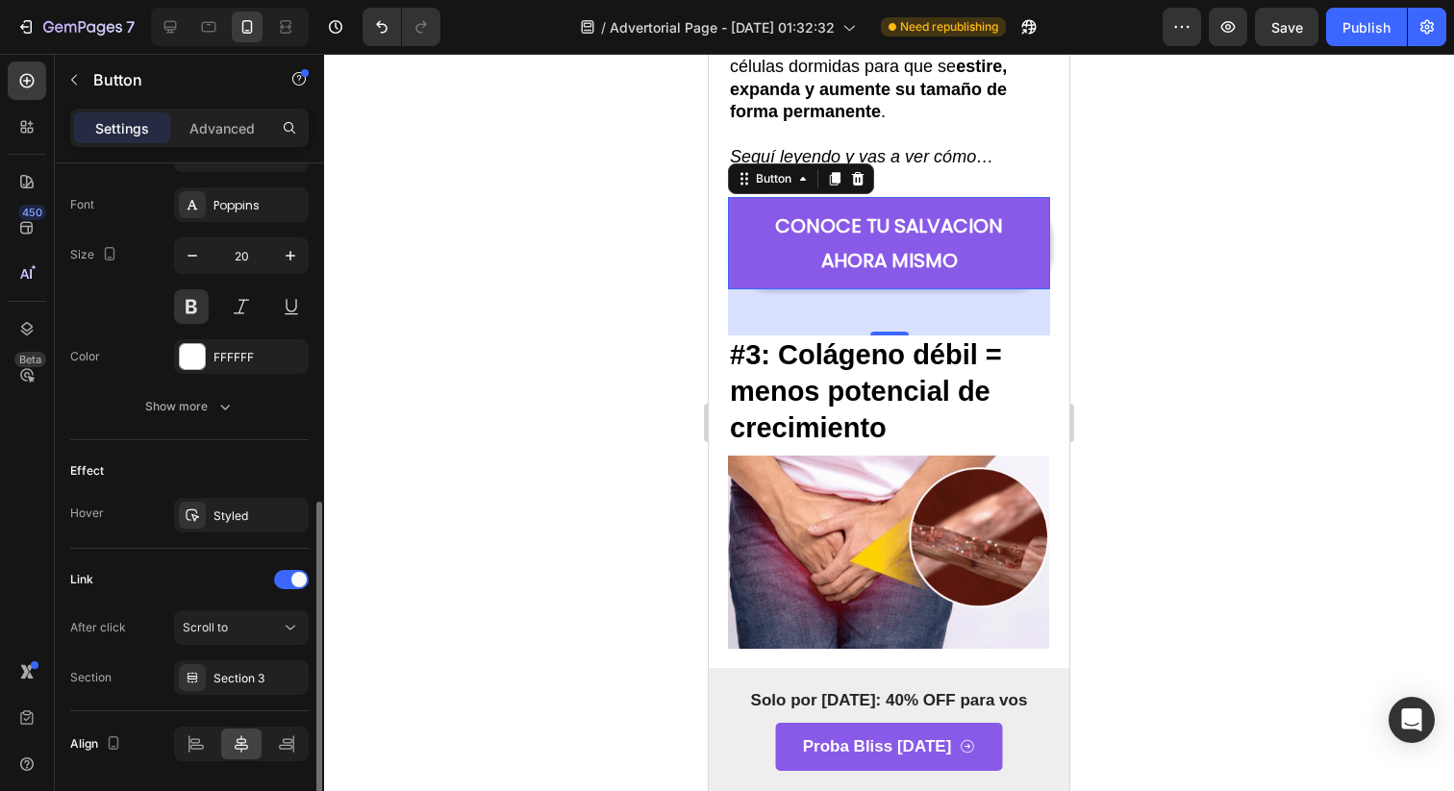
scroll to position [796, 0]
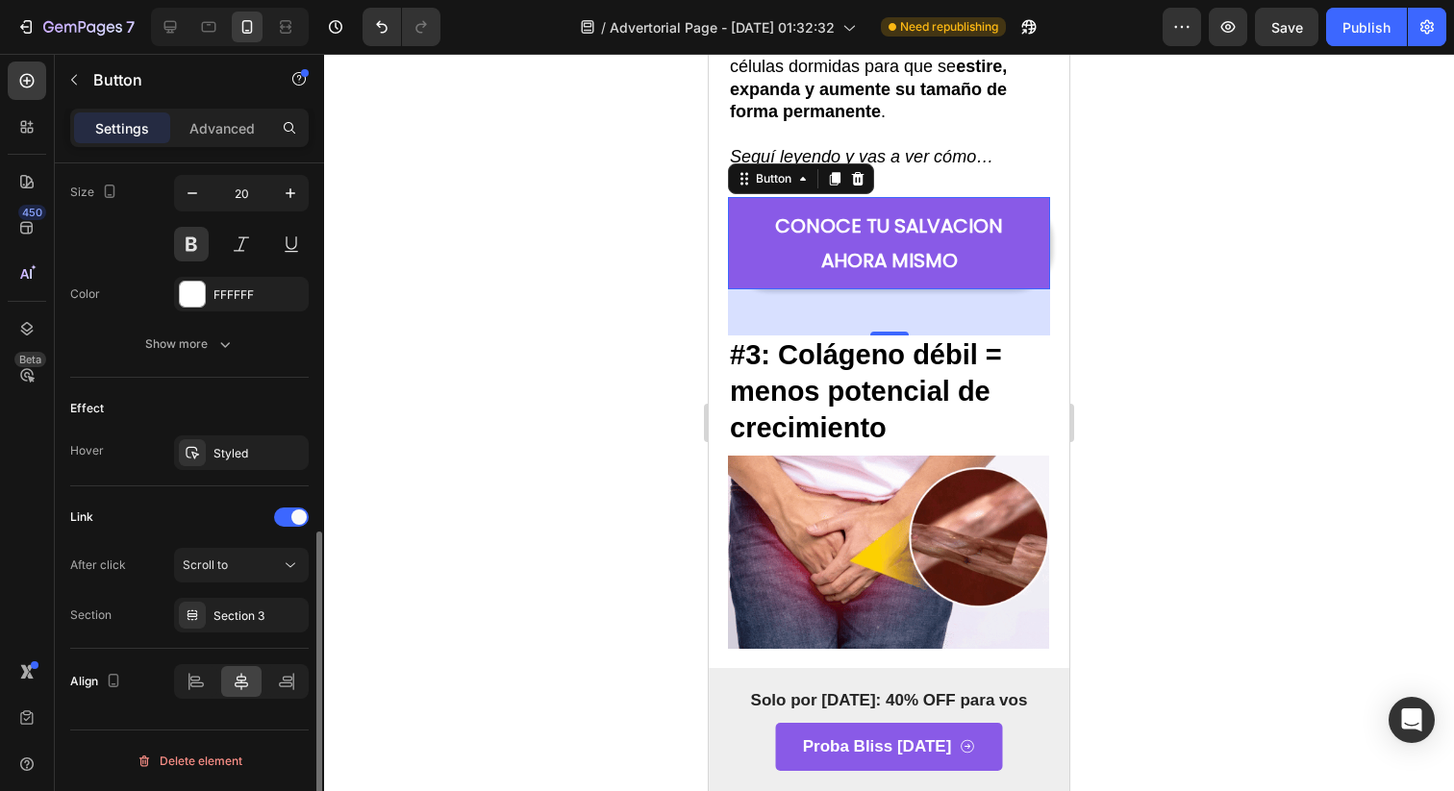
click at [239, 597] on div "After click Scroll to Section Section 3" at bounding box center [189, 590] width 238 height 85
click at [244, 608] on div "Section 3" at bounding box center [241, 616] width 56 height 17
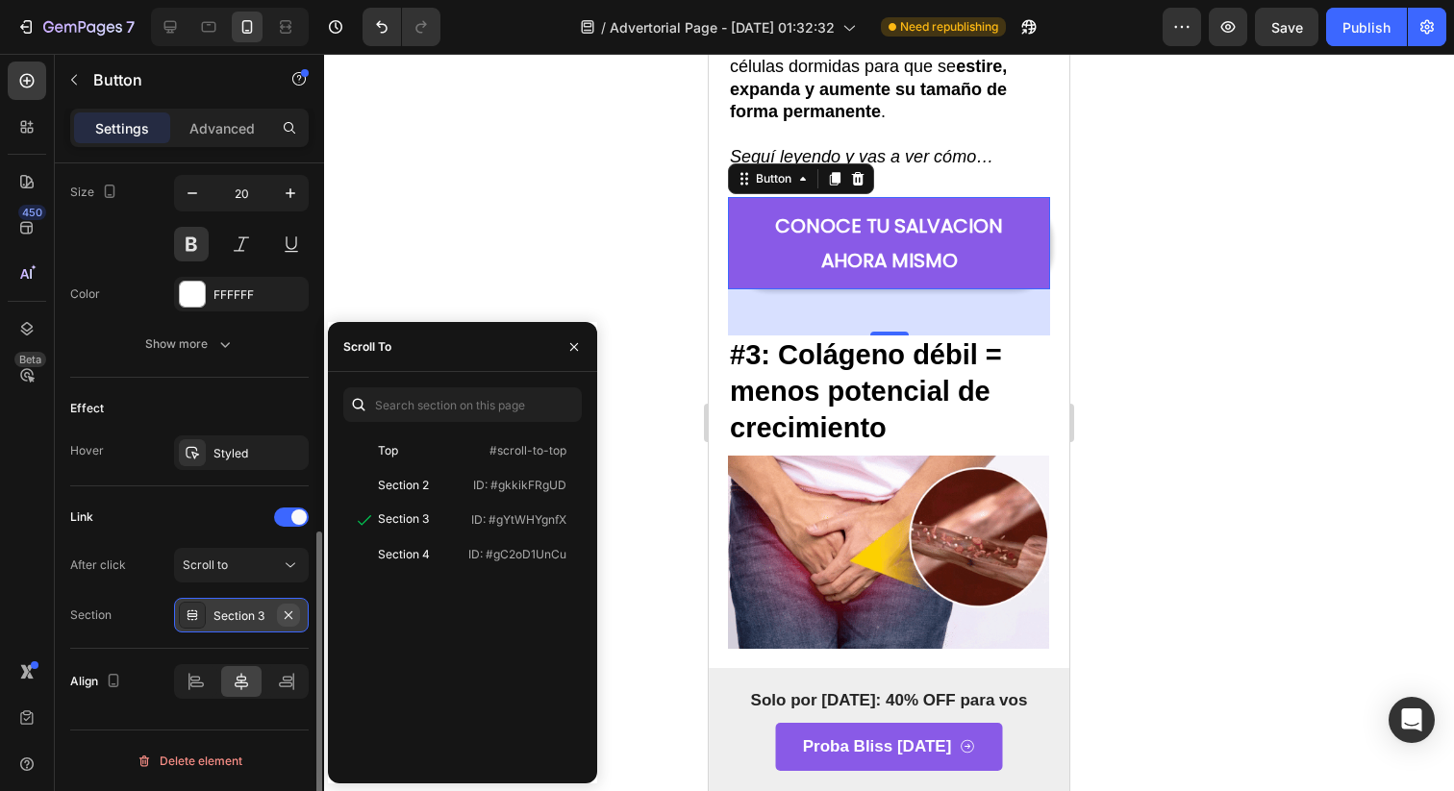
click at [288, 616] on icon "button" at bounding box center [288, 615] width 15 height 15
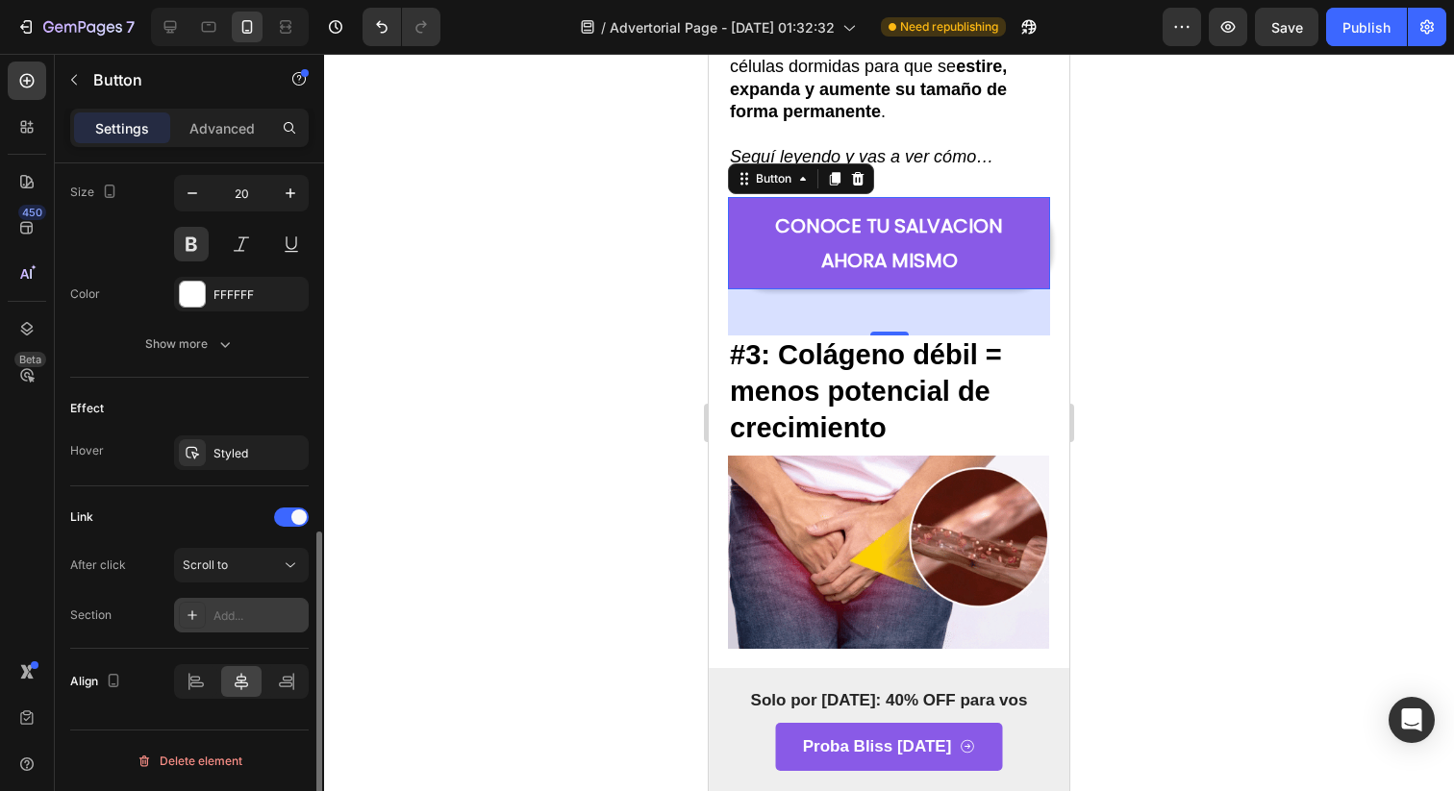
click at [288, 587] on div "After click Scroll to Section Add..." at bounding box center [189, 590] width 238 height 85
click at [289, 568] on icon at bounding box center [290, 565] width 19 height 19
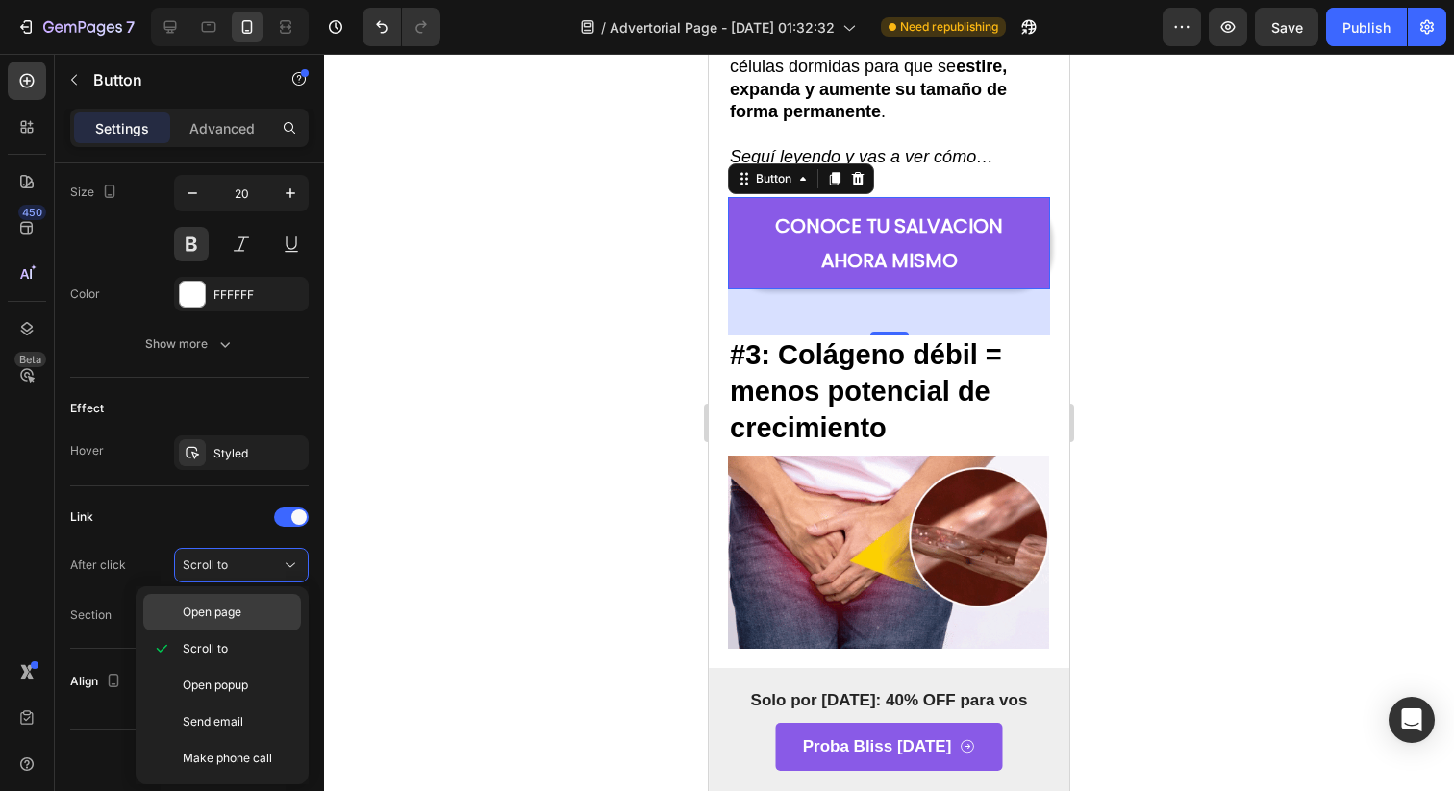
click at [236, 611] on span "Open page" at bounding box center [212, 612] width 59 height 17
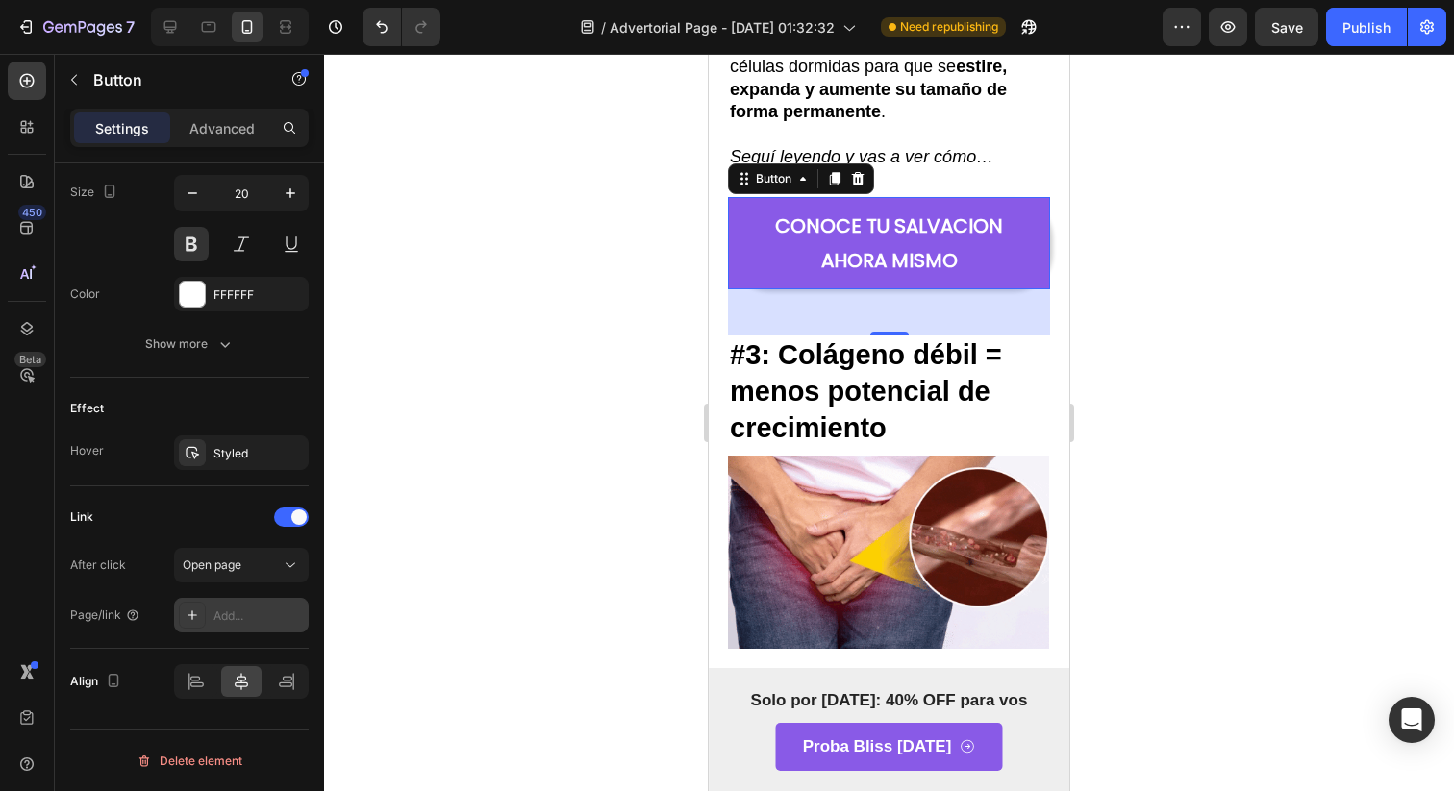
click at [237, 611] on div "Add..." at bounding box center [258, 616] width 90 height 17
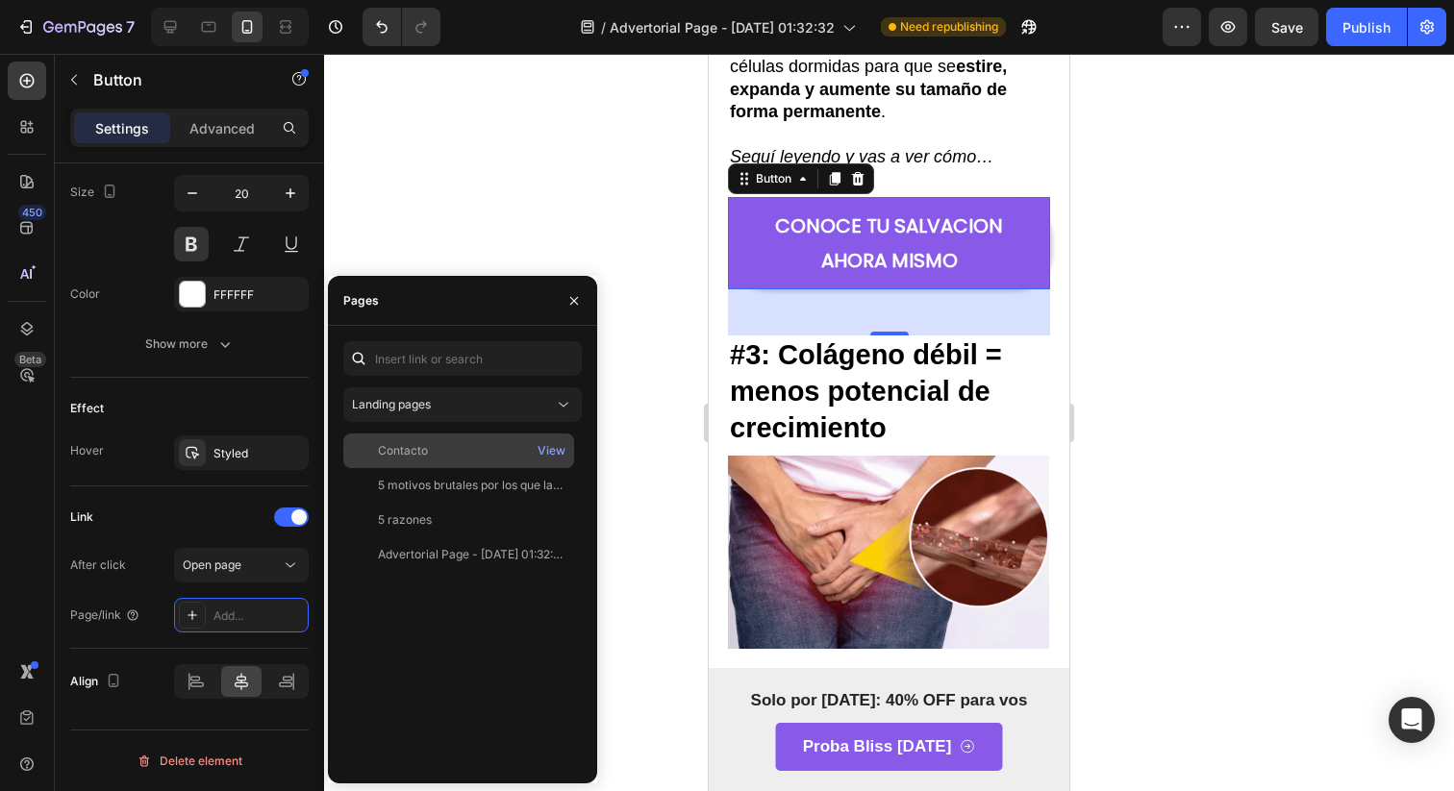
click at [495, 468] on div "Contacto View" at bounding box center [458, 485] width 231 height 35
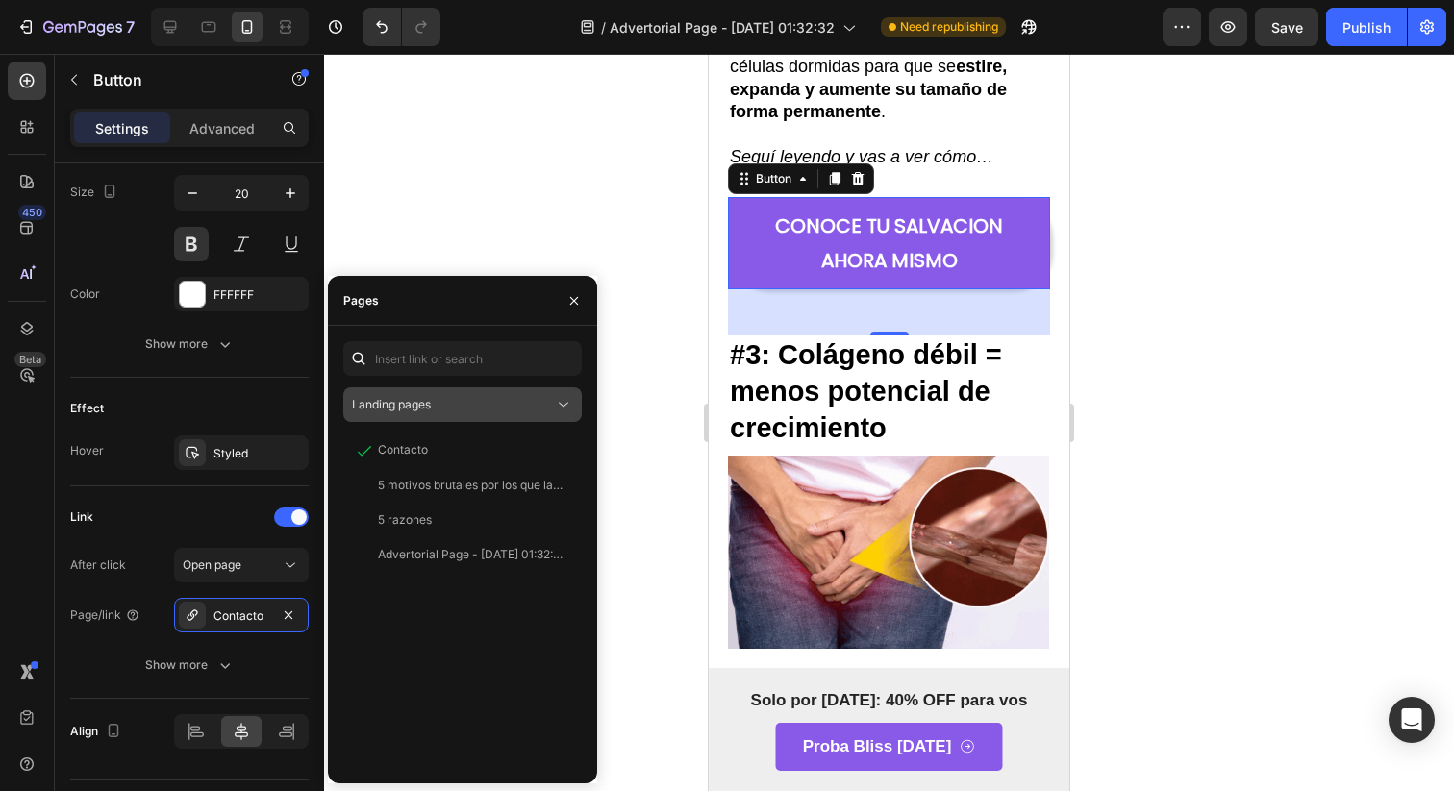
click at [497, 417] on button "Landing pages" at bounding box center [462, 404] width 238 height 35
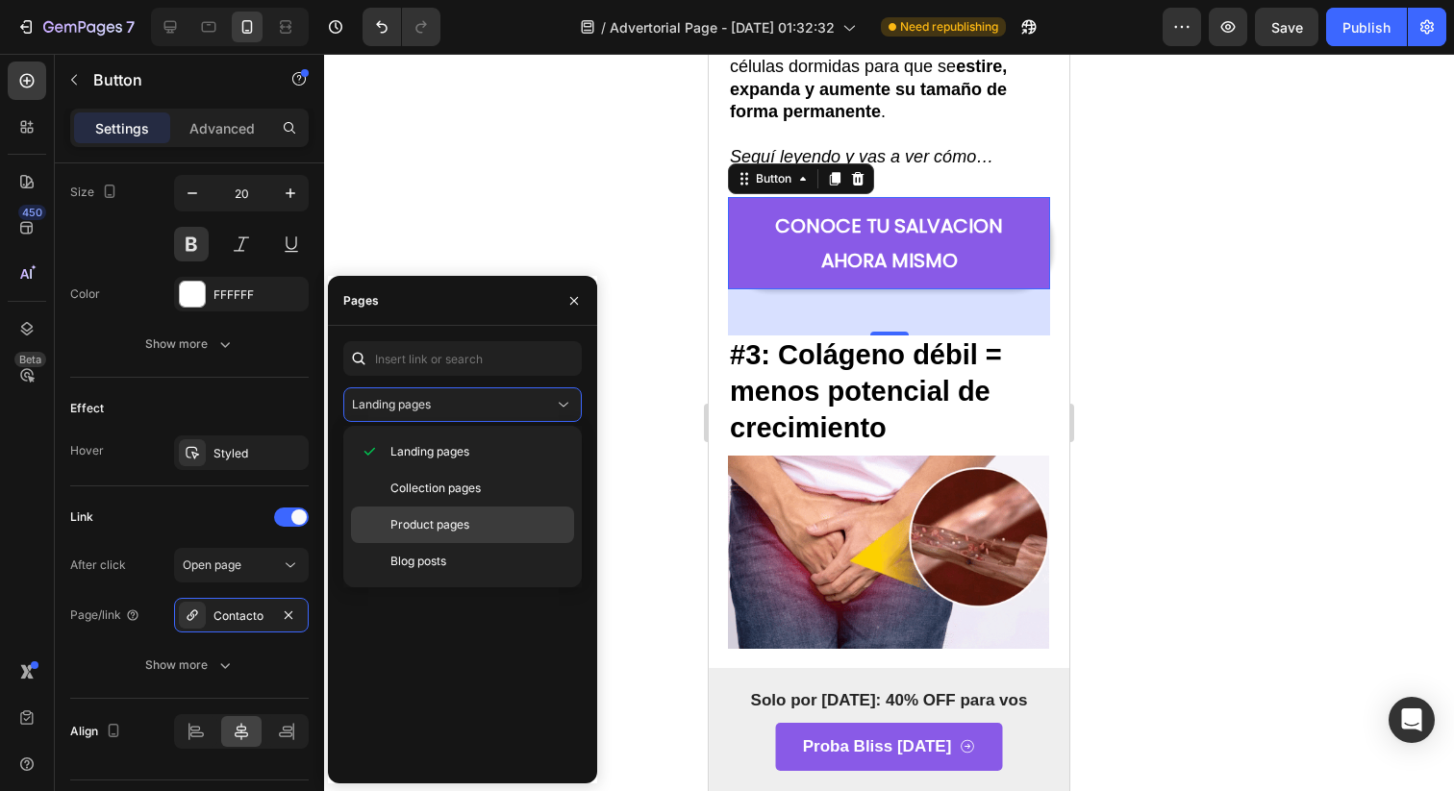
click at [476, 519] on p "Product pages" at bounding box center [477, 524] width 175 height 17
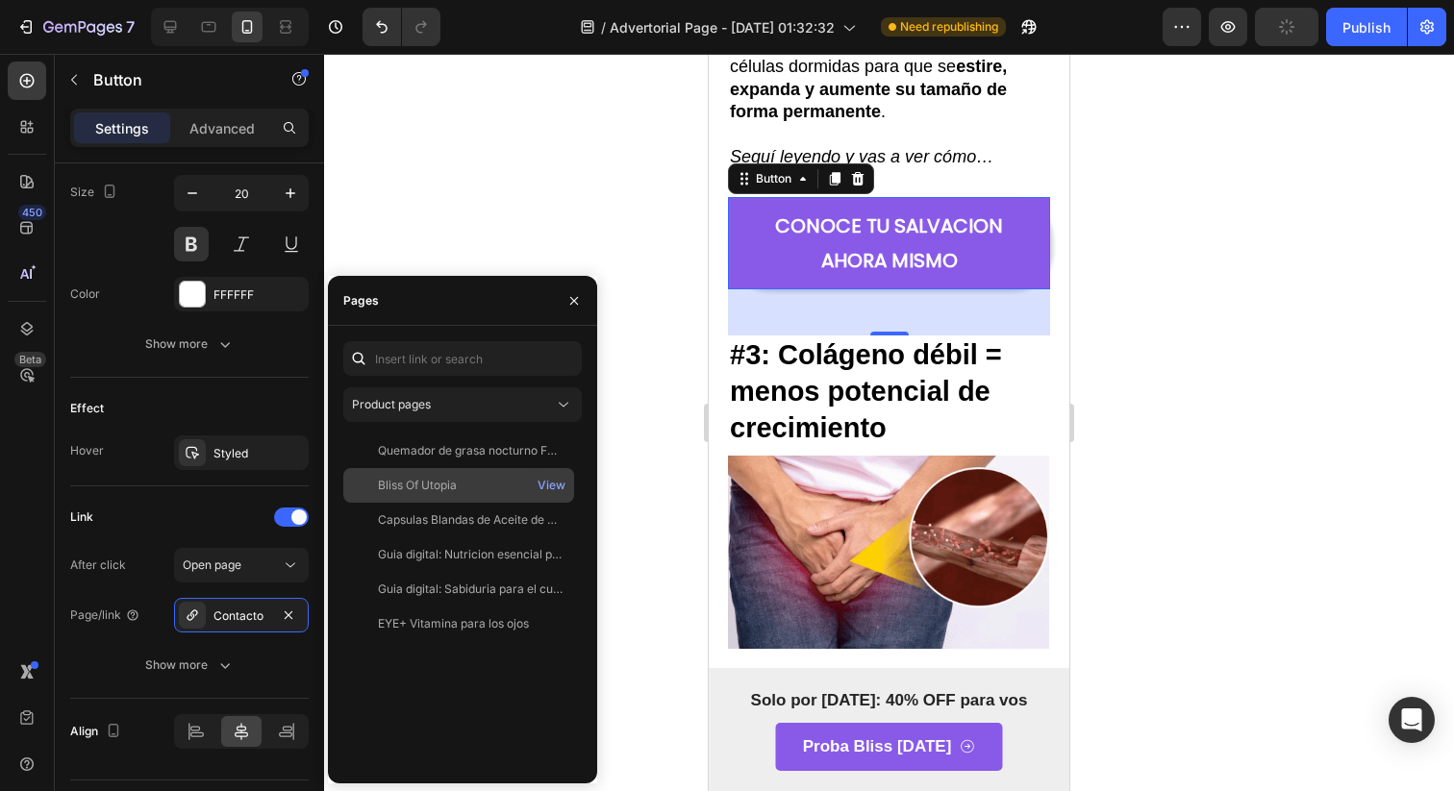
click at [486, 503] on div "Bliss Of Utopia View" at bounding box center [458, 520] width 231 height 35
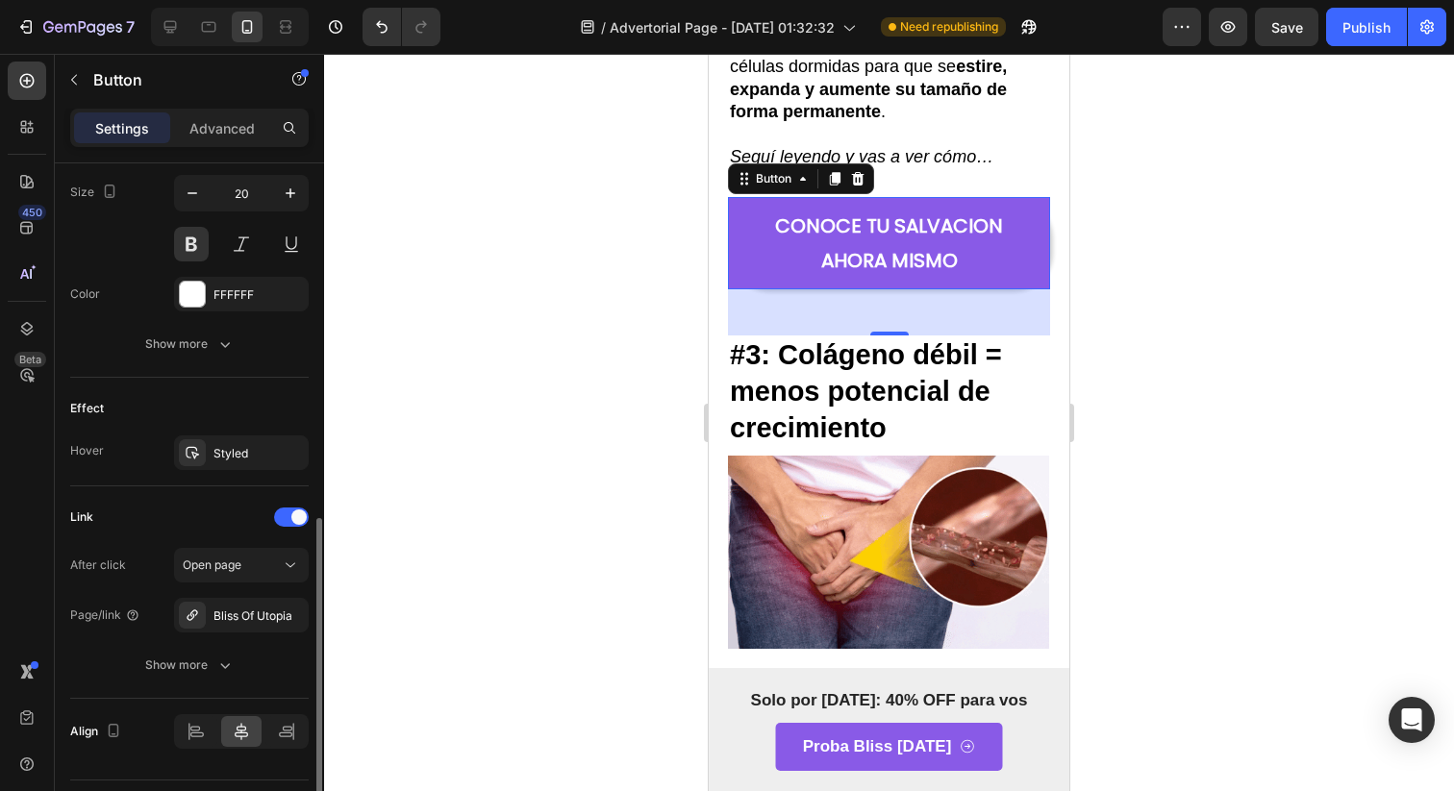
click at [227, 524] on div "Link" at bounding box center [189, 517] width 238 height 31
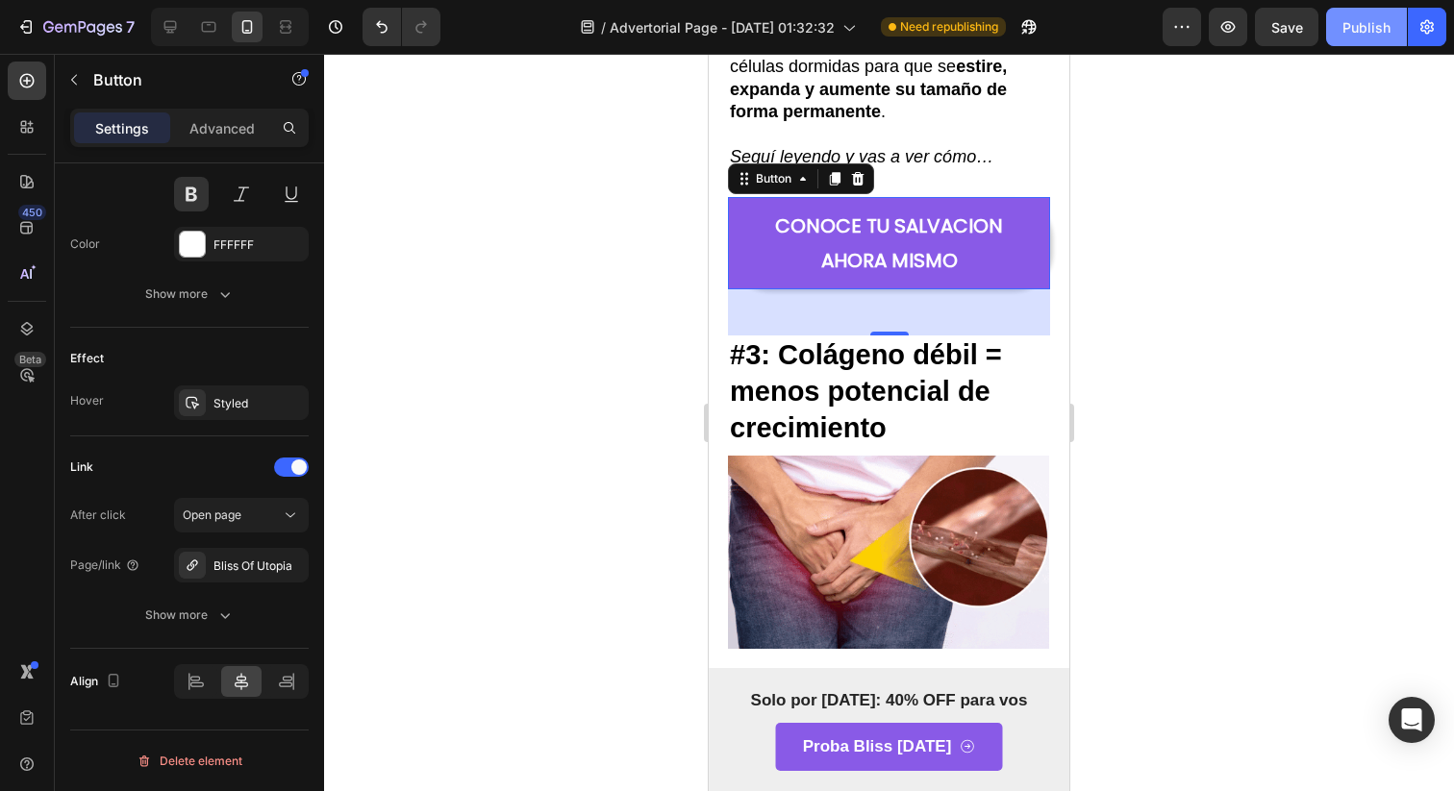
click at [1371, 17] on div "Publish" at bounding box center [1366, 27] width 48 height 20
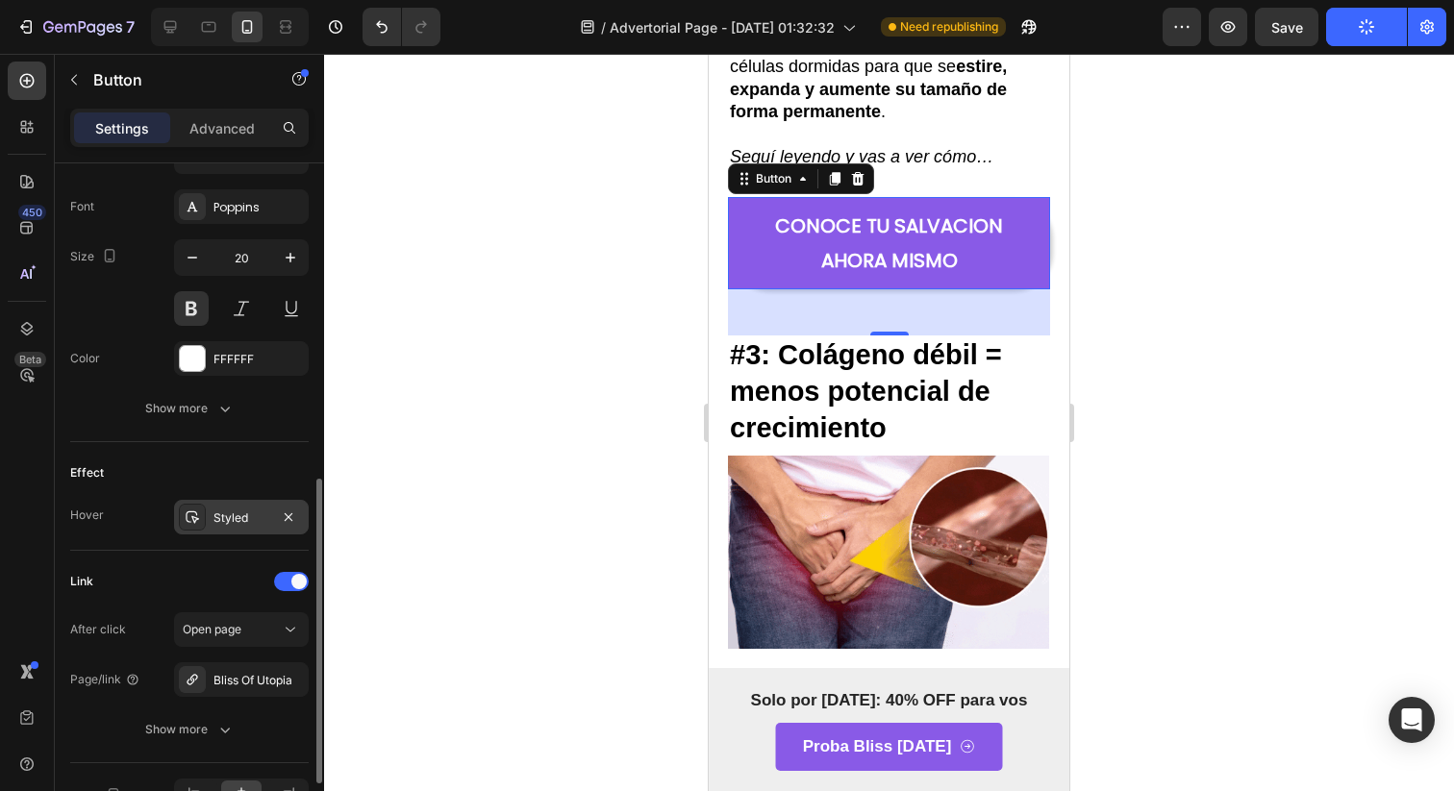
scroll to position [723, 0]
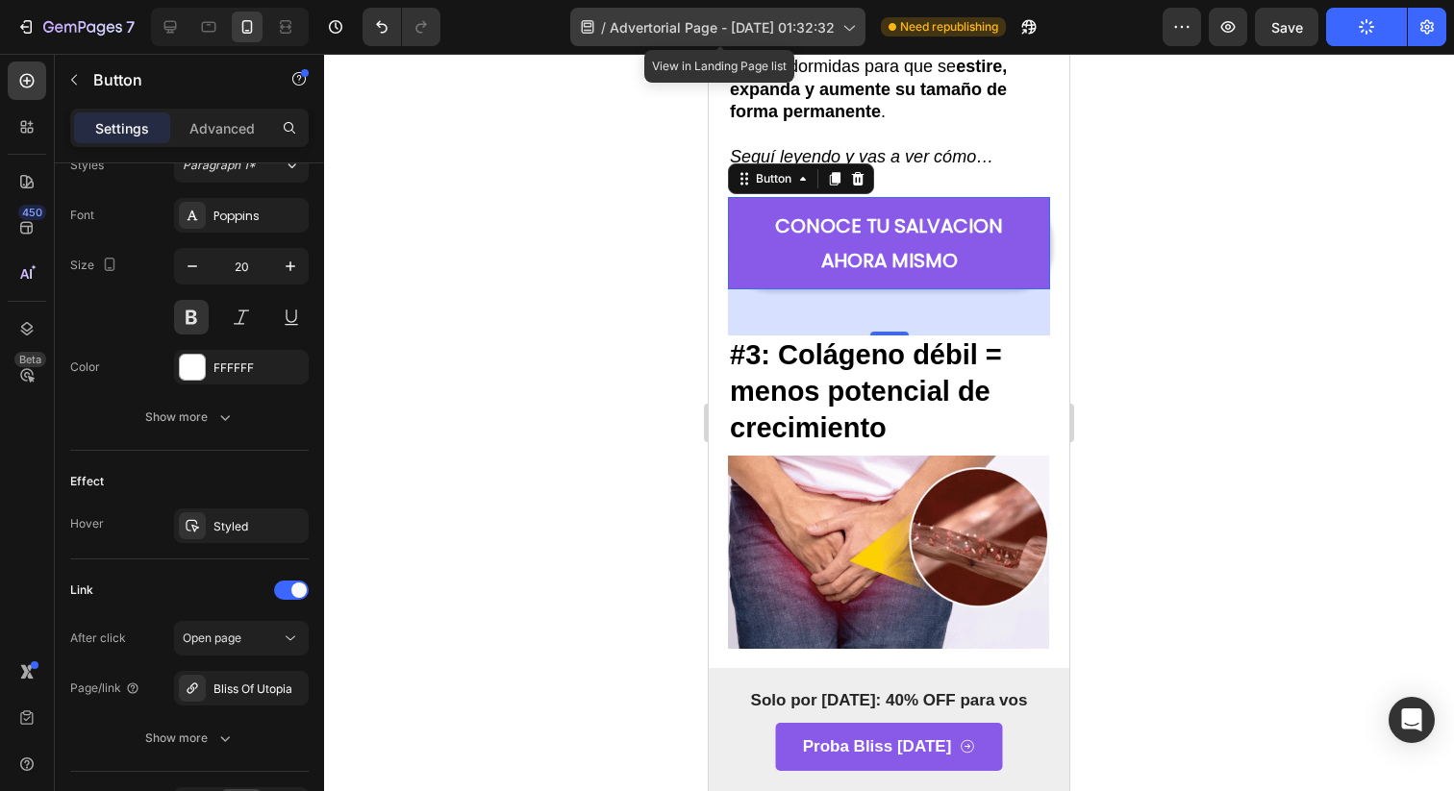
click at [844, 35] on icon at bounding box center [847, 26] width 19 height 19
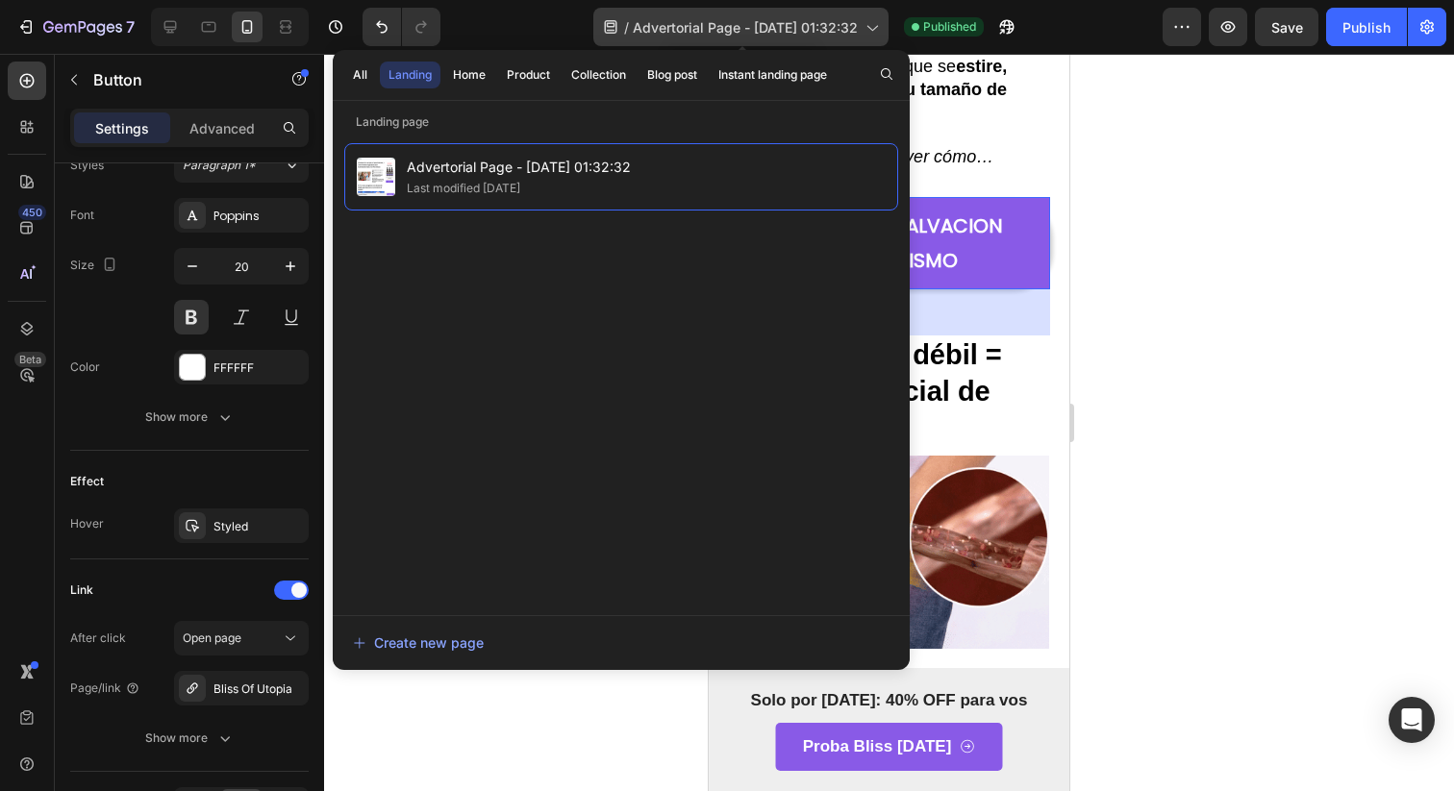
click at [844, 35] on span "Advertorial Page - [DATE] 01:32:32" at bounding box center [745, 27] width 225 height 20
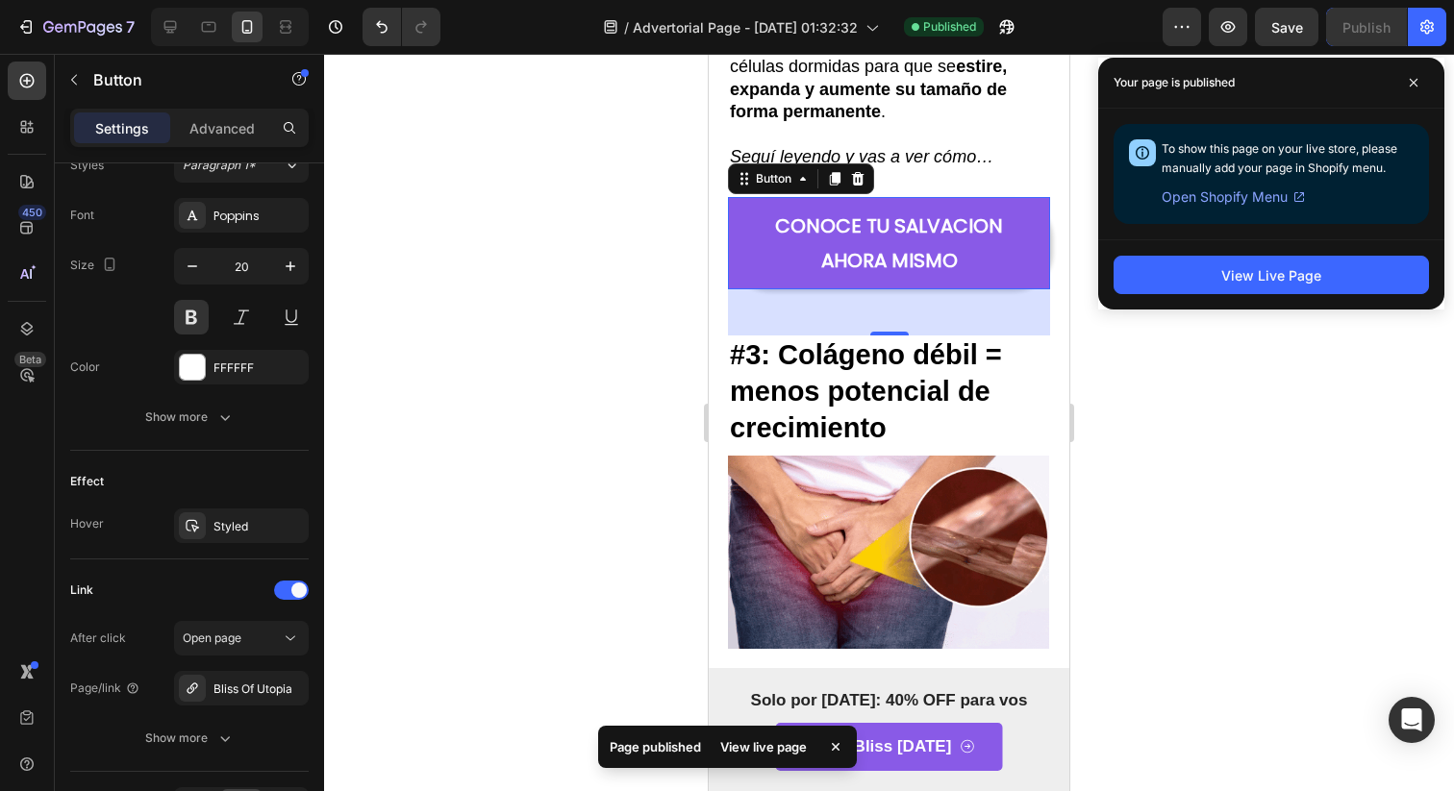
click at [1264, 319] on div at bounding box center [889, 422] width 1130 height 737
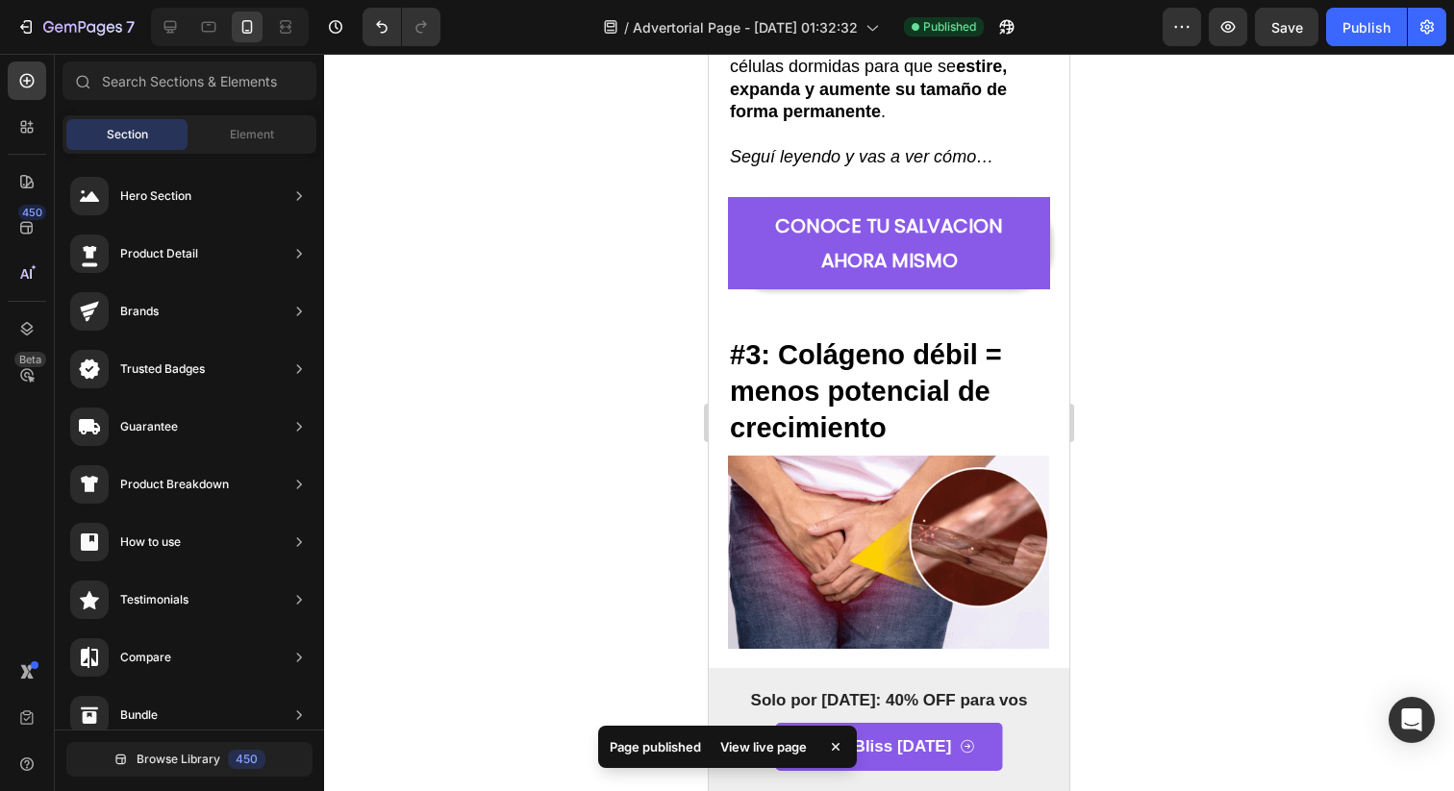
click at [1264, 0] on div "7 / Advertorial Page - [DATE] 01:32:32 Published Preview Save Publish 450 Beta …" at bounding box center [727, 0] width 1454 height 0
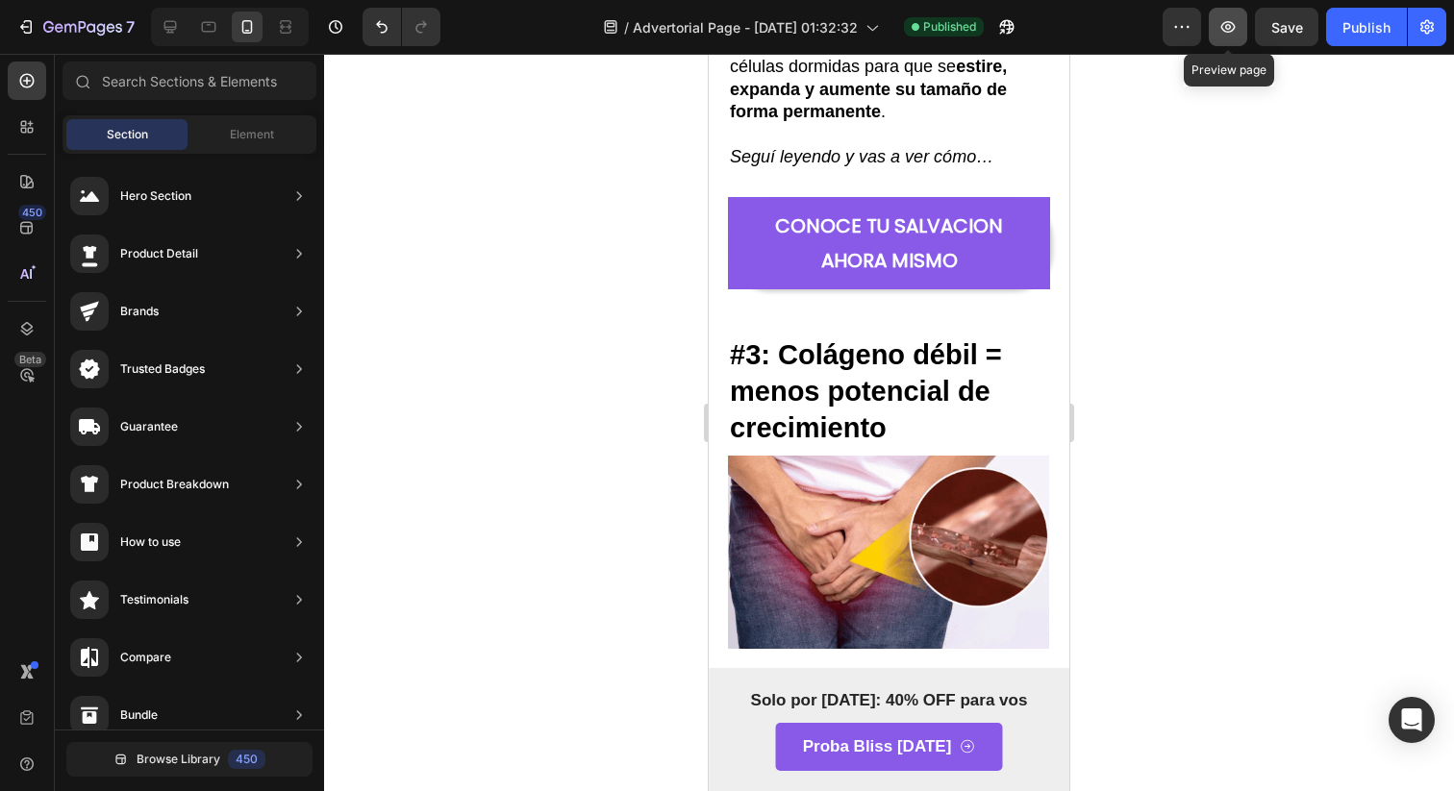
click at [1229, 29] on icon "button" at bounding box center [1228, 27] width 14 height 12
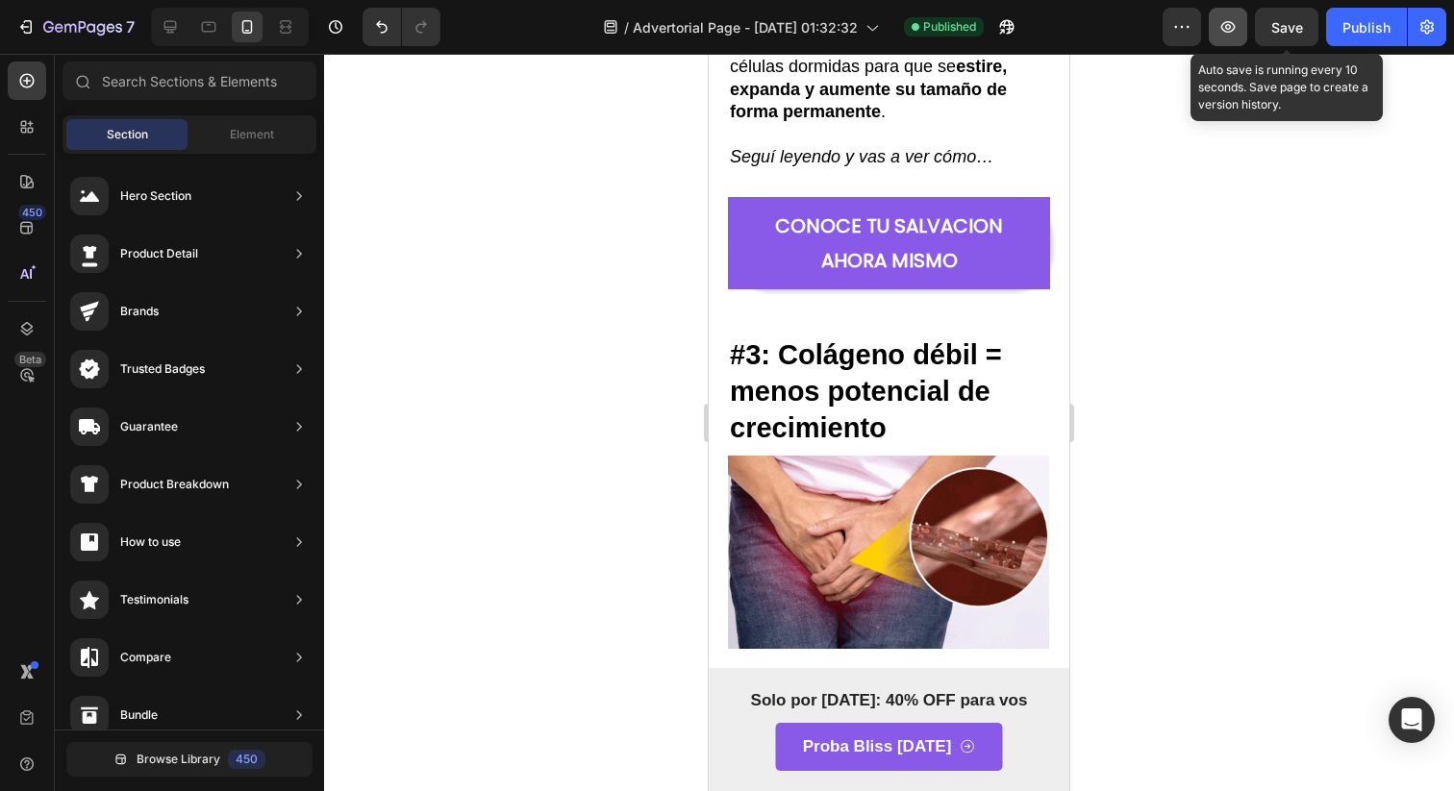
click at [1234, 26] on icon "button" at bounding box center [1227, 26] width 19 height 19
